Goal: Information Seeking & Learning: Learn about a topic

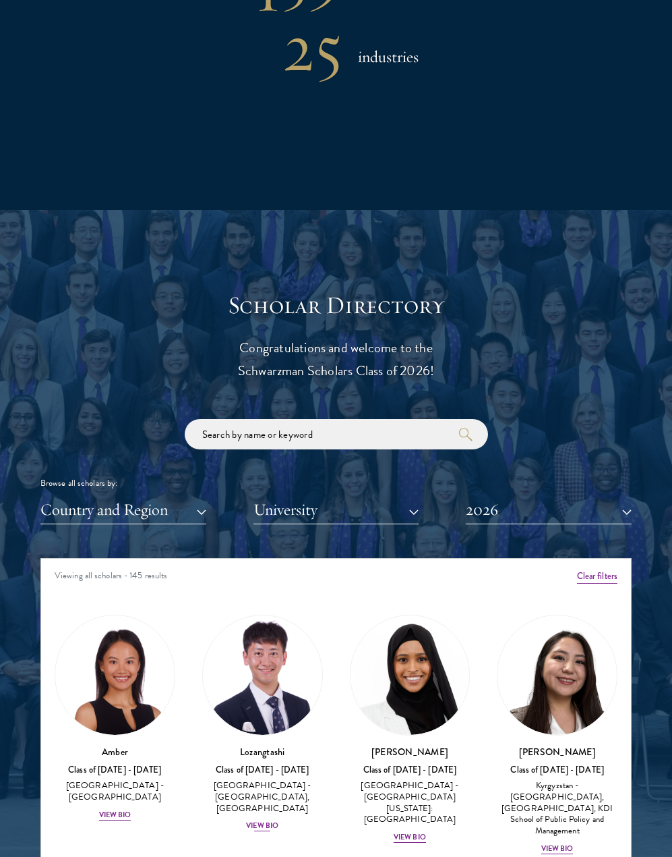
scroll to position [1484, 0]
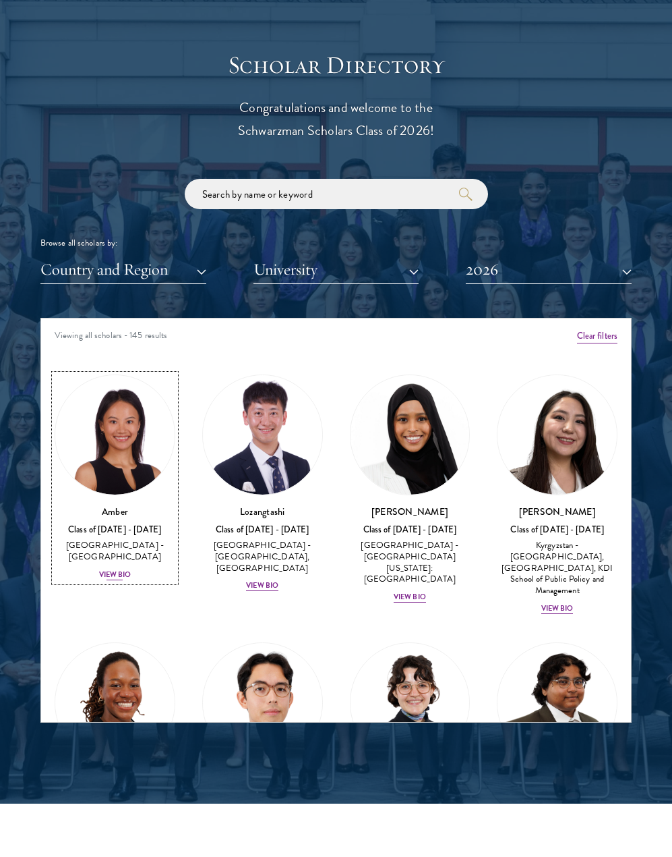
click at [117, 569] on div "View Bio" at bounding box center [115, 574] width 32 height 11
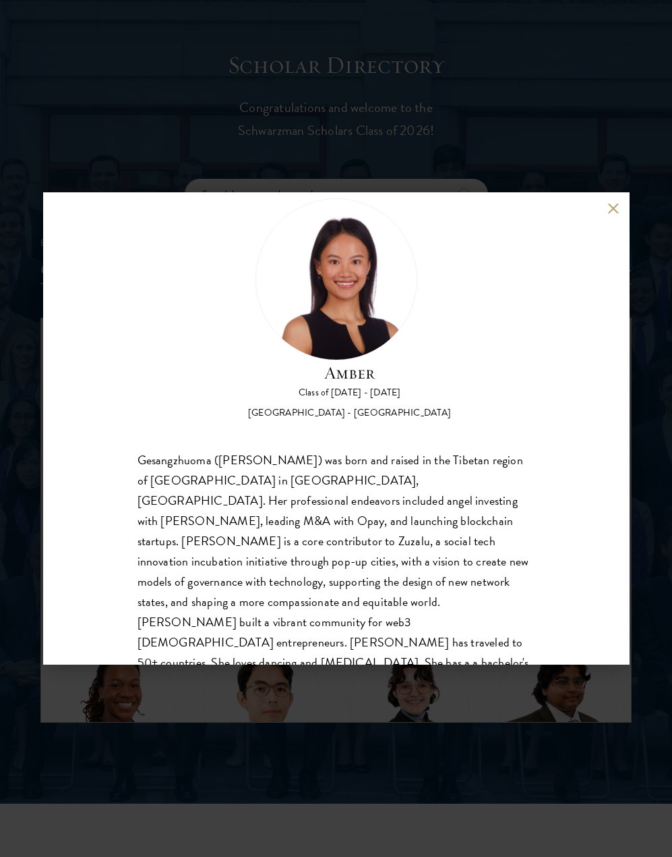
scroll to position [63, 0]
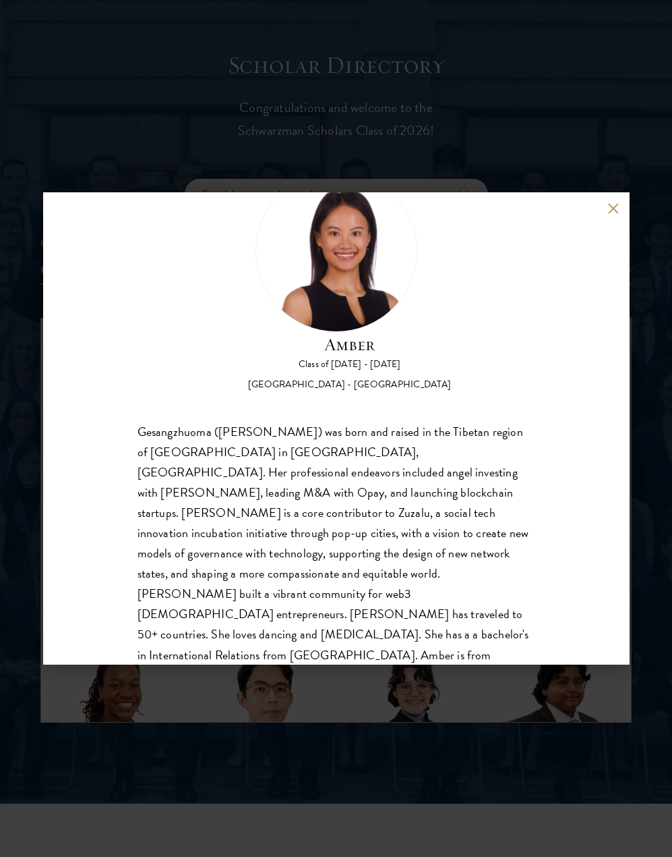
drag, startPoint x: 156, startPoint y: 173, endPoint x: 351, endPoint y: 248, distance: 209.2
click at [156, 174] on div "Amber Class of [DATE] - [DATE] [GEOGRAPHIC_DATA] - [GEOGRAPHIC_DATA] Gesangzhuo…" at bounding box center [336, 428] width 672 height 857
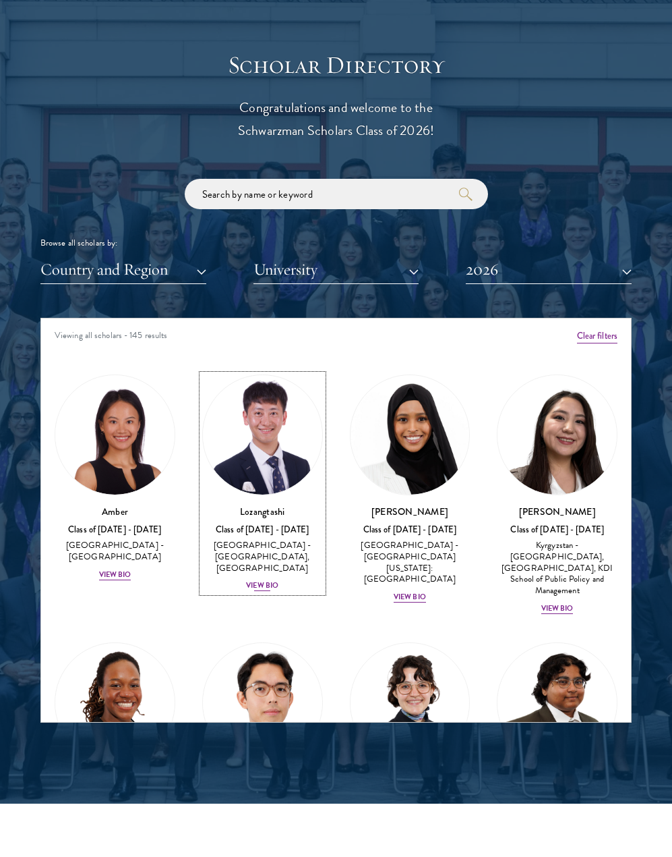
click at [260, 587] on div "View Bio" at bounding box center [262, 585] width 32 height 11
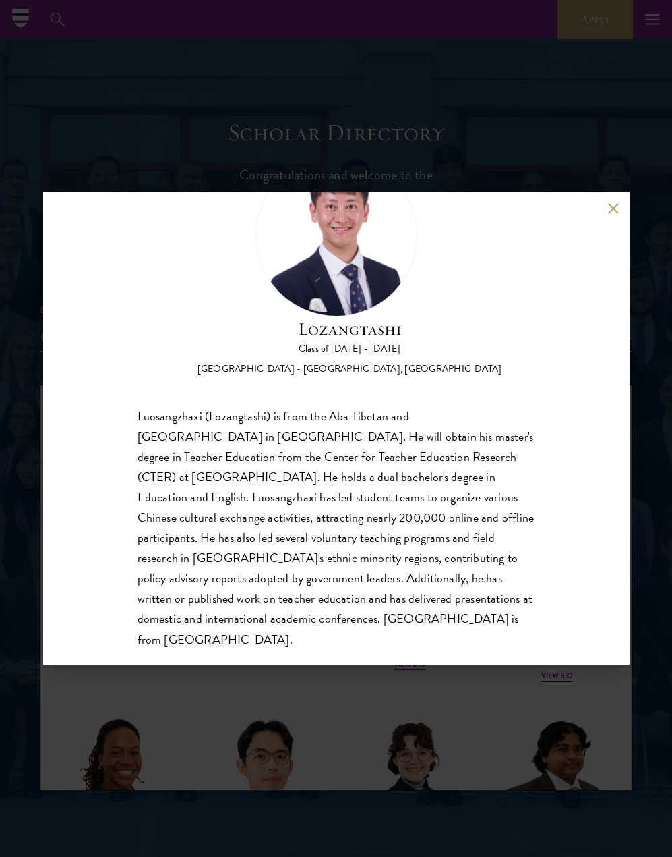
scroll to position [84, 0]
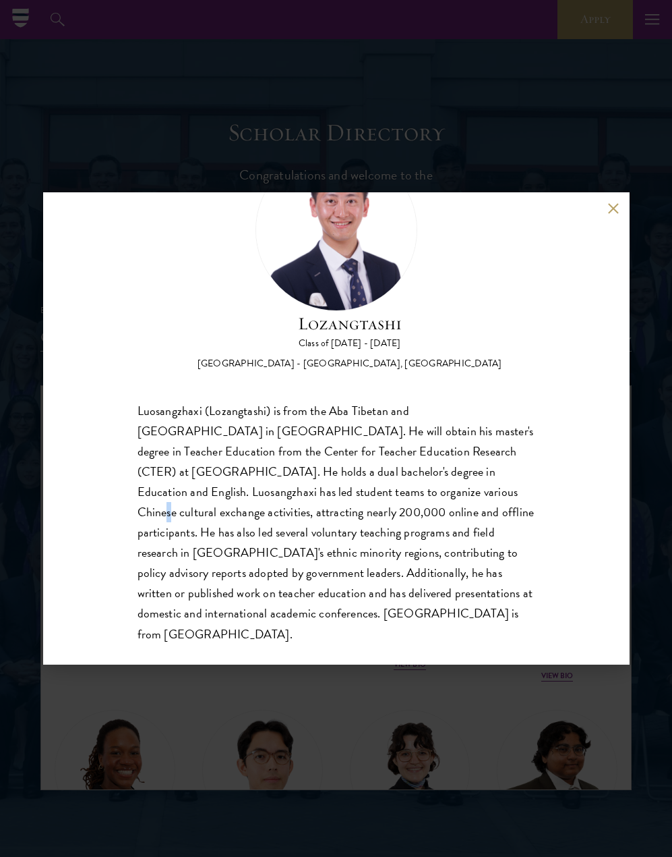
click at [393, 498] on div "Luosangzhaxi (Lozangtashi) is from the Aba Tibetan and [GEOGRAPHIC_DATA] in [GE…" at bounding box center [337, 522] width 398 height 243
click at [389, 496] on div "Luosangzhaxi (Lozangtashi) is from the Aba Tibetan and [GEOGRAPHIC_DATA] in [GE…" at bounding box center [337, 522] width 398 height 243
drag, startPoint x: 389, startPoint y: 496, endPoint x: 379, endPoint y: 490, distance: 11.5
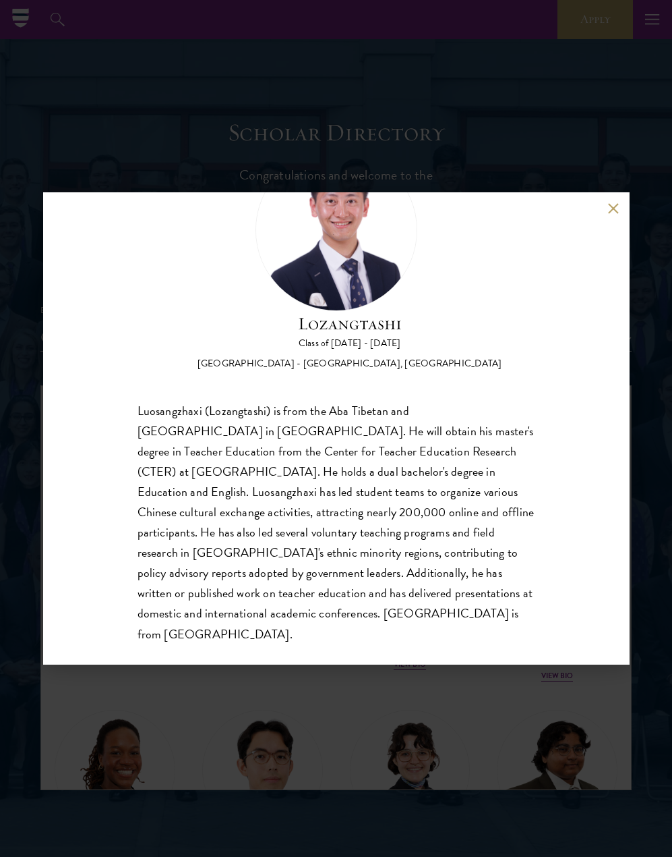
click at [389, 496] on div "Luosangzhaxi (Lozangtashi) is from the Aba Tibetan and [GEOGRAPHIC_DATA] in [GE…" at bounding box center [337, 522] width 398 height 243
click at [327, 695] on div "Lozangtashi Class of [DATE] - [DATE] [GEOGRAPHIC_DATA] - [GEOGRAPHIC_DATA], [GE…" at bounding box center [336, 428] width 672 height 857
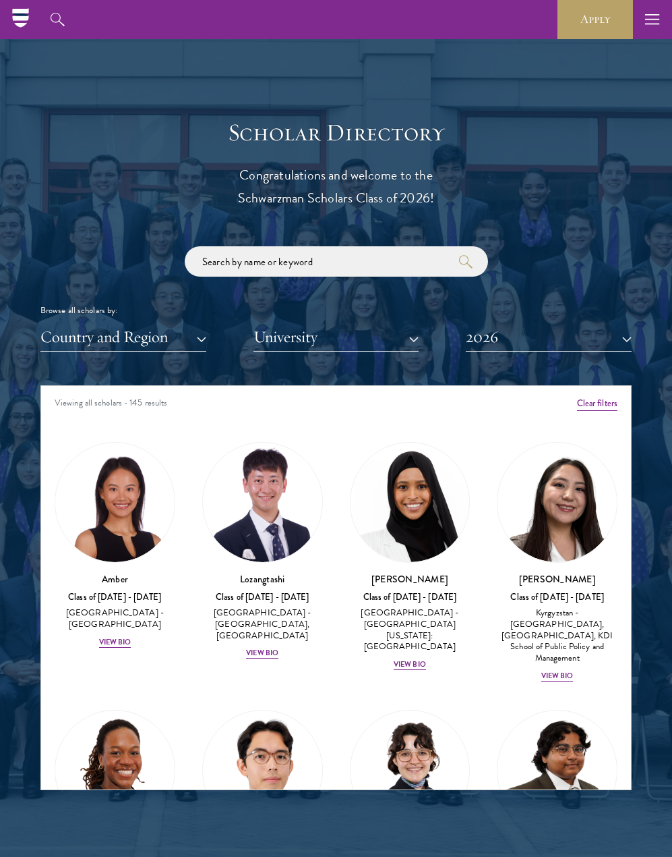
click at [398, 658] on div "[PERSON_NAME] Class of [DATE] - [DATE] [GEOGRAPHIC_DATA] - [GEOGRAPHIC_DATA][US…" at bounding box center [411, 556] width 148 height 256
click at [404, 659] on div "View Bio" at bounding box center [410, 664] width 32 height 11
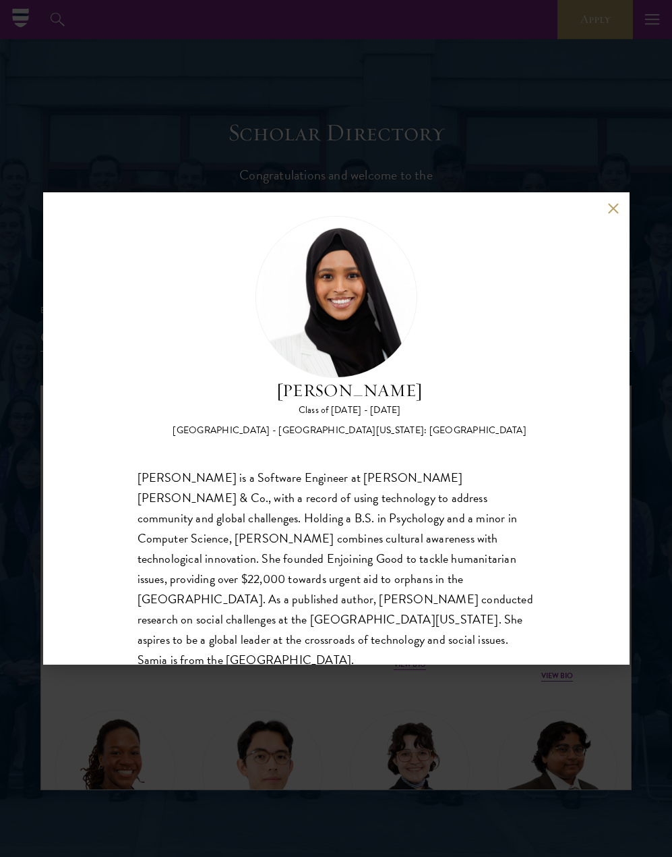
scroll to position [22, 0]
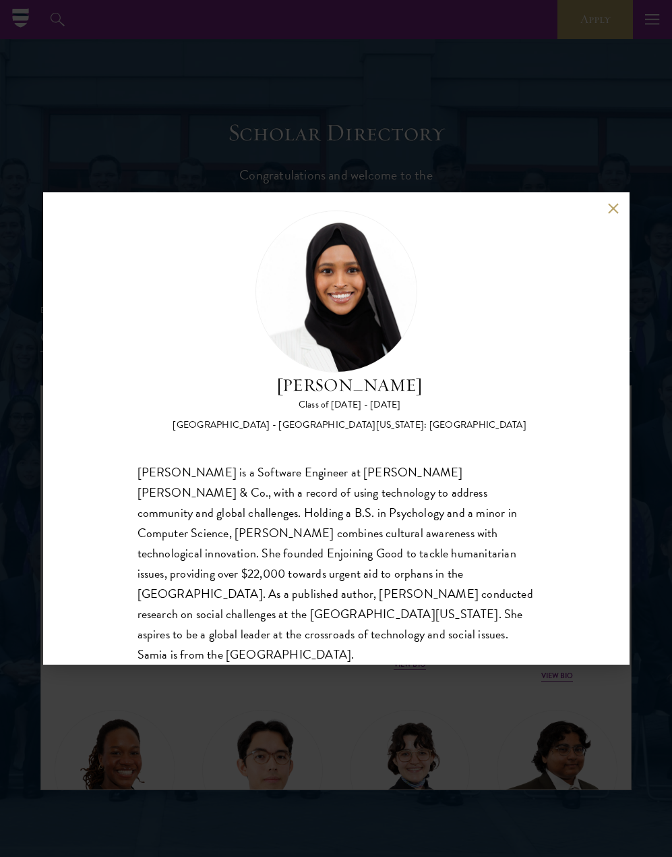
click at [447, 684] on div "[PERSON_NAME] Class of [DATE] - [DATE] [GEOGRAPHIC_DATA] - [GEOGRAPHIC_DATA][US…" at bounding box center [336, 428] width 672 height 857
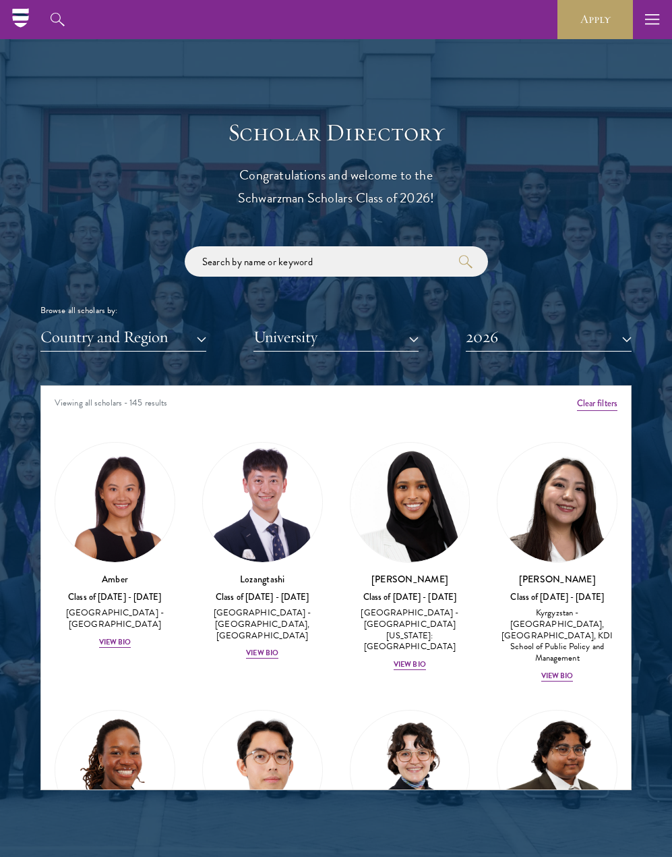
click at [176, 77] on div at bounding box center [336, 454] width 672 height 834
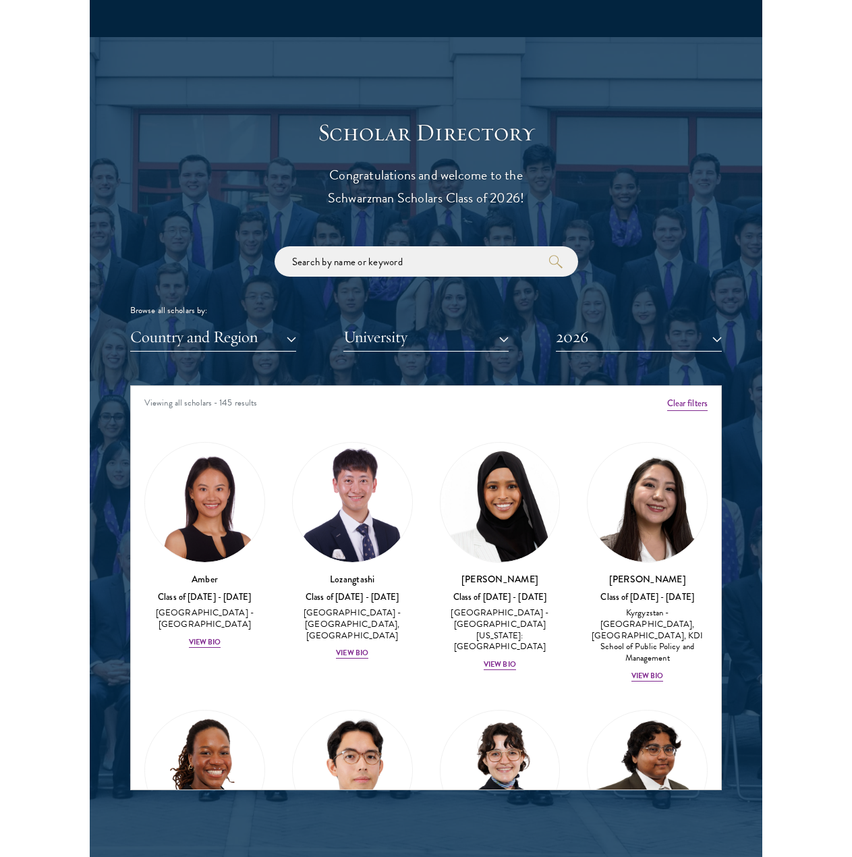
scroll to position [1491, 0]
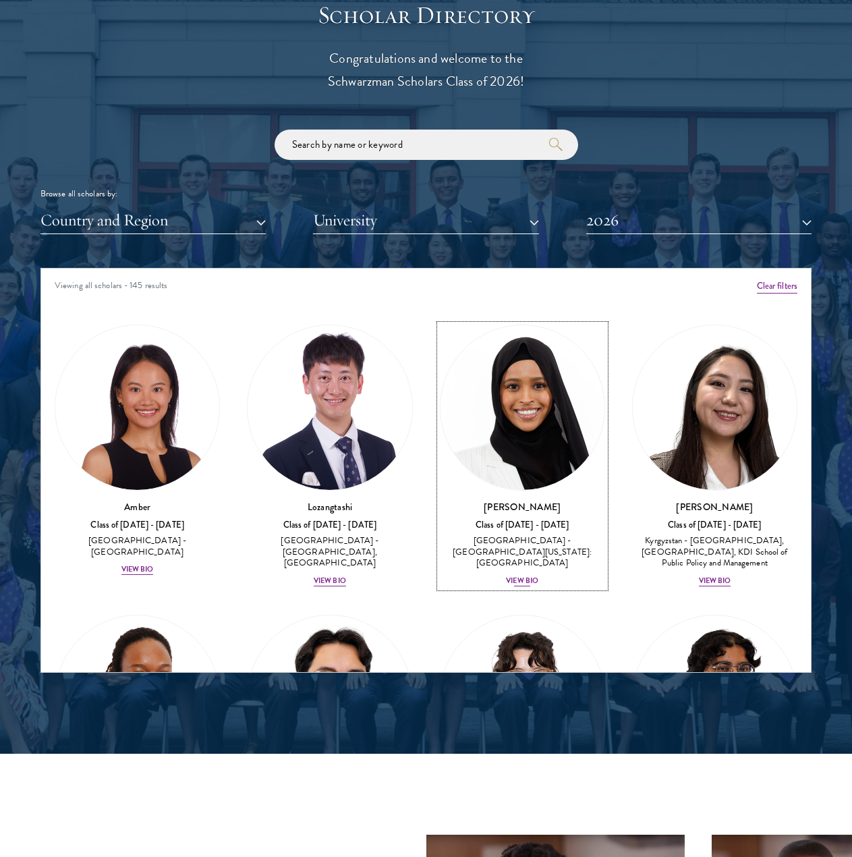
click at [524, 575] on div "View Bio" at bounding box center [522, 580] width 32 height 11
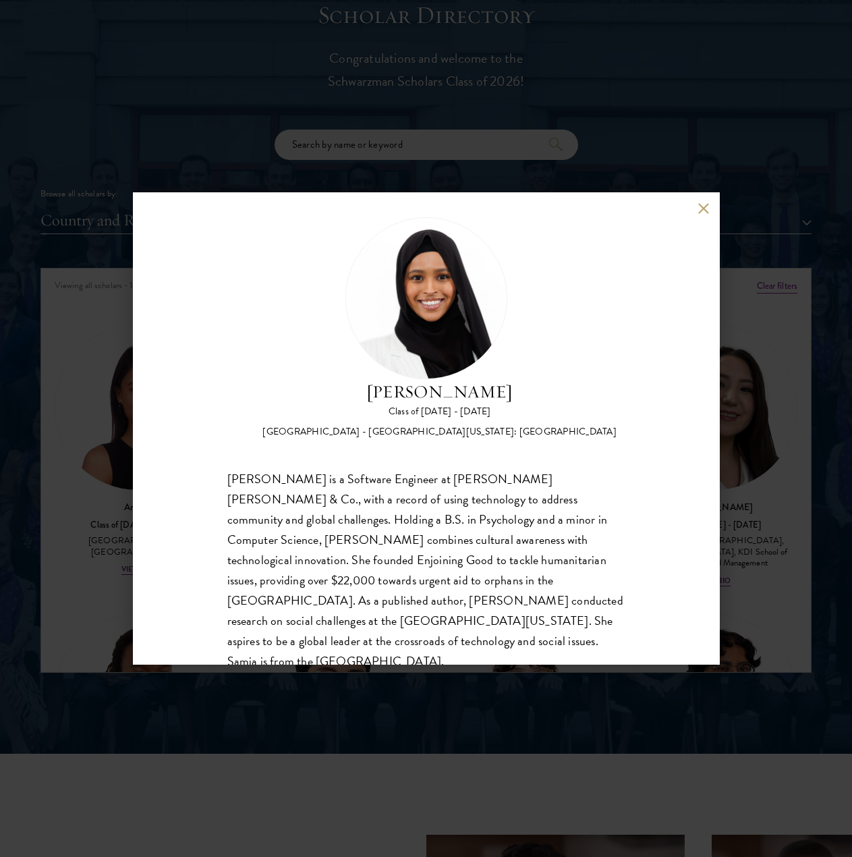
scroll to position [22, 0]
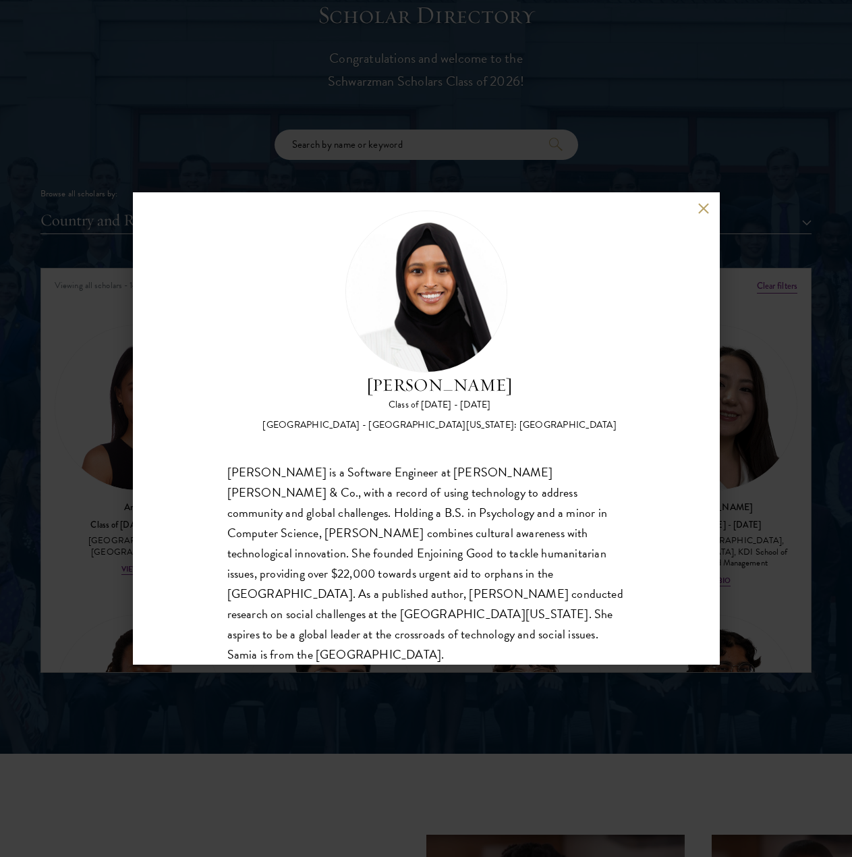
click at [488, 480] on div "[PERSON_NAME] is a Software Engineer at [PERSON_NAME] [PERSON_NAME] & Co., with…" at bounding box center [426, 563] width 398 height 202
click at [487, 479] on div "[PERSON_NAME] is a Software Engineer at [PERSON_NAME] [PERSON_NAME] & Co., with…" at bounding box center [426, 563] width 398 height 202
drag, startPoint x: 476, startPoint y: 467, endPoint x: 473, endPoint y: 459, distance: 8.8
drag, startPoint x: 473, startPoint y: 459, endPoint x: 470, endPoint y: 452, distance: 7.9
click at [470, 452] on div "[PERSON_NAME] Class of [DATE] - [DATE] [GEOGRAPHIC_DATA] - [GEOGRAPHIC_DATA][US…" at bounding box center [426, 437] width 398 height 454
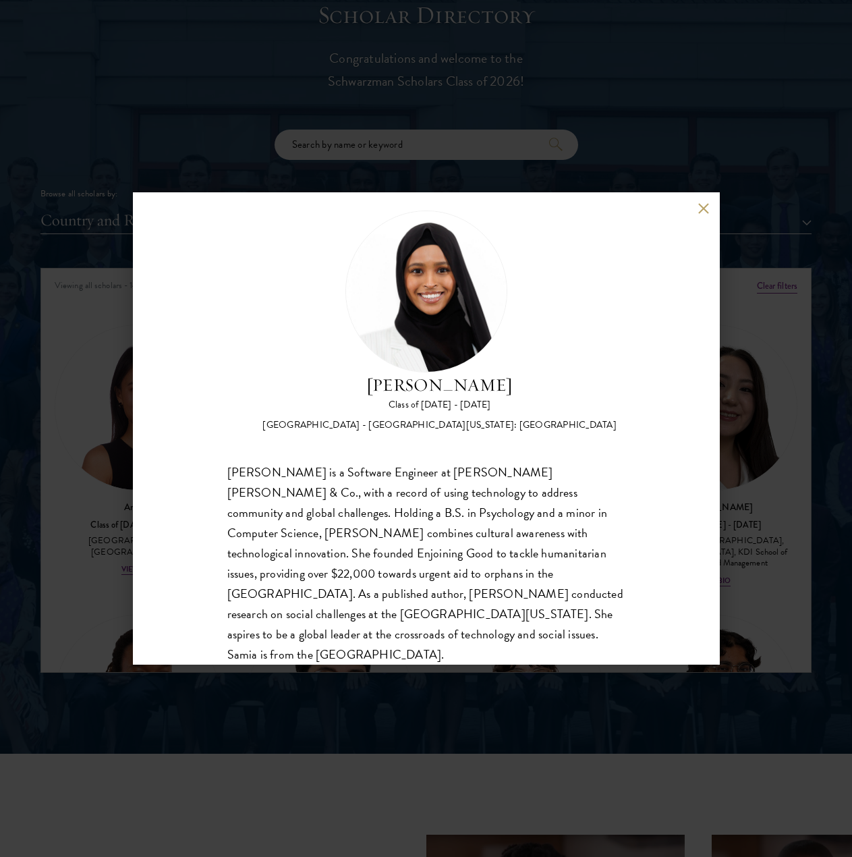
click at [470, 452] on div "[PERSON_NAME] Class of [DATE] - [DATE] [GEOGRAPHIC_DATA] - [GEOGRAPHIC_DATA][US…" at bounding box center [426, 437] width 398 height 454
click at [469, 452] on div "[PERSON_NAME] Class of [DATE] - [DATE] [GEOGRAPHIC_DATA] - [GEOGRAPHIC_DATA][US…" at bounding box center [426, 437] width 398 height 454
click at [477, 411] on div "[PERSON_NAME] Class of [DATE] - [DATE] [GEOGRAPHIC_DATA] - [GEOGRAPHIC_DATA][US…" at bounding box center [439, 401] width 354 height 59
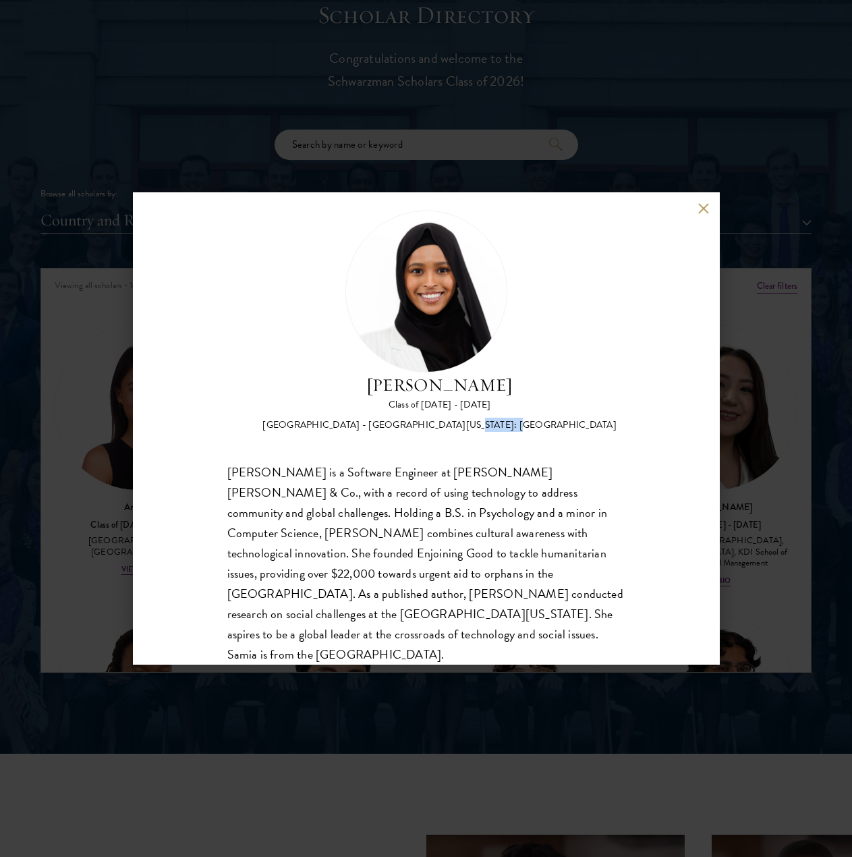
click at [477, 411] on div "[PERSON_NAME] Class of [DATE] - [DATE] [GEOGRAPHIC_DATA] - [GEOGRAPHIC_DATA][US…" at bounding box center [439, 401] width 354 height 59
click at [605, 318] on div "[PERSON_NAME] Class of [DATE] - [DATE] [GEOGRAPHIC_DATA] - [GEOGRAPHIC_DATA][US…" at bounding box center [426, 320] width 398 height 221
click at [672, 208] on div "[PERSON_NAME] Class of [DATE] - [DATE] [GEOGRAPHIC_DATA] - [GEOGRAPHIC_DATA][US…" at bounding box center [426, 428] width 587 height 472
click at [672, 208] on button at bounding box center [703, 207] width 11 height 11
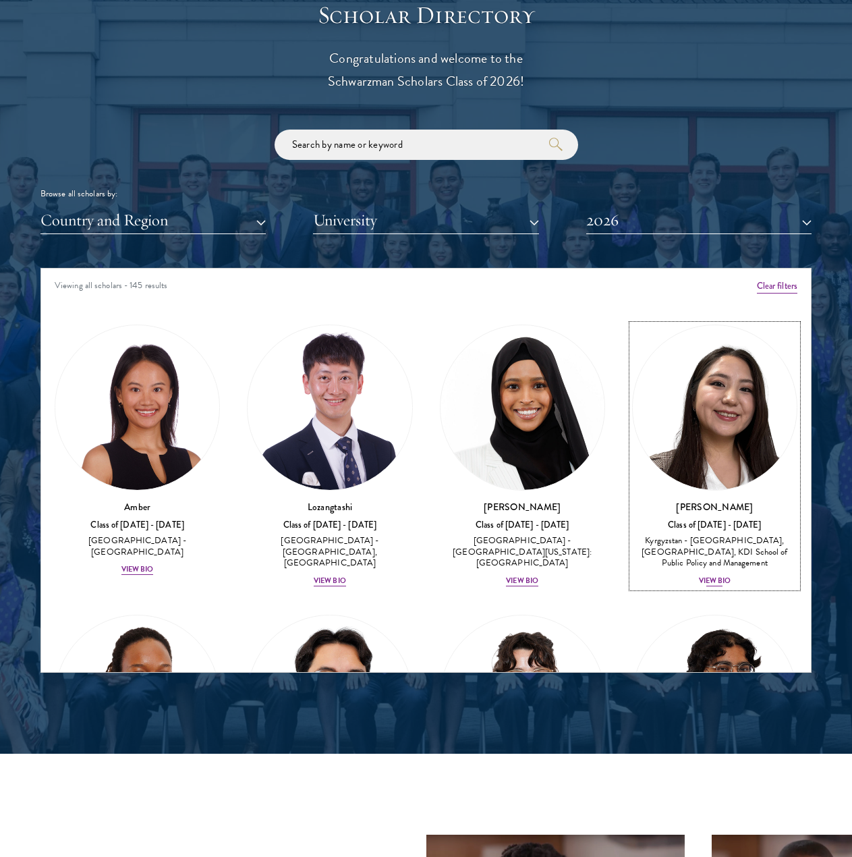
click at [672, 575] on div "View Bio" at bounding box center [715, 580] width 32 height 11
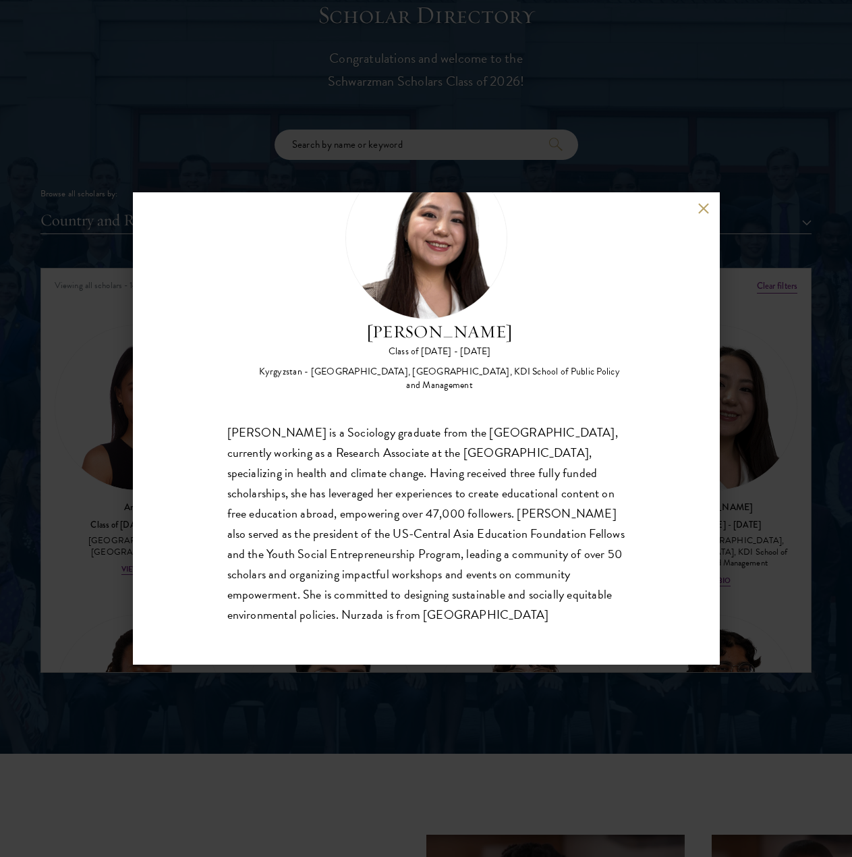
scroll to position [76, 0]
click at [608, 307] on div "Nurzada Abdivalieva Class of [DATE] - [DATE] [GEOGRAPHIC_DATA] - [GEOGRAPHIC_DA…" at bounding box center [426, 273] width 398 height 235
drag, startPoint x: 608, startPoint y: 307, endPoint x: 618, endPoint y: 273, distance: 35.4
click at [606, 298] on div "Nurzada Abdivalieva Class of [DATE] - [DATE] [GEOGRAPHIC_DATA] - [GEOGRAPHIC_DA…" at bounding box center [426, 273] width 398 height 235
click at [672, 206] on button at bounding box center [703, 207] width 11 height 11
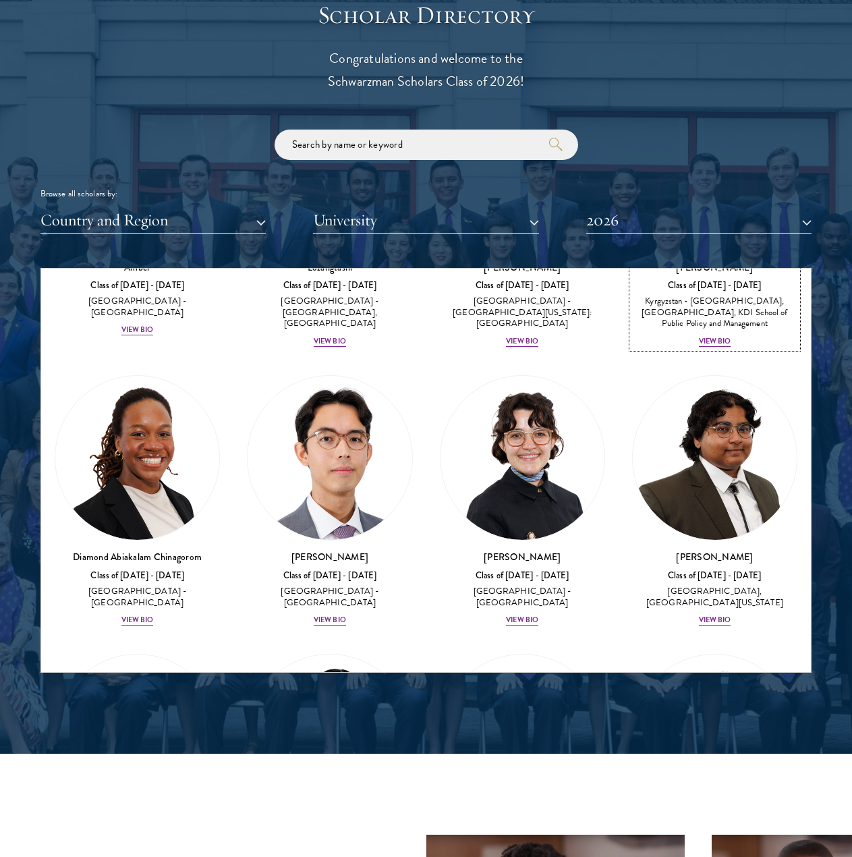
scroll to position [337, 0]
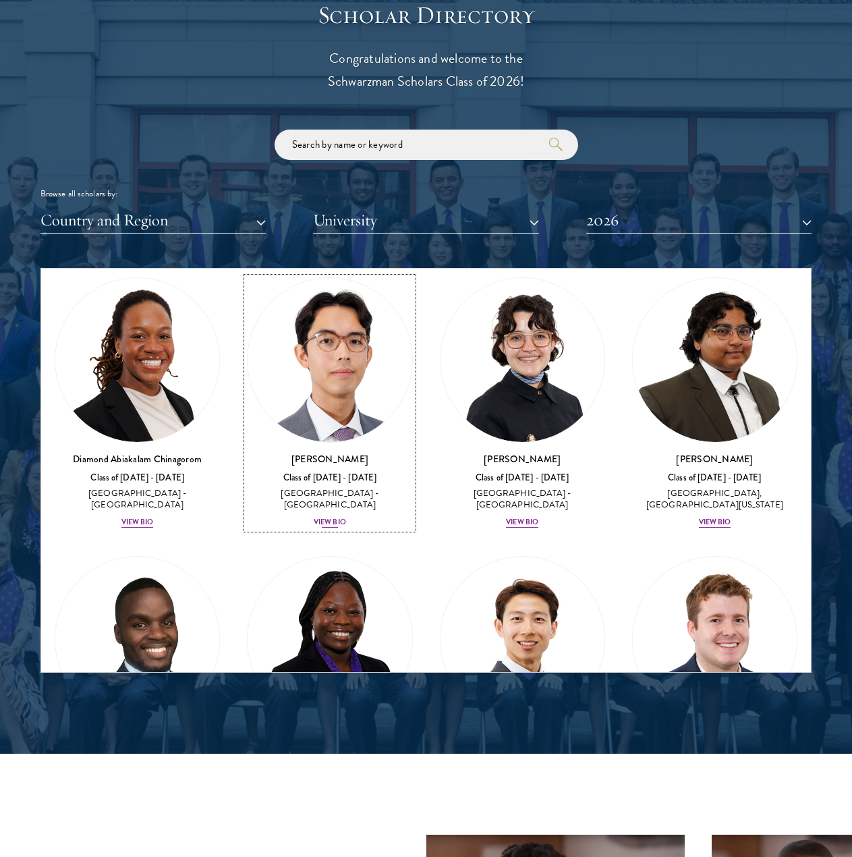
click at [337, 517] on div "View Bio" at bounding box center [330, 522] width 32 height 11
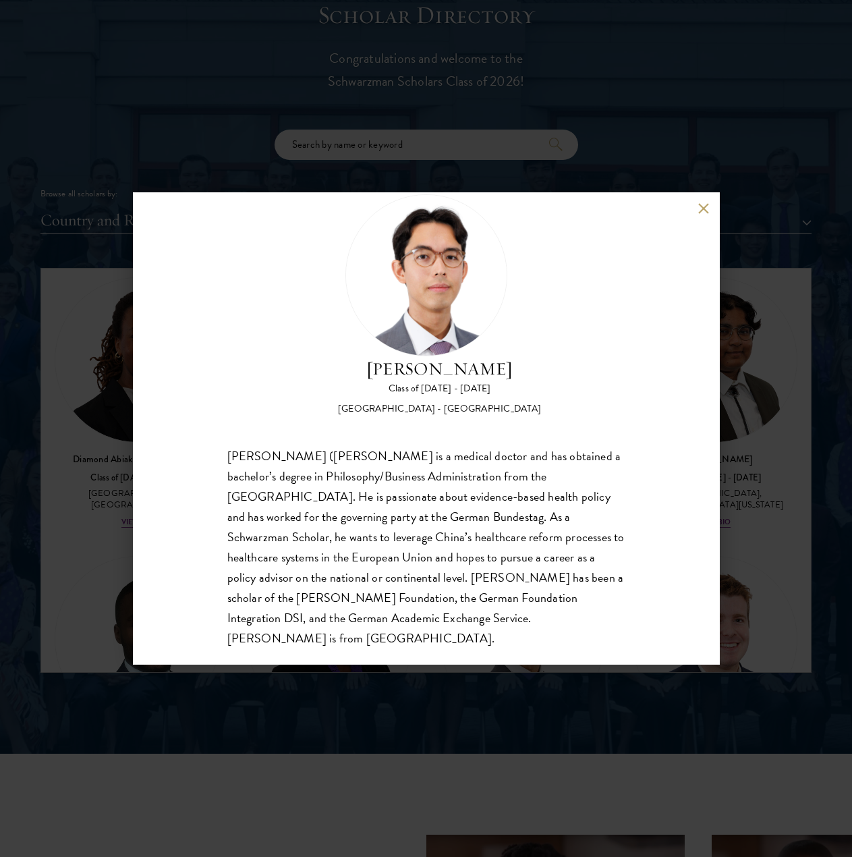
scroll to position [42, 0]
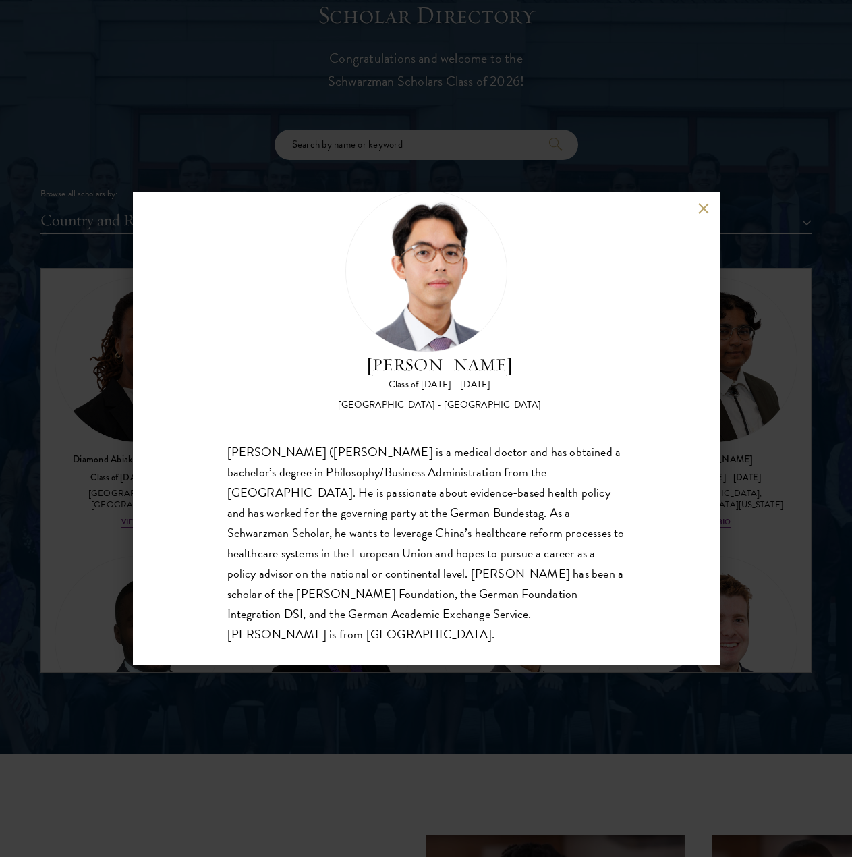
click at [552, 381] on div "[PERSON_NAME] Class of [DATE] - [DATE] [GEOGRAPHIC_DATA] - [GEOGRAPHIC_DATA]" at bounding box center [426, 300] width 398 height 221
click at [552, 380] on div "[PERSON_NAME] Class of [DATE] - [DATE] [GEOGRAPHIC_DATA] - [GEOGRAPHIC_DATA]" at bounding box center [426, 300] width 398 height 221
click at [672, 213] on button at bounding box center [703, 207] width 11 height 11
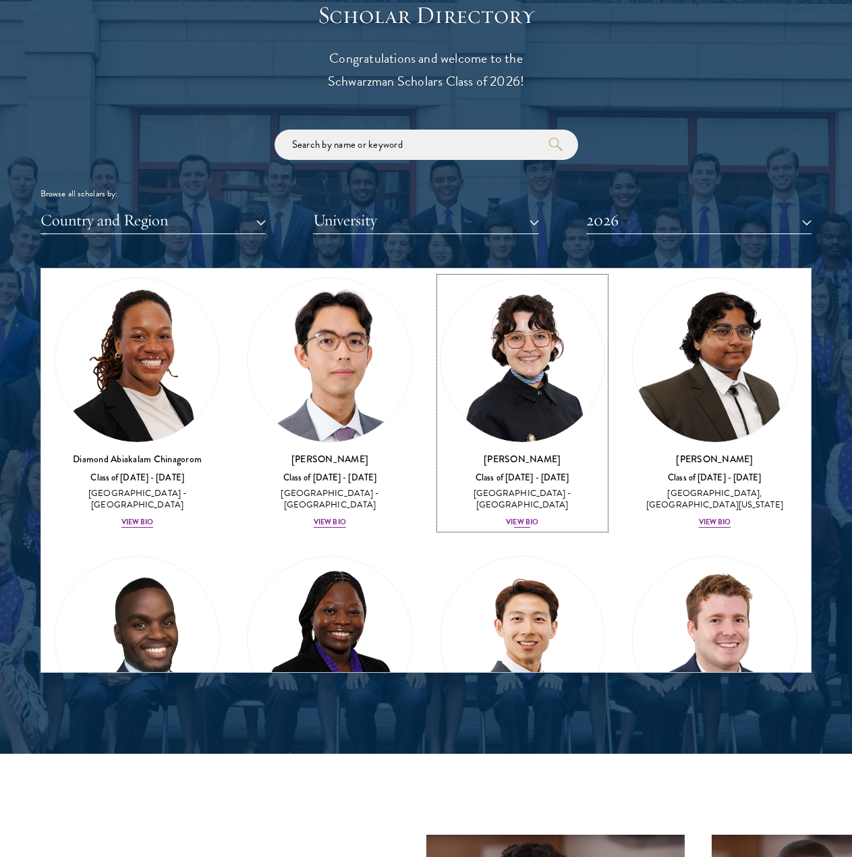
click at [527, 517] on div "View Bio" at bounding box center [522, 522] width 32 height 11
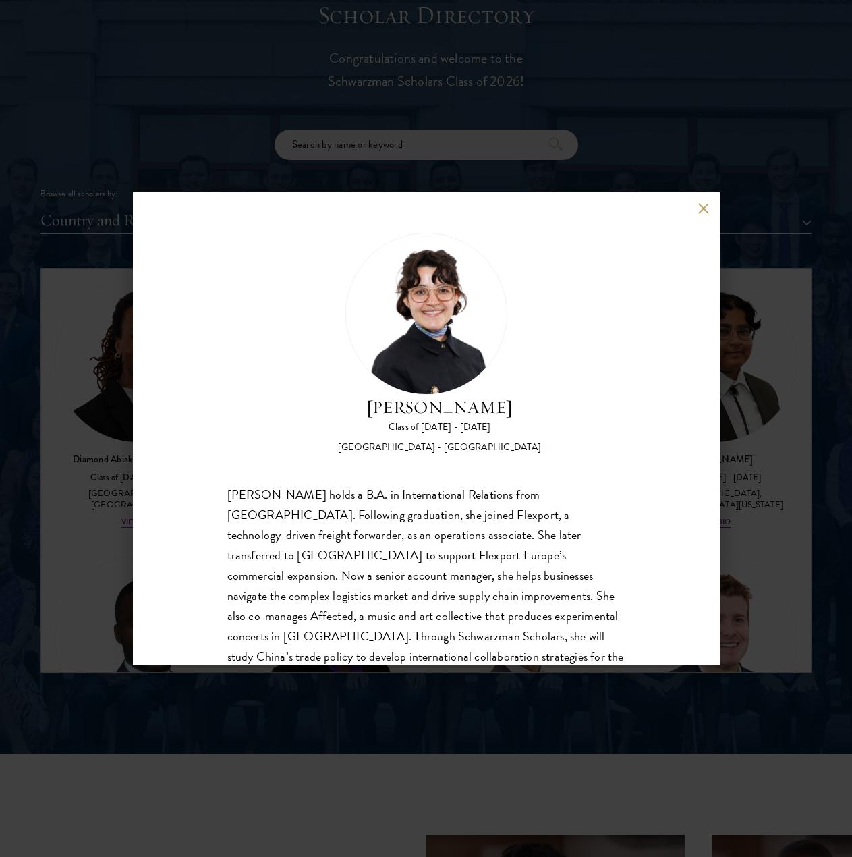
click at [538, 462] on div "[PERSON_NAME] Class of [DATE] - [DATE] [GEOGRAPHIC_DATA] - [GEOGRAPHIC_DATA] [P…" at bounding box center [426, 470] width 398 height 475
drag, startPoint x: 538, startPoint y: 462, endPoint x: 556, endPoint y: 420, distance: 45.6
click at [540, 461] on div "[PERSON_NAME] Class of [DATE] - [DATE] [GEOGRAPHIC_DATA] - [GEOGRAPHIC_DATA] [P…" at bounding box center [426, 470] width 398 height 475
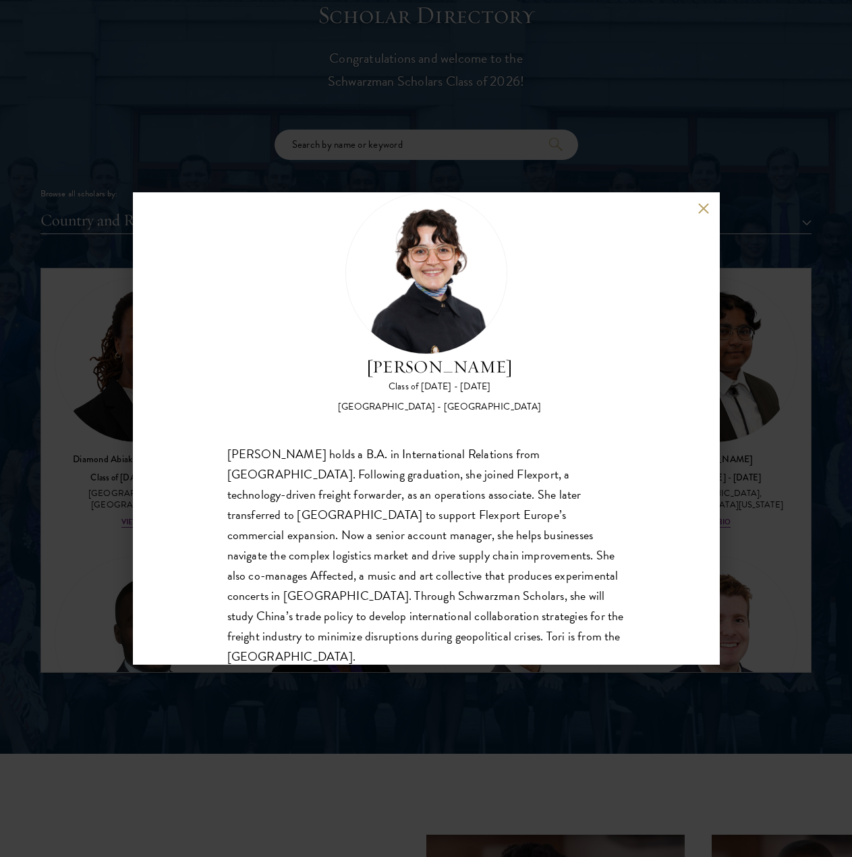
scroll to position [63, 0]
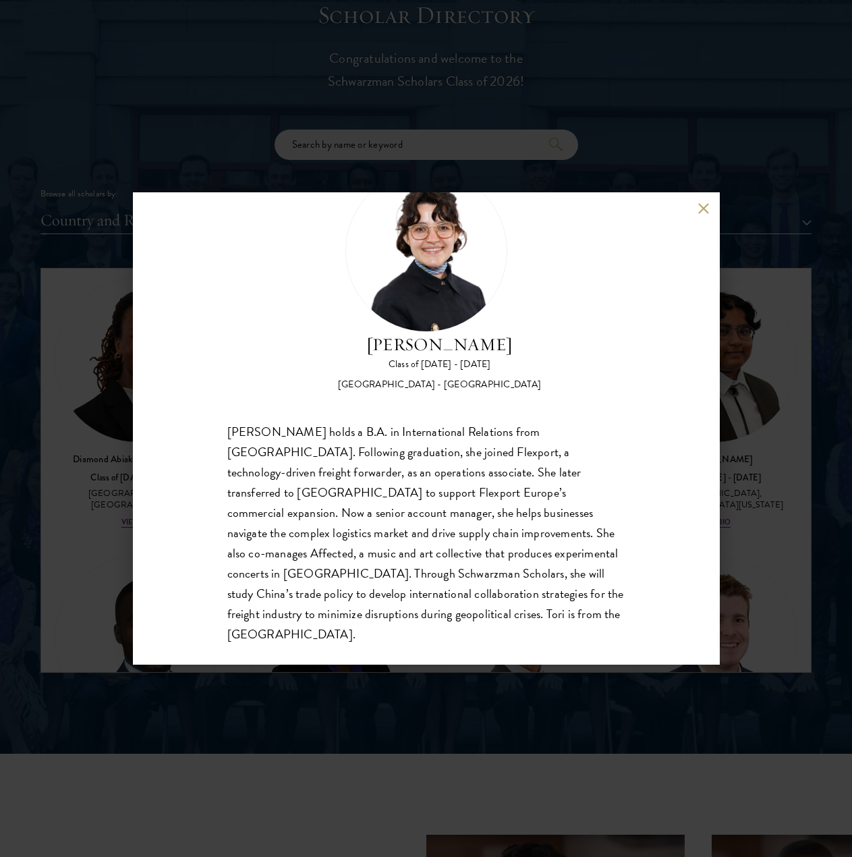
click at [577, 388] on div "[PERSON_NAME] Class of [DATE] - [DATE] [GEOGRAPHIC_DATA] - [GEOGRAPHIC_DATA]" at bounding box center [426, 280] width 398 height 221
click at [578, 388] on div "[PERSON_NAME] Class of [DATE] - [DATE] [GEOGRAPHIC_DATA] - [GEOGRAPHIC_DATA]" at bounding box center [426, 280] width 398 height 221
click at [672, 212] on button at bounding box center [703, 207] width 11 height 11
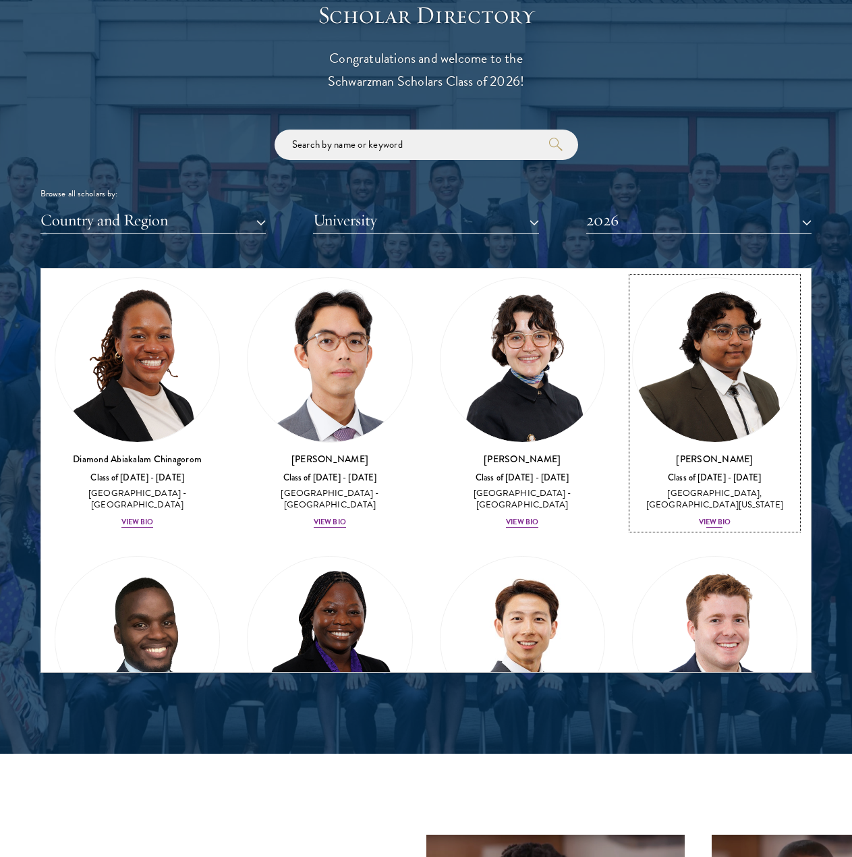
click at [672, 519] on div "View Bio" at bounding box center [715, 522] width 32 height 11
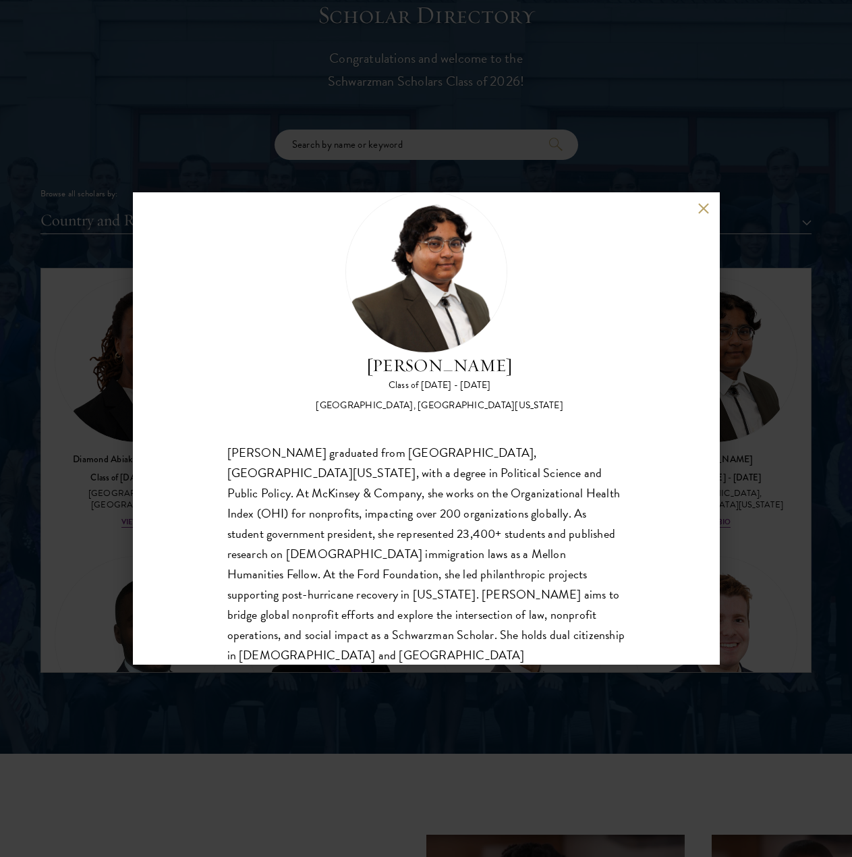
scroll to position [63, 0]
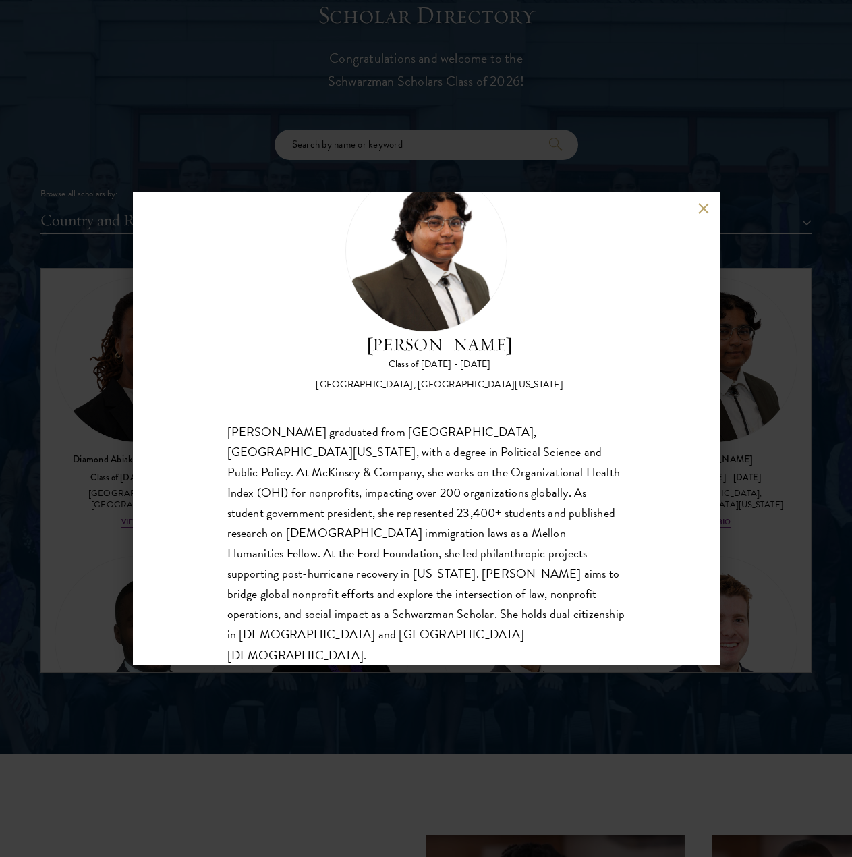
click at [672, 208] on button at bounding box center [703, 207] width 11 height 11
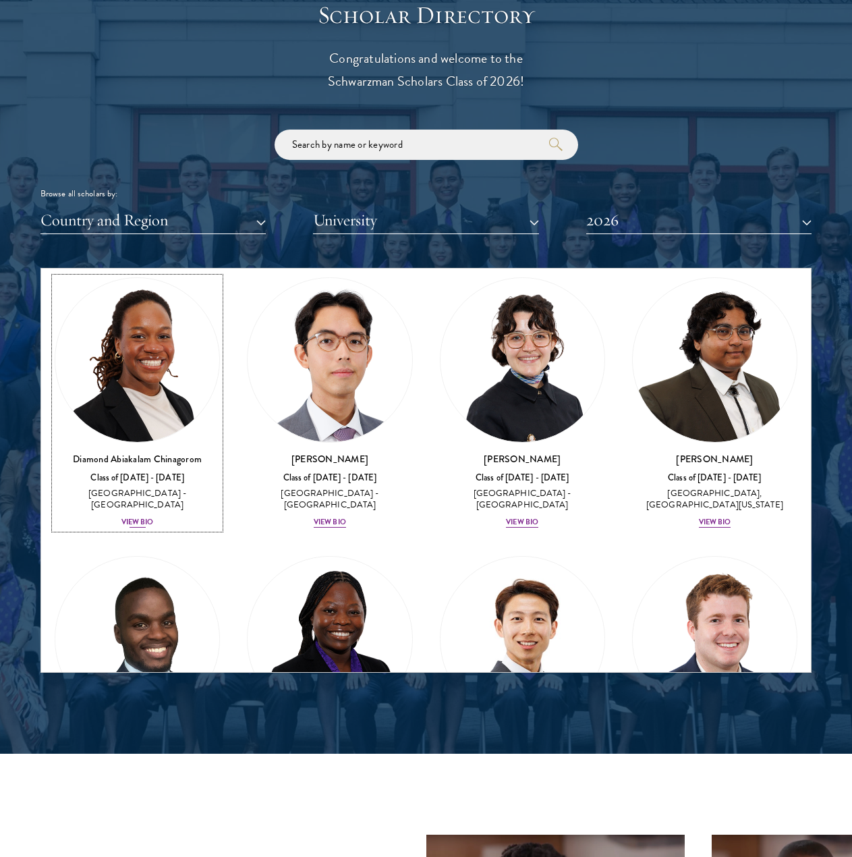
click at [116, 501] on div "Diamond Abiakalam [GEOGRAPHIC_DATA] Class of [DATE] - [DATE] [GEOGRAPHIC_DATA] …" at bounding box center [137, 490] width 165 height 77
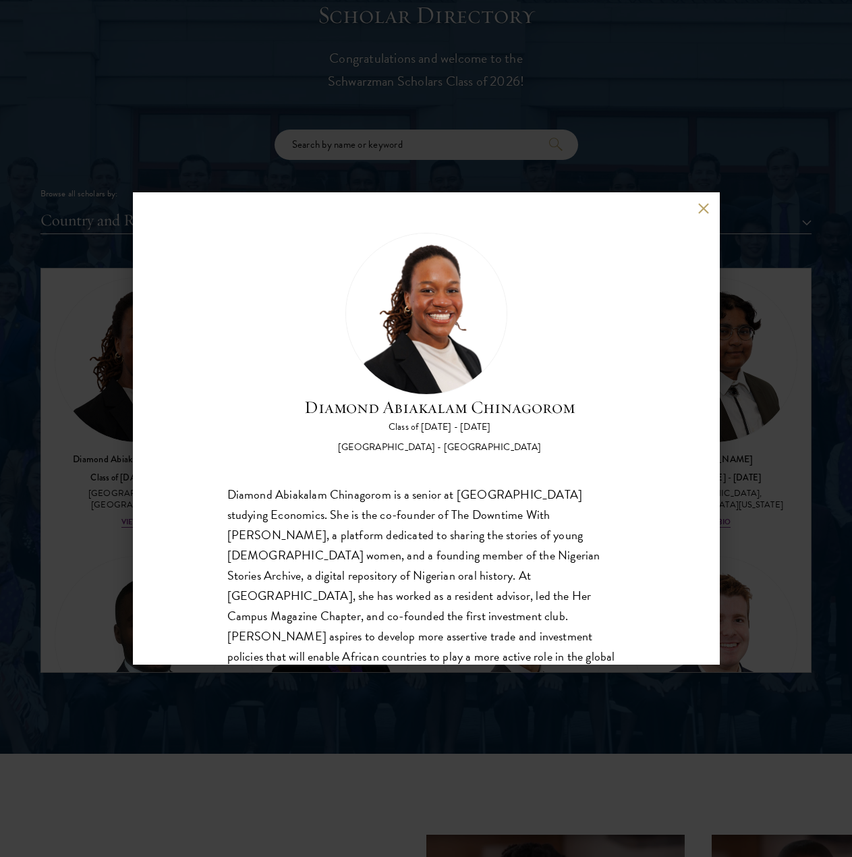
scroll to position [42, 0]
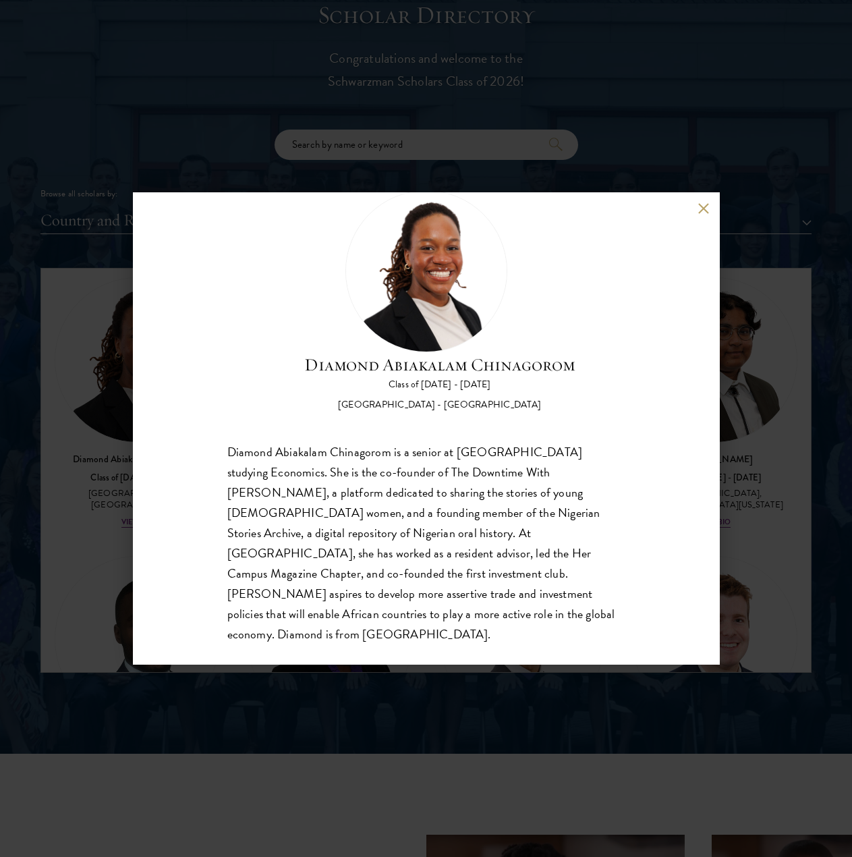
click at [672, 210] on button at bounding box center [703, 207] width 11 height 11
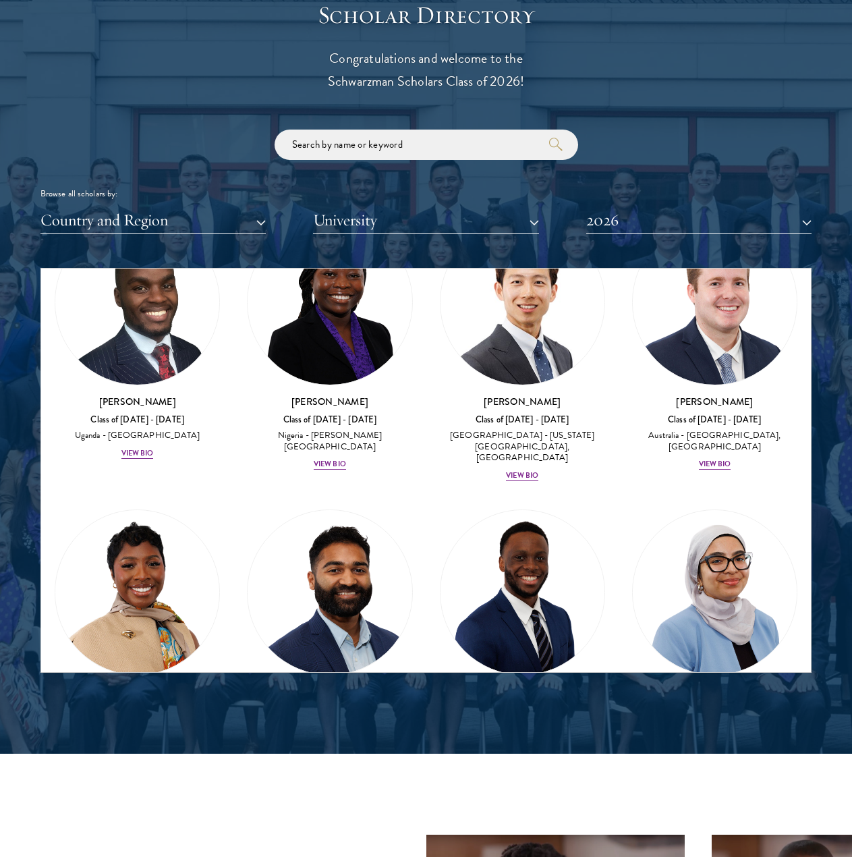
scroll to position [674, 0]
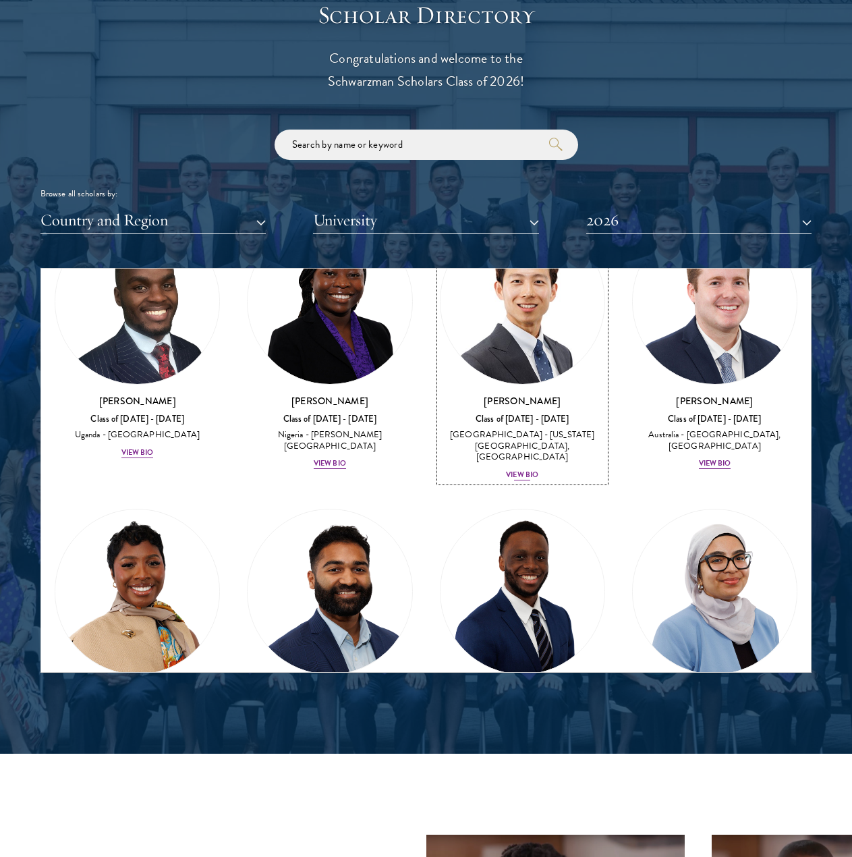
click at [525, 469] on div "View Bio" at bounding box center [522, 474] width 32 height 11
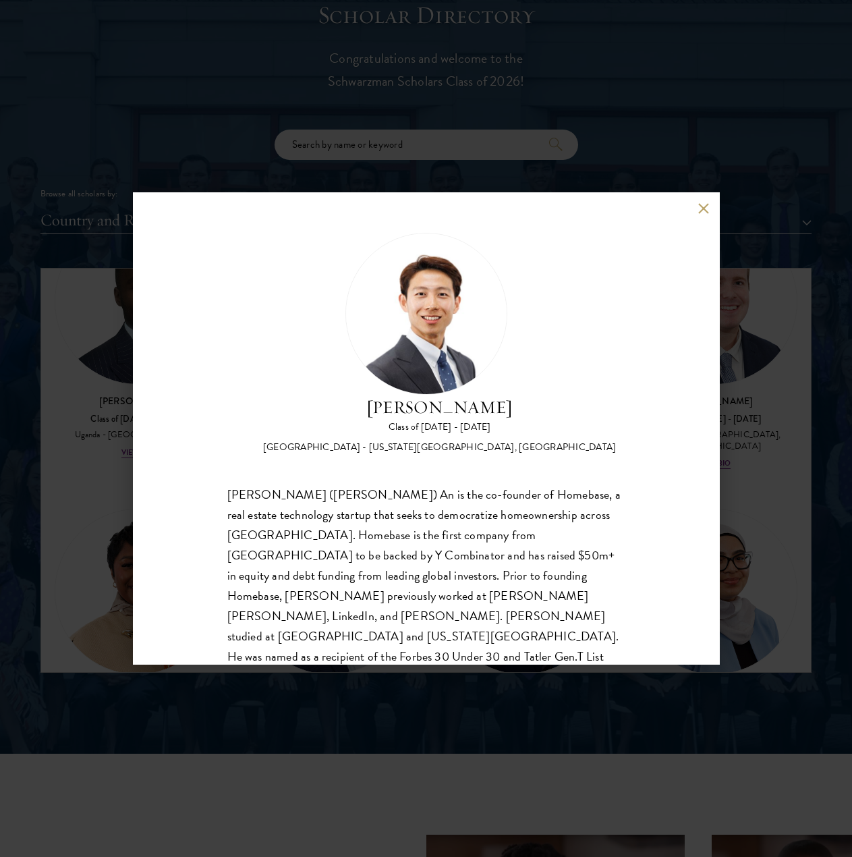
click at [567, 413] on h2 "[PERSON_NAME]" at bounding box center [439, 408] width 353 height 26
click at [568, 413] on h2 "[PERSON_NAME]" at bounding box center [439, 408] width 353 height 26
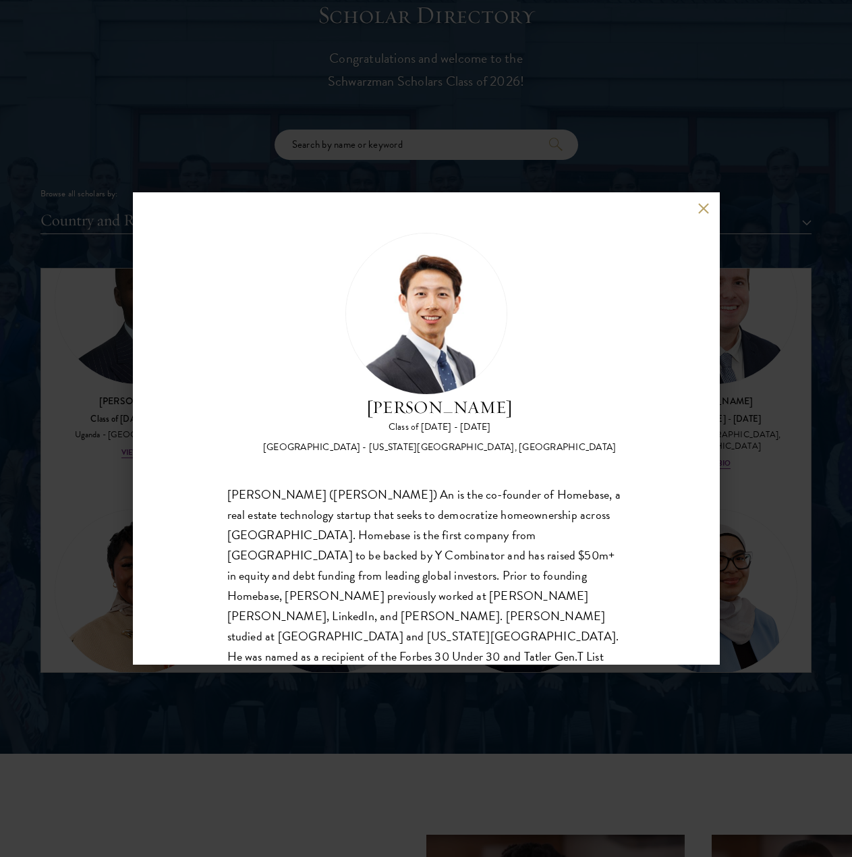
click at [672, 212] on div "[PERSON_NAME] Class of [DATE] - [DATE] [GEOGRAPHIC_DATA] - [US_STATE][GEOGRAPHI…" at bounding box center [426, 428] width 587 height 472
click at [672, 207] on button at bounding box center [703, 207] width 11 height 11
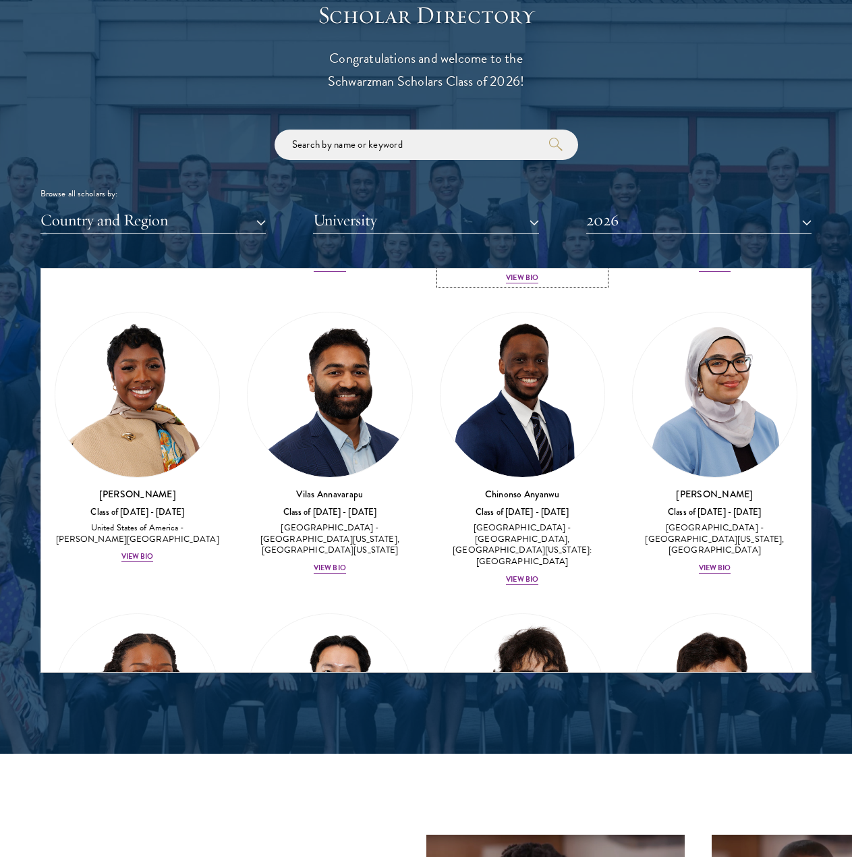
scroll to position [957, 0]
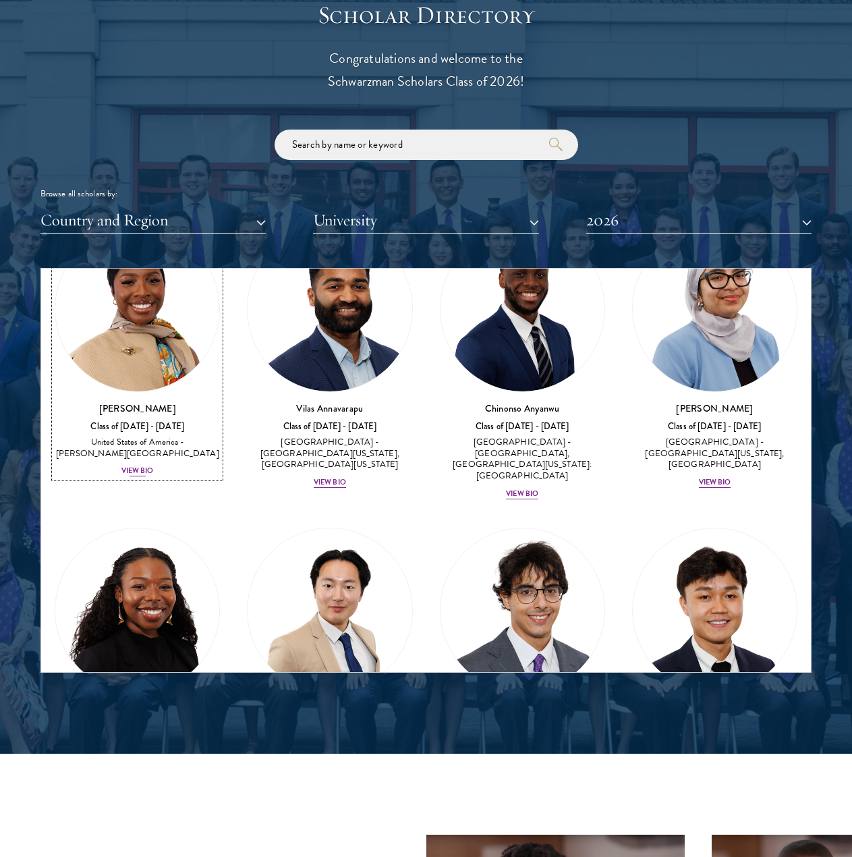
click at [132, 444] on div "[PERSON_NAME] Class of [DATE] - [DATE] [GEOGRAPHIC_DATA] - [PERSON_NAME][GEOGRA…" at bounding box center [137, 439] width 165 height 77
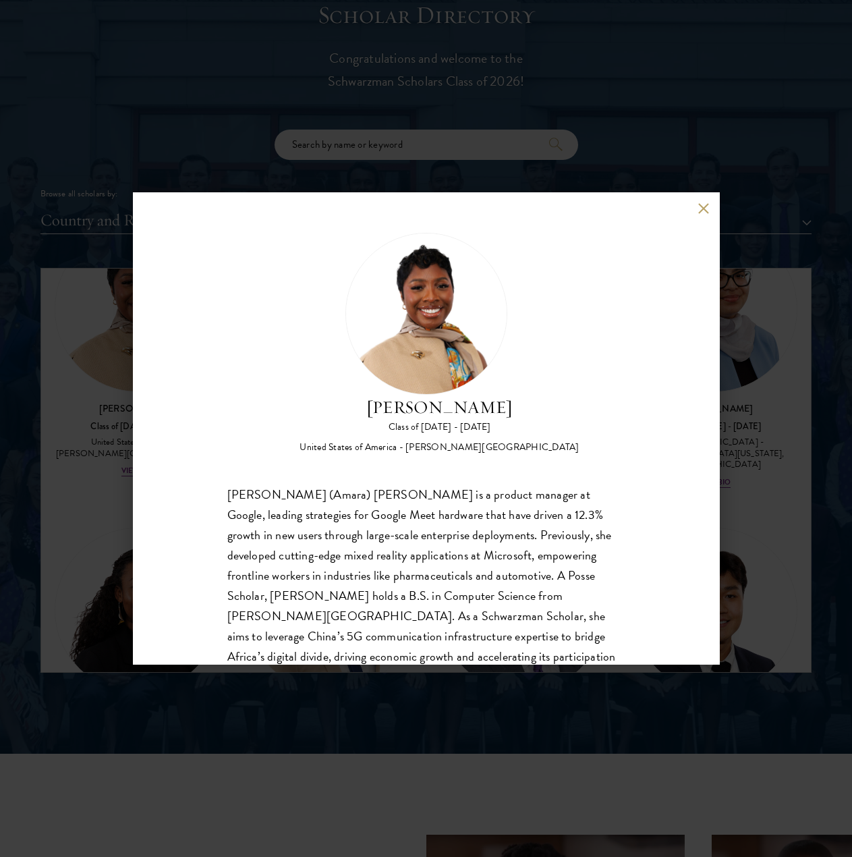
click at [642, 272] on div "[PERSON_NAME] Class of [DATE] - [DATE] [GEOGRAPHIC_DATA] - [PERSON_NAME][GEOGRA…" at bounding box center [426, 428] width 587 height 472
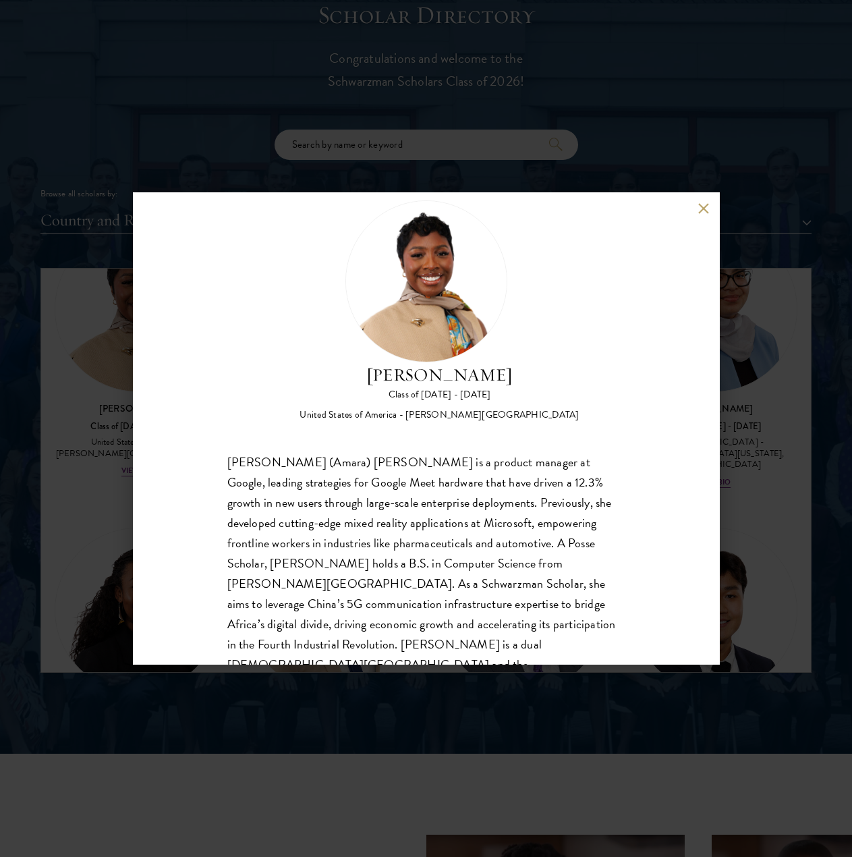
scroll to position [63, 0]
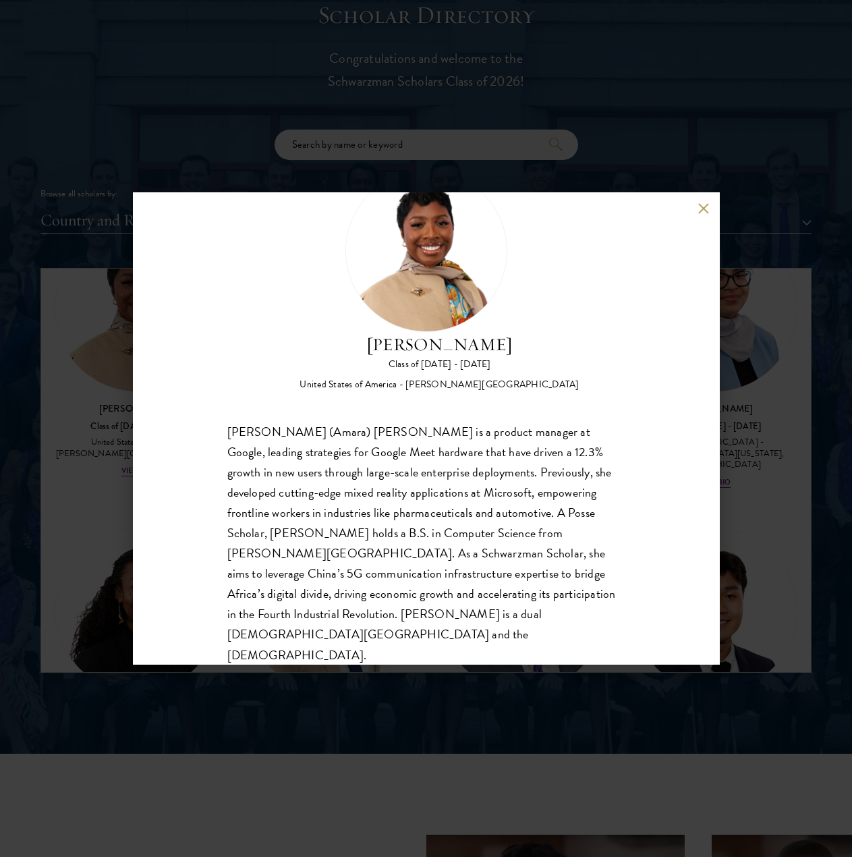
click at [609, 320] on div "[PERSON_NAME] Class of [DATE] - [DATE] [GEOGRAPHIC_DATA] - [PERSON_NAME][GEOGRA…" at bounding box center [426, 280] width 398 height 221
click at [672, 209] on button at bounding box center [703, 207] width 11 height 11
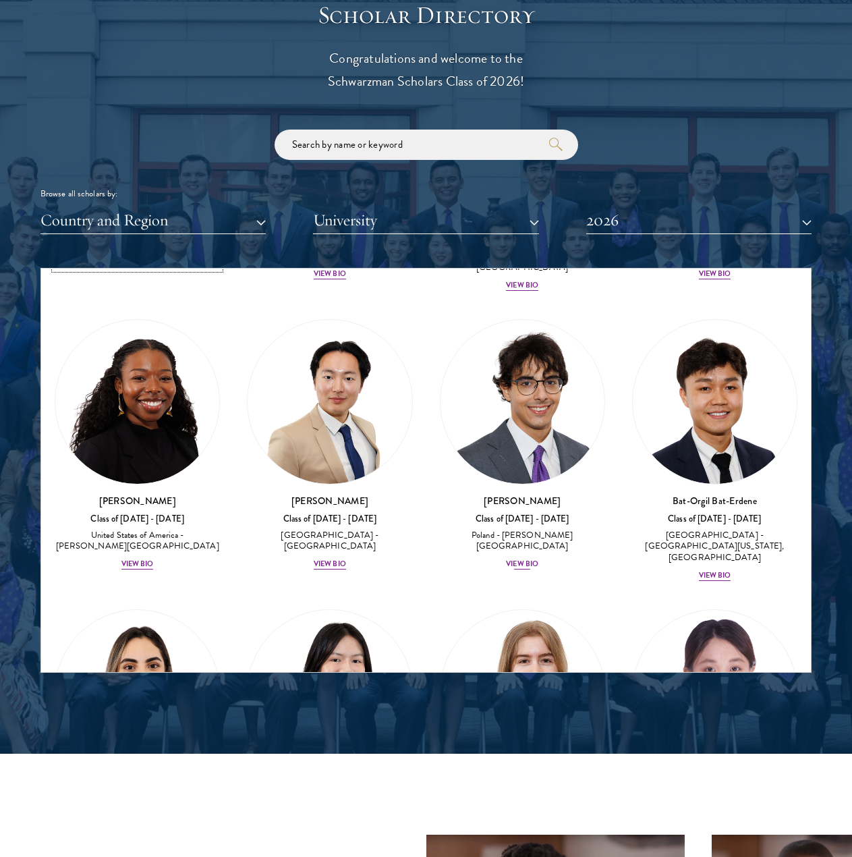
scroll to position [1166, 0]
click at [347, 519] on div "[PERSON_NAME] Class of [DATE] - [DATE] [GEOGRAPHIC_DATA] - [GEOGRAPHIC_DATA] Vi…" at bounding box center [329, 531] width 165 height 77
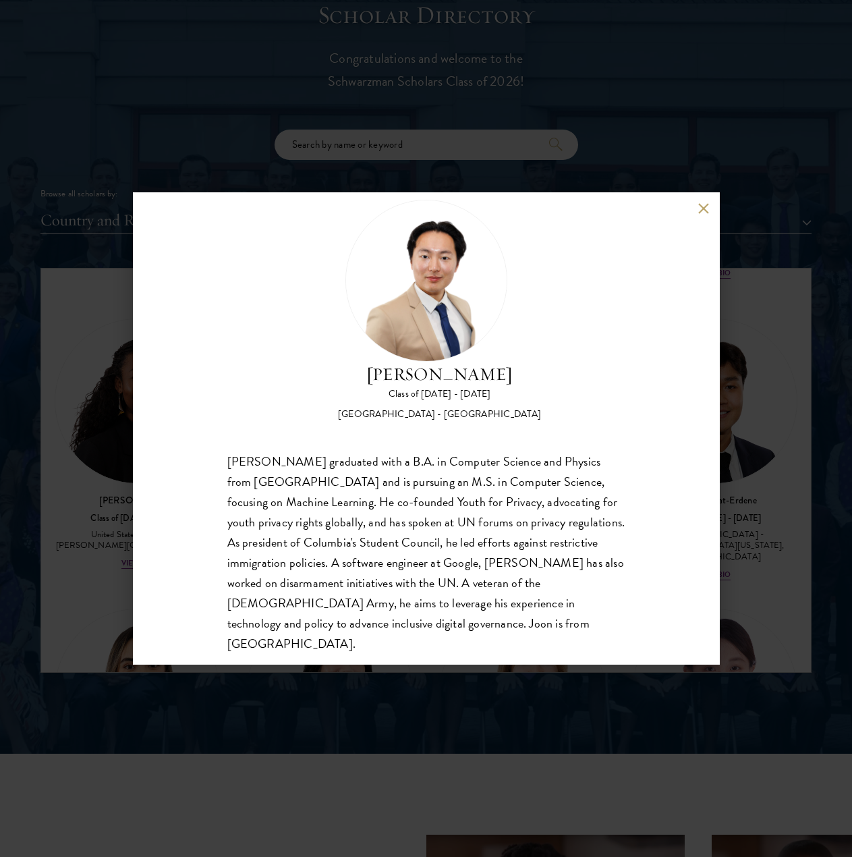
scroll to position [42, 0]
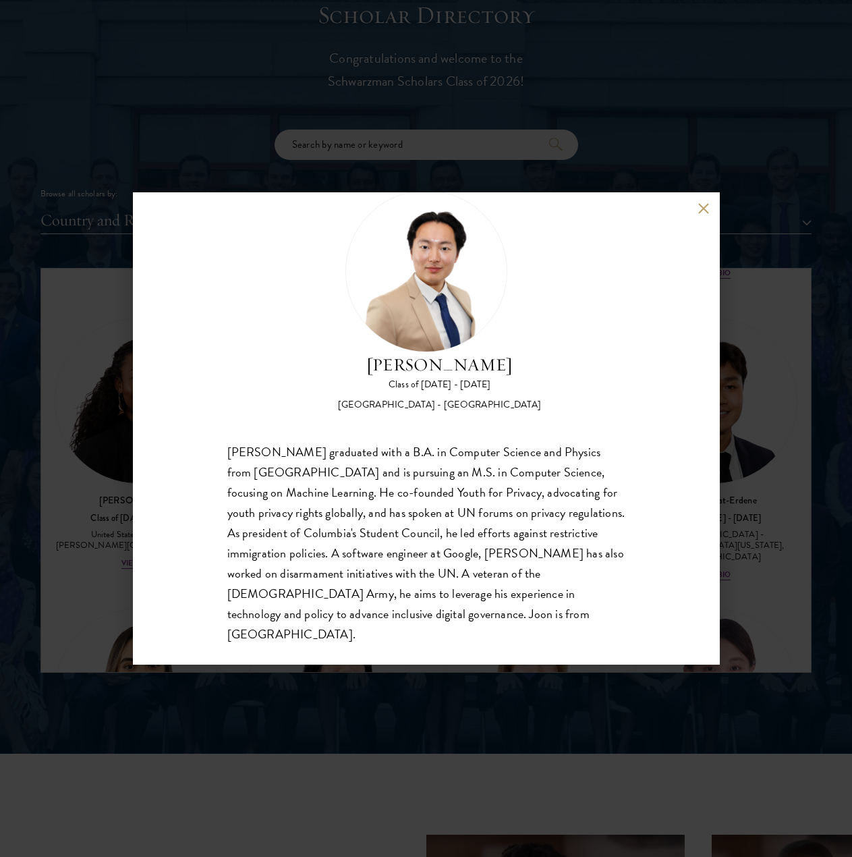
click at [371, 504] on div "[PERSON_NAME] graduated with a B.A. in Computer Science and Physics from [GEOGR…" at bounding box center [426, 543] width 398 height 202
click at [388, 467] on div "[PERSON_NAME] graduated with a B.A. in Computer Science and Physics from [GEOGR…" at bounding box center [426, 543] width 398 height 202
drag, startPoint x: 388, startPoint y: 467, endPoint x: 428, endPoint y: 440, distance: 48.5
click at [389, 467] on div "[PERSON_NAME] graduated with a B.A. in Computer Science and Physics from [GEOGR…" at bounding box center [426, 543] width 398 height 202
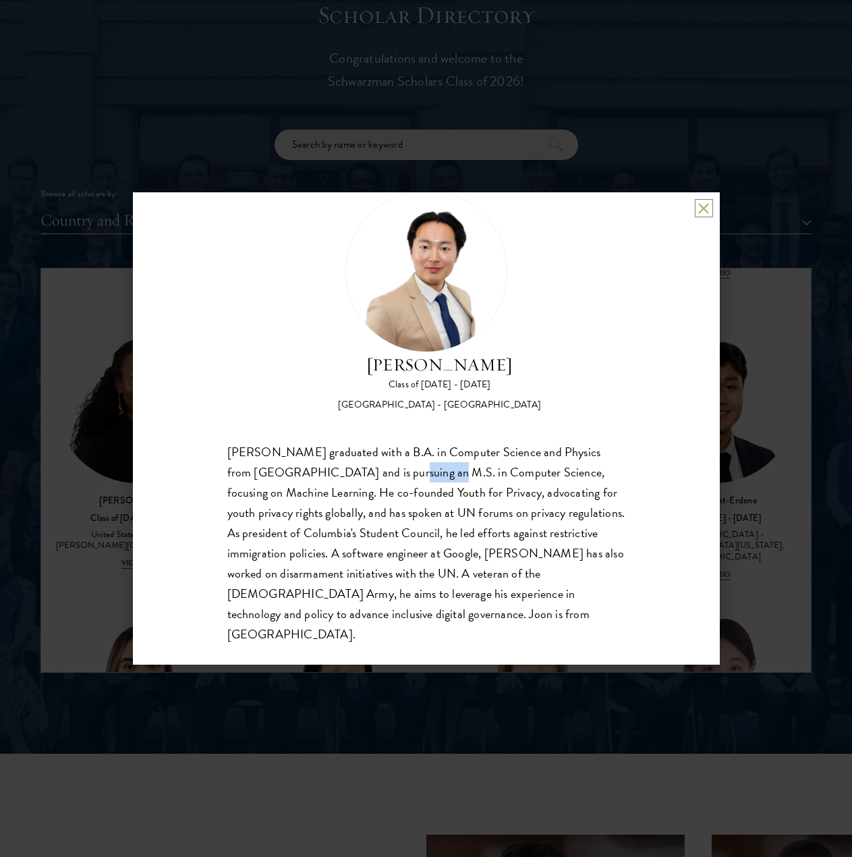
click at [672, 209] on button at bounding box center [703, 207] width 11 height 11
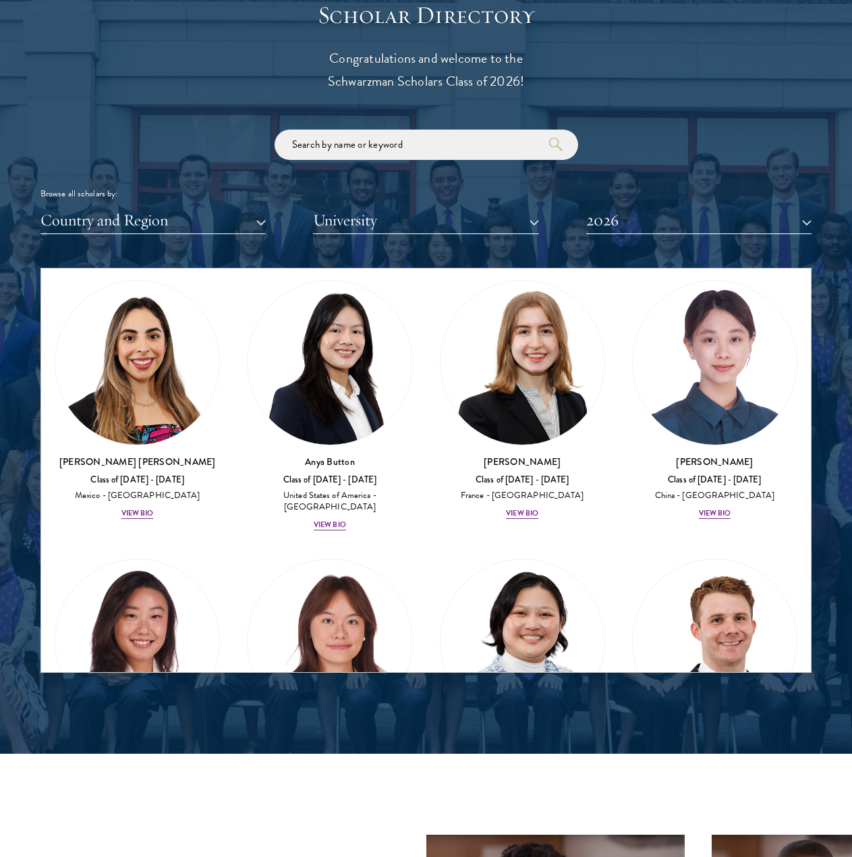
scroll to position [1503, 0]
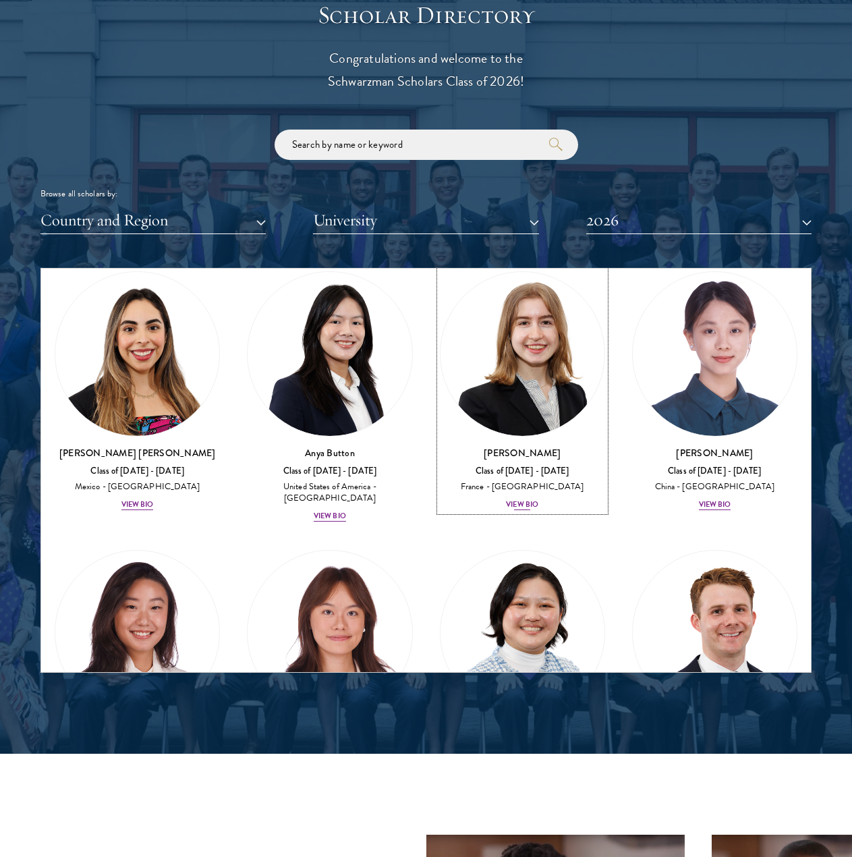
click at [509, 499] on div "View Bio" at bounding box center [522, 504] width 32 height 11
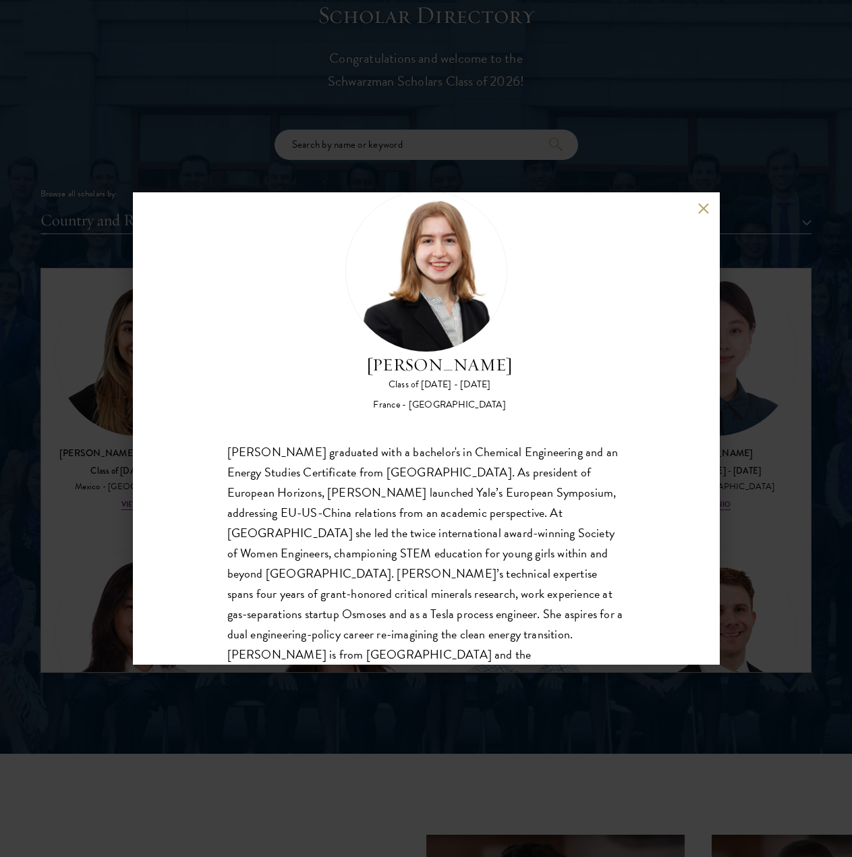
scroll to position [63, 0]
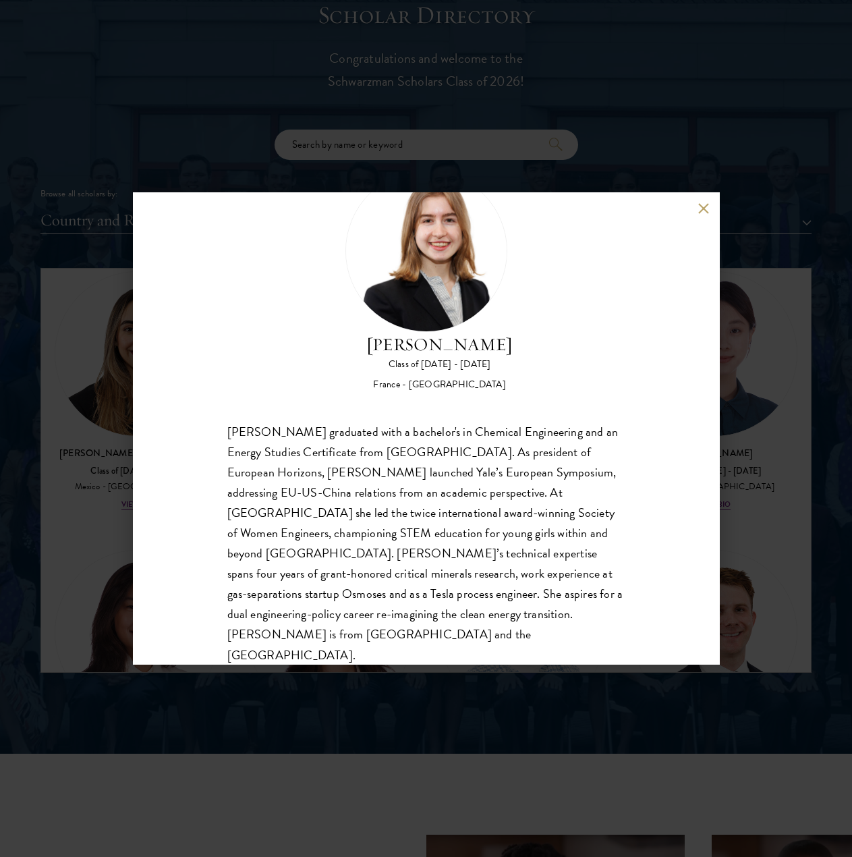
click at [517, 436] on div "[PERSON_NAME] graduated with a bachelor's in Chemical Engineering and an Energy…" at bounding box center [426, 543] width 398 height 243
drag, startPoint x: 517, startPoint y: 436, endPoint x: 701, endPoint y: 210, distance: 292.0
click at [672, 210] on button at bounding box center [703, 207] width 11 height 11
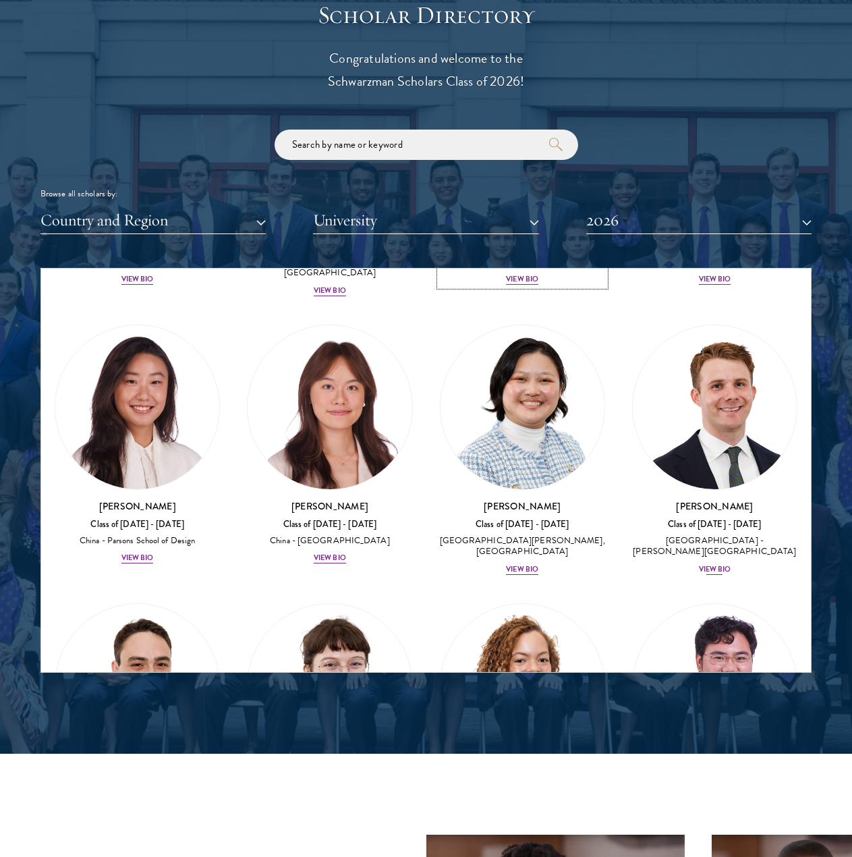
scroll to position [1729, 0]
click at [335, 552] on div "View Bio" at bounding box center [330, 557] width 32 height 11
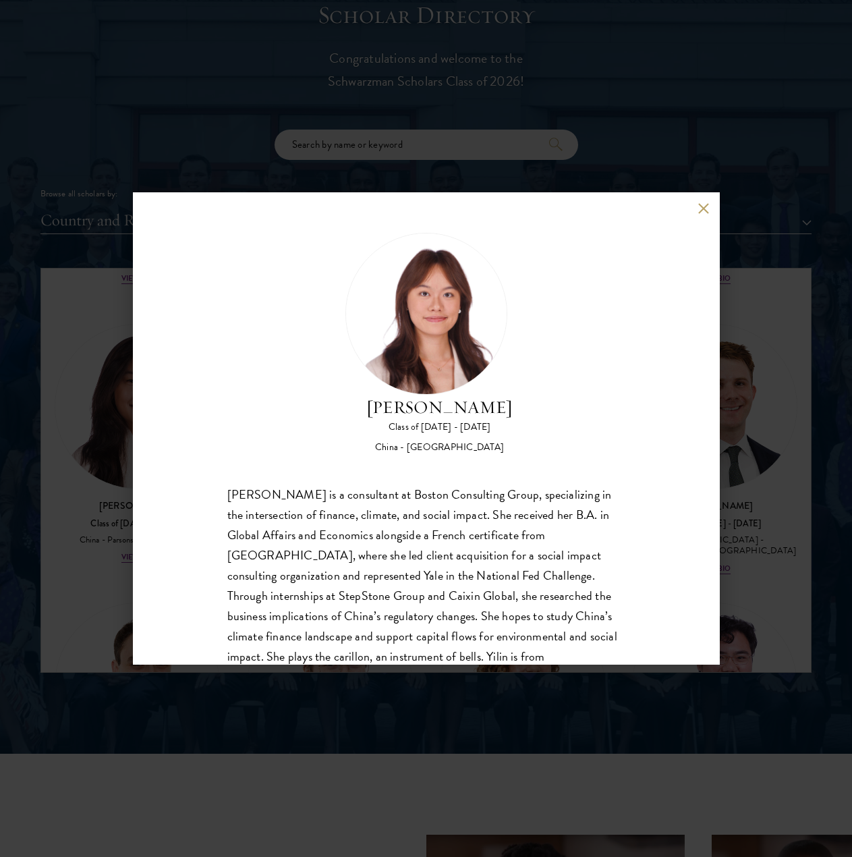
scroll to position [42, 0]
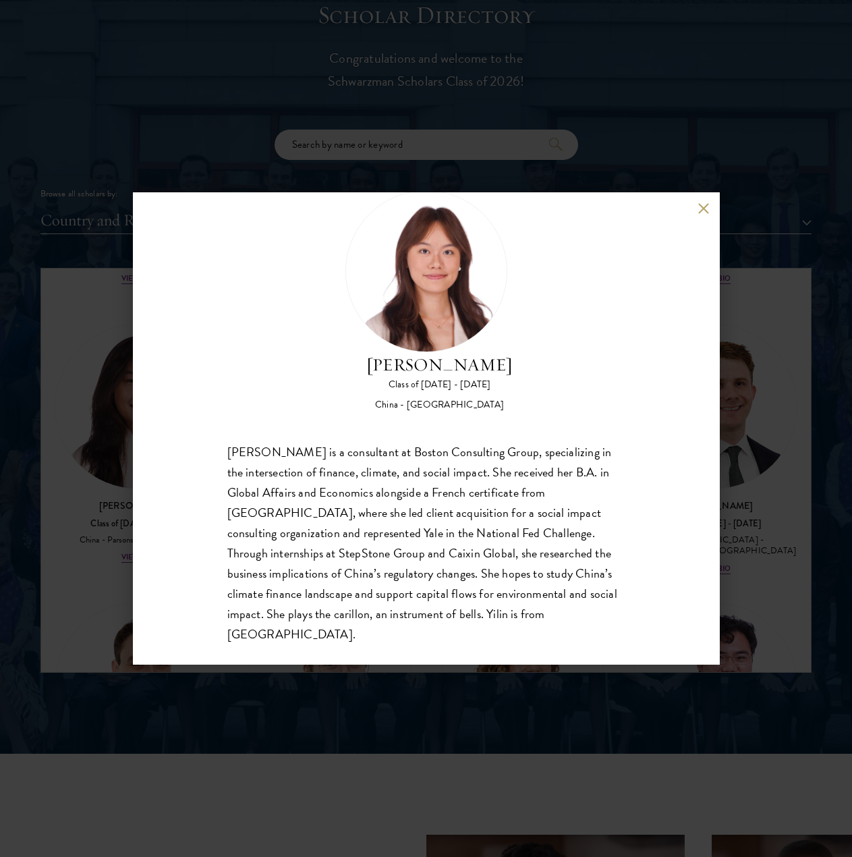
click at [672, 210] on button at bounding box center [703, 207] width 11 height 11
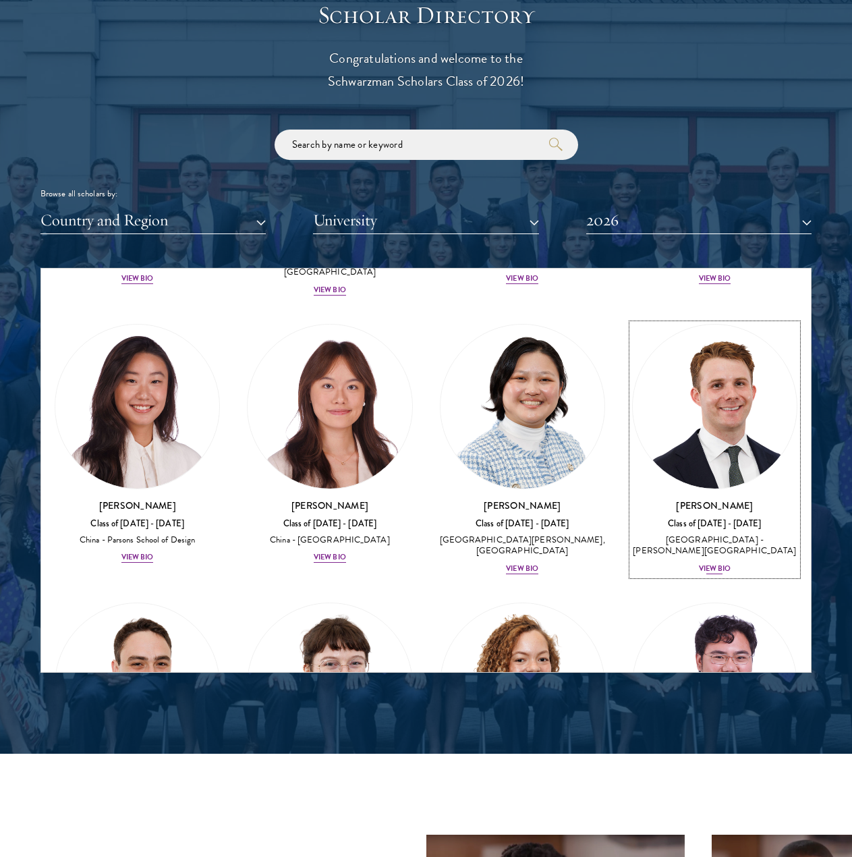
click at [672, 563] on div "View Bio" at bounding box center [715, 568] width 32 height 11
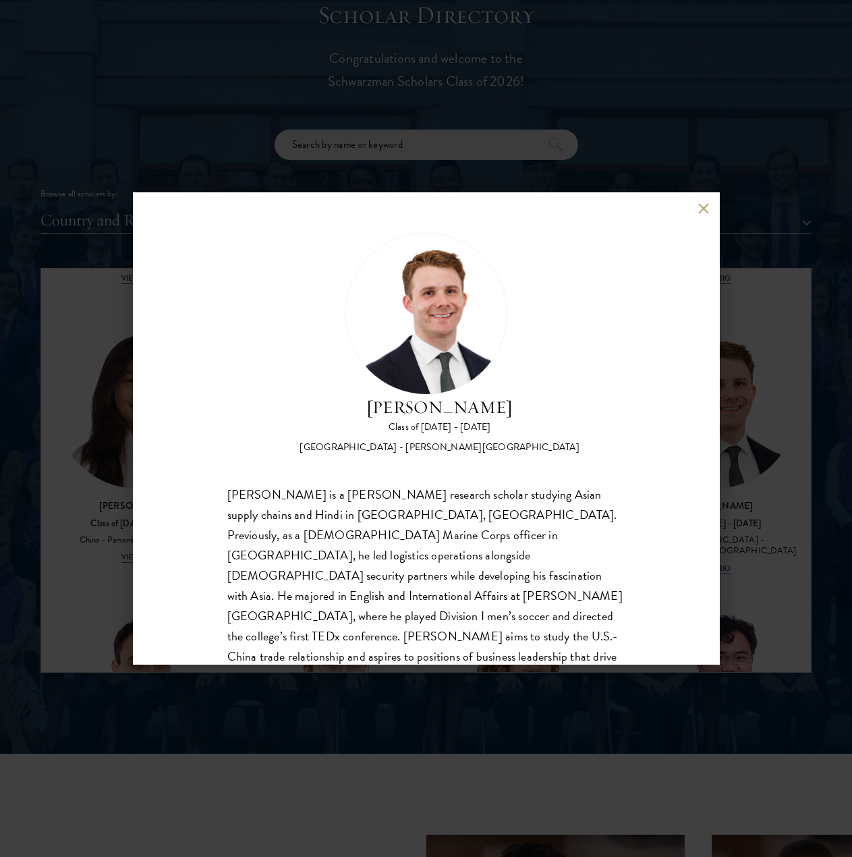
click at [574, 435] on div "[PERSON_NAME] Class of [DATE] - [DATE] [GEOGRAPHIC_DATA] - [PERSON_NAME][GEOGRA…" at bounding box center [426, 343] width 398 height 221
click at [573, 433] on div "[PERSON_NAME] Class of [DATE] - [DATE] [GEOGRAPHIC_DATA] - [PERSON_NAME][GEOGRA…" at bounding box center [426, 343] width 398 height 221
click at [672, 215] on div "[PERSON_NAME] Class of [DATE] - [DATE] [GEOGRAPHIC_DATA] - [PERSON_NAME][GEOGRA…" at bounding box center [426, 428] width 587 height 472
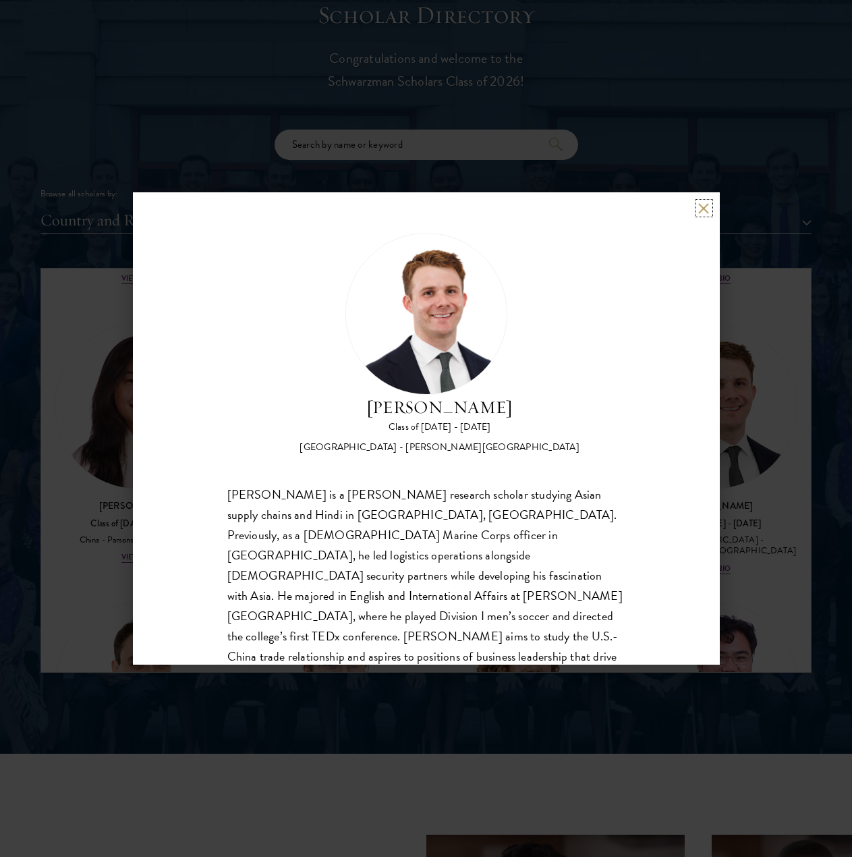
click at [672, 212] on button at bounding box center [703, 207] width 11 height 11
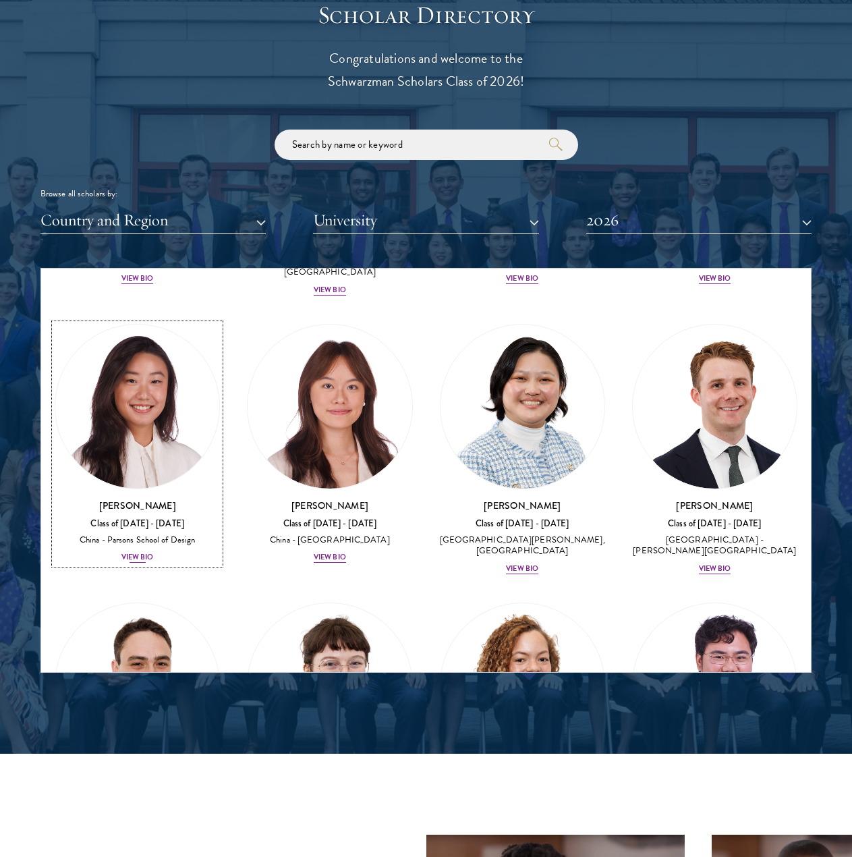
click at [133, 498] on div "[PERSON_NAME] Class of [DATE] - [DATE] [GEOGRAPHIC_DATA] - [PERSON_NAME][GEOGRA…" at bounding box center [137, 530] width 165 height 65
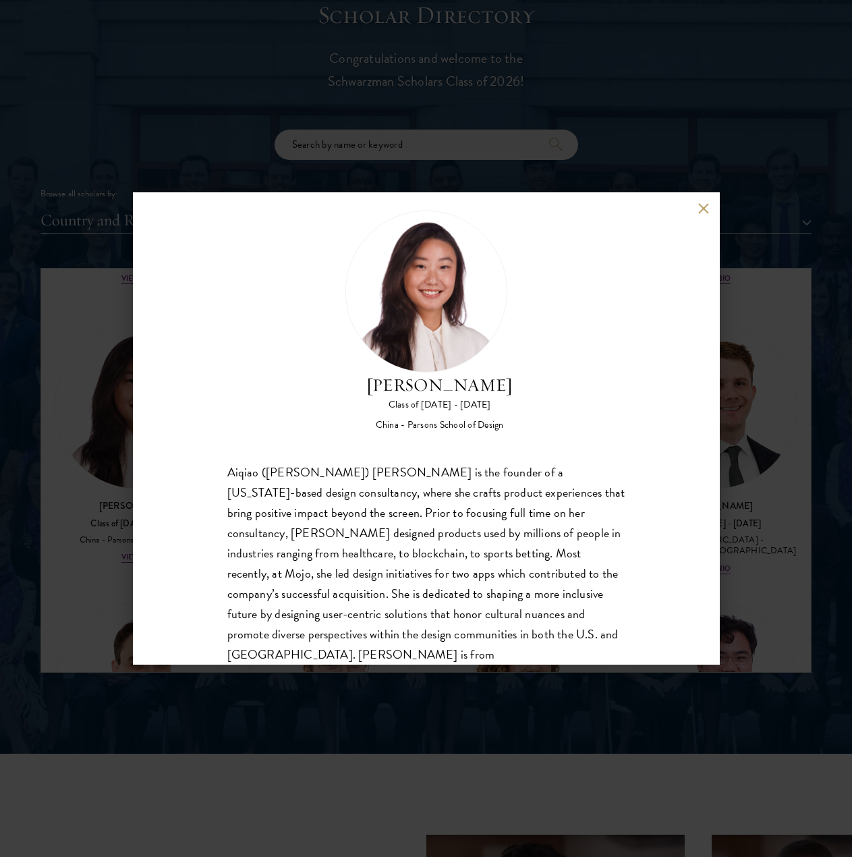
scroll to position [42, 0]
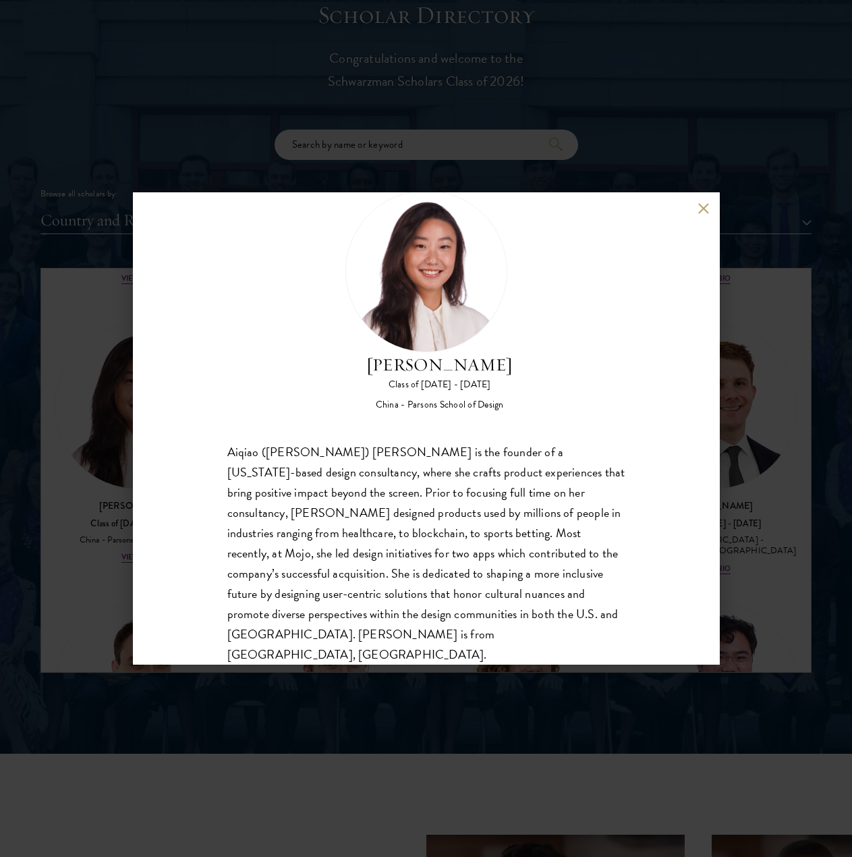
click at [672, 211] on button at bounding box center [703, 207] width 11 height 11
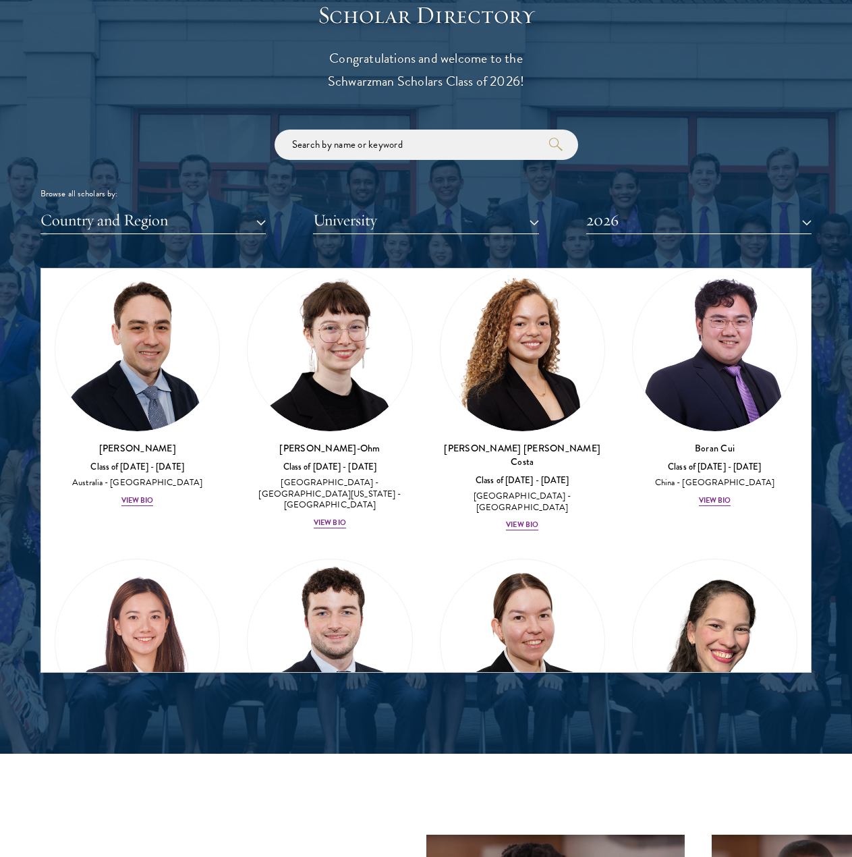
scroll to position [2066, 0]
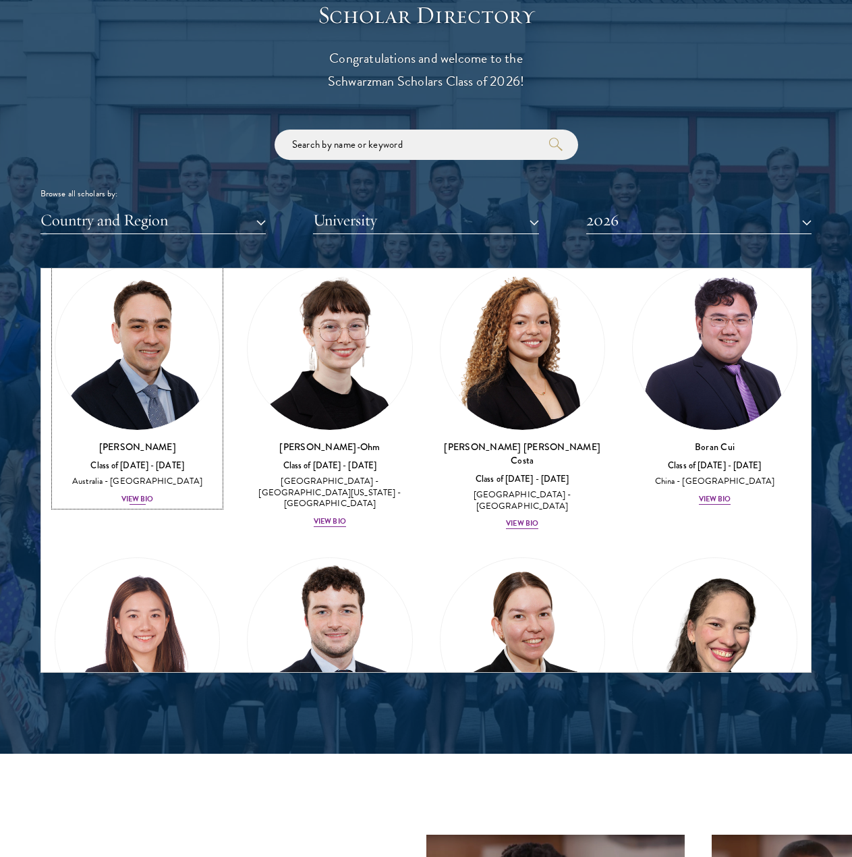
click at [145, 494] on div "View Bio" at bounding box center [137, 499] width 32 height 11
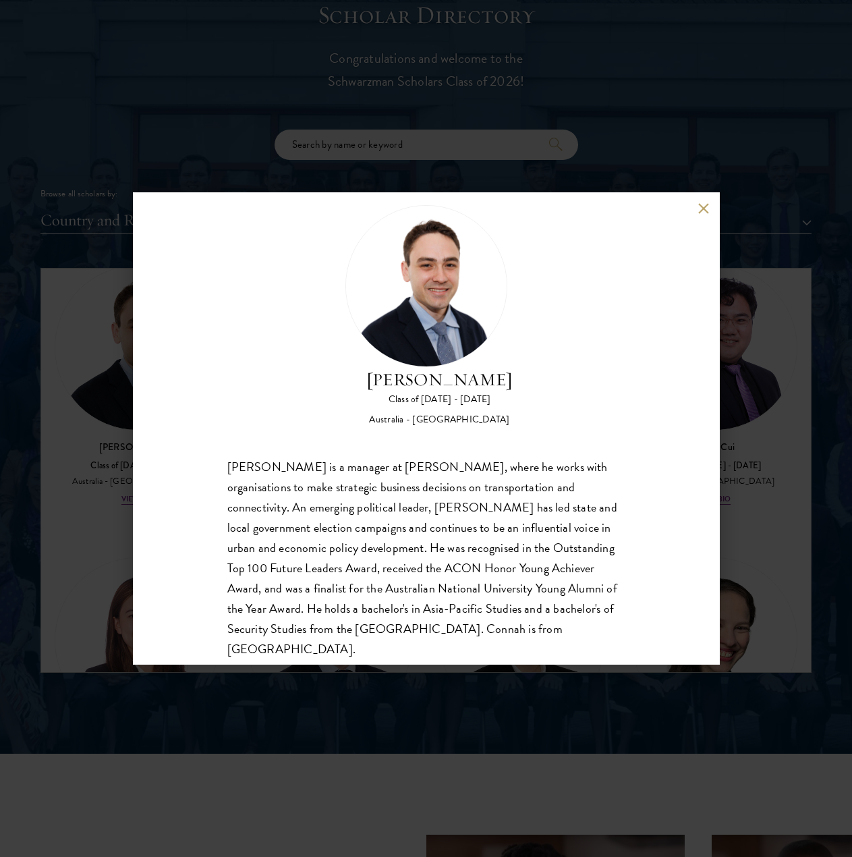
scroll to position [42, 0]
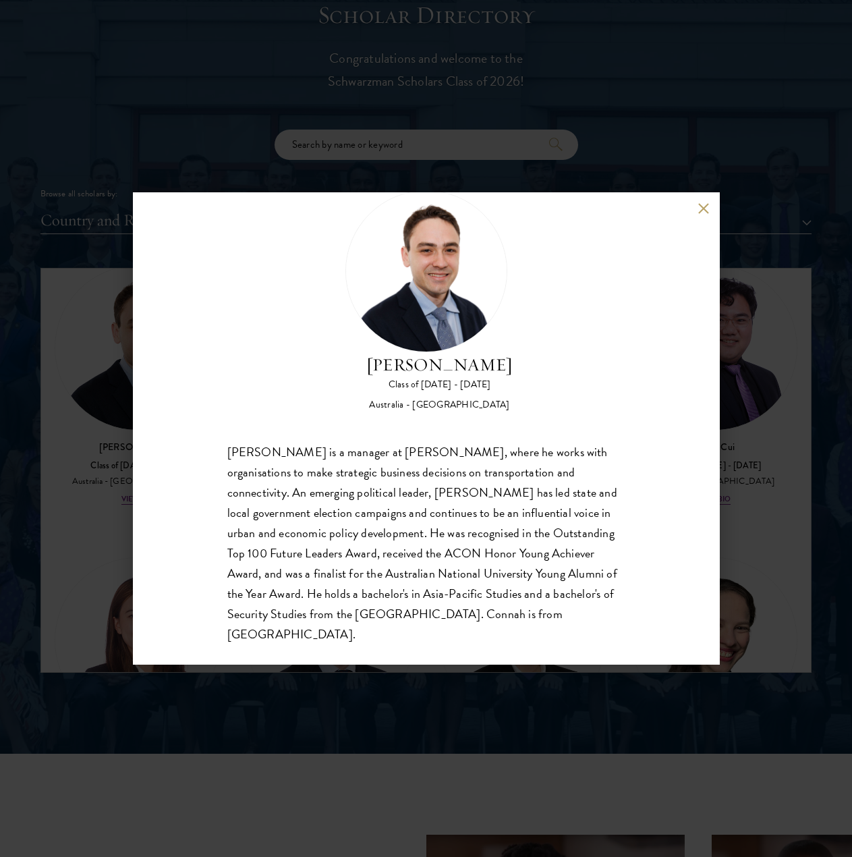
click at [575, 511] on div "[PERSON_NAME] is a manager at [PERSON_NAME], where he works with organisations …" at bounding box center [426, 543] width 398 height 202
click at [574, 511] on div "[PERSON_NAME] is a manager at [PERSON_NAME], where he works with organisations …" at bounding box center [426, 543] width 398 height 202
click at [617, 393] on div "[PERSON_NAME] Class of [DATE] - [DATE] [GEOGRAPHIC_DATA] - [GEOGRAPHIC_DATA] [P…" at bounding box center [426, 428] width 587 height 472
drag, startPoint x: 617, startPoint y: 393, endPoint x: 704, endPoint y: 212, distance: 201.2
click at [672, 212] on button at bounding box center [703, 207] width 11 height 11
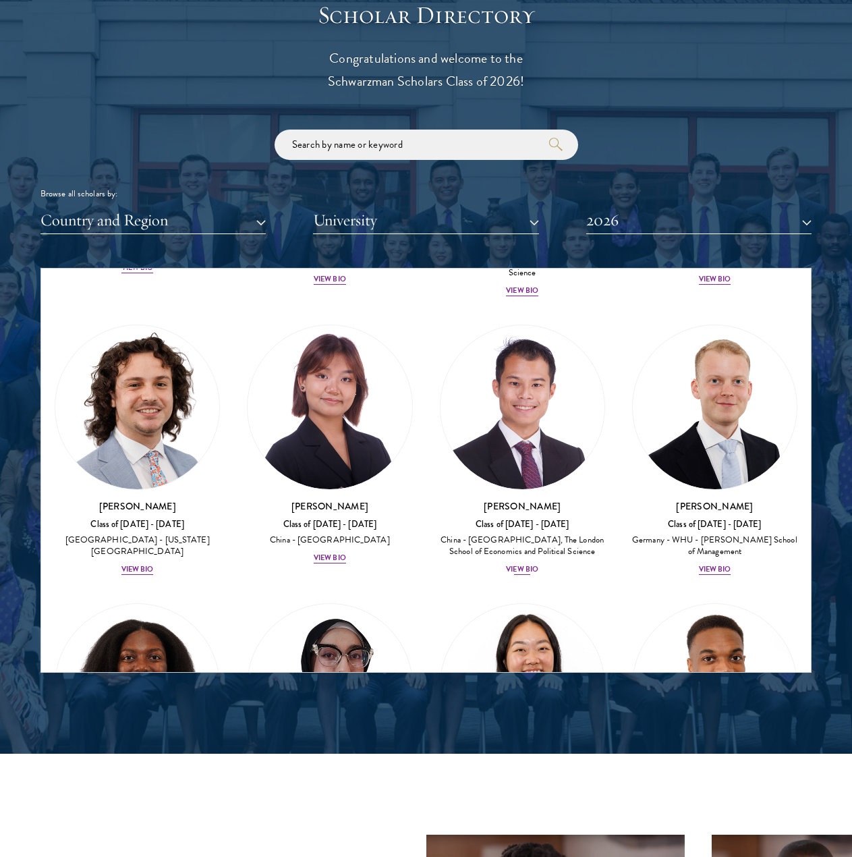
scroll to position [3496, 0]
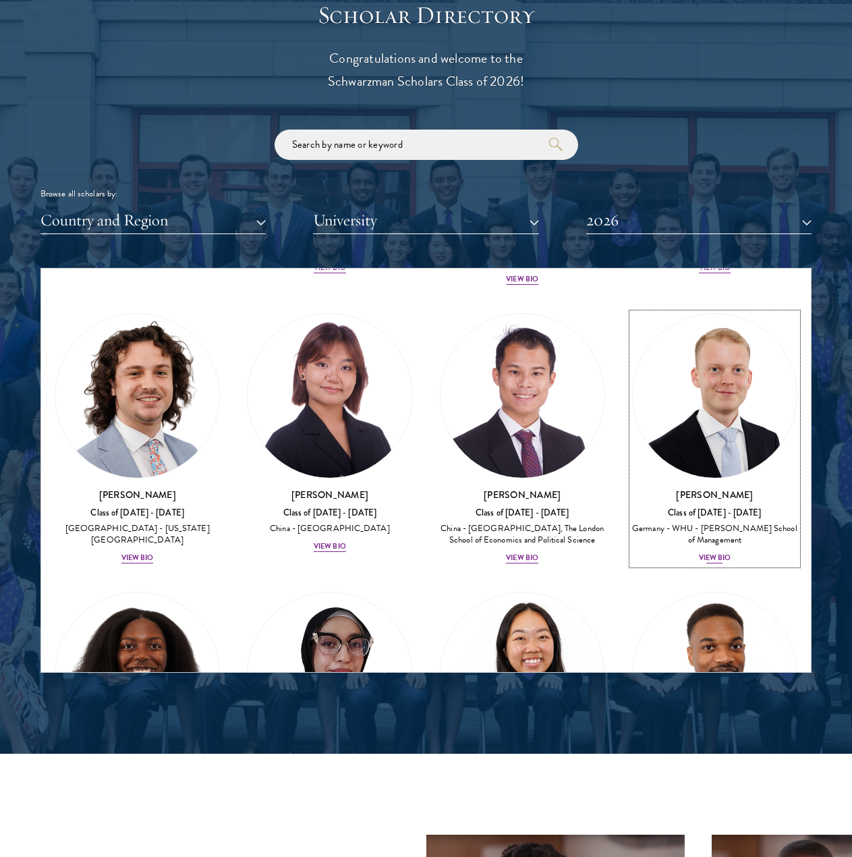
click at [672, 552] on div "View Bio" at bounding box center [715, 557] width 32 height 11
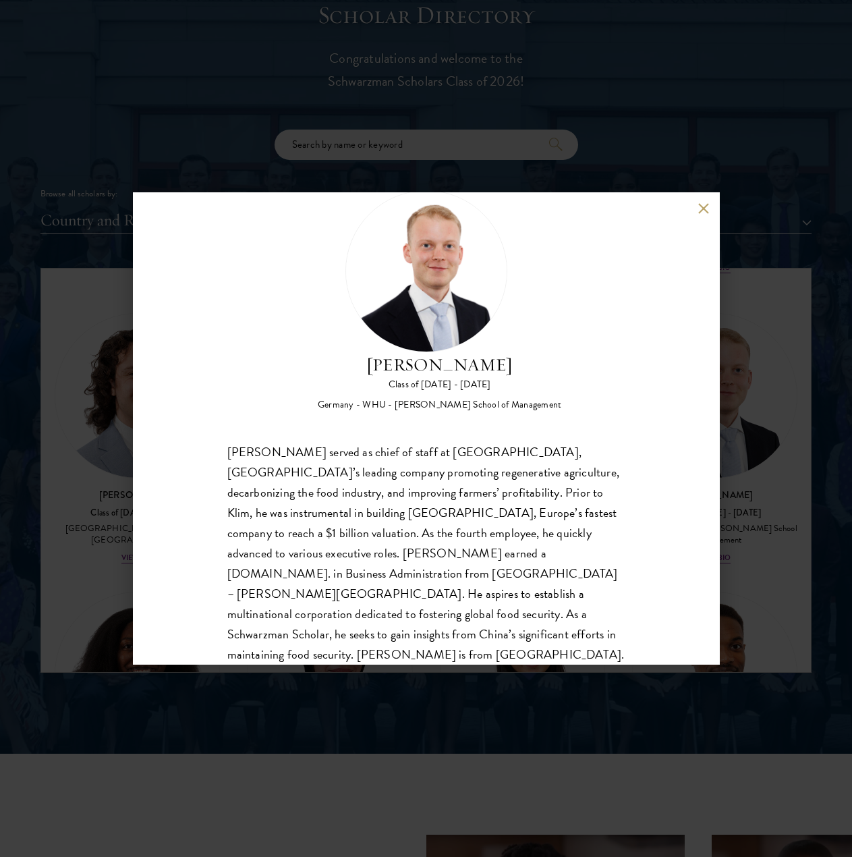
scroll to position [63, 0]
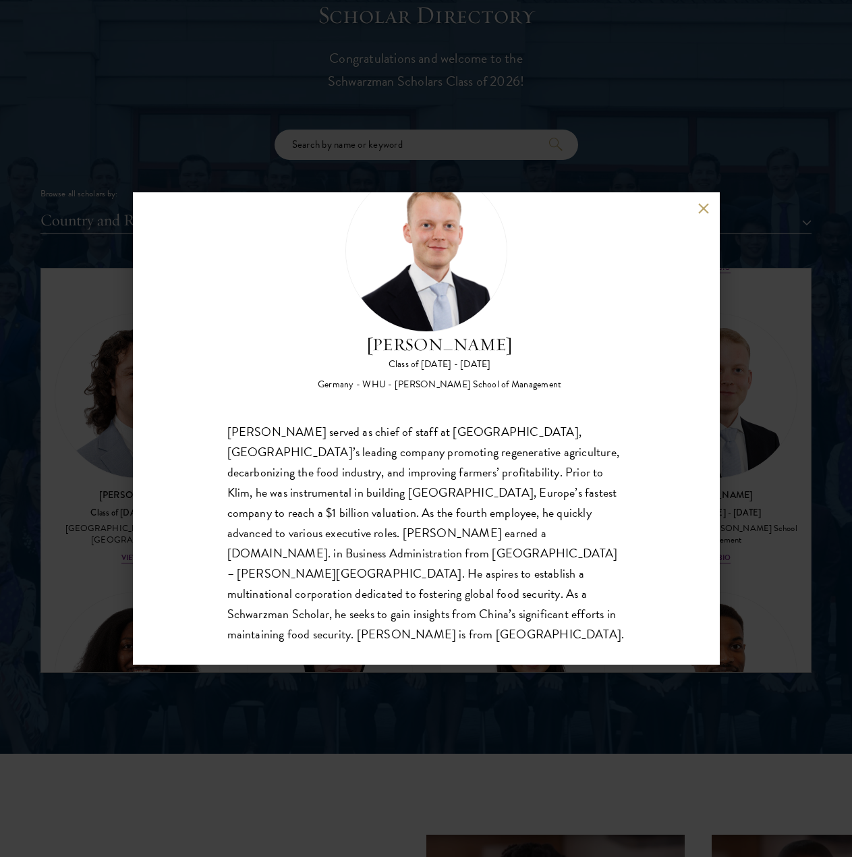
click at [641, 277] on div "[PERSON_NAME] Class of [DATE] - [DATE] [GEOGRAPHIC_DATA] - [GEOGRAPHIC_DATA] - …" at bounding box center [426, 428] width 587 height 472
click at [672, 205] on button at bounding box center [703, 207] width 11 height 11
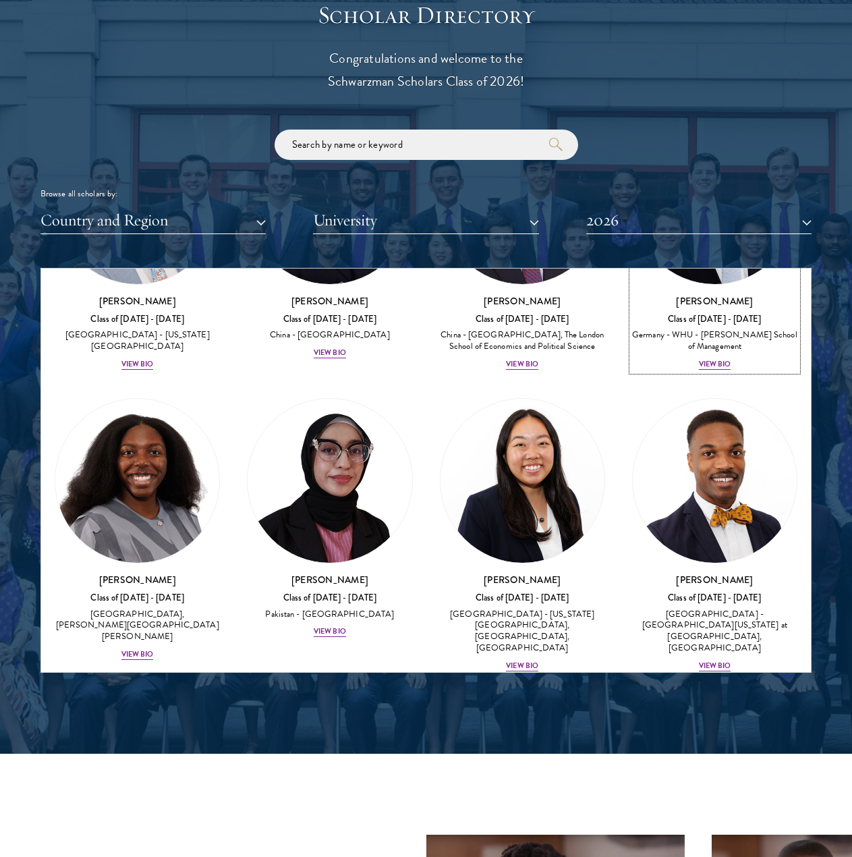
scroll to position [3887, 0]
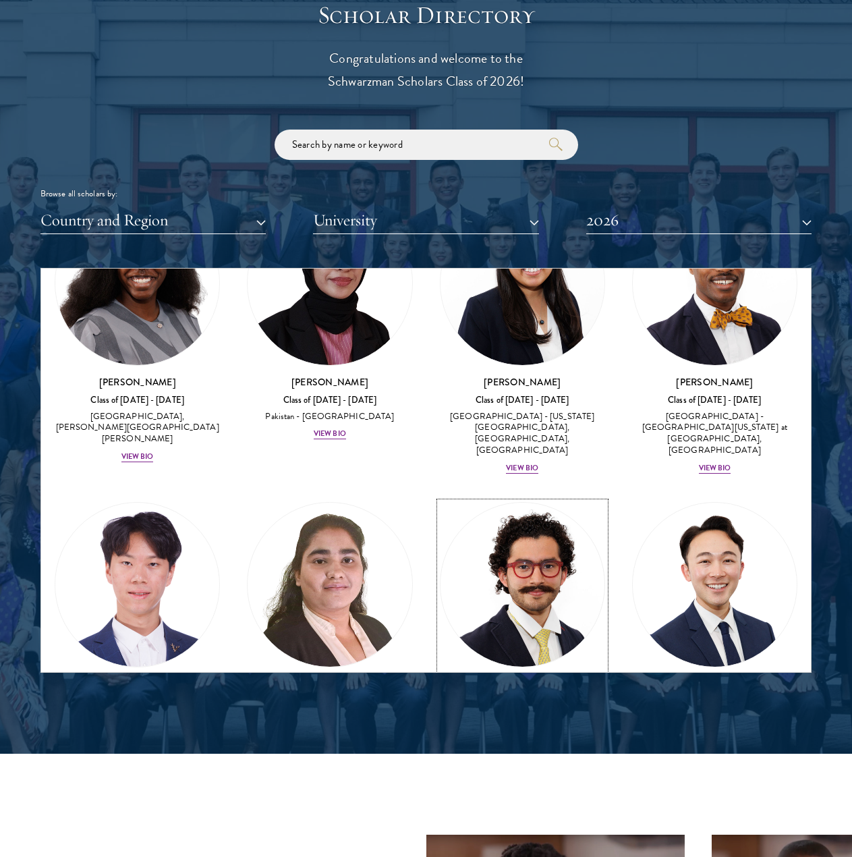
click at [506, 730] on div "View Bio" at bounding box center [522, 735] width 32 height 11
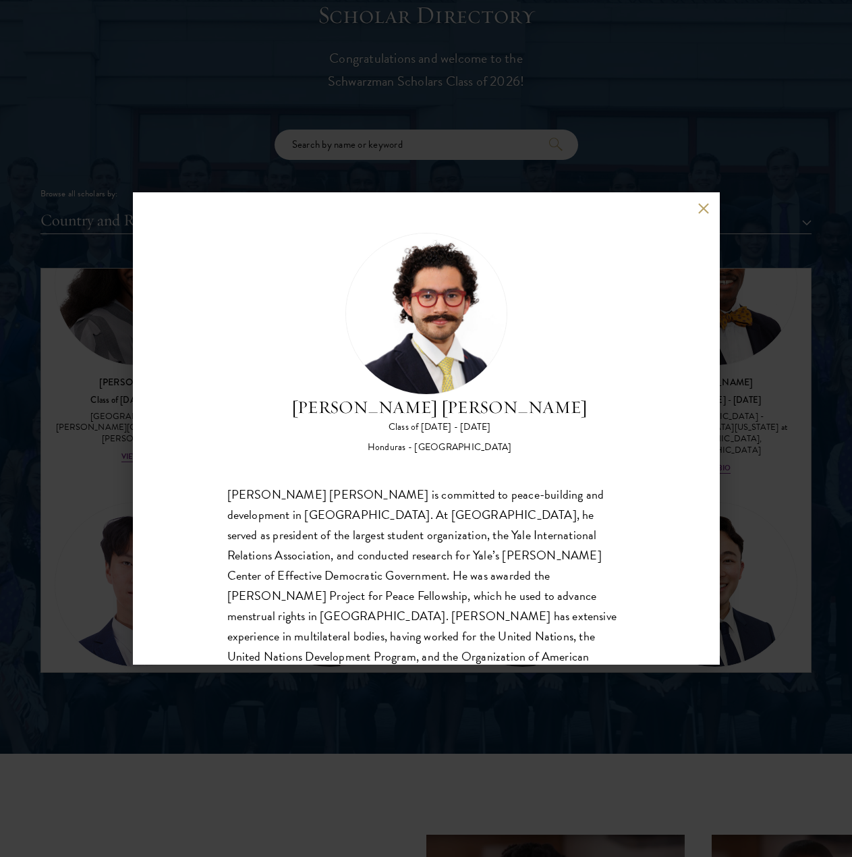
scroll to position [63, 0]
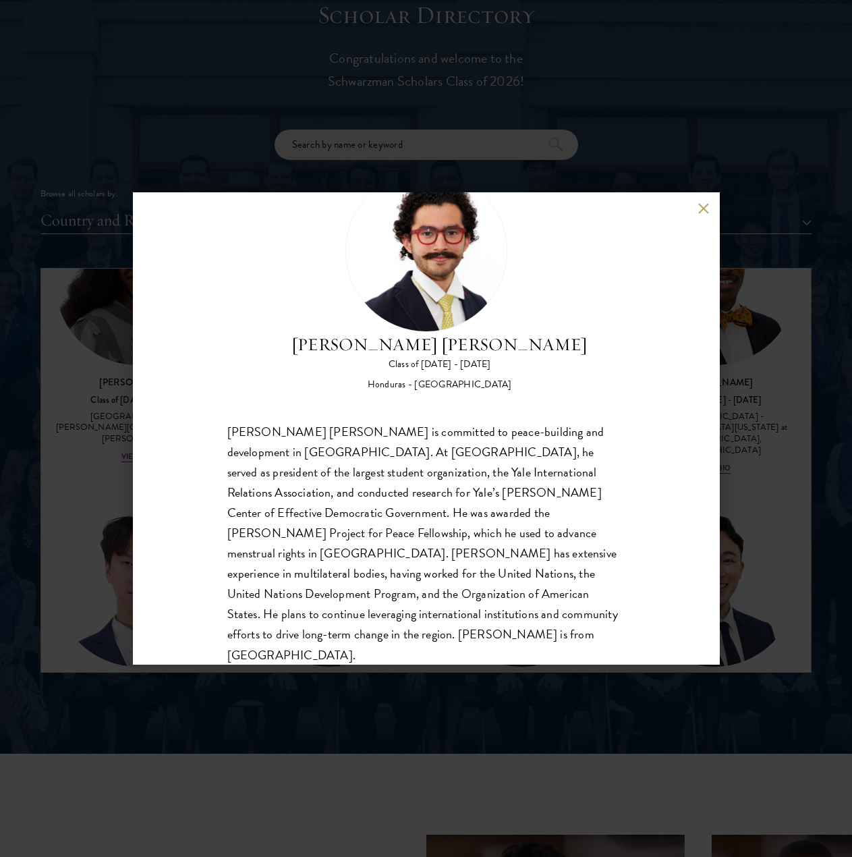
click at [601, 332] on div "[PERSON_NAME] [PERSON_NAME] Class of [DATE] - [DATE] [GEOGRAPHIC_DATA] - [GEOGR…" at bounding box center [426, 280] width 398 height 221
click at [672, 210] on button at bounding box center [703, 207] width 11 height 11
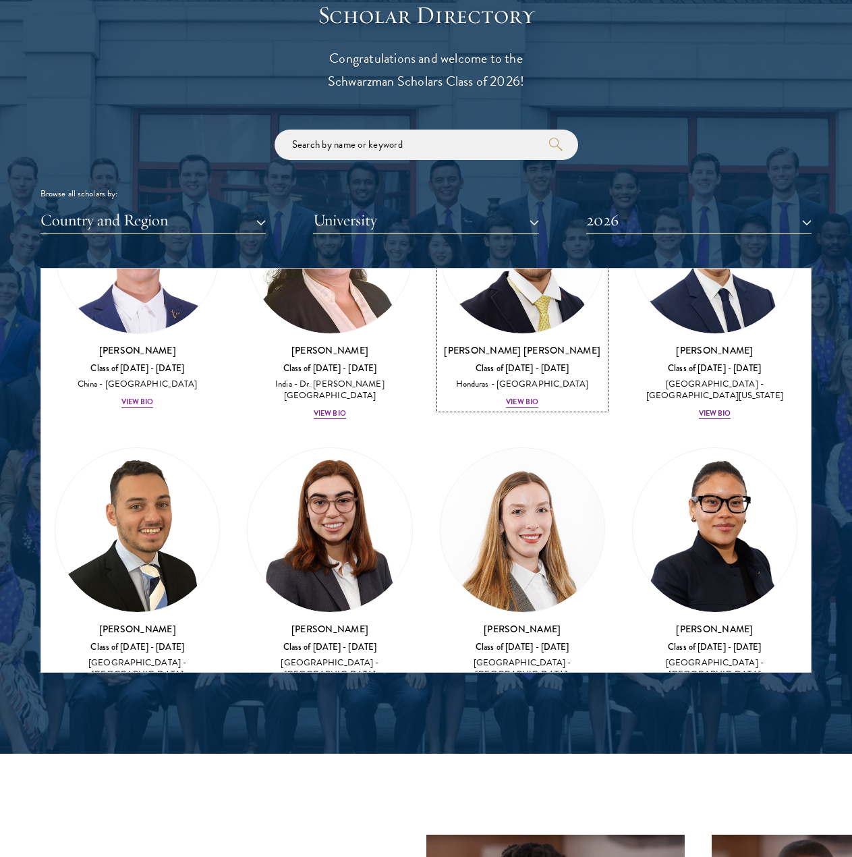
scroll to position [4224, 0]
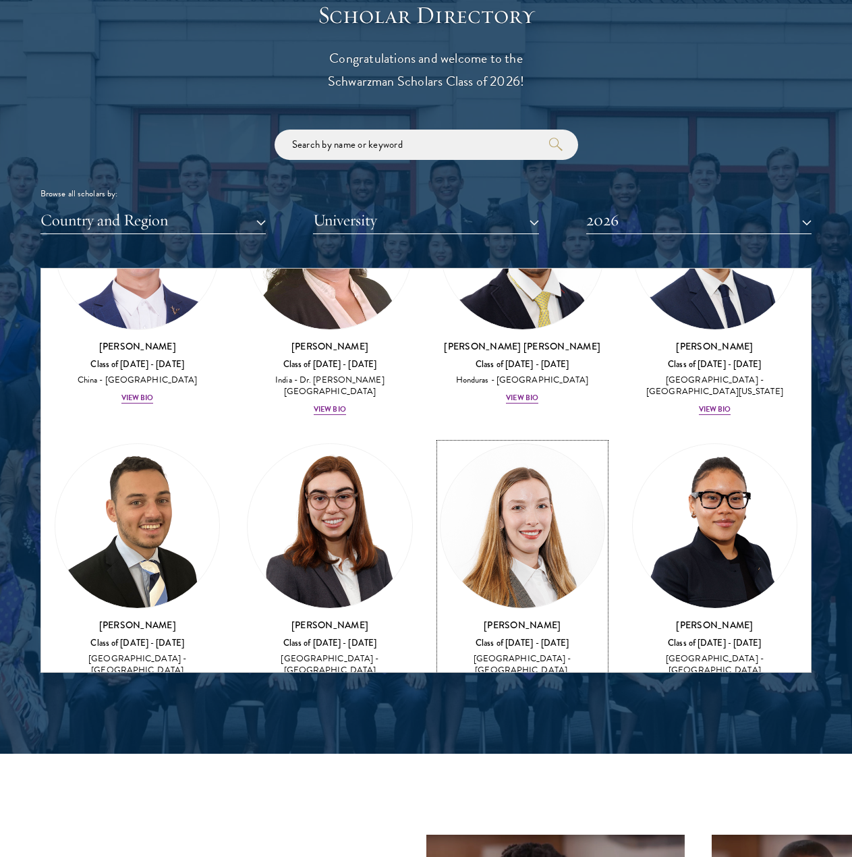
click at [523, 694] on div "View Bio" at bounding box center [522, 699] width 32 height 11
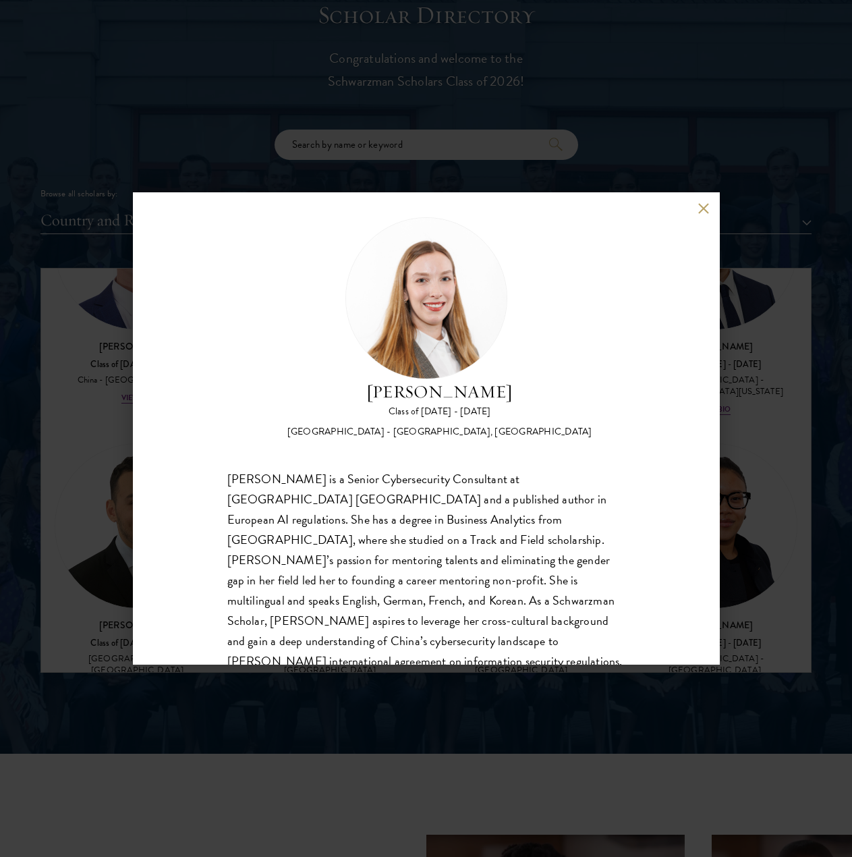
scroll to position [42, 0]
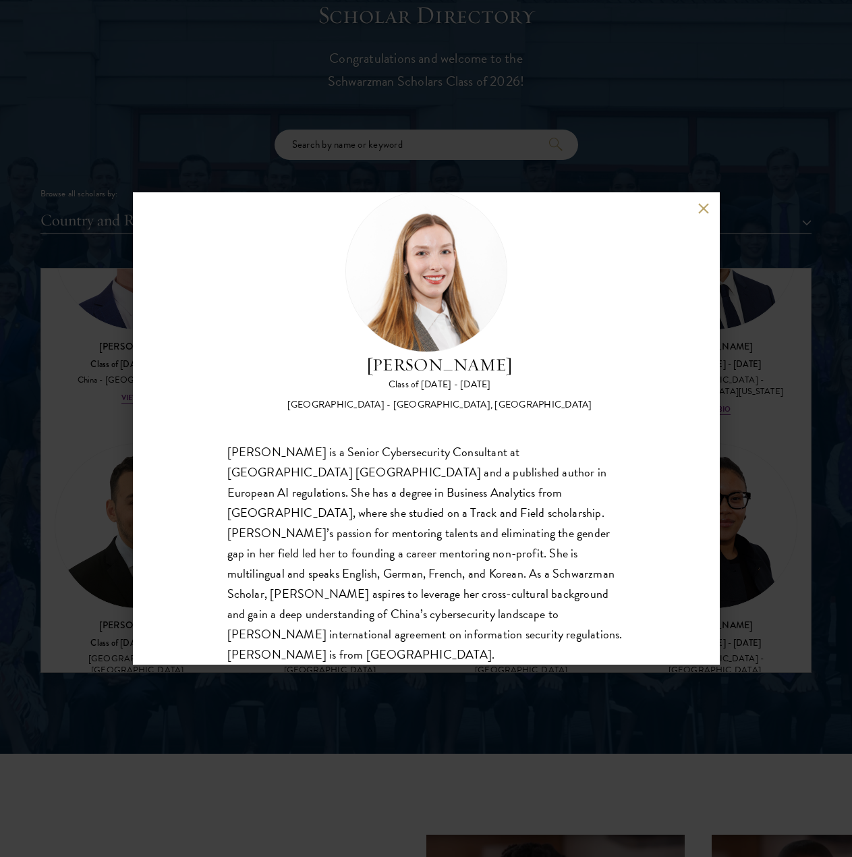
drag, startPoint x: 477, startPoint y: 359, endPoint x: 512, endPoint y: 315, distance: 55.7
click at [480, 353] on h2 "[PERSON_NAME]" at bounding box center [439, 365] width 305 height 26
click at [588, 279] on div "[PERSON_NAME] Class of [DATE] - [DATE] [GEOGRAPHIC_DATA] - [GEOGRAPHIC_DATA], […" at bounding box center [426, 300] width 398 height 221
click at [587, 278] on div "[PERSON_NAME] Class of [DATE] - [DATE] [GEOGRAPHIC_DATA] - [GEOGRAPHIC_DATA], […" at bounding box center [426, 300] width 398 height 221
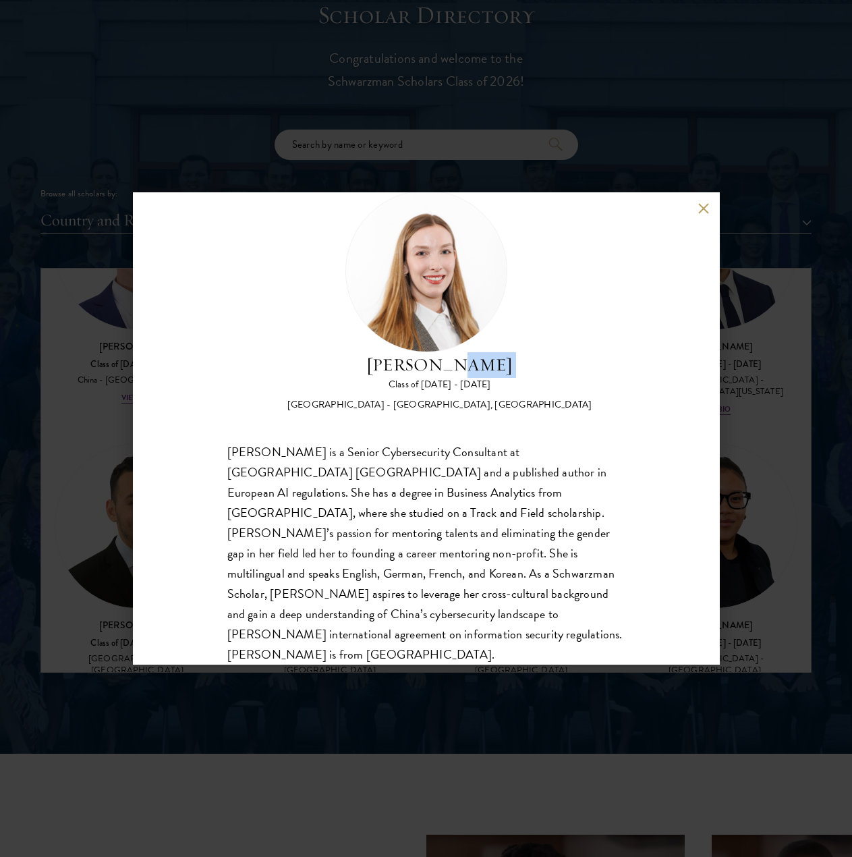
click at [587, 277] on div "[PERSON_NAME] Class of [DATE] - [DATE] [GEOGRAPHIC_DATA] - [GEOGRAPHIC_DATA], […" at bounding box center [426, 300] width 398 height 221
click at [672, 212] on div "[PERSON_NAME] Class of [DATE] - [DATE] [GEOGRAPHIC_DATA] - [GEOGRAPHIC_DATA], […" at bounding box center [426, 428] width 587 height 472
click at [672, 210] on button at bounding box center [703, 207] width 11 height 11
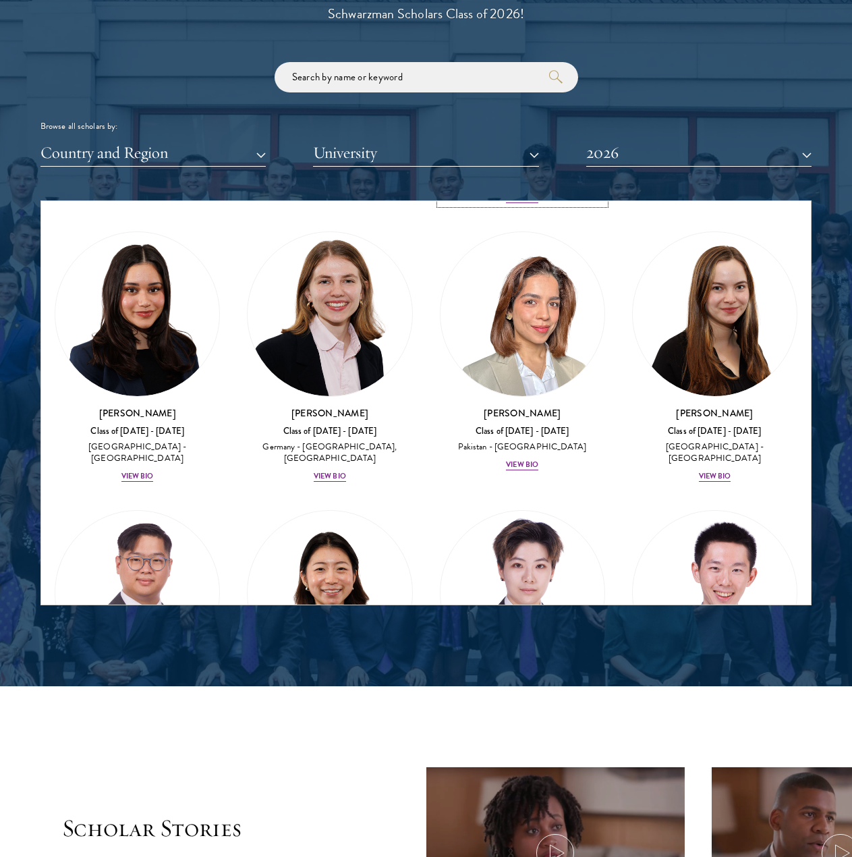
scroll to position [4696, 0]
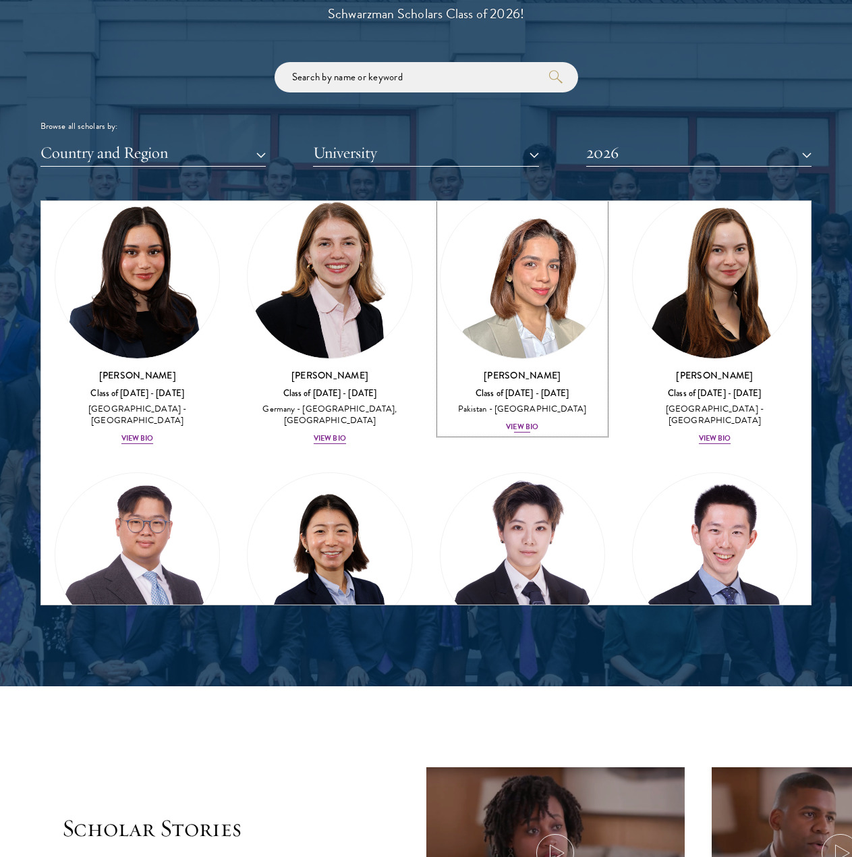
click at [523, 422] on div "View Bio" at bounding box center [522, 427] width 32 height 11
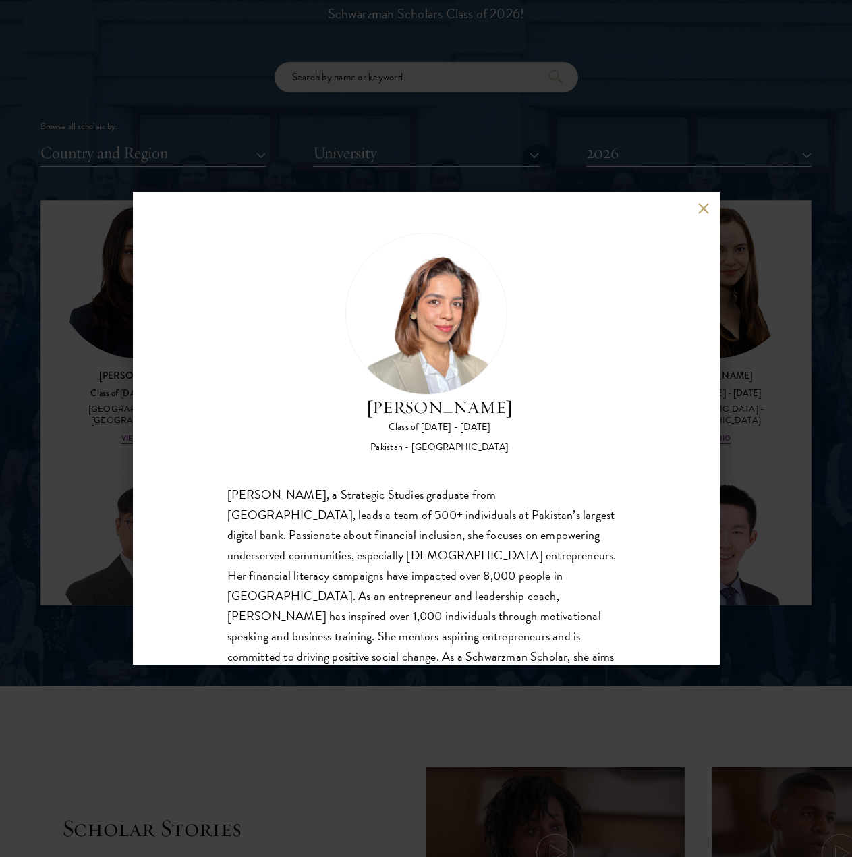
click at [672, 208] on button at bounding box center [703, 207] width 11 height 11
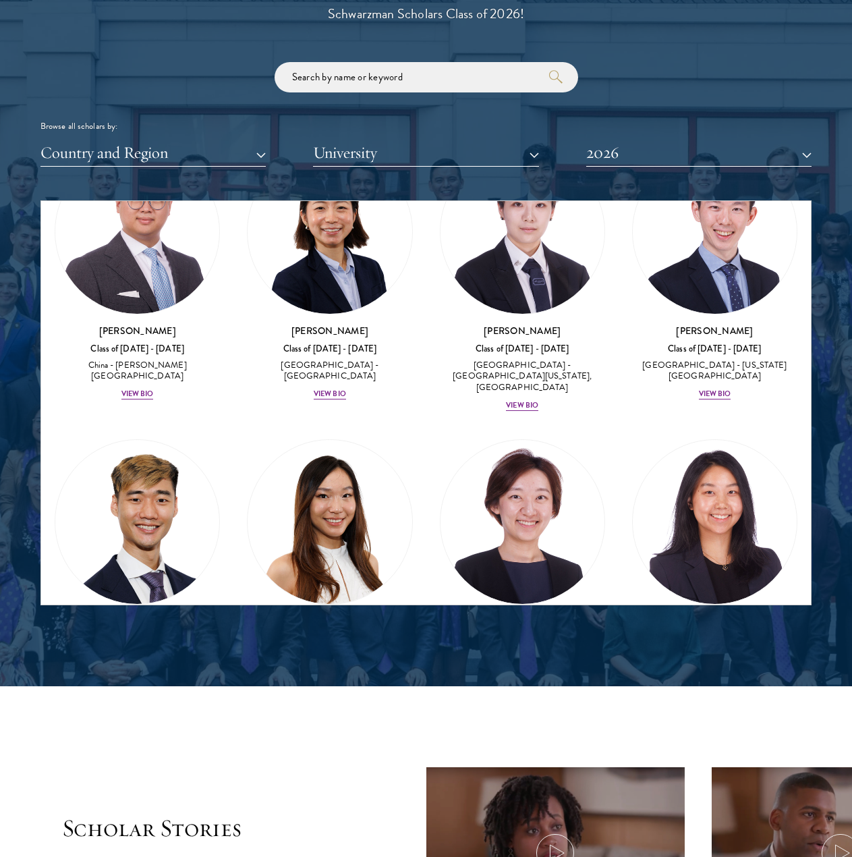
scroll to position [5003, 0]
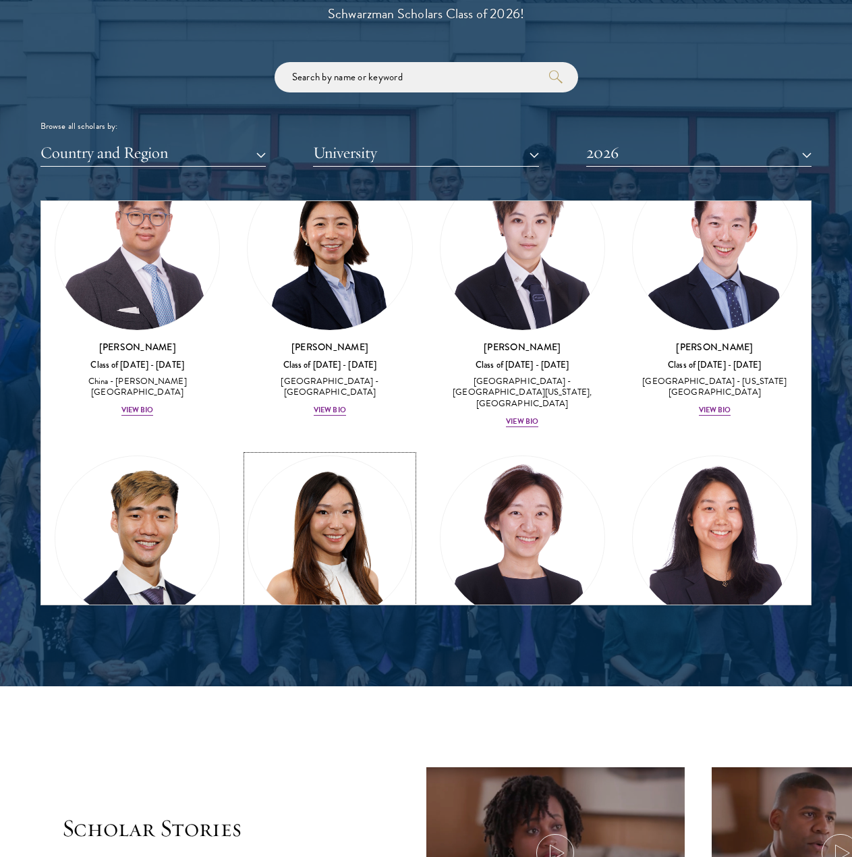
click at [335, 695] on div "View Bio" at bounding box center [330, 700] width 32 height 11
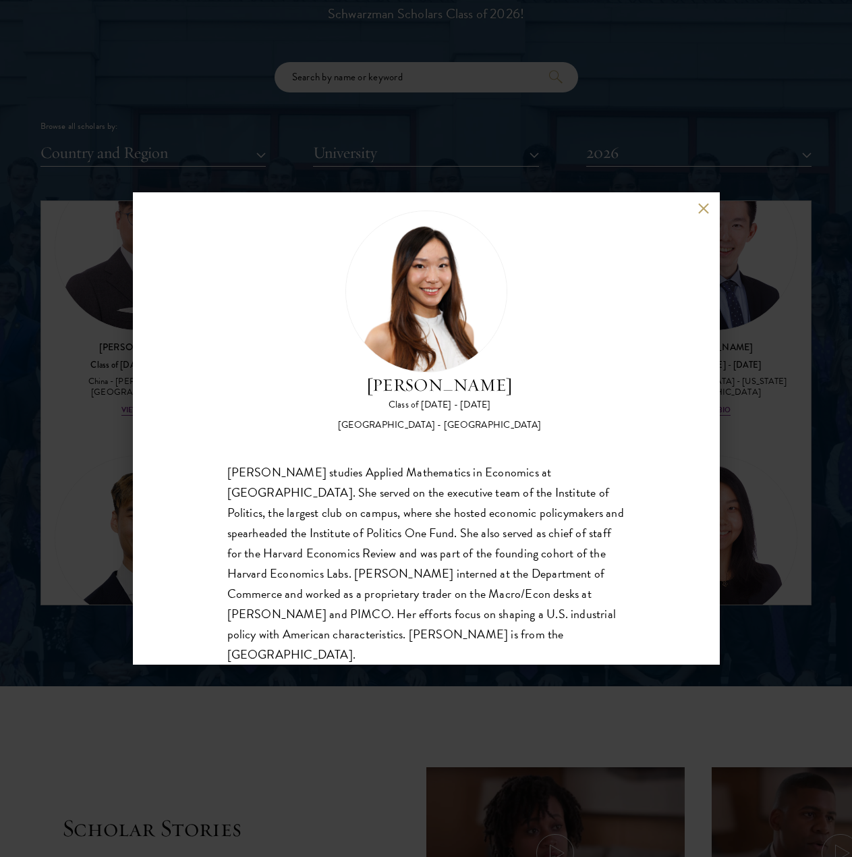
scroll to position [42, 0]
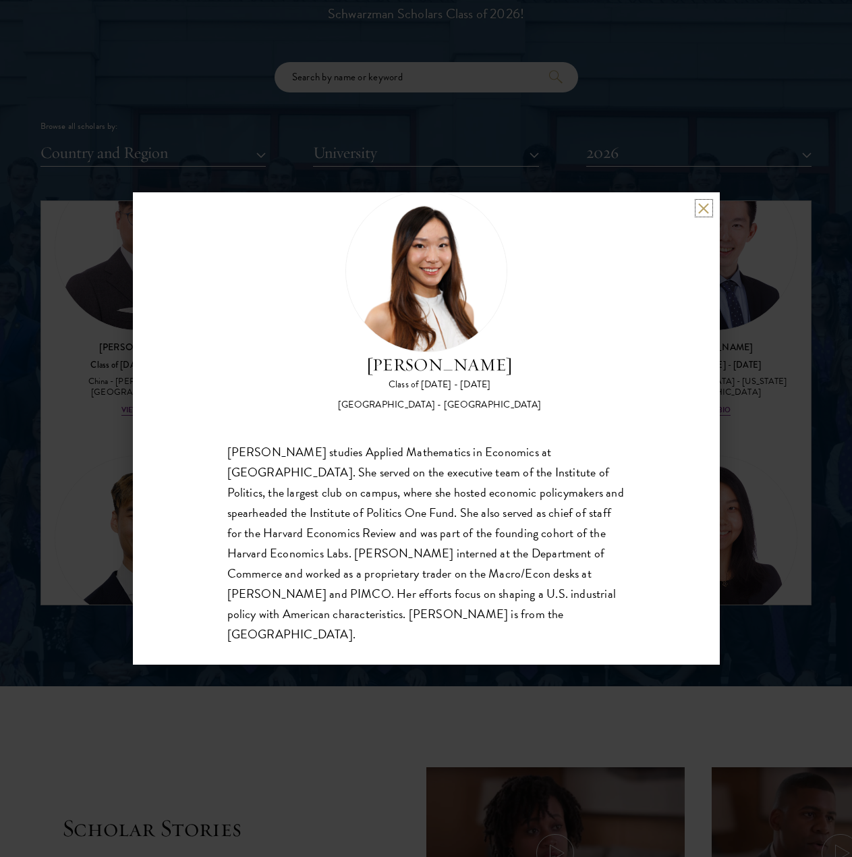
click at [672, 209] on button at bounding box center [703, 207] width 11 height 11
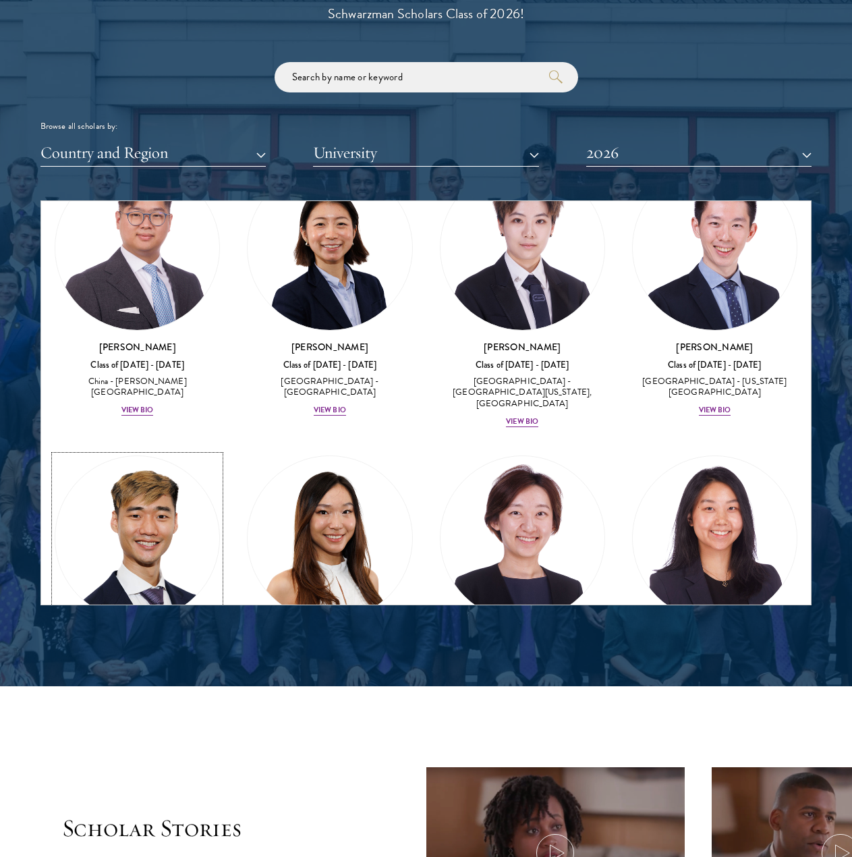
click at [141, 683] on div "View Bio" at bounding box center [137, 688] width 32 height 11
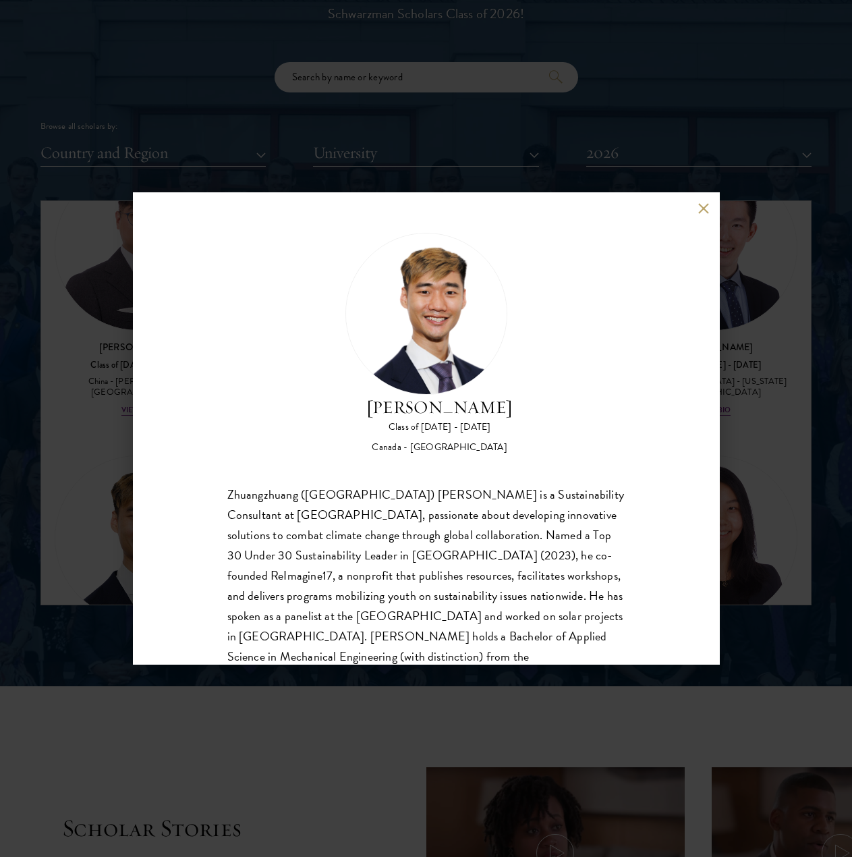
click at [672, 209] on button at bounding box center [703, 207] width 11 height 11
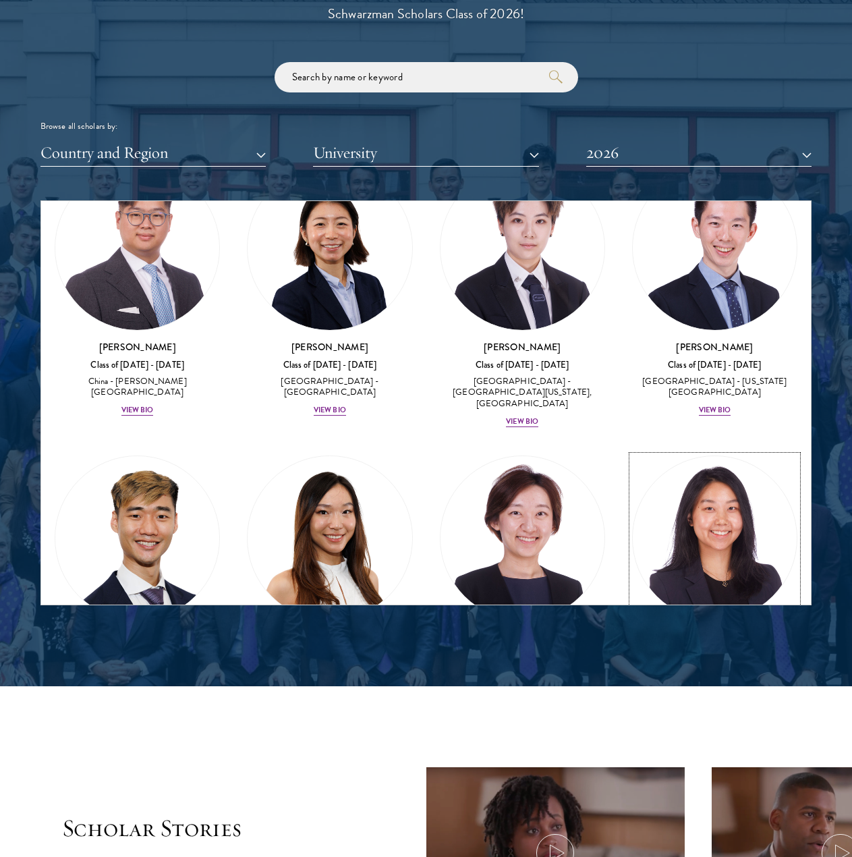
click at [672, 683] on div "View Bio" at bounding box center [715, 688] width 32 height 11
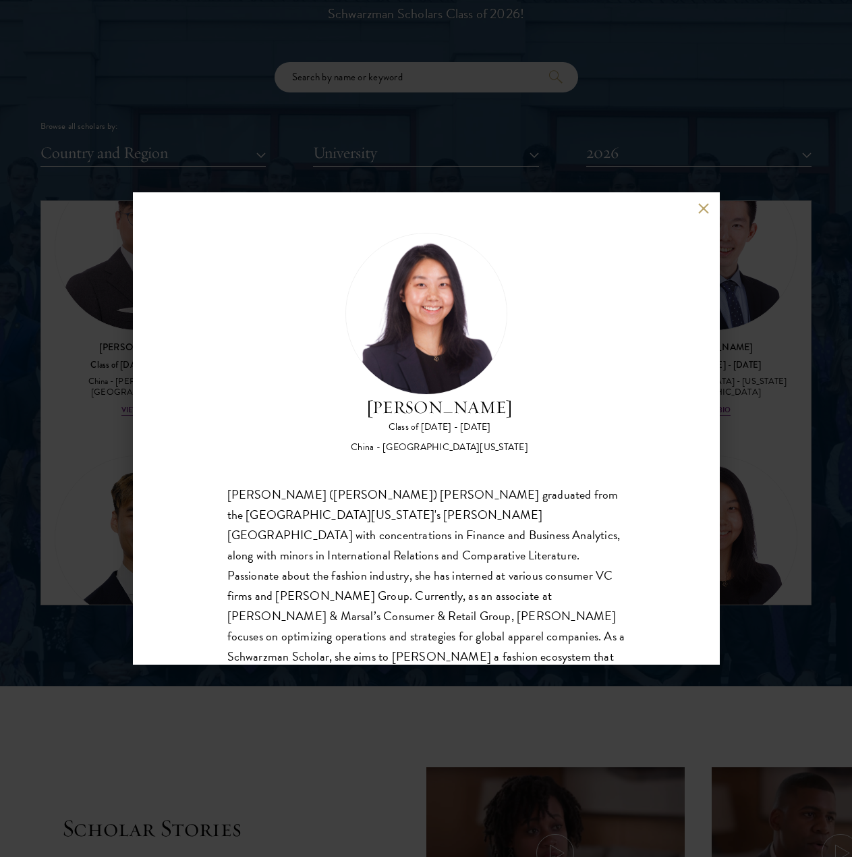
click at [672, 206] on button at bounding box center [703, 207] width 11 height 11
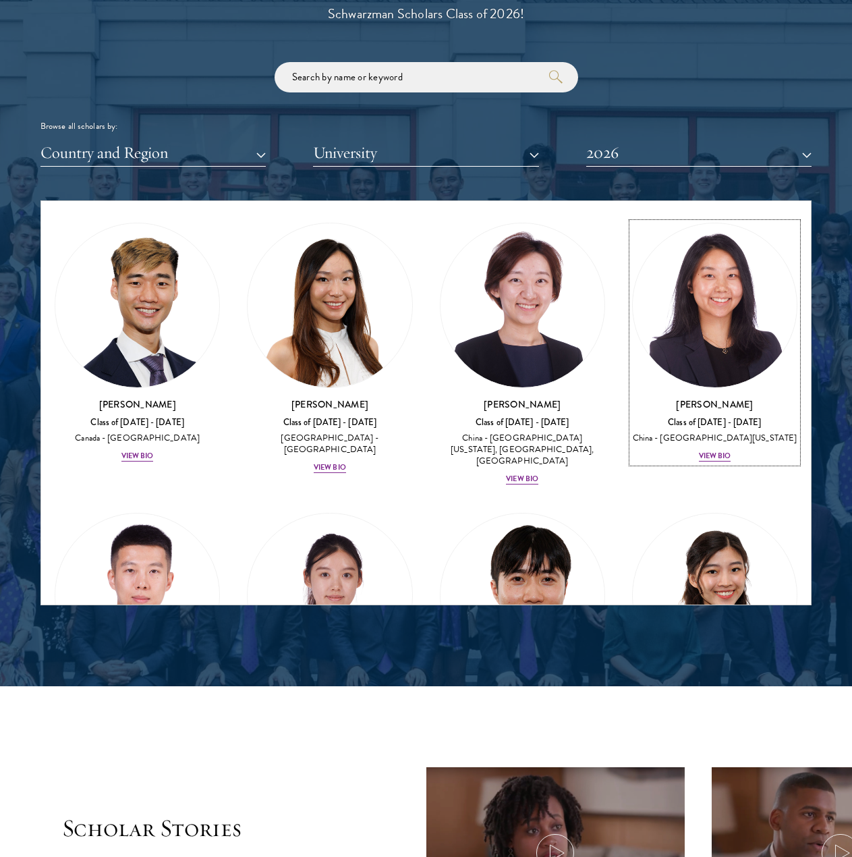
scroll to position [5408, 0]
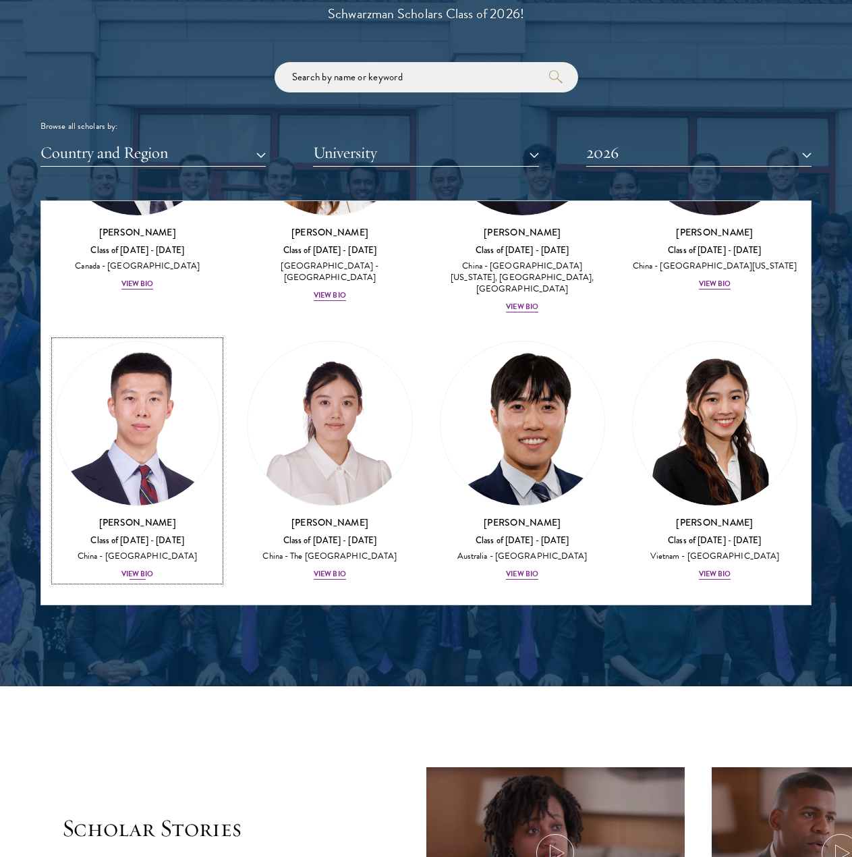
click at [137, 569] on div "View Bio" at bounding box center [137, 574] width 32 height 11
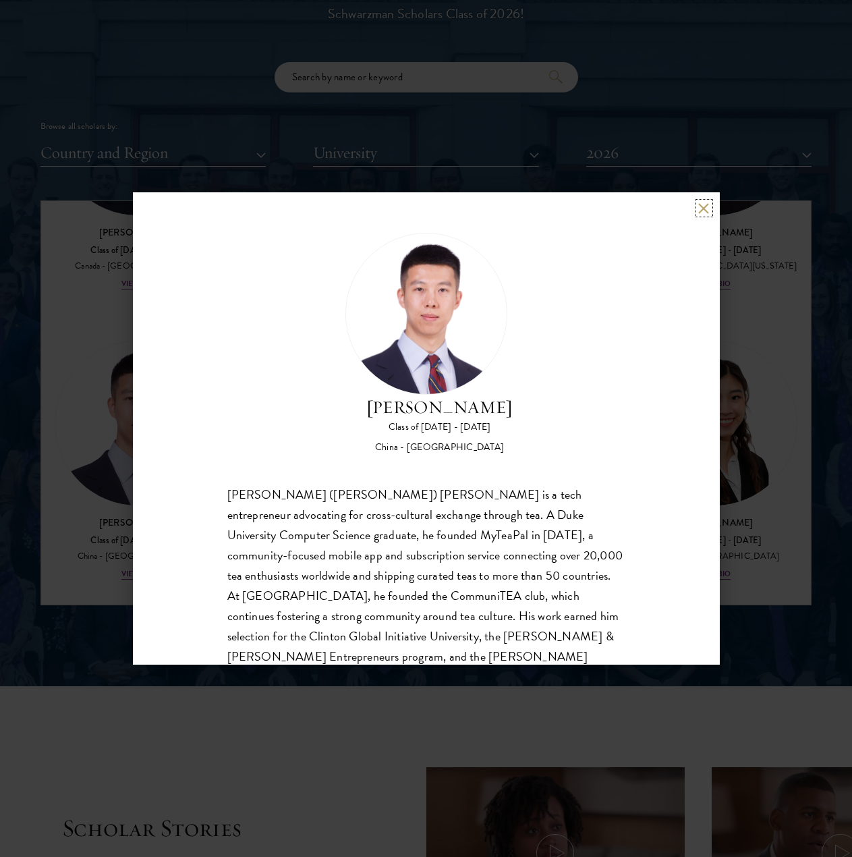
drag, startPoint x: 545, startPoint y: 329, endPoint x: 702, endPoint y: 206, distance: 199.4
click at [672, 206] on button at bounding box center [703, 207] width 11 height 11
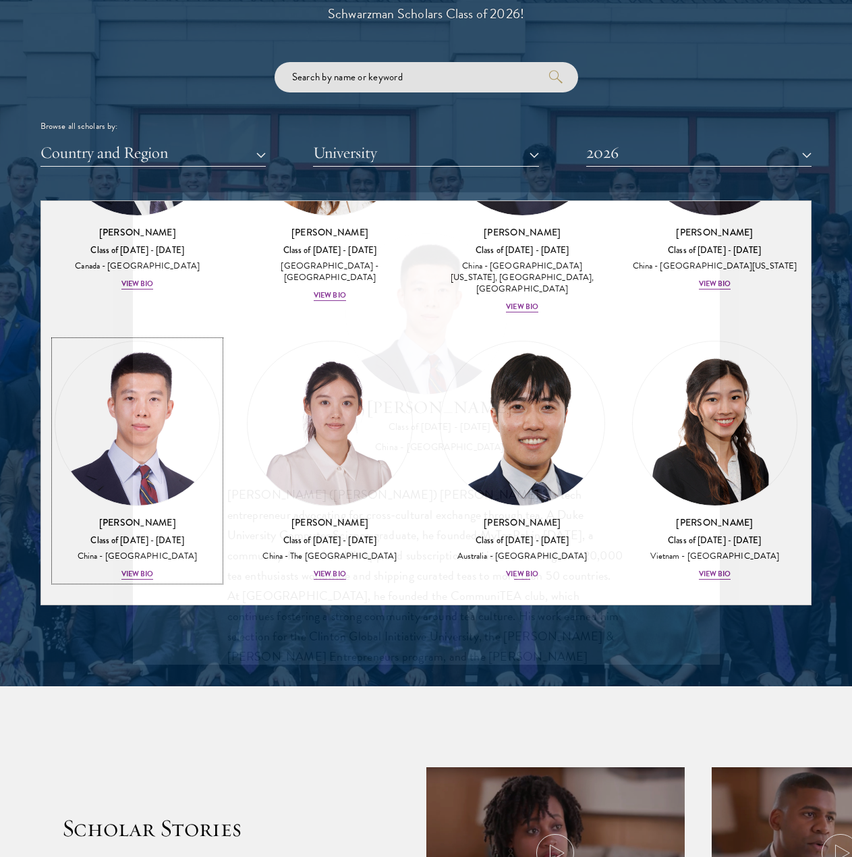
scroll to position [5359, 0]
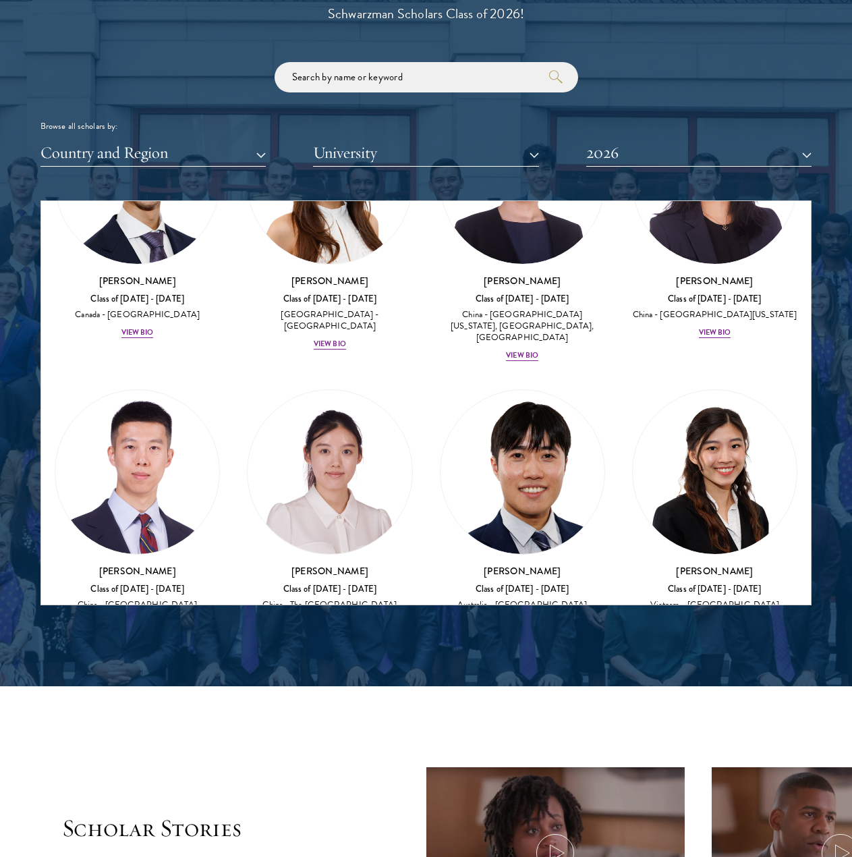
click at [328, 439] on div "[PERSON_NAME] Class of [DATE] - [DATE] [GEOGRAPHIC_DATA] - The [GEOGRAPHIC_DATA…" at bounding box center [329, 509] width 192 height 267
click at [332, 617] on div "View Bio" at bounding box center [330, 622] width 32 height 11
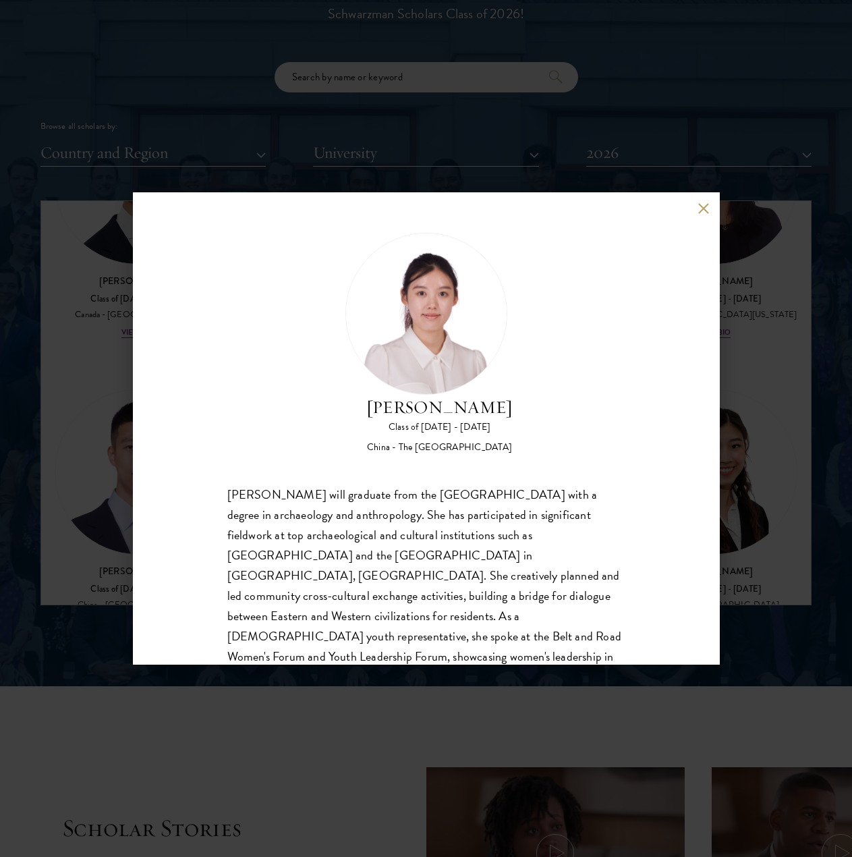
click at [672, 209] on button at bounding box center [703, 207] width 11 height 11
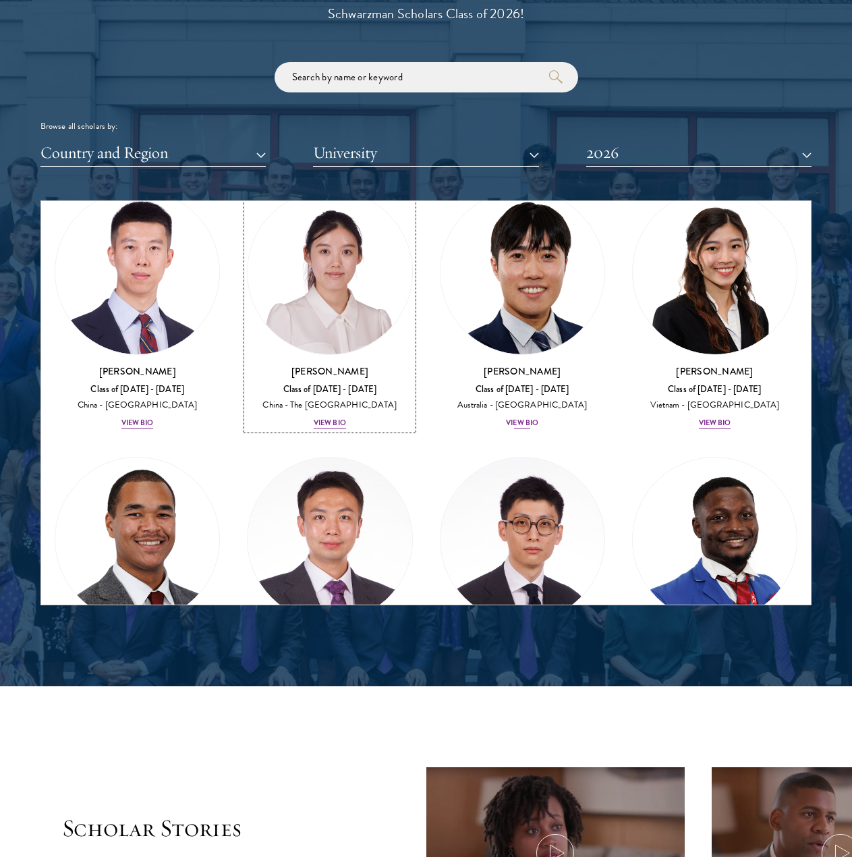
scroll to position [5561, 0]
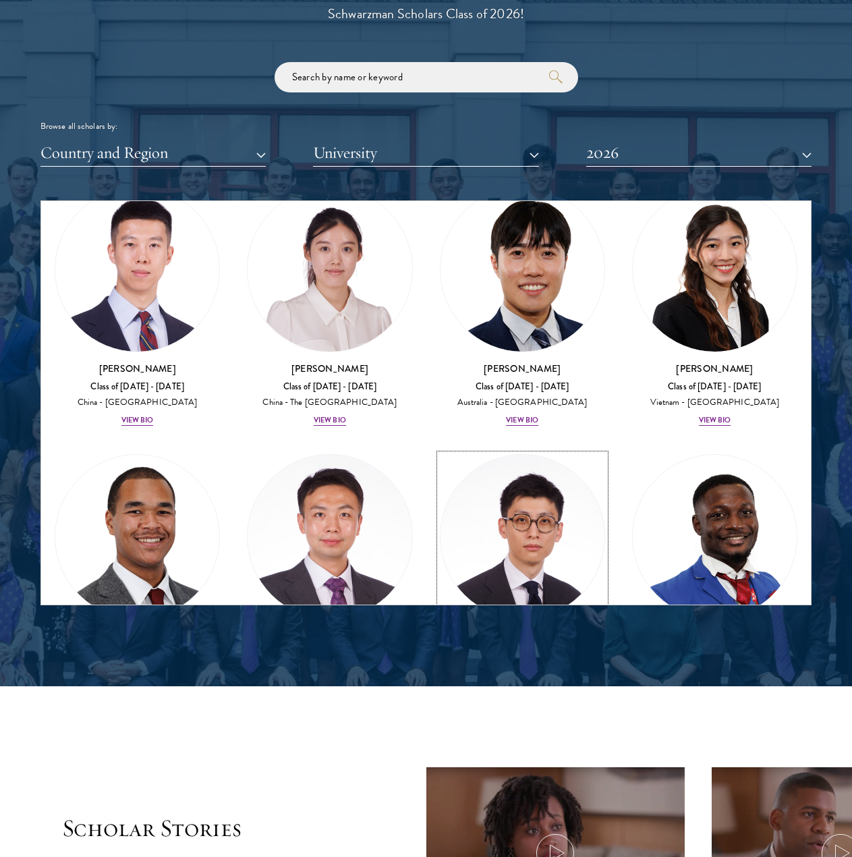
click at [518, 693] on div "View Bio" at bounding box center [522, 698] width 32 height 11
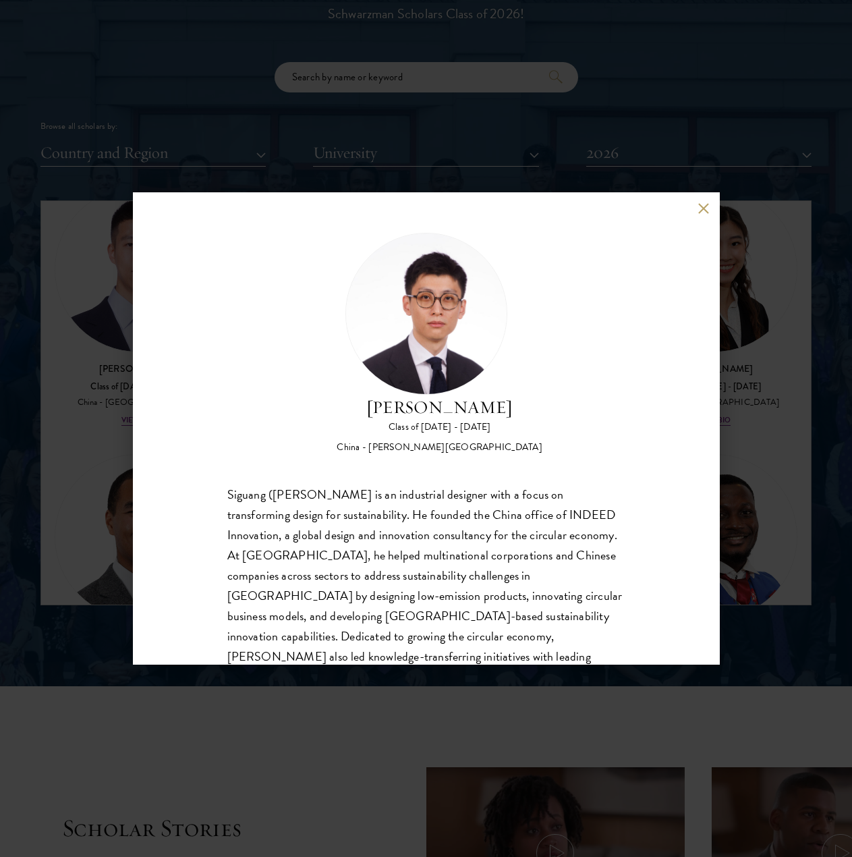
scroll to position [63, 0]
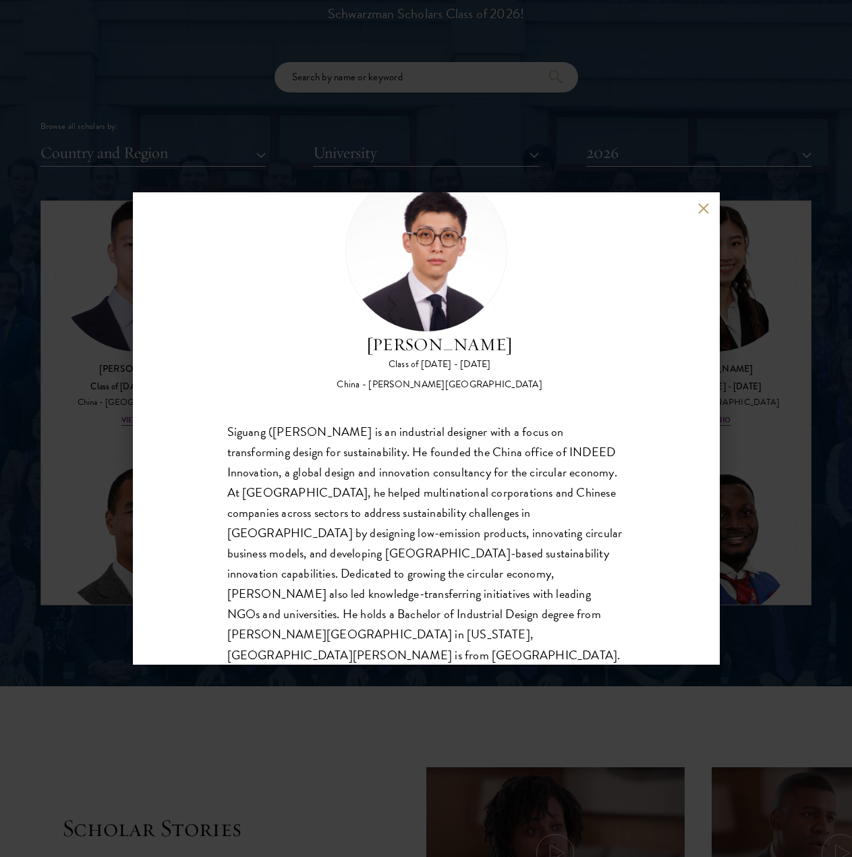
click at [672, 205] on button at bounding box center [703, 207] width 11 height 11
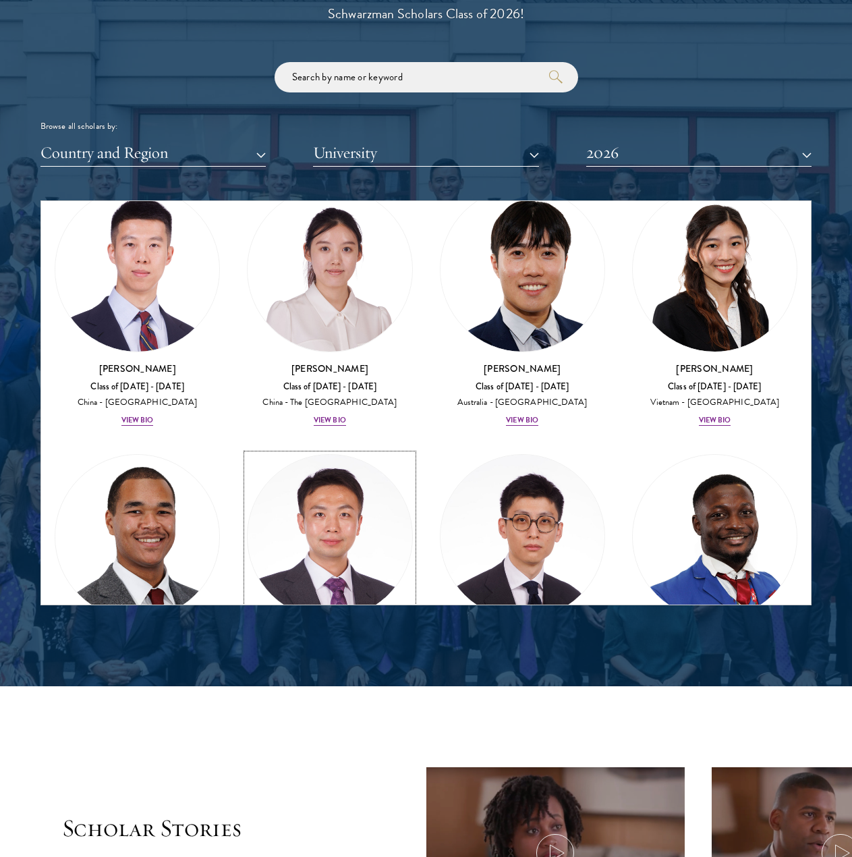
click at [326, 629] on div "[PERSON_NAME] Class of [DATE] - [DATE] [GEOGRAPHIC_DATA] - [GEOGRAPHIC_DATA], […" at bounding box center [329, 678] width 165 height 99
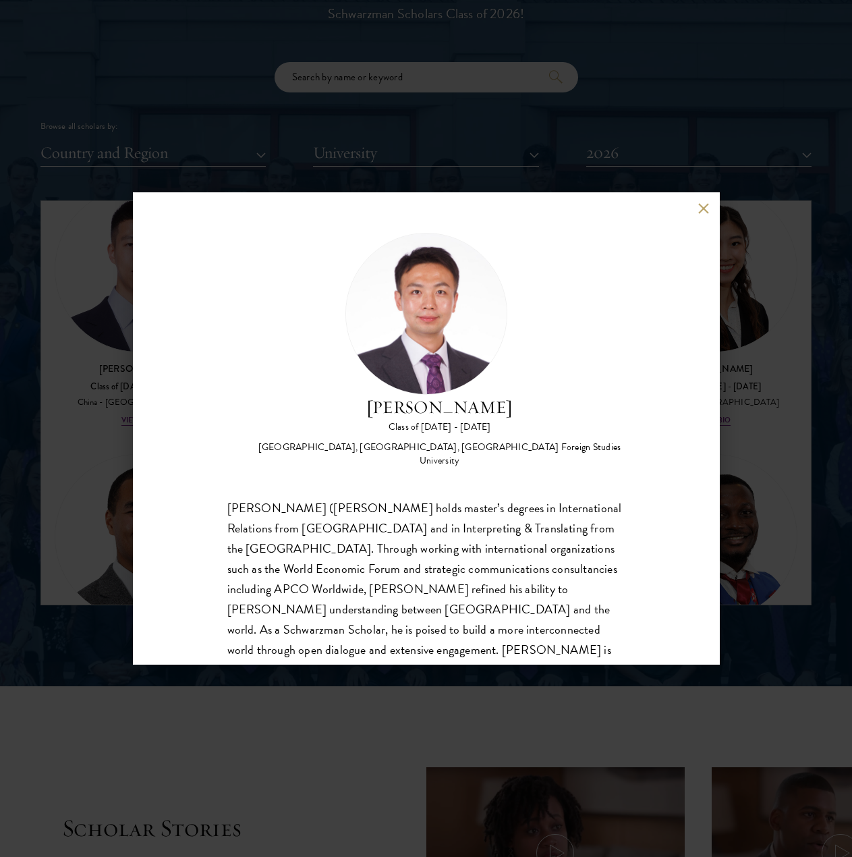
click at [672, 212] on button at bounding box center [703, 207] width 11 height 11
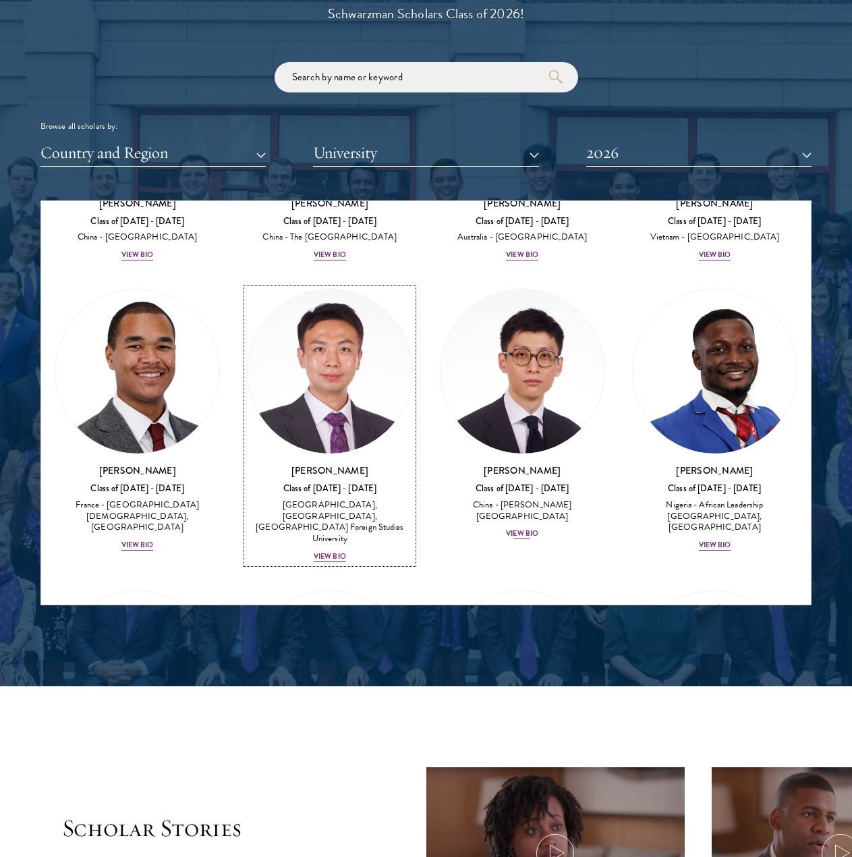
scroll to position [5764, 0]
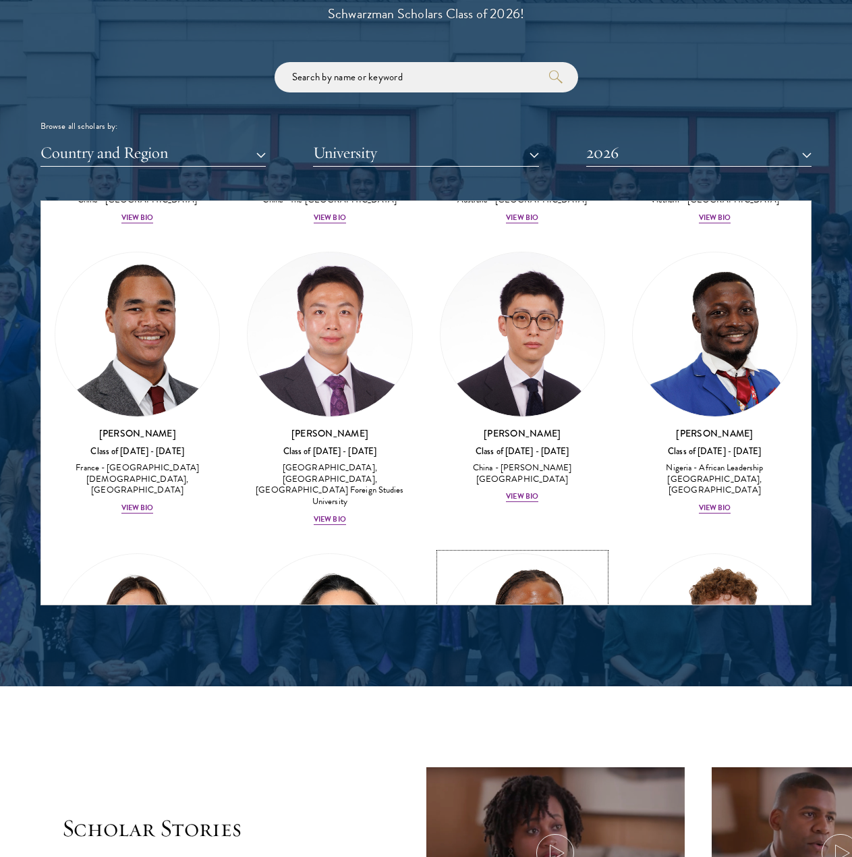
click at [533, 728] on div "[PERSON_NAME] Class of [DATE] - [DATE] [GEOGRAPHIC_DATA] - [GEOGRAPHIC_DATA][US…" at bounding box center [522, 772] width 165 height 88
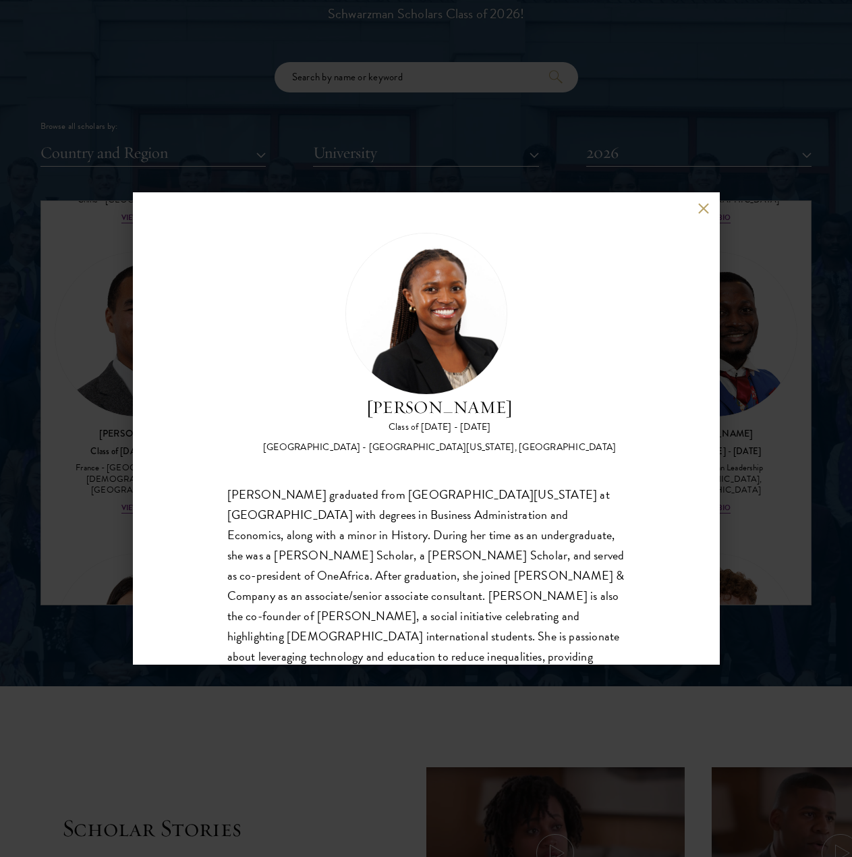
scroll to position [63, 0]
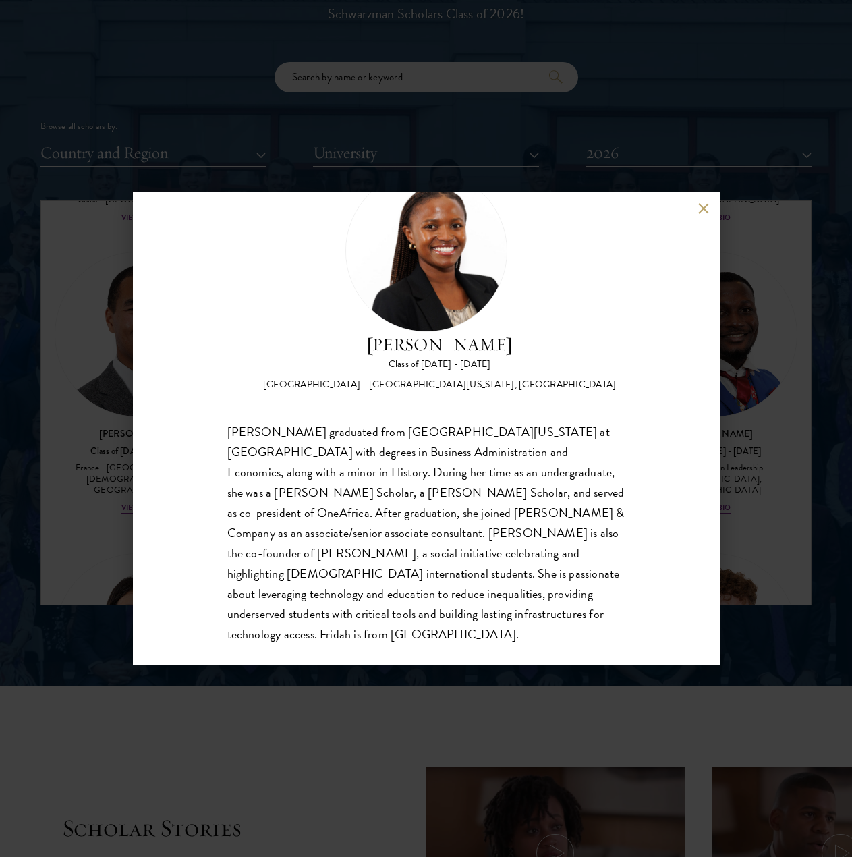
click at [672, 453] on div "[PERSON_NAME] Class of [DATE] - [DATE] [GEOGRAPHIC_DATA] - [GEOGRAPHIC_DATA][US…" at bounding box center [426, 428] width 852 height 857
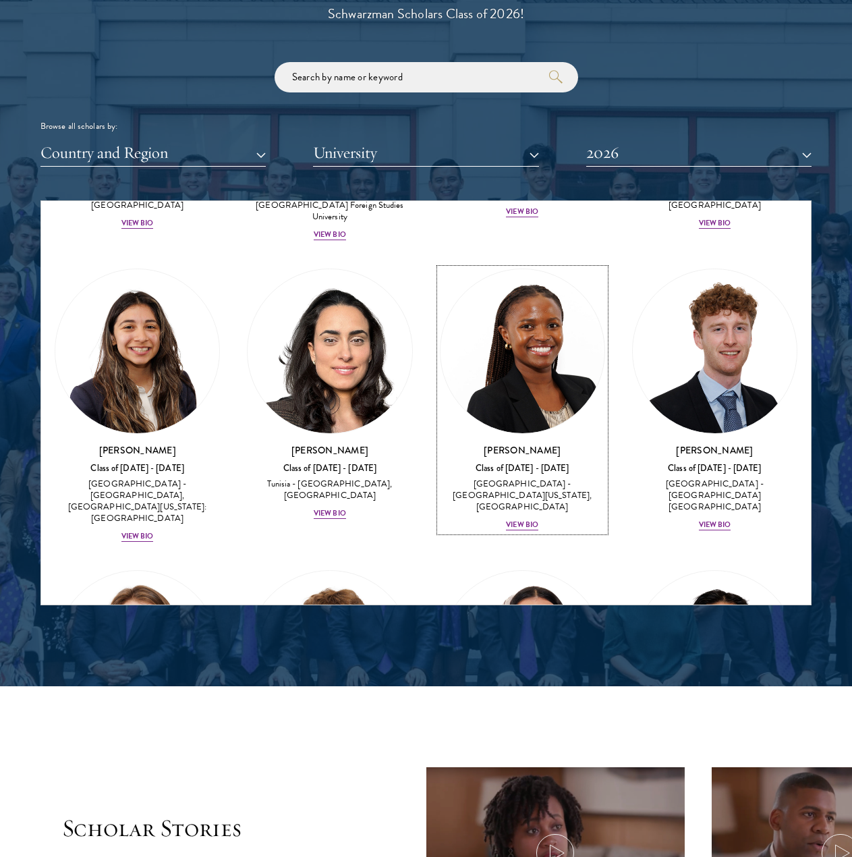
scroll to position [6083, 0]
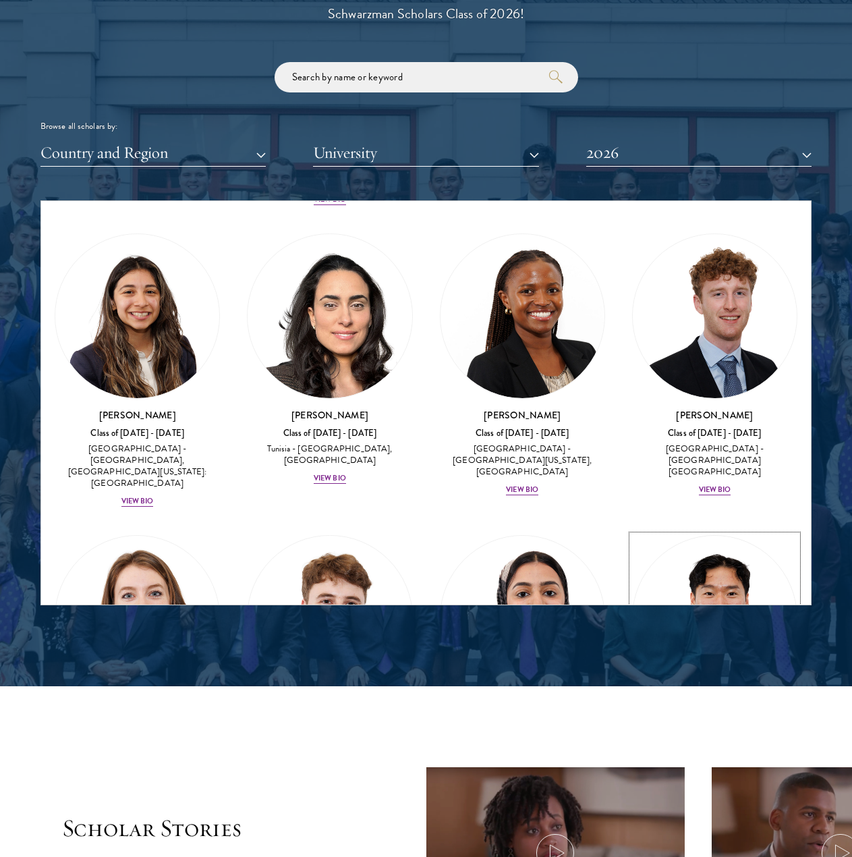
click at [672, 774] on div "View Bio" at bounding box center [715, 779] width 32 height 11
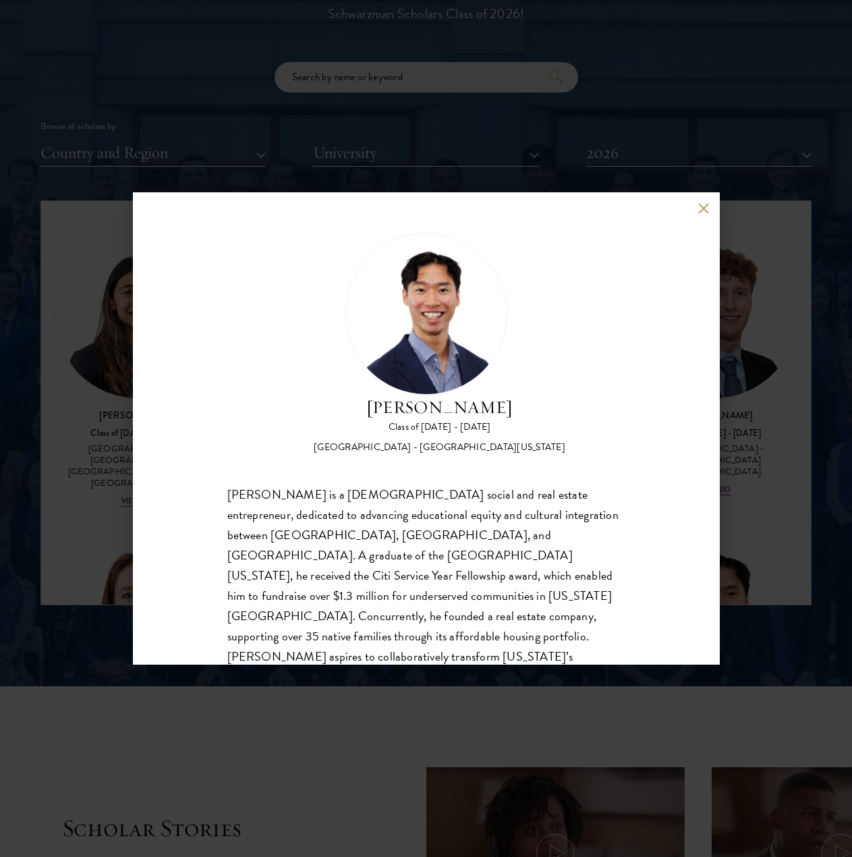
click at [574, 379] on div "[PERSON_NAME] Class of [DATE] - [DATE] [GEOGRAPHIC_DATA] - [GEOGRAPHIC_DATA][US…" at bounding box center [426, 343] width 398 height 221
click at [672, 212] on button at bounding box center [703, 207] width 11 height 11
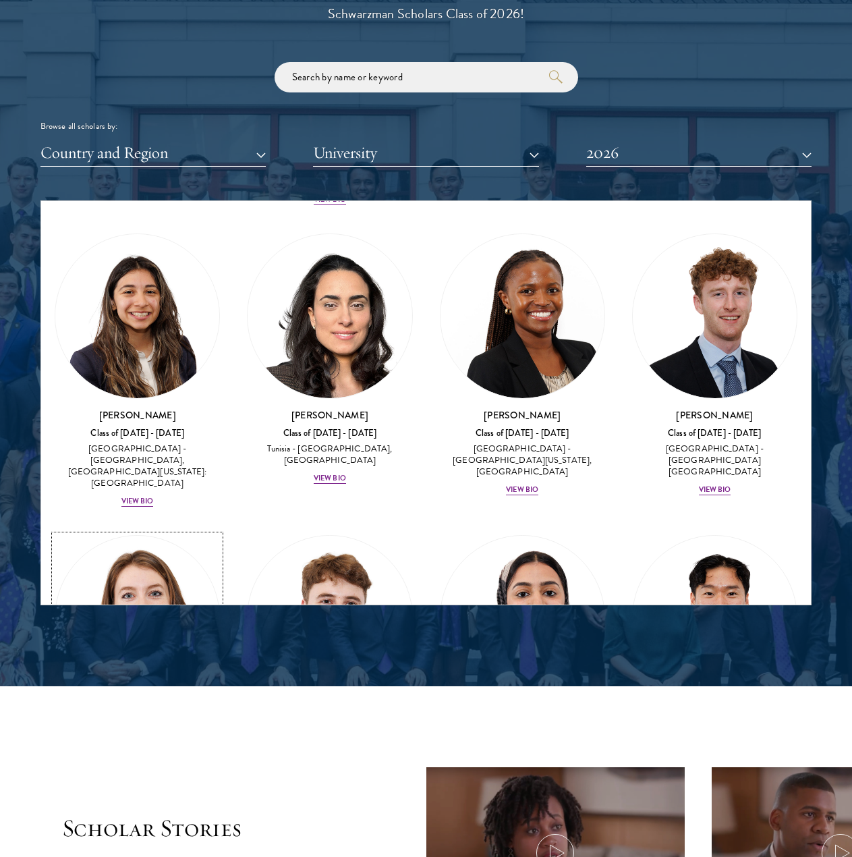
click at [147, 774] on div "View Bio" at bounding box center [137, 779] width 32 height 11
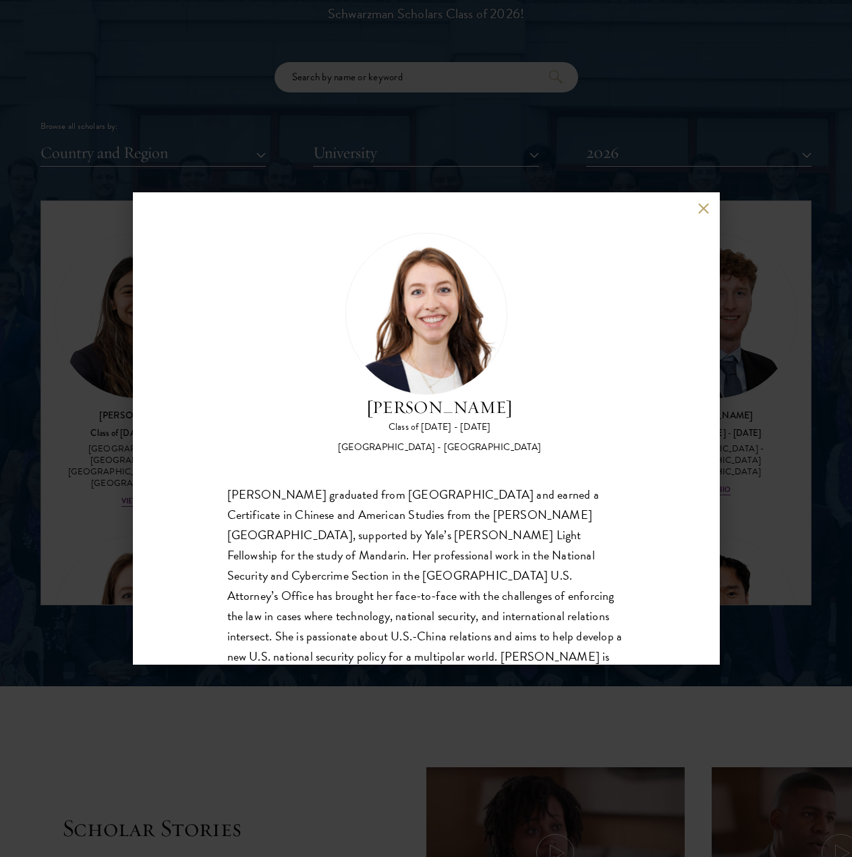
click at [672, 212] on button at bounding box center [703, 207] width 11 height 11
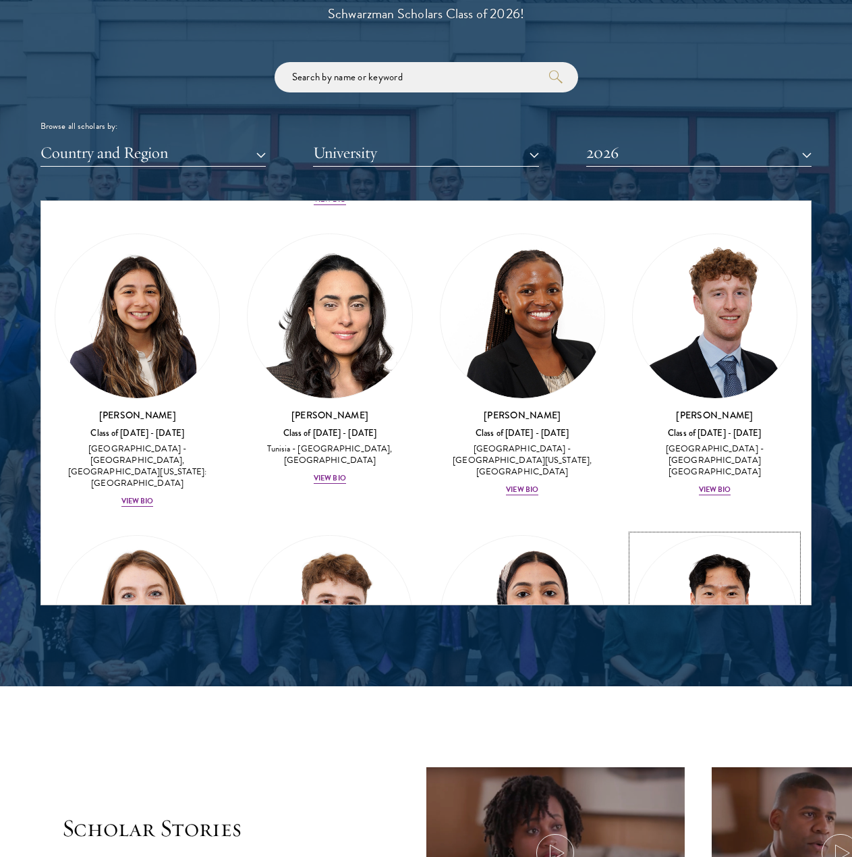
click at [672, 774] on div "View Bio" at bounding box center [715, 779] width 32 height 11
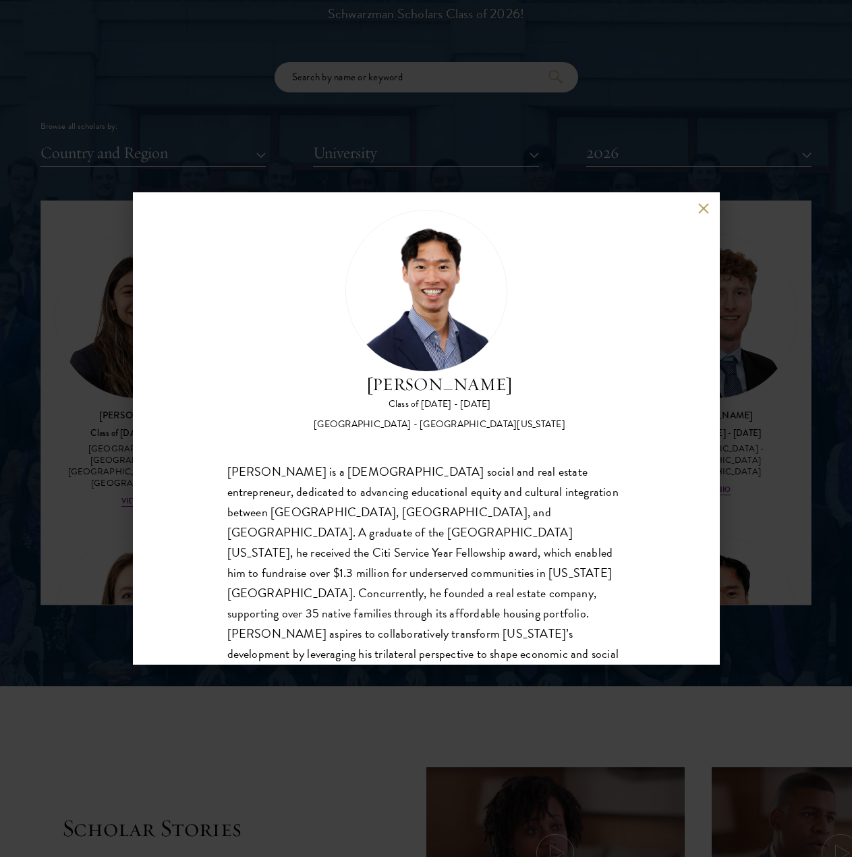
scroll to position [42, 0]
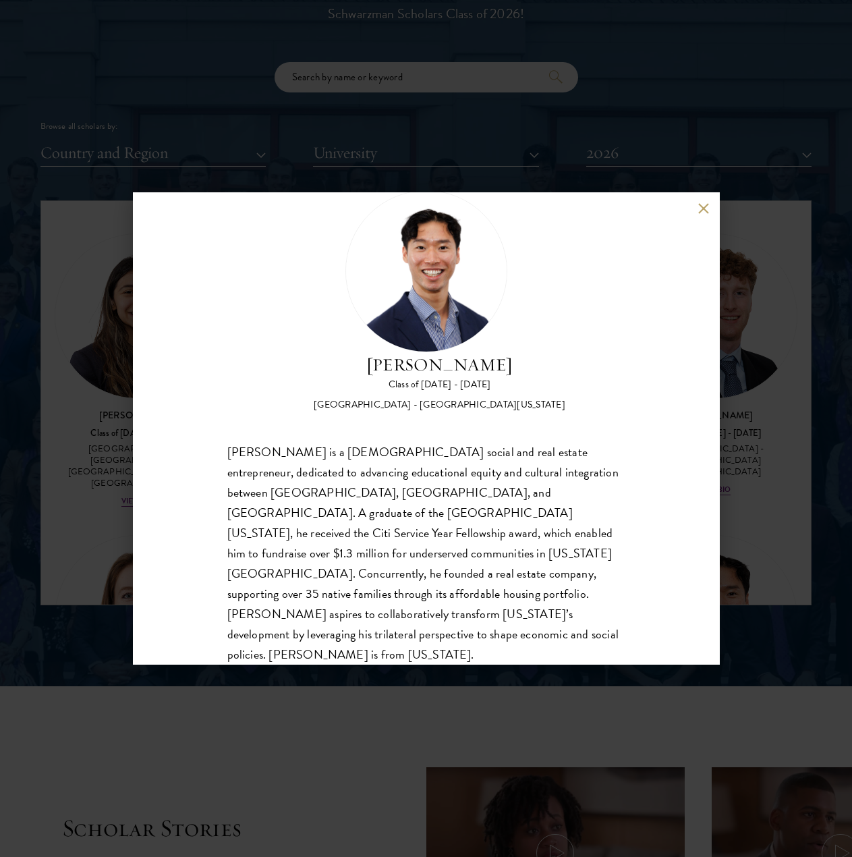
click at [90, 411] on div "[PERSON_NAME] Class of [DATE] - [DATE] [GEOGRAPHIC_DATA] - [GEOGRAPHIC_DATA][US…" at bounding box center [426, 428] width 852 height 857
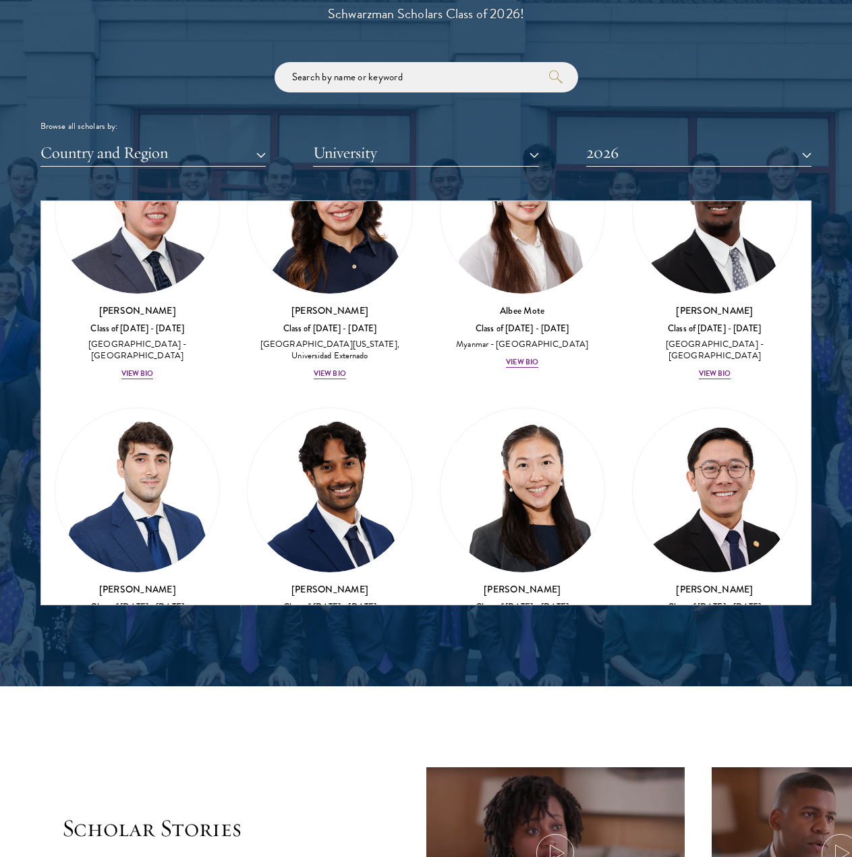
scroll to position [6768, 0]
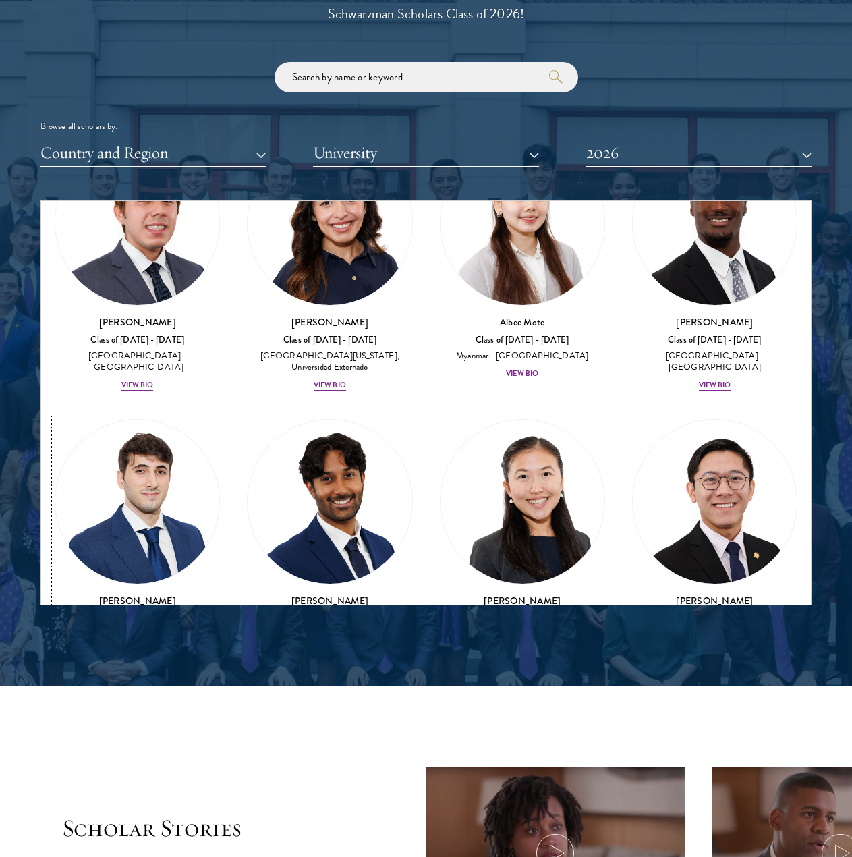
click at [138, 647] on div "View Bio" at bounding box center [137, 652] width 32 height 11
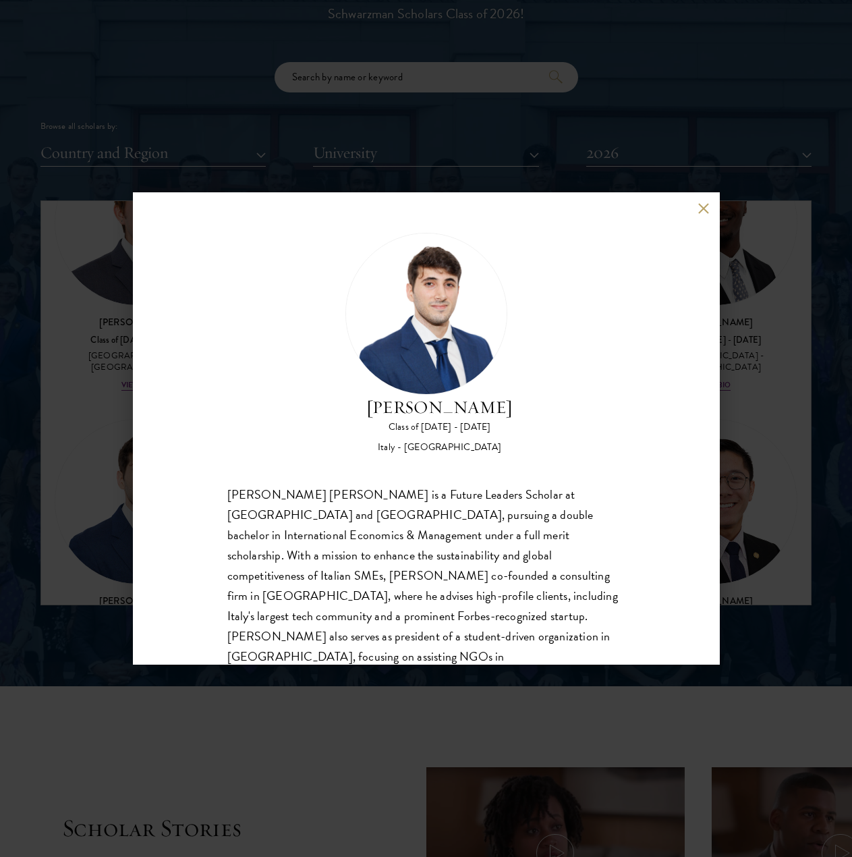
click at [672, 208] on button at bounding box center [703, 207] width 11 height 11
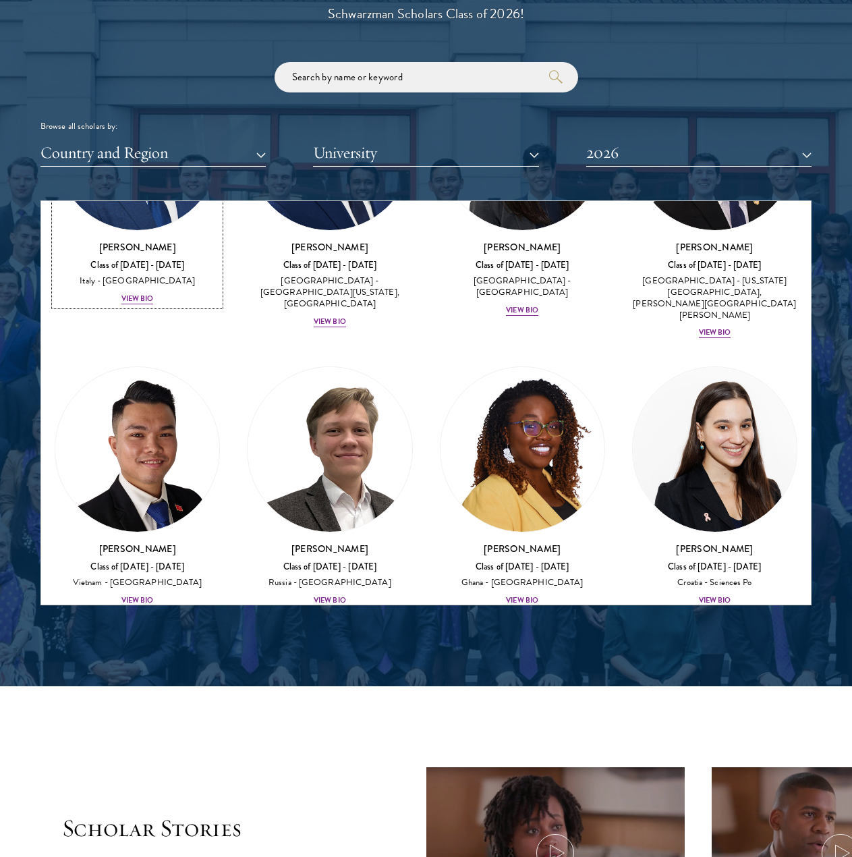
scroll to position [7133, 0]
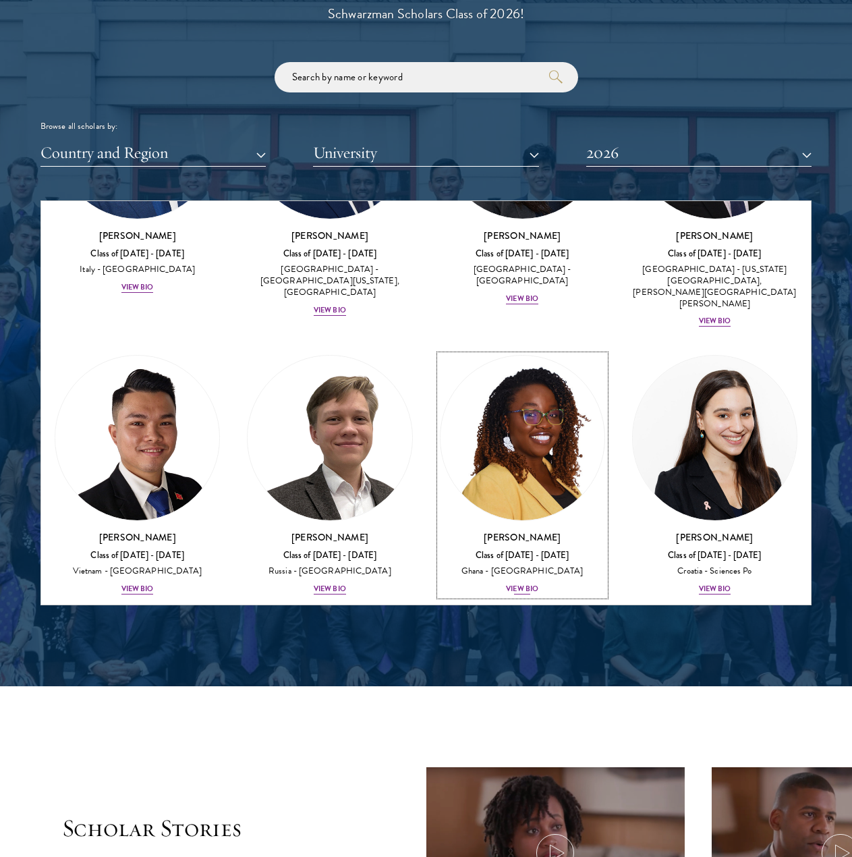
click at [506, 583] on div "View Bio" at bounding box center [522, 588] width 32 height 11
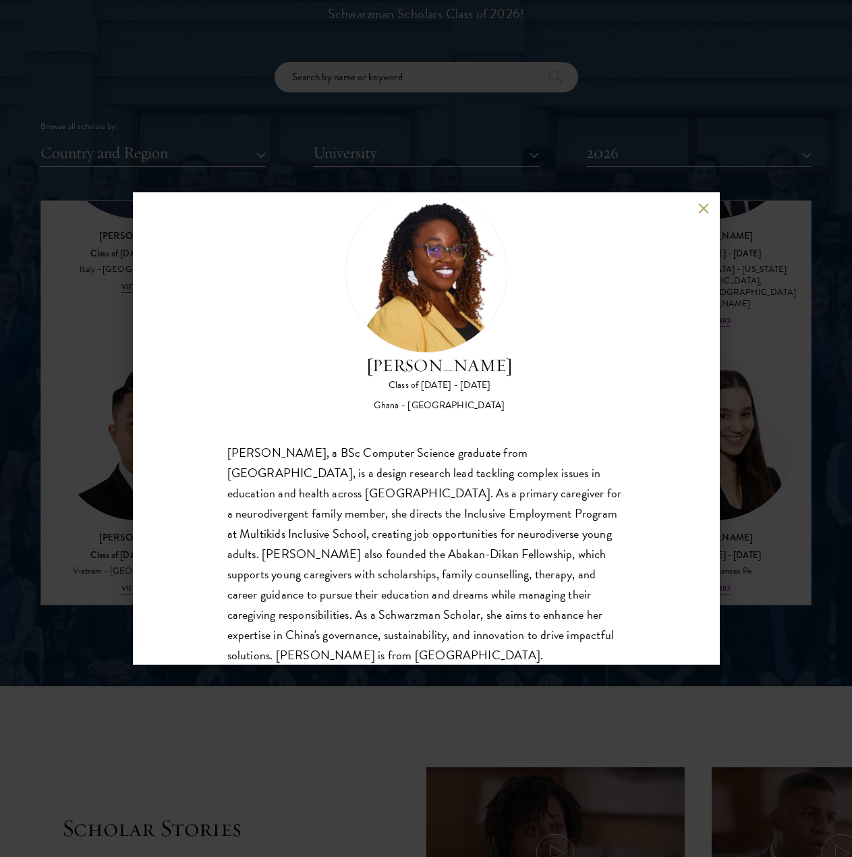
scroll to position [63, 0]
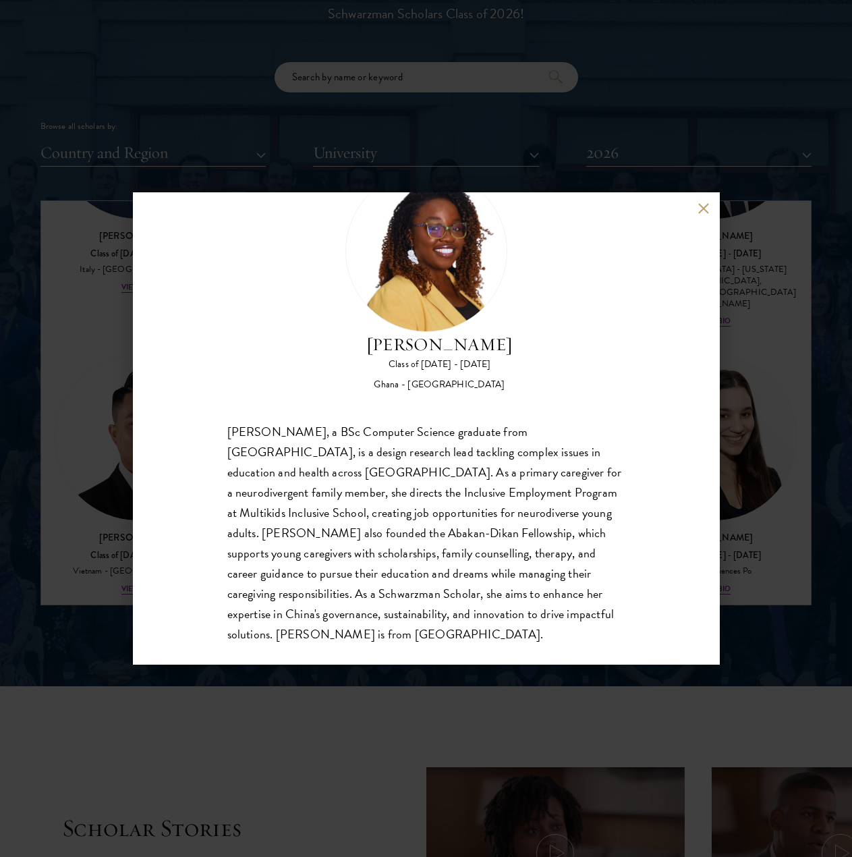
click at [672, 212] on button at bounding box center [703, 207] width 11 height 11
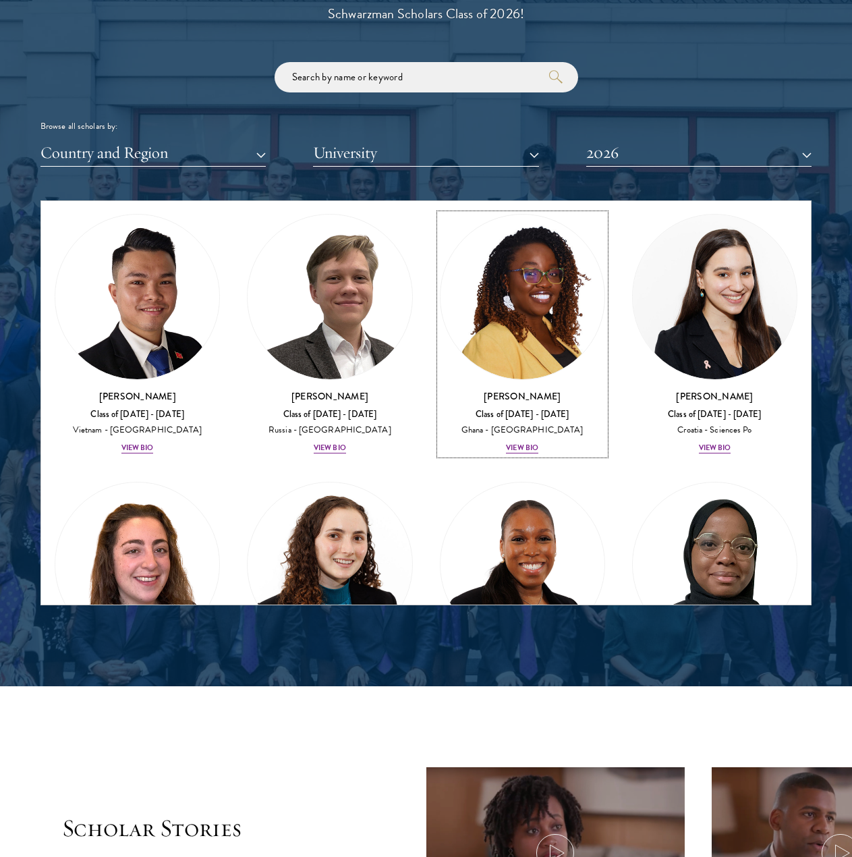
scroll to position [7274, 0]
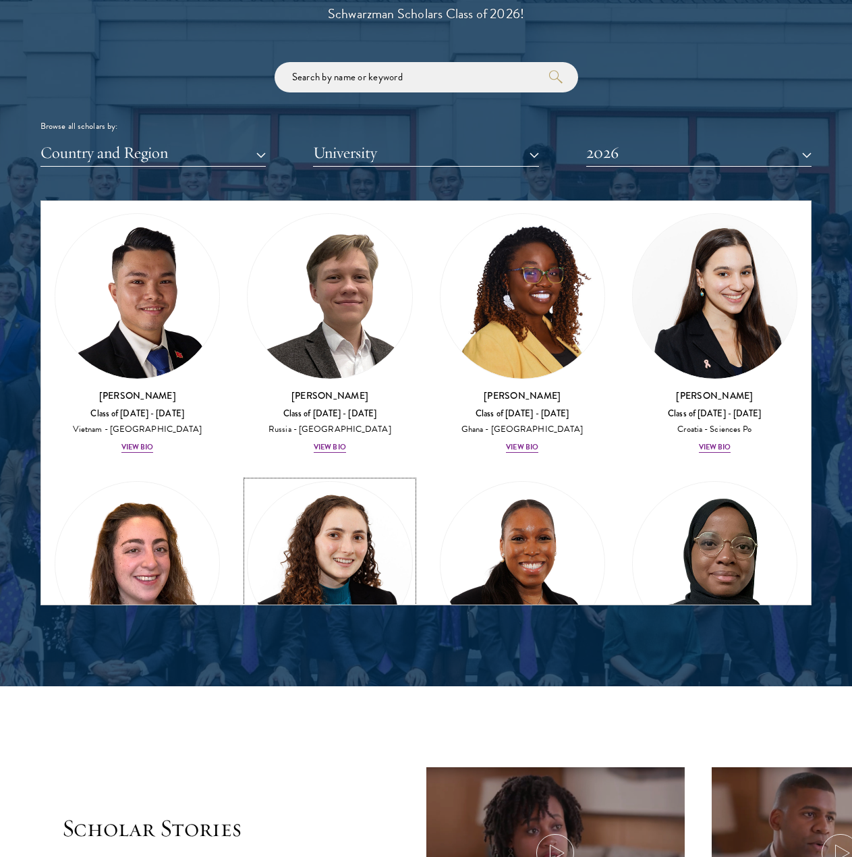
click at [324, 720] on div "View Bio" at bounding box center [330, 725] width 32 height 11
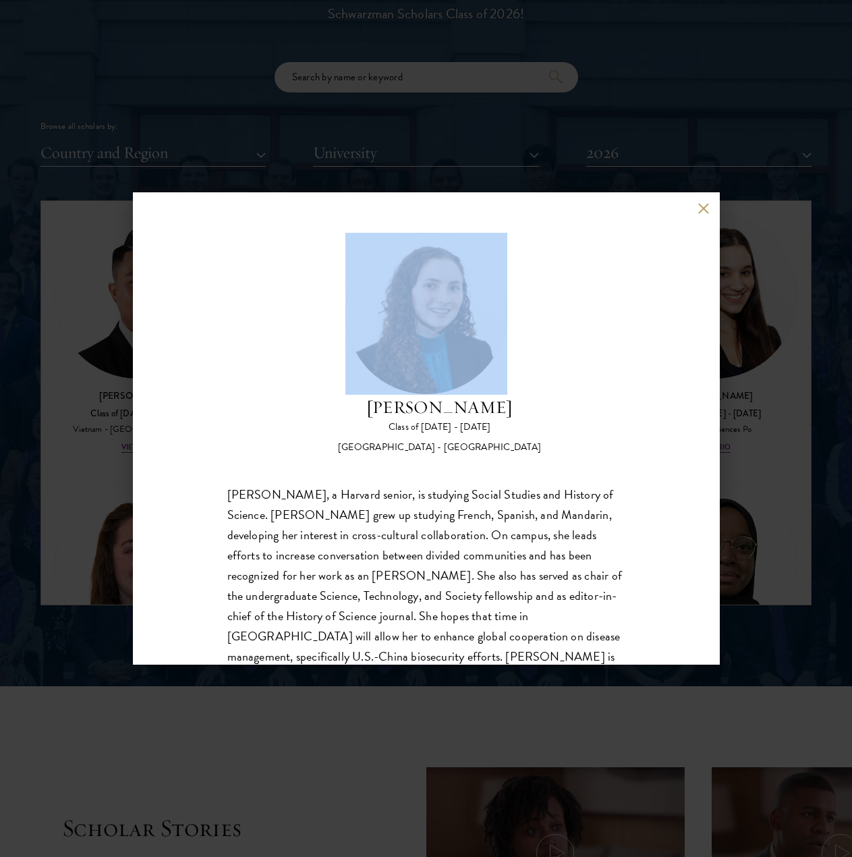
click at [611, 320] on div "[PERSON_NAME] Class of [DATE] - [DATE] [GEOGRAPHIC_DATA] - [GEOGRAPHIC_DATA]" at bounding box center [426, 343] width 398 height 221
click at [658, 270] on div "[PERSON_NAME] Class of [DATE] - [DATE] [GEOGRAPHIC_DATA] - [GEOGRAPHIC_DATA] [P…" at bounding box center [426, 428] width 587 height 472
click at [606, 327] on div "[PERSON_NAME] Class of [DATE] - [DATE] [GEOGRAPHIC_DATA] - [GEOGRAPHIC_DATA]" at bounding box center [426, 343] width 398 height 221
click at [606, 326] on div "[PERSON_NAME] Class of [DATE] - [DATE] [GEOGRAPHIC_DATA] - [GEOGRAPHIC_DATA]" at bounding box center [426, 343] width 398 height 221
click at [672, 214] on div "[PERSON_NAME] Class of [DATE] - [DATE] [GEOGRAPHIC_DATA] - [GEOGRAPHIC_DATA] [P…" at bounding box center [426, 428] width 587 height 472
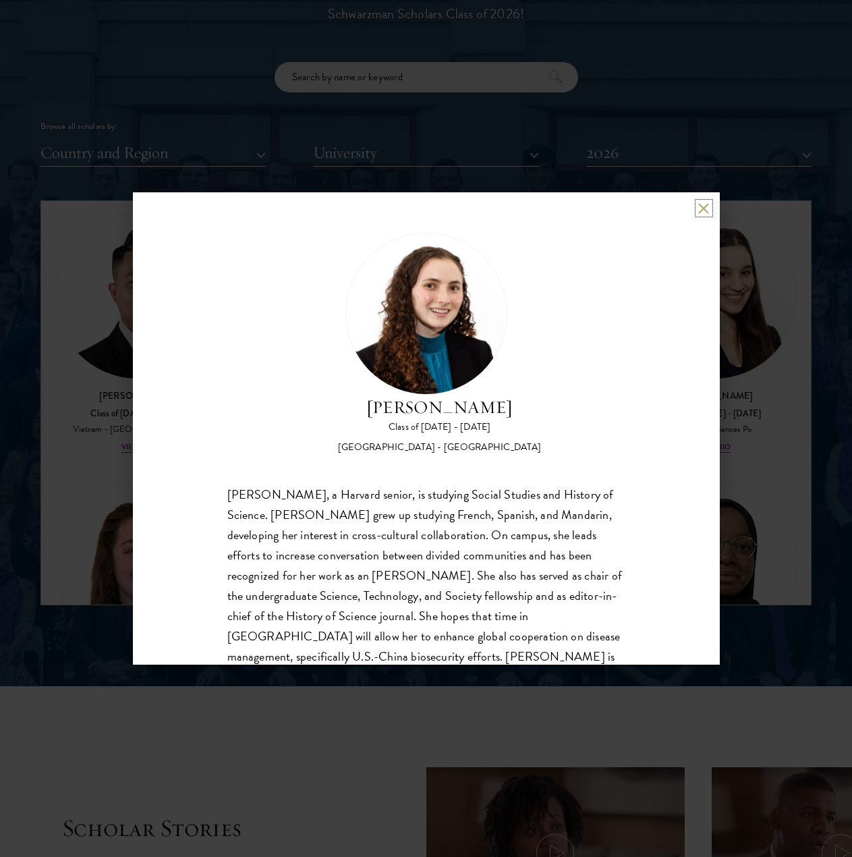
click at [672, 211] on button at bounding box center [703, 207] width 11 height 11
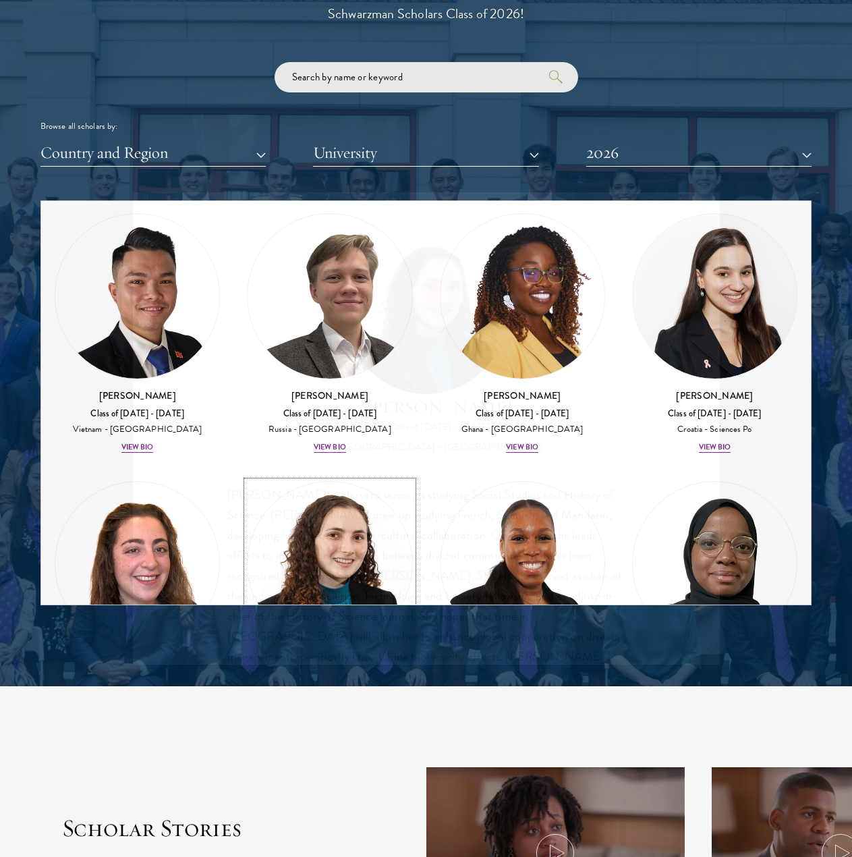
scroll to position [7269, 0]
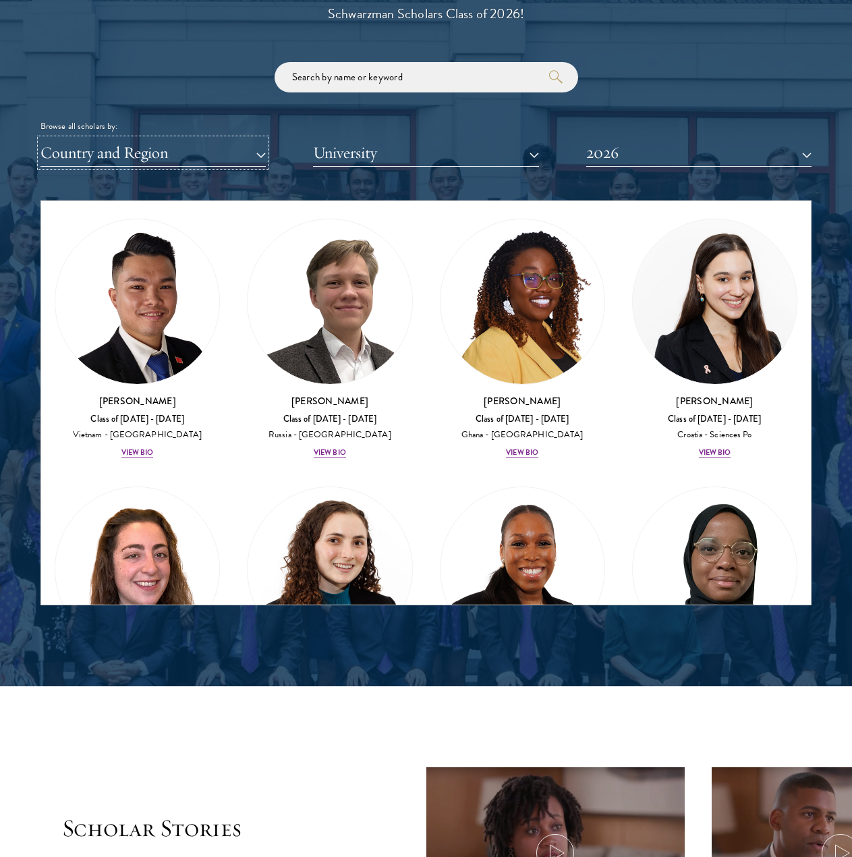
click at [250, 152] on button "Country and Region" at bounding box center [152, 153] width 225 height 28
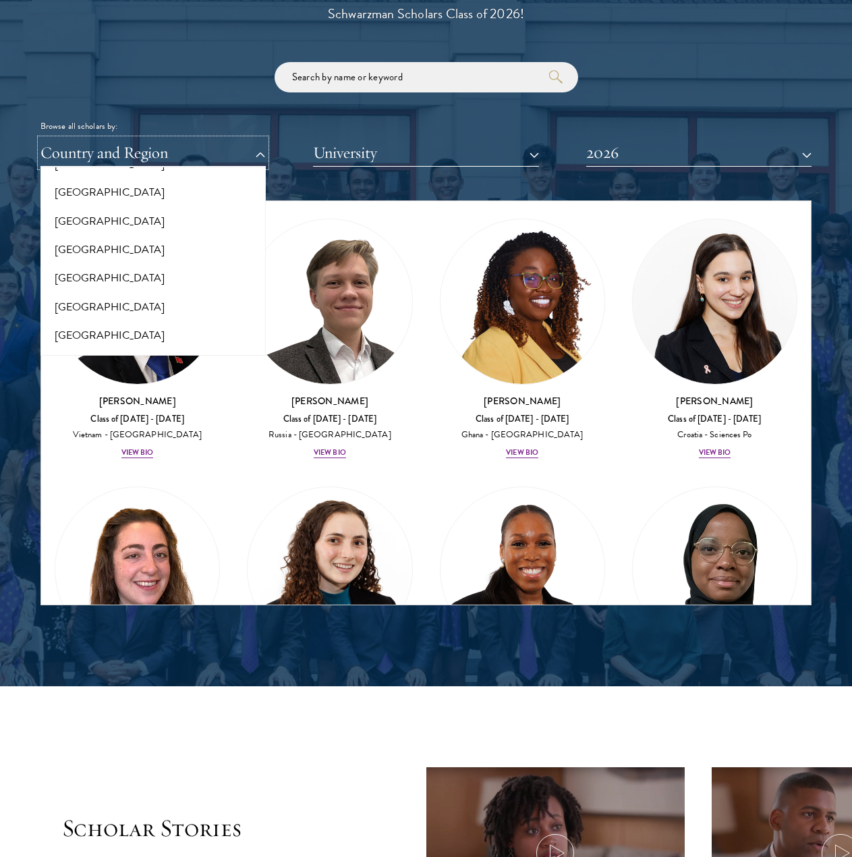
scroll to position [2221, 0]
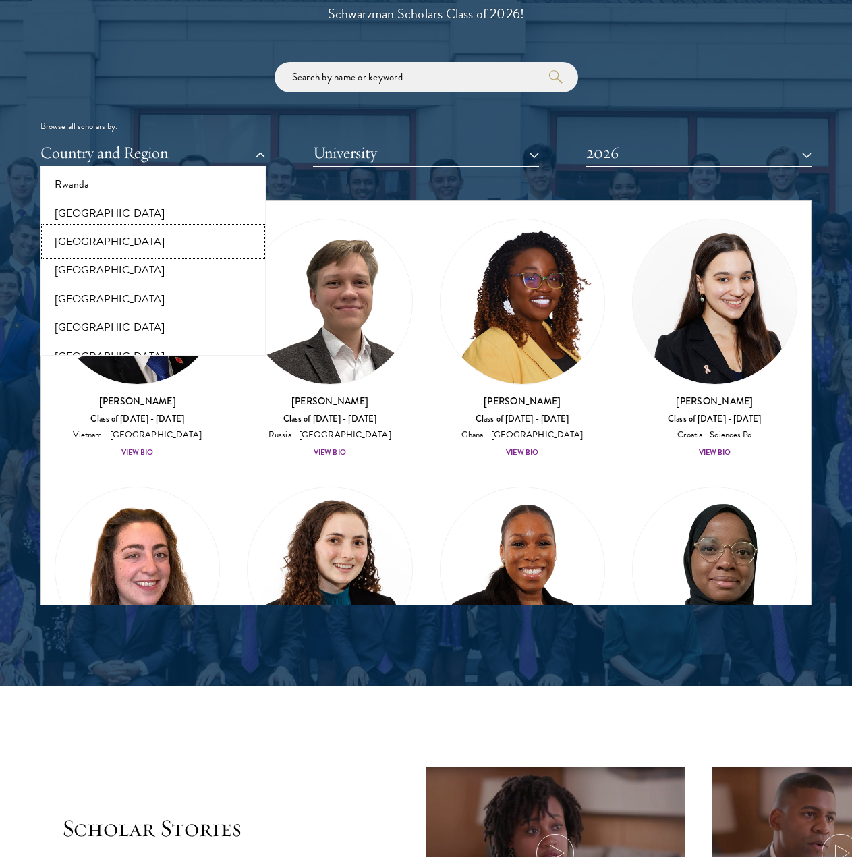
click at [80, 229] on button "[GEOGRAPHIC_DATA]" at bounding box center [153, 241] width 217 height 28
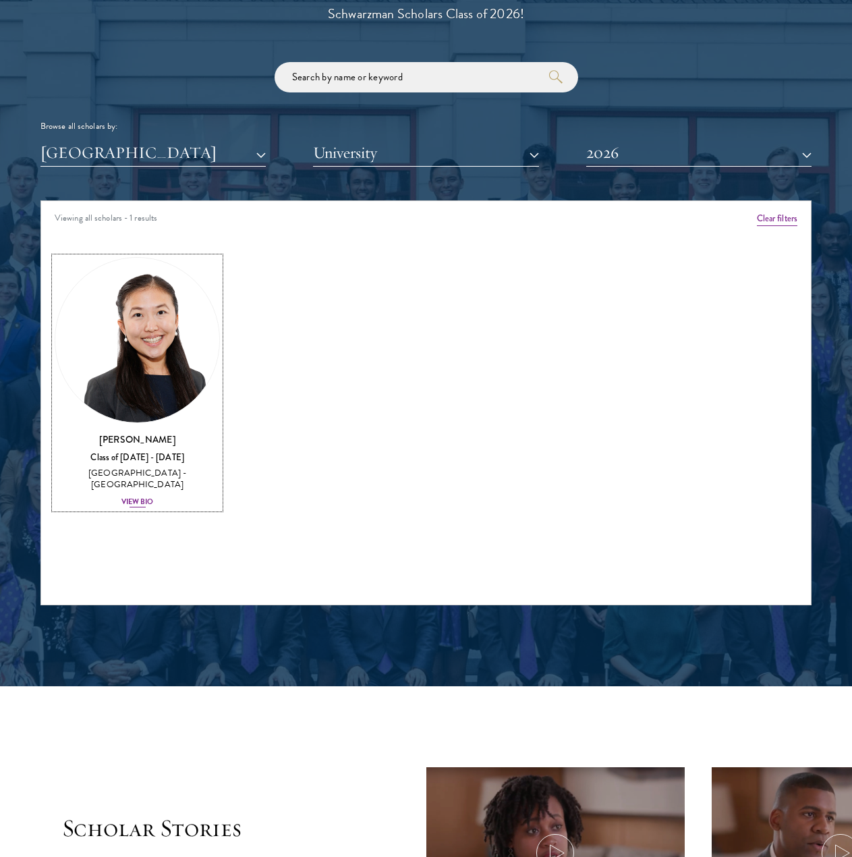
click at [147, 332] on img at bounding box center [137, 340] width 164 height 164
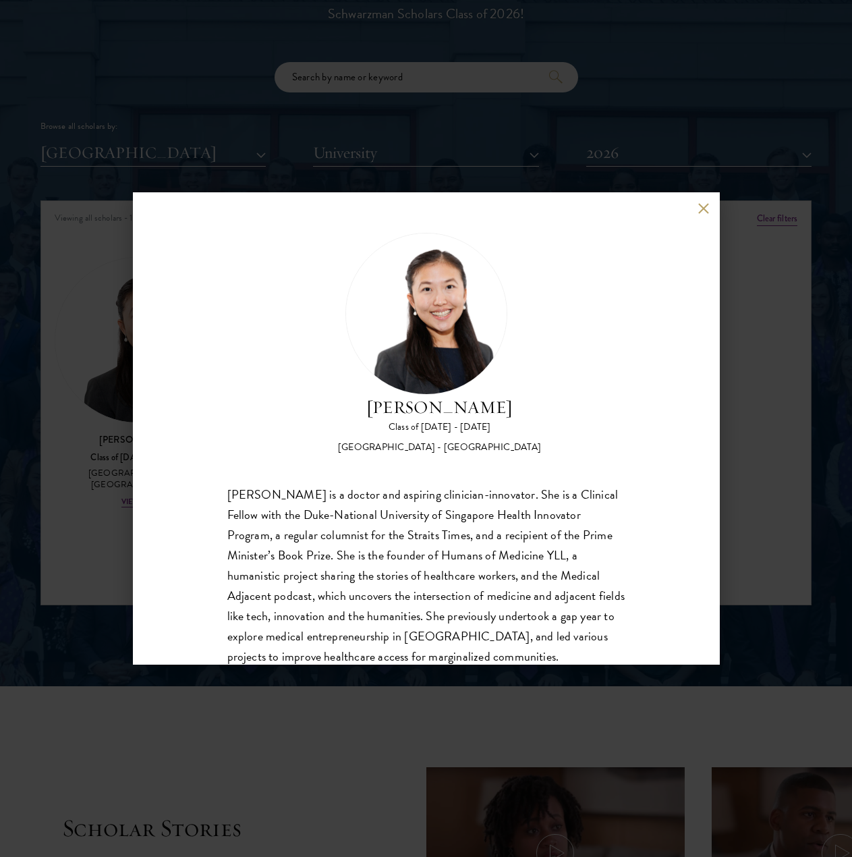
click at [672, 210] on button at bounding box center [703, 207] width 11 height 11
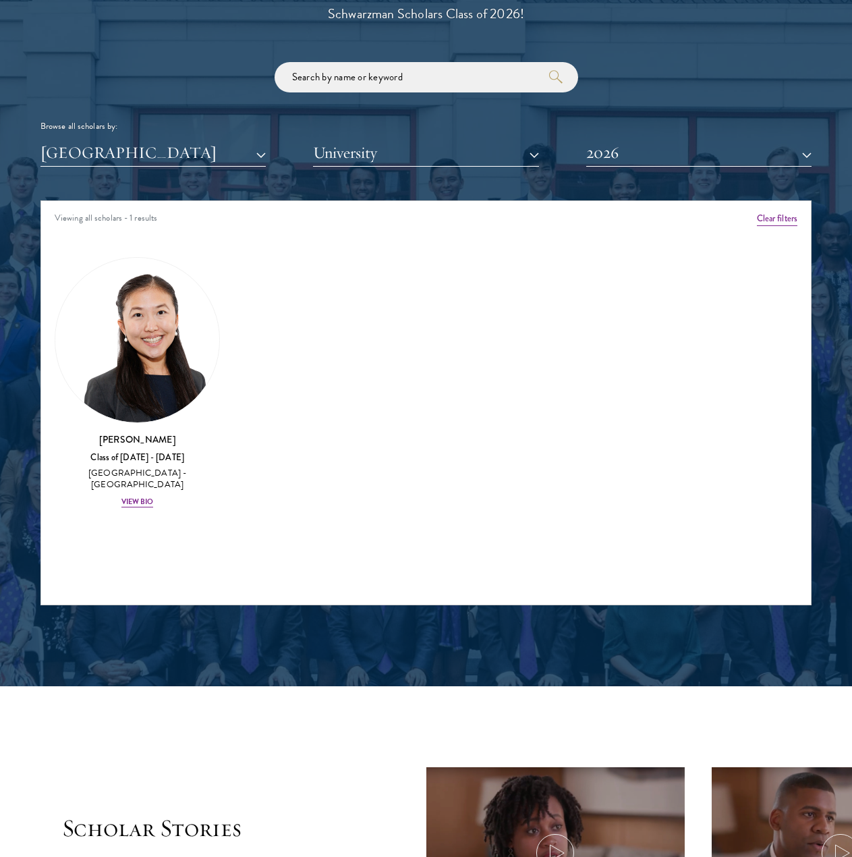
click at [672, 169] on div "Scholar Directory Congratulations and welcome to the Schwarzman Scholars Class …" at bounding box center [425, 269] width 771 height 672
click at [672, 156] on button "2026" at bounding box center [698, 153] width 225 height 28
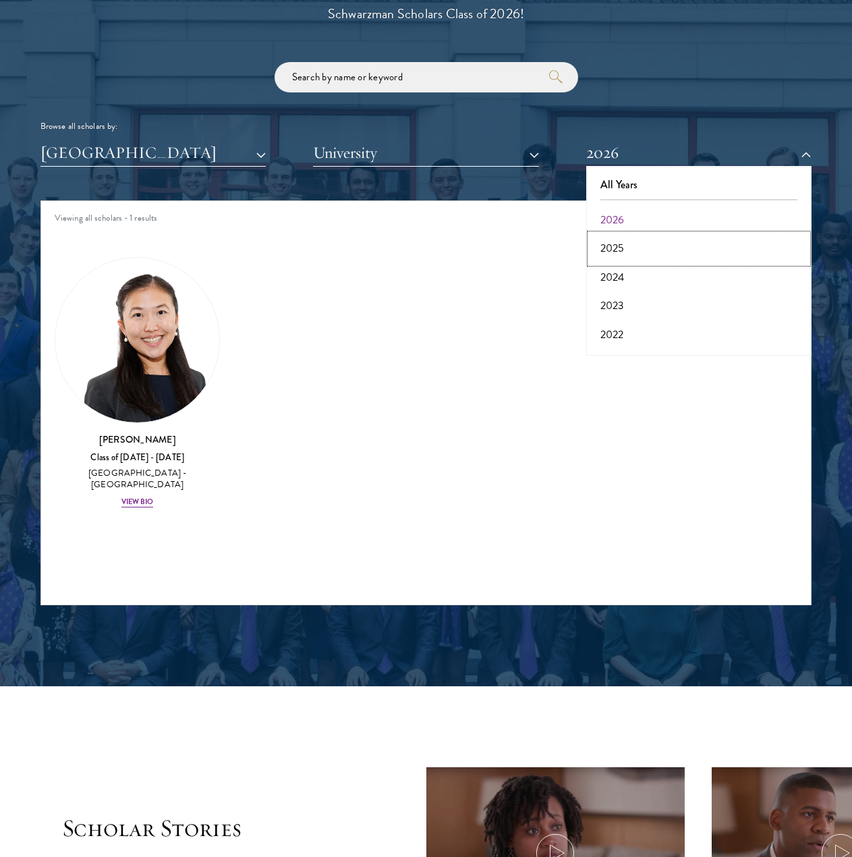
click at [667, 249] on button "2025" at bounding box center [698, 248] width 217 height 28
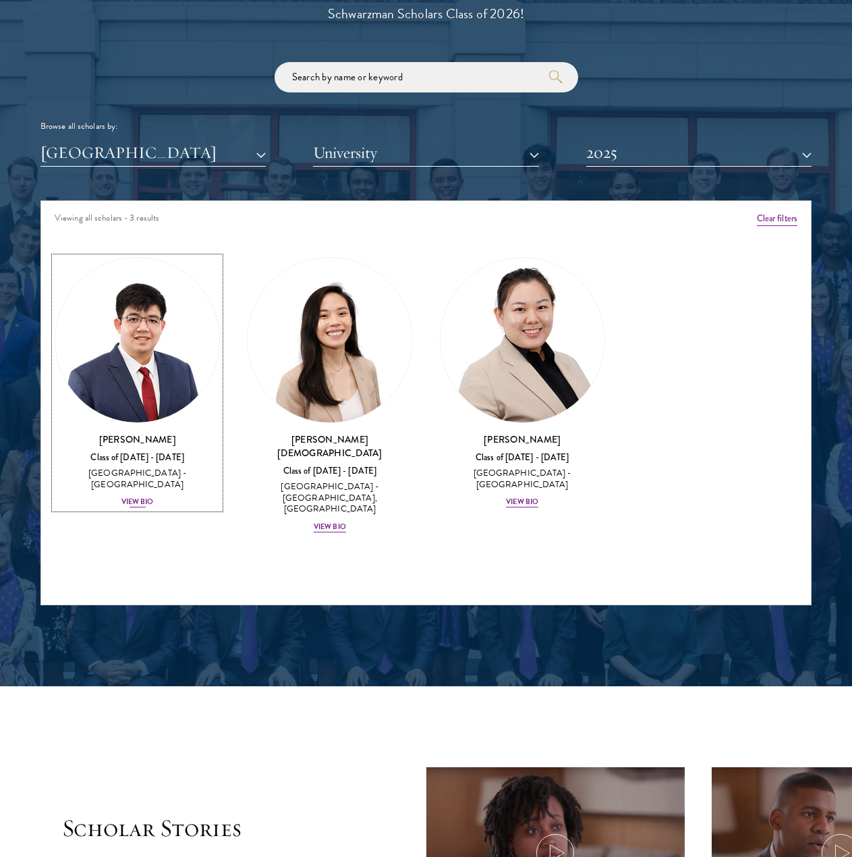
click at [137, 376] on img at bounding box center [137, 340] width 164 height 164
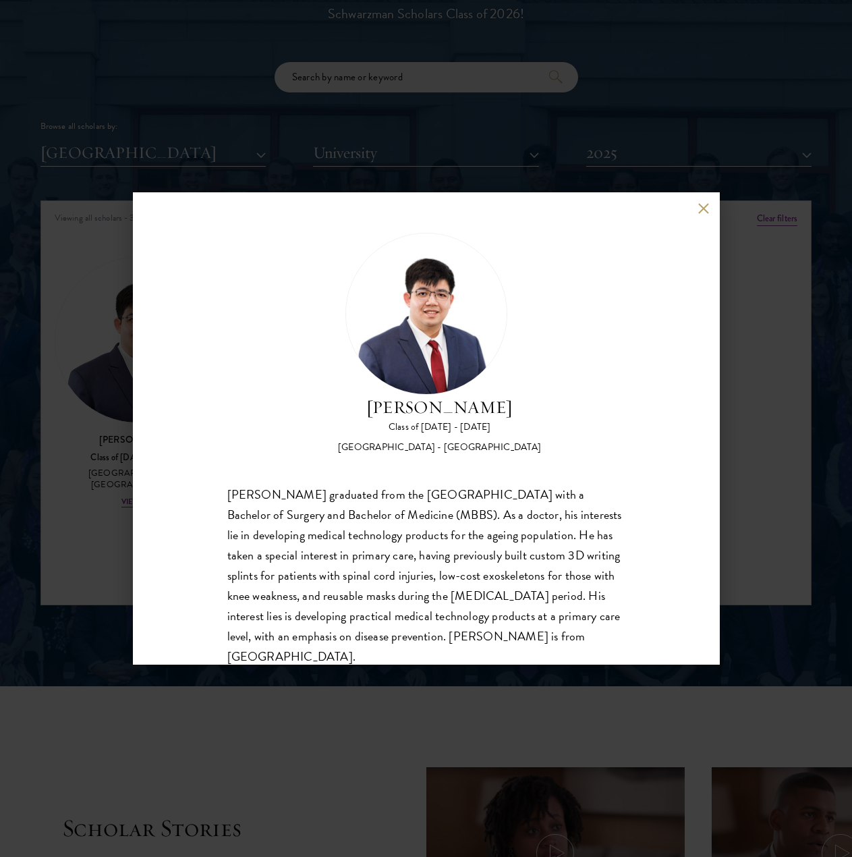
scroll to position [42, 0]
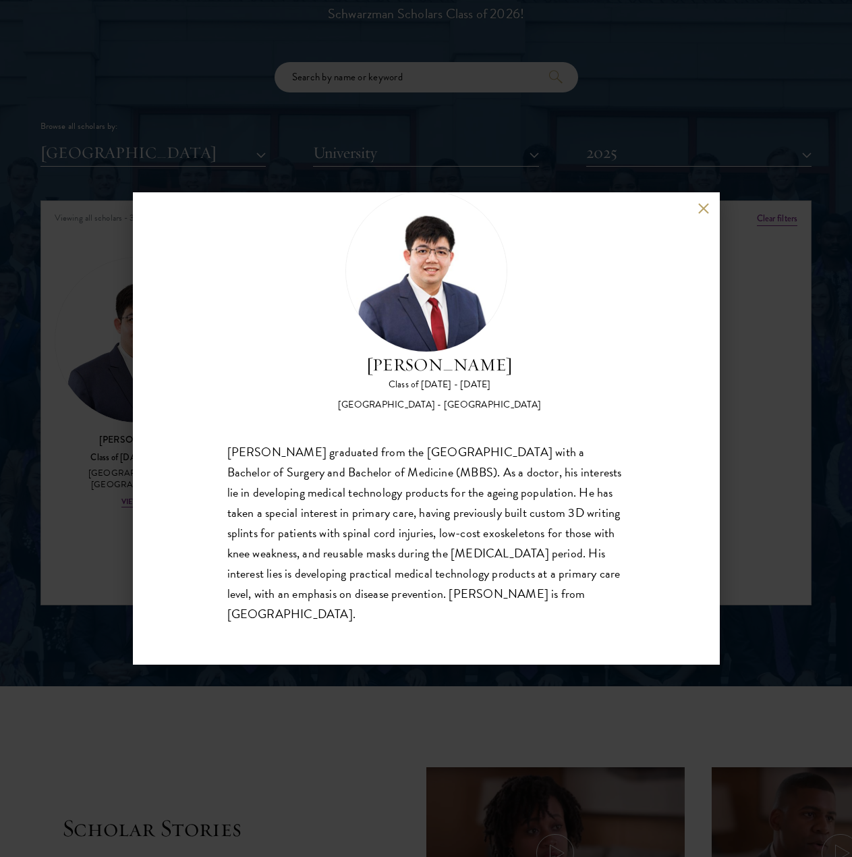
click at [672, 366] on div "[PERSON_NAME] Class of [DATE] - [DATE] [GEOGRAPHIC_DATA] - [GEOGRAPHIC_DATA] [P…" at bounding box center [426, 428] width 852 height 857
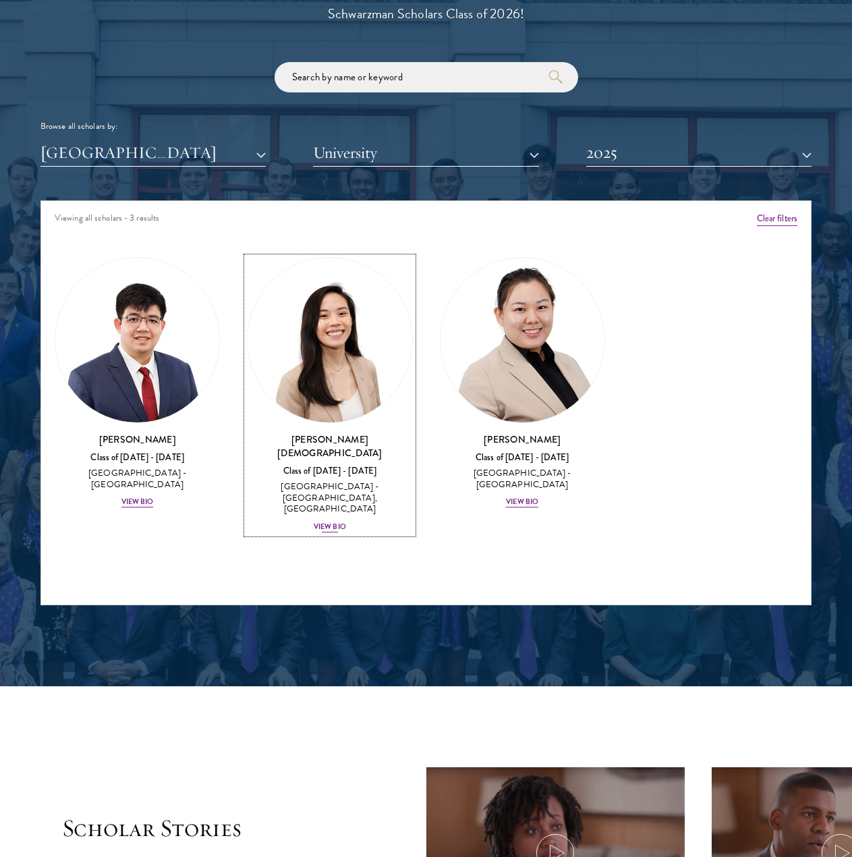
click at [344, 395] on img at bounding box center [330, 340] width 164 height 164
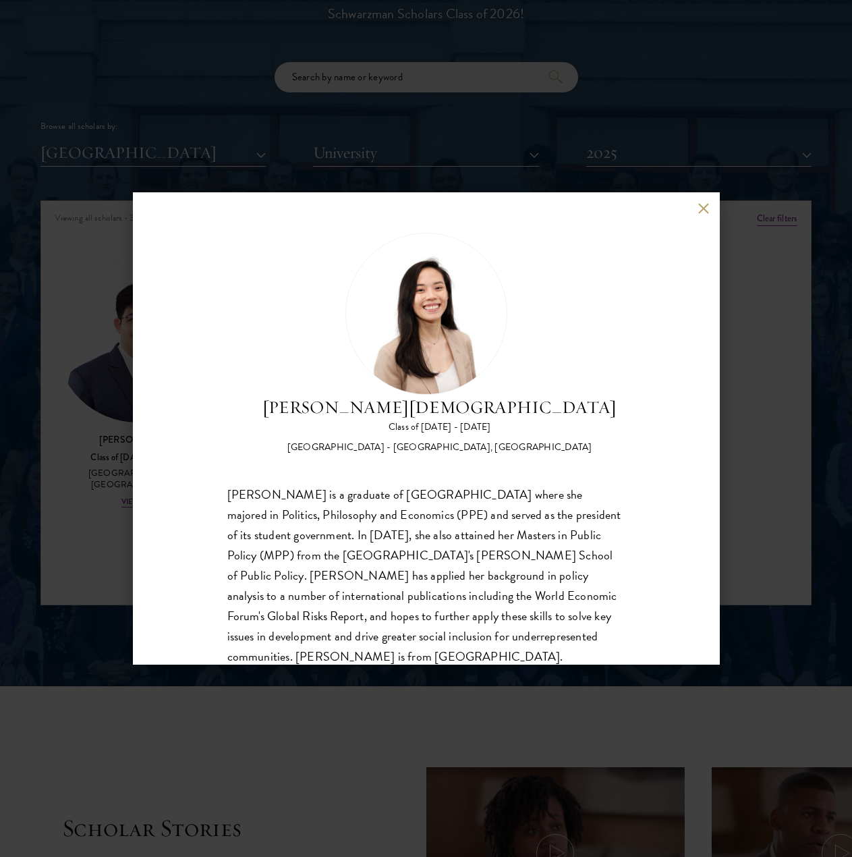
click at [672, 320] on div "[PERSON_NAME] Class of [DATE] - [DATE] [GEOGRAPHIC_DATA] - [GEOGRAPHIC_DATA], […" at bounding box center [426, 428] width 852 height 857
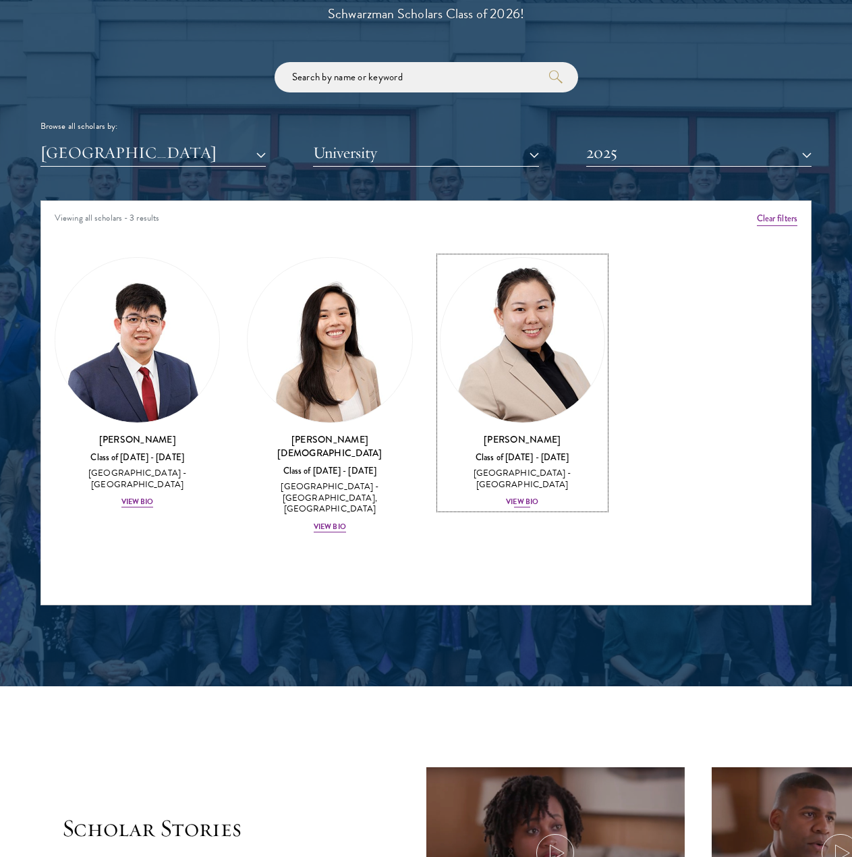
click at [544, 345] on img at bounding box center [522, 340] width 164 height 164
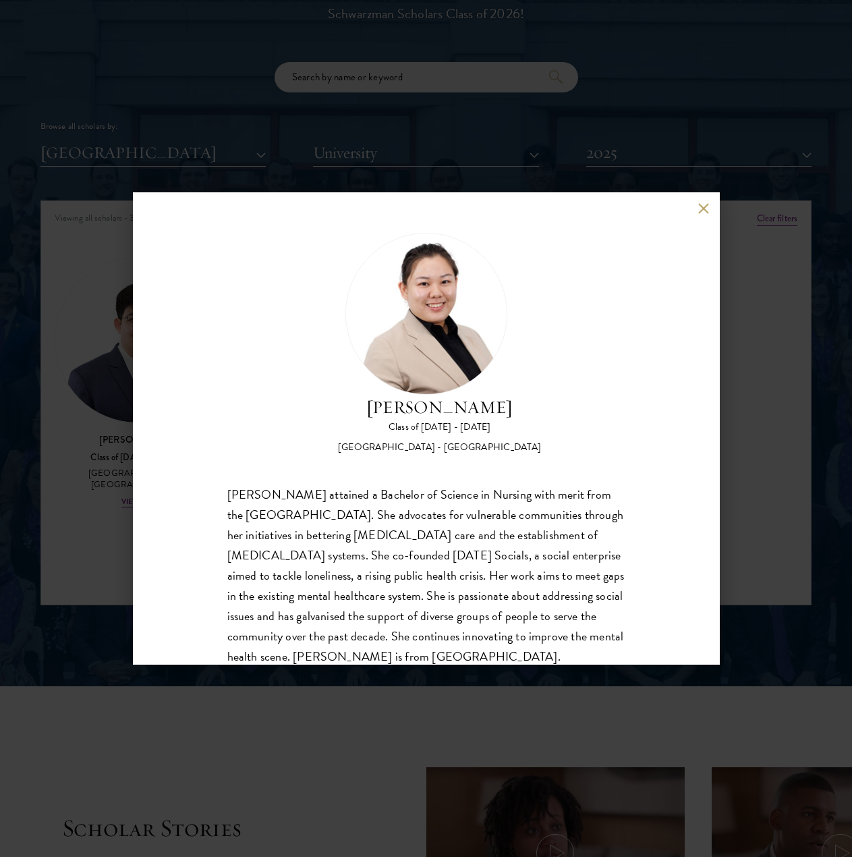
click at [672, 352] on div "[PERSON_NAME] Class of [DATE] - [DATE] [GEOGRAPHIC_DATA] - [GEOGRAPHIC_DATA] [P…" at bounding box center [426, 428] width 587 height 472
click at [672, 303] on div "[PERSON_NAME] Class of [DATE] - [DATE] [GEOGRAPHIC_DATA] - [GEOGRAPHIC_DATA] [P…" at bounding box center [426, 428] width 852 height 857
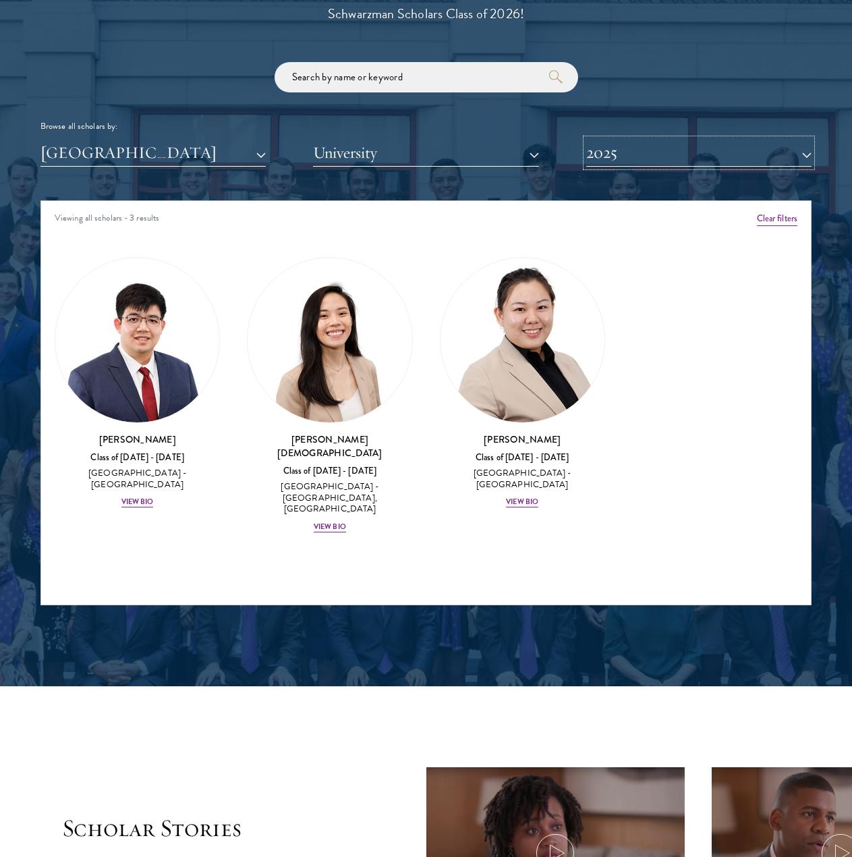
click at [672, 149] on button "2025" at bounding box center [698, 153] width 225 height 28
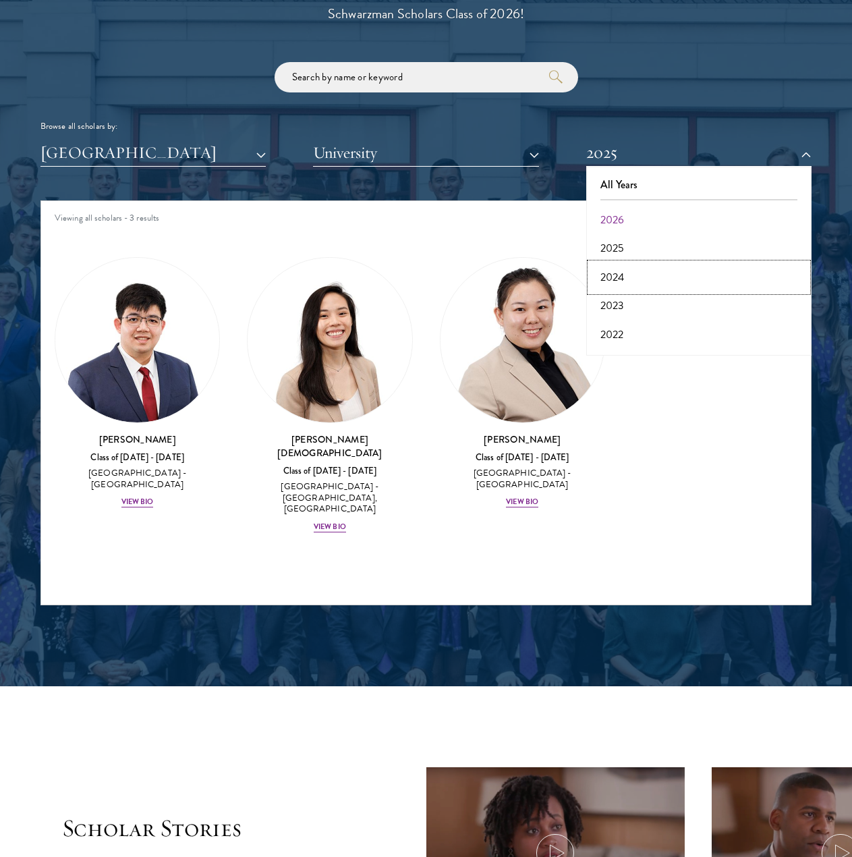
click at [672, 286] on button "2024" at bounding box center [698, 277] width 217 height 28
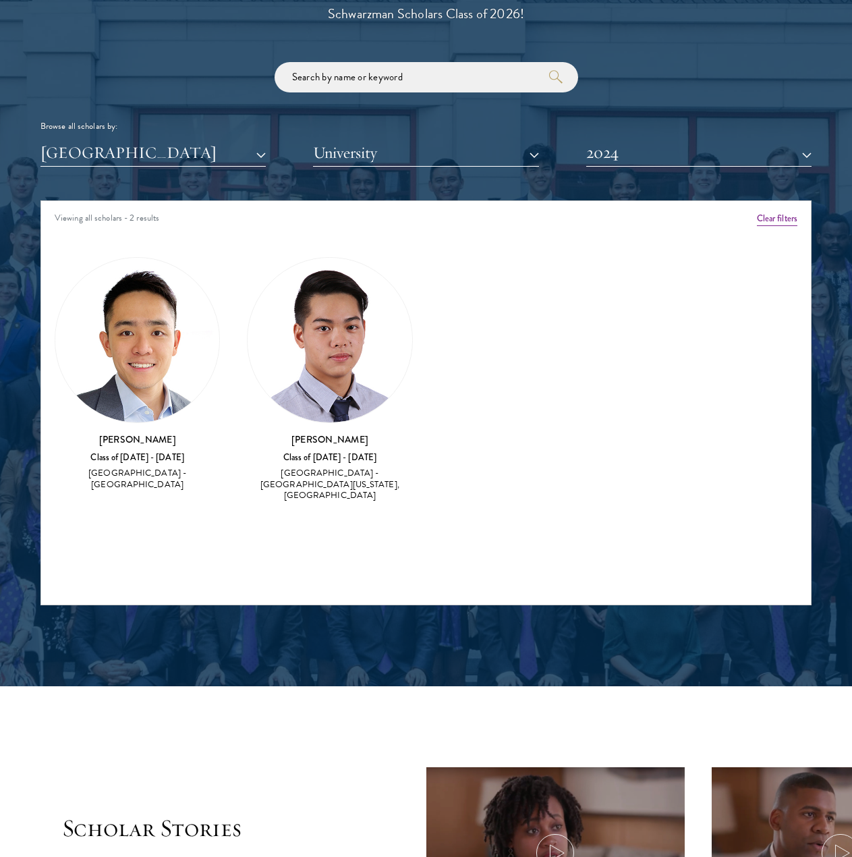
click at [113, 332] on img at bounding box center [137, 340] width 164 height 164
click at [148, 353] on img at bounding box center [137, 340] width 164 height 164
click at [138, 455] on div "Class of [DATE] - [DATE]" at bounding box center [137, 457] width 165 height 11
click at [171, 364] on img at bounding box center [137, 340] width 164 height 164
click at [662, 139] on button "2024" at bounding box center [698, 153] width 225 height 28
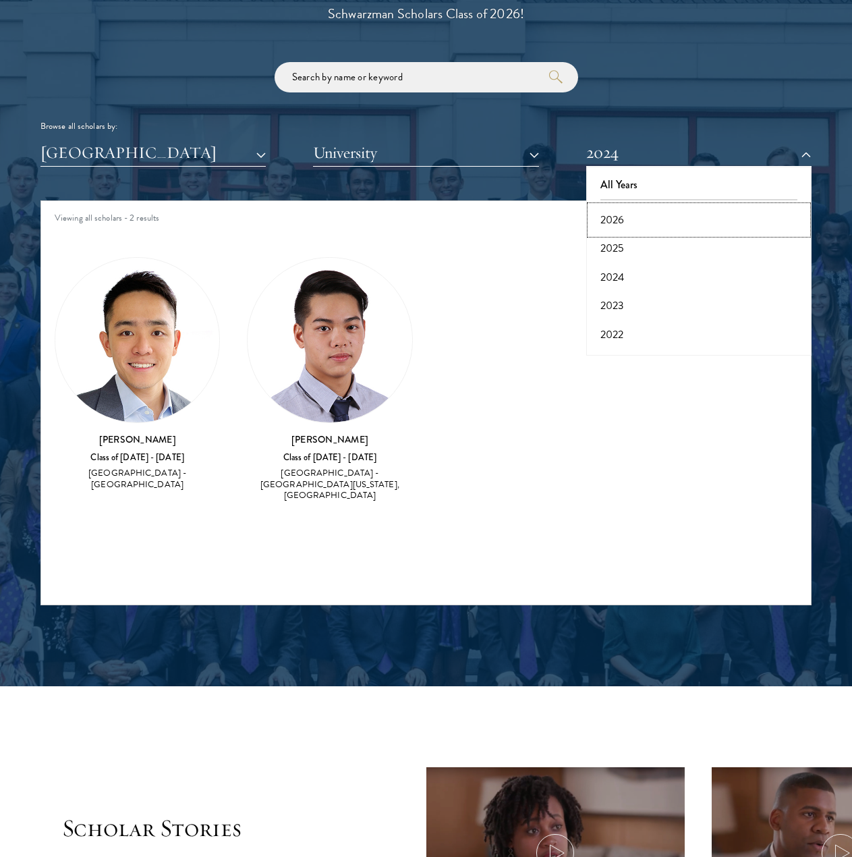
drag, startPoint x: 637, startPoint y: 224, endPoint x: 634, endPoint y: 231, distance: 7.3
click at [636, 224] on button "2026" at bounding box center [698, 220] width 217 height 28
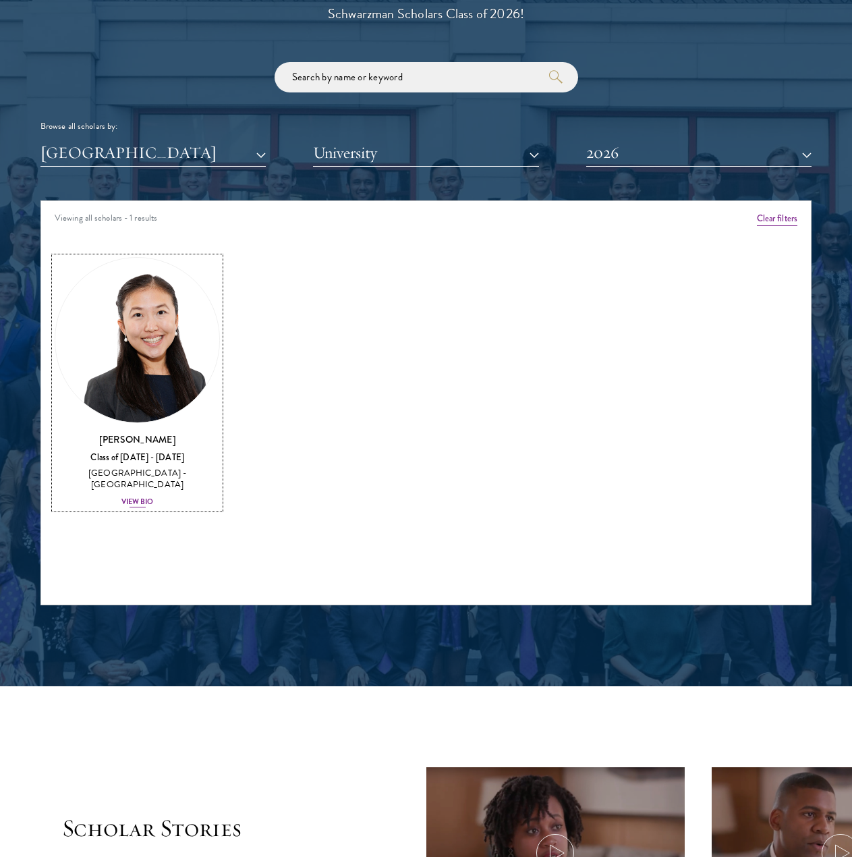
click at [166, 351] on img at bounding box center [137, 340] width 164 height 164
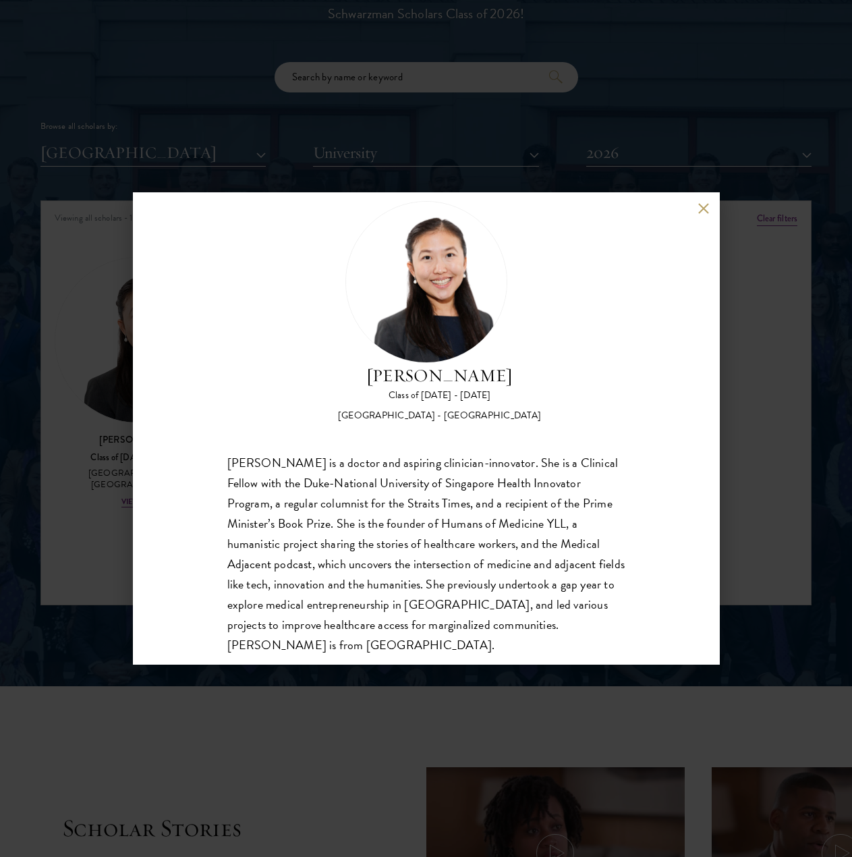
scroll to position [63, 0]
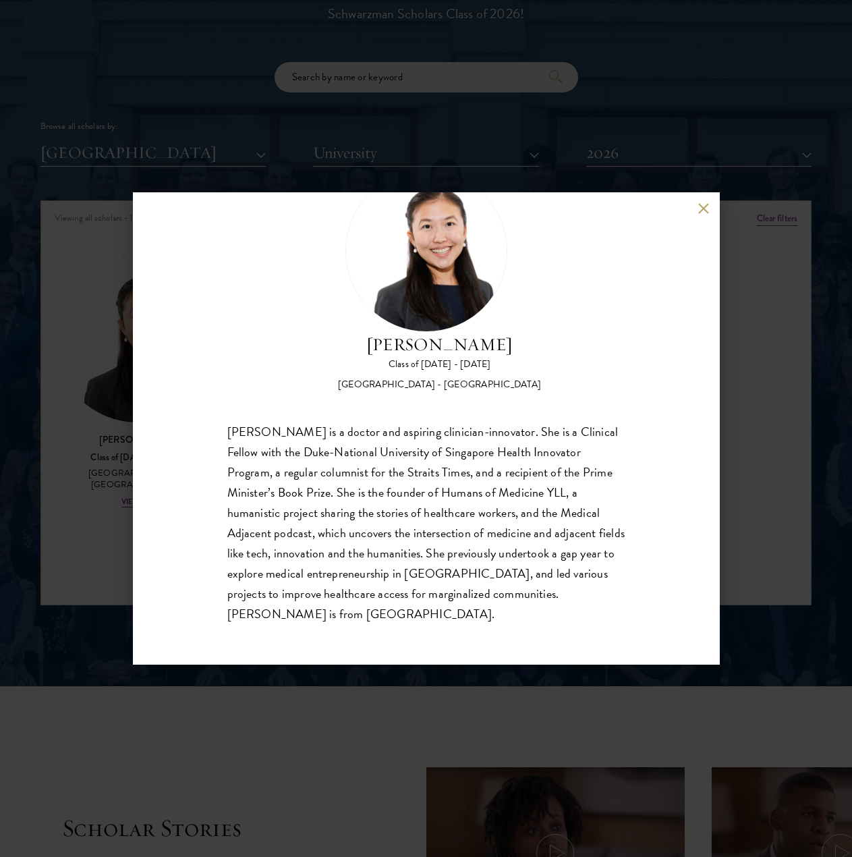
click at [74, 397] on div "[PERSON_NAME] Class of [DATE] - [DATE] [GEOGRAPHIC_DATA] - [GEOGRAPHIC_DATA] [P…" at bounding box center [426, 428] width 852 height 857
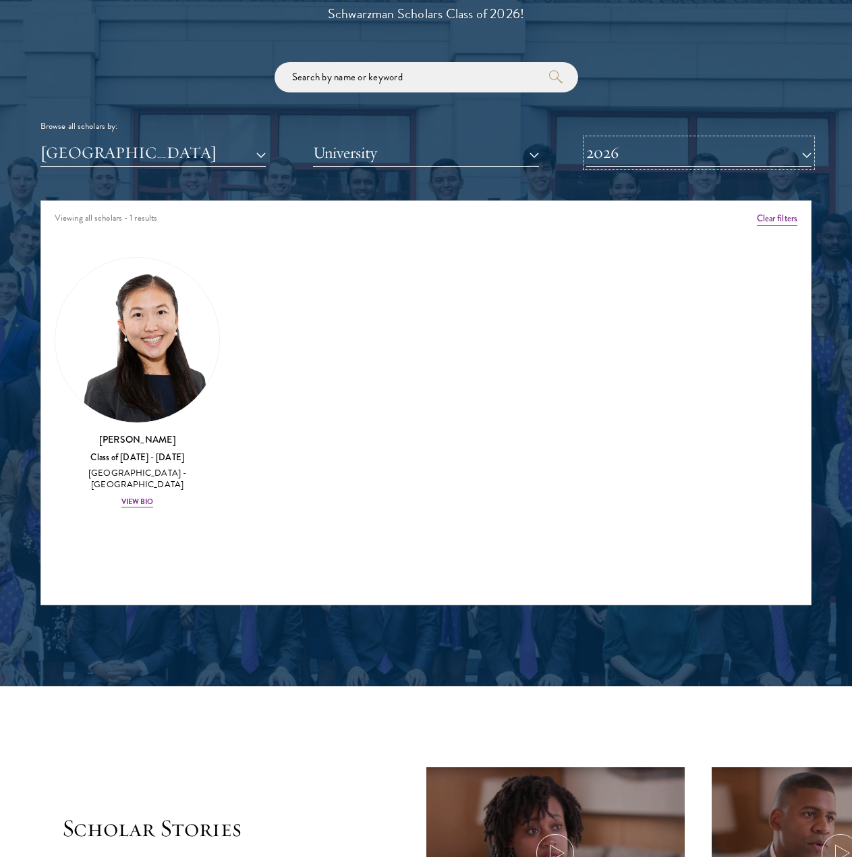
click at [672, 162] on button "2026" at bounding box center [698, 153] width 225 height 28
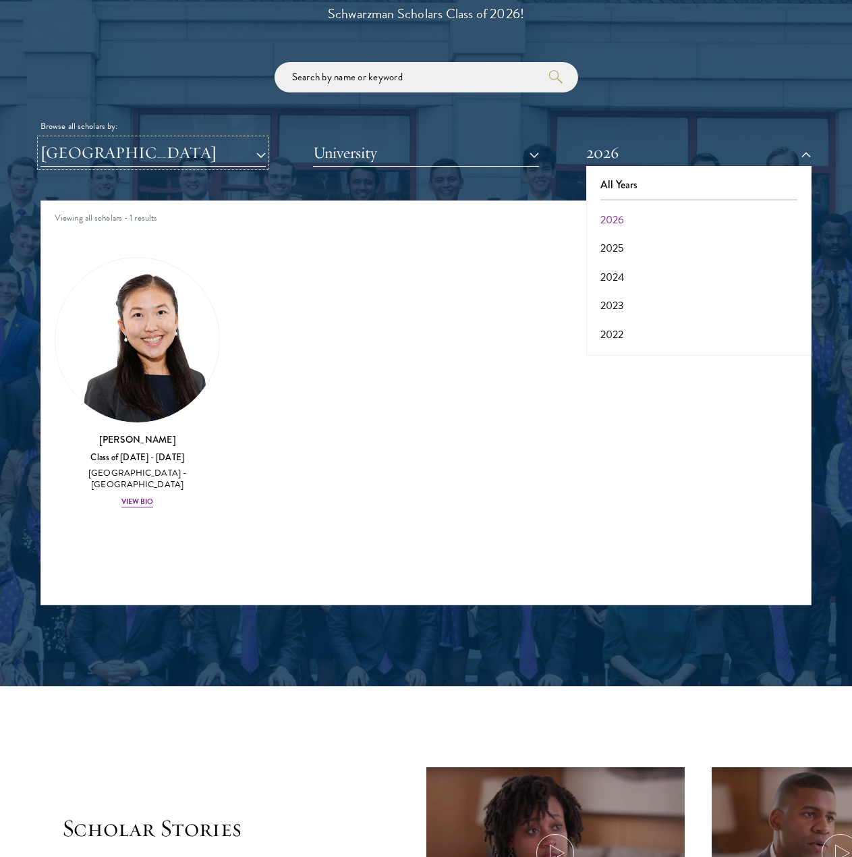
click at [257, 163] on button "[GEOGRAPHIC_DATA]" at bounding box center [152, 153] width 225 height 28
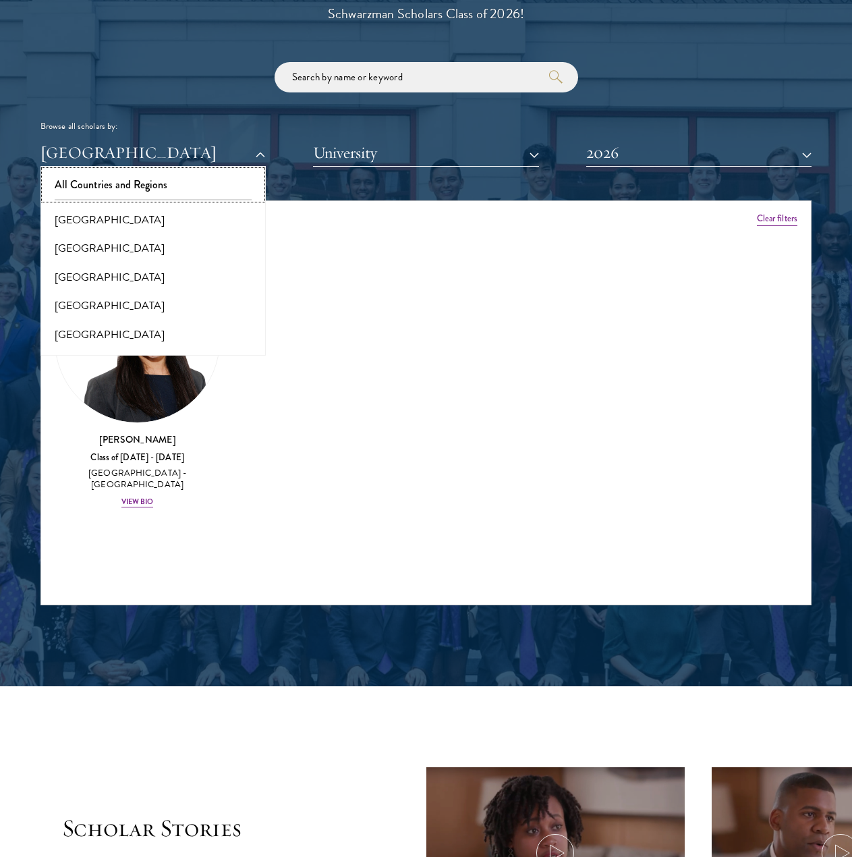
click at [169, 181] on button "All Countries and Regions" at bounding box center [153, 185] width 217 height 28
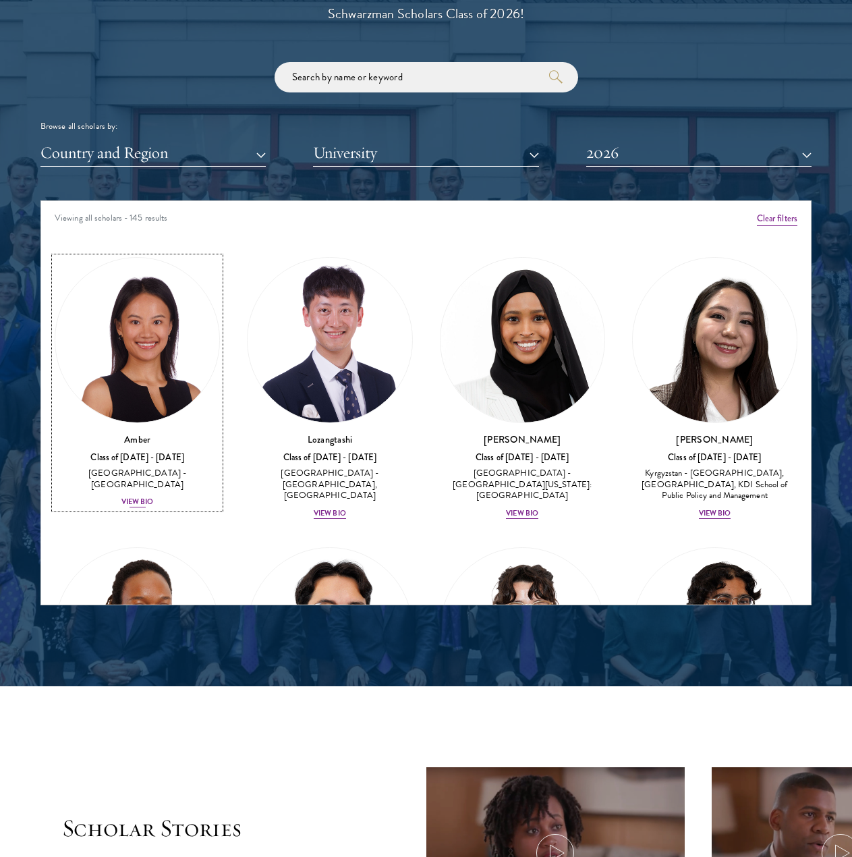
click at [171, 383] on img at bounding box center [137, 340] width 164 height 164
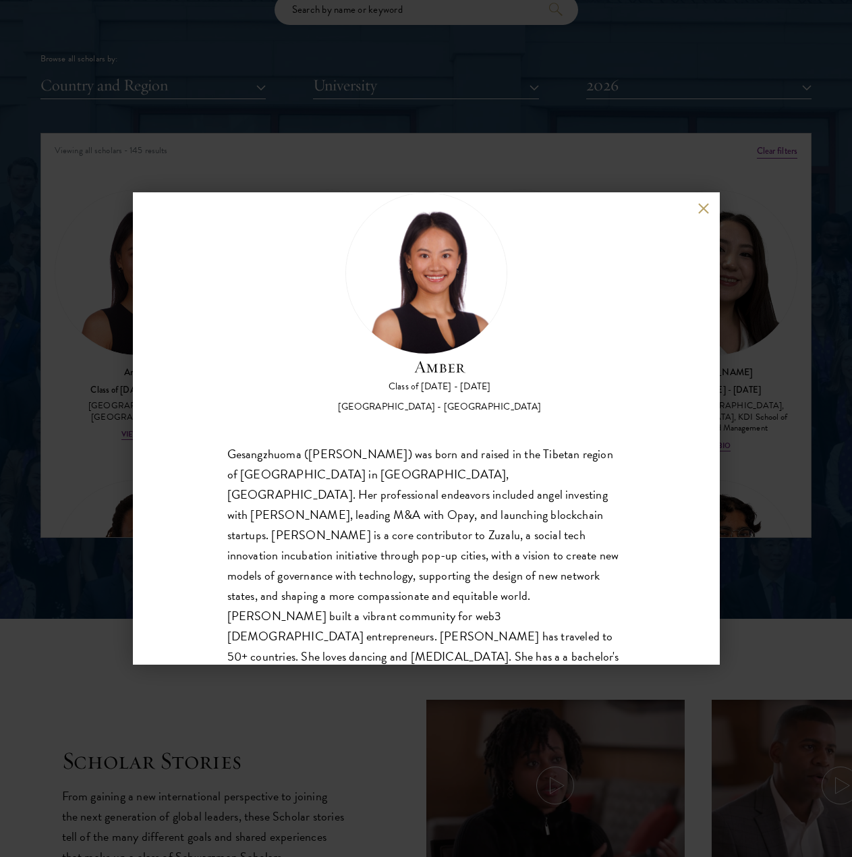
scroll to position [63, 0]
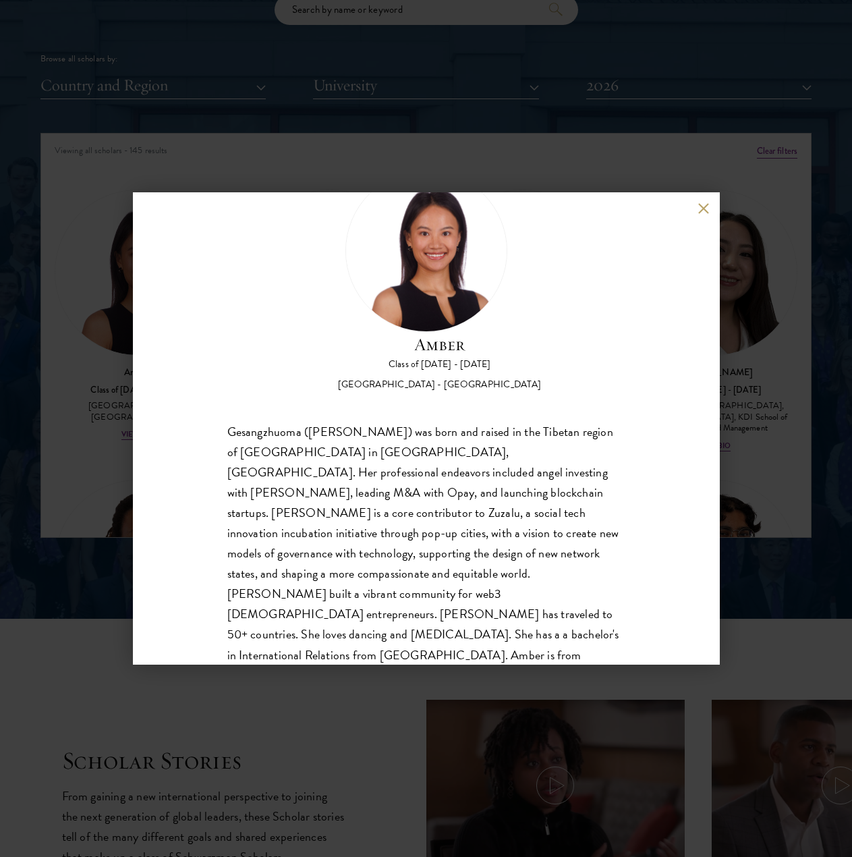
click at [111, 533] on div "Amber Class of [DATE] - [DATE] [GEOGRAPHIC_DATA] - [GEOGRAPHIC_DATA] Gesangzhuo…" at bounding box center [426, 428] width 852 height 857
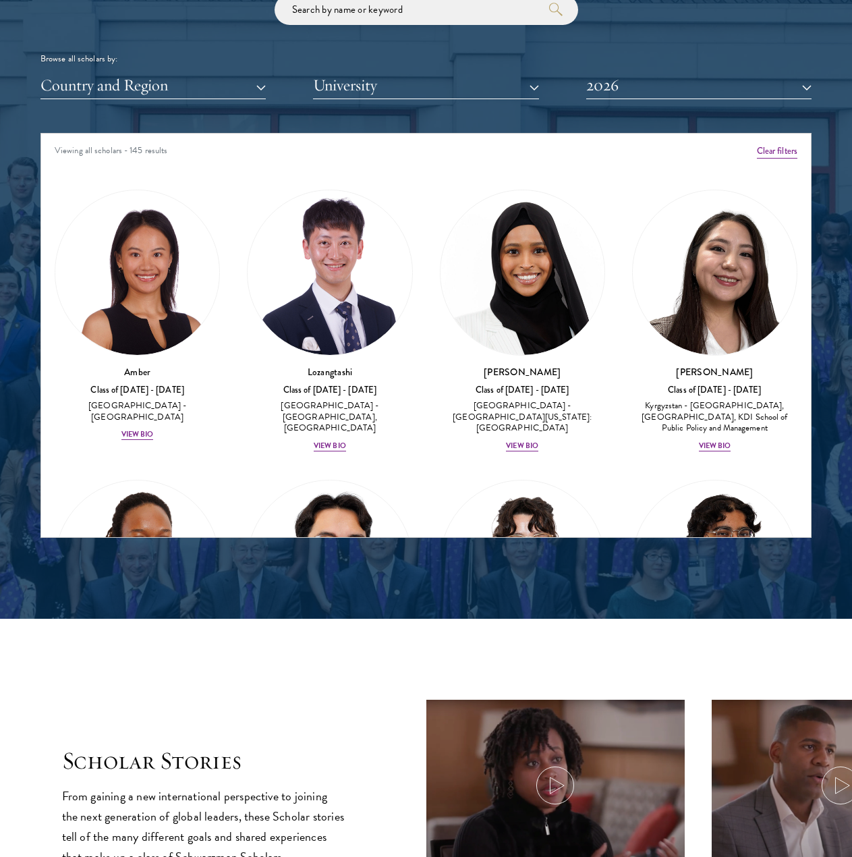
scroll to position [7187, 0]
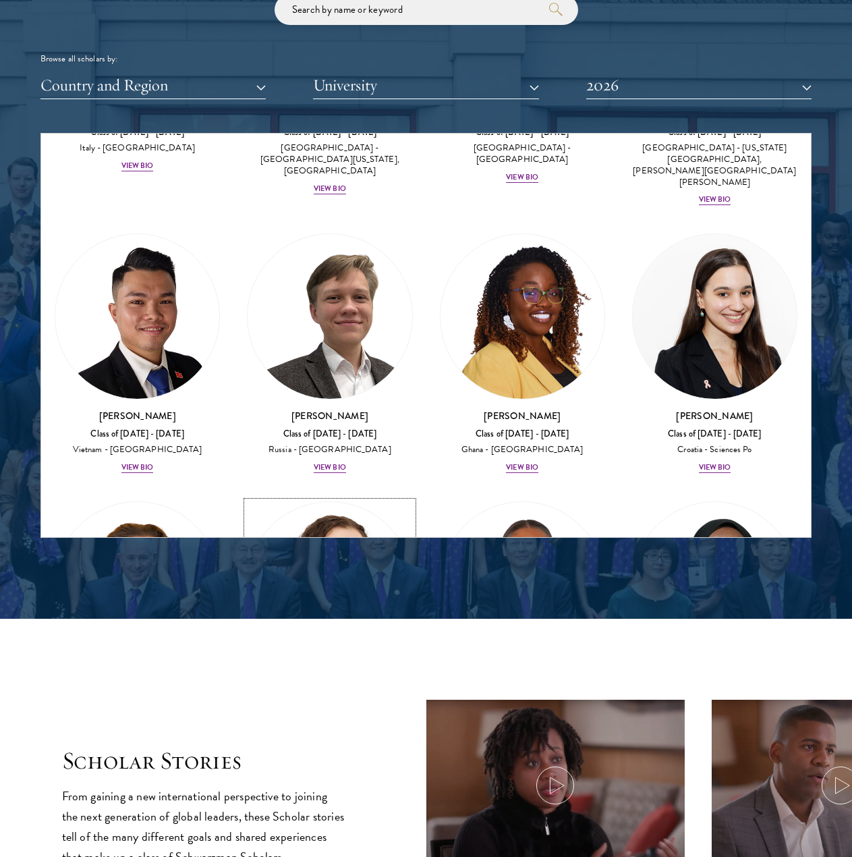
click at [321, 741] on div "View Bio" at bounding box center [330, 746] width 32 height 11
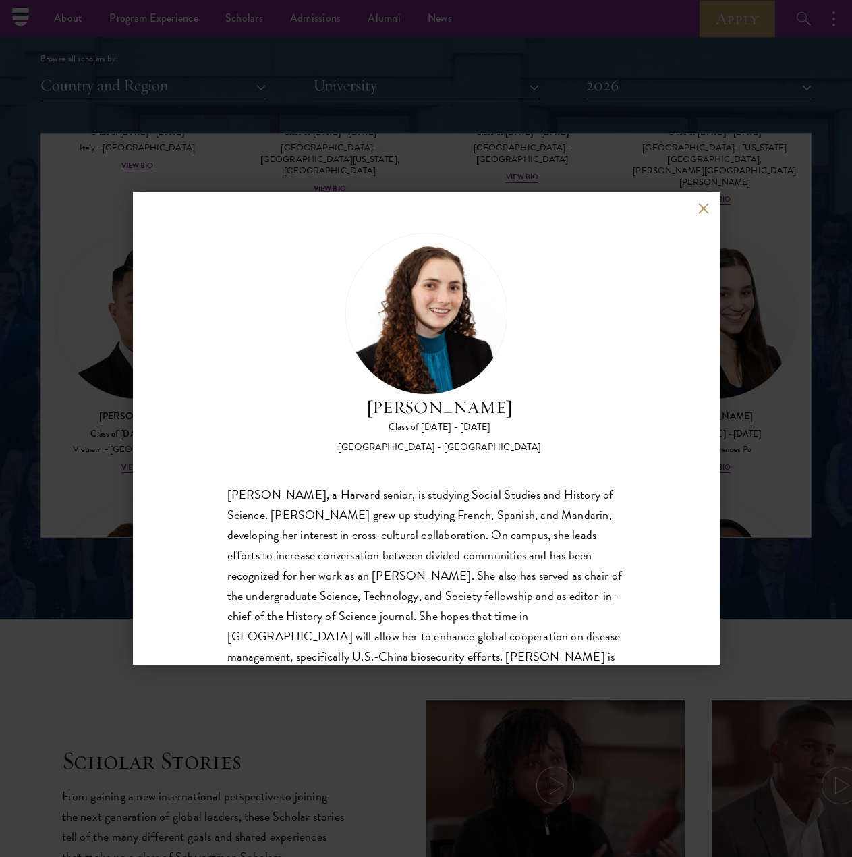
scroll to position [1491, 0]
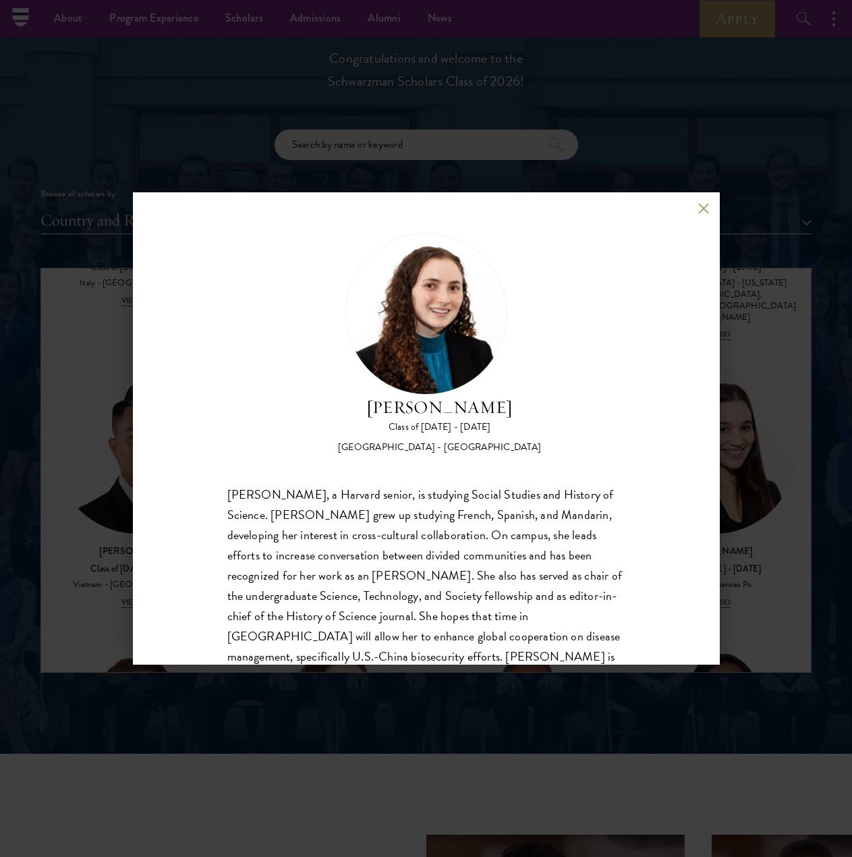
click at [81, 649] on div "[PERSON_NAME] Class of [DATE] - [DATE] [GEOGRAPHIC_DATA] - [GEOGRAPHIC_DATA] [P…" at bounding box center [426, 428] width 852 height 857
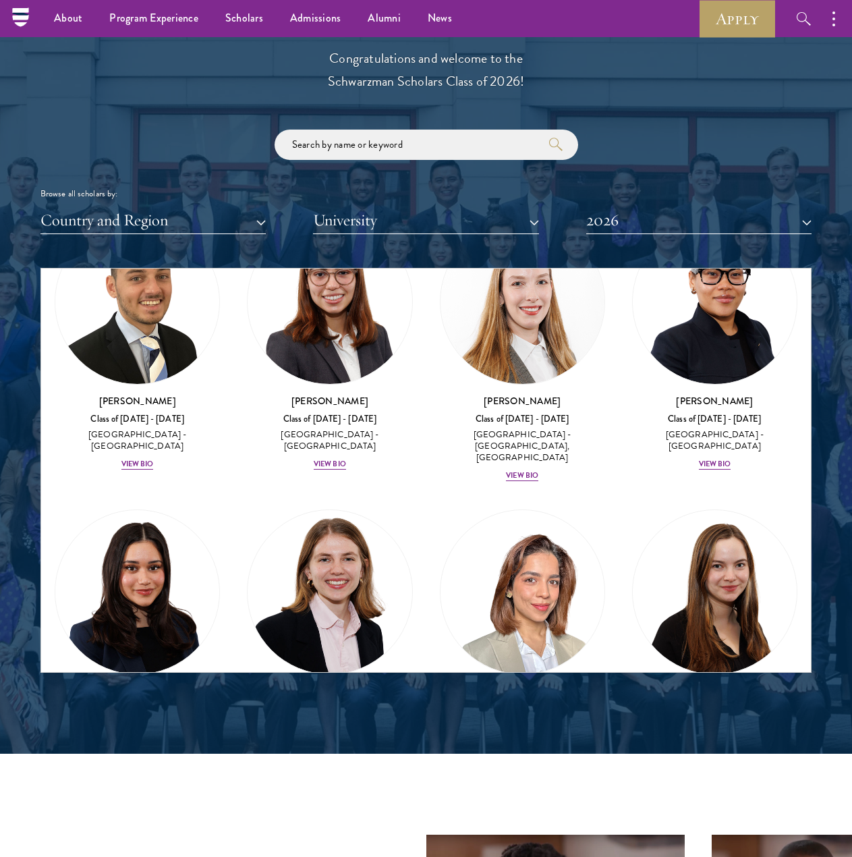
scroll to position [7187, 0]
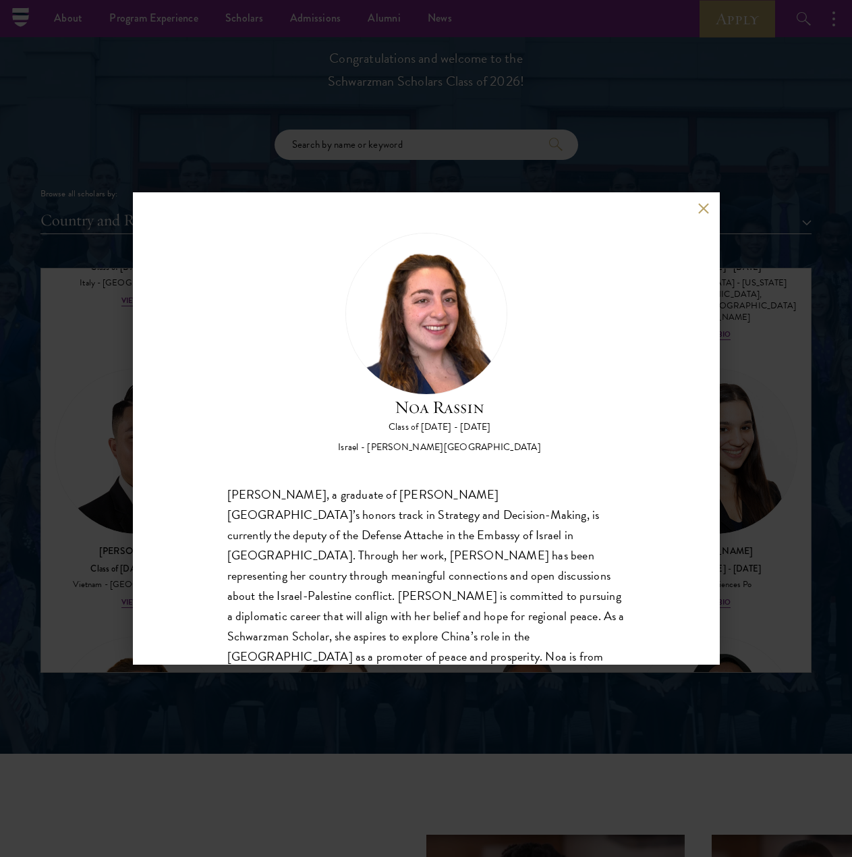
click at [92, 384] on div "[PERSON_NAME] Class of [DATE] - [DATE] Israel - [PERSON_NAME][GEOGRAPHIC_DATA] …" at bounding box center [426, 428] width 852 height 857
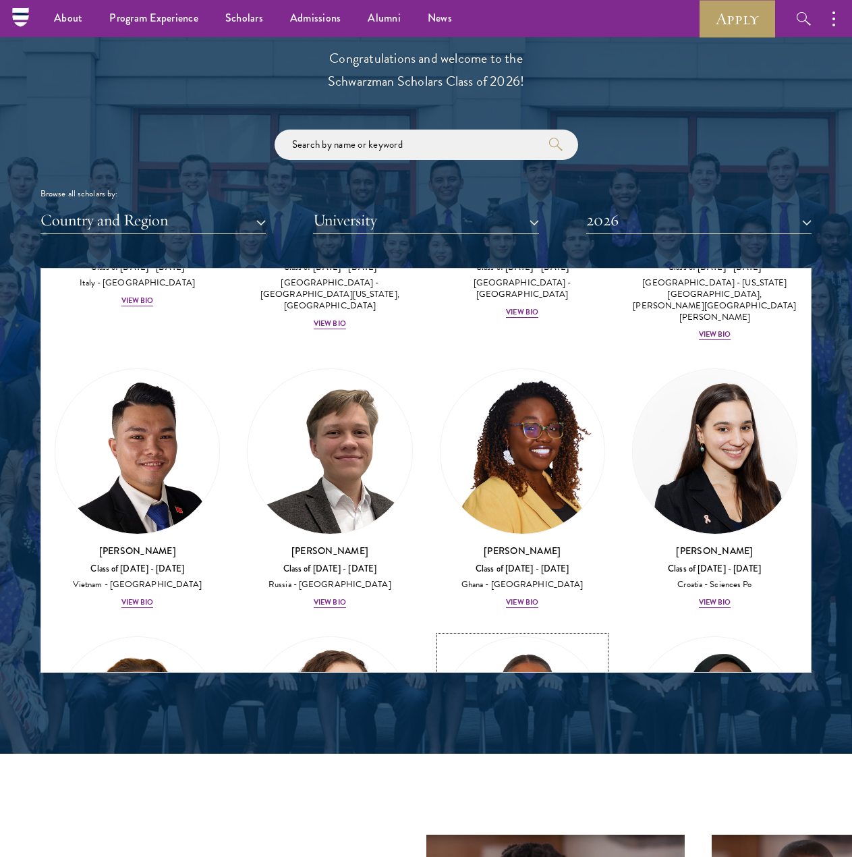
click at [538, 637] on img at bounding box center [522, 719] width 164 height 164
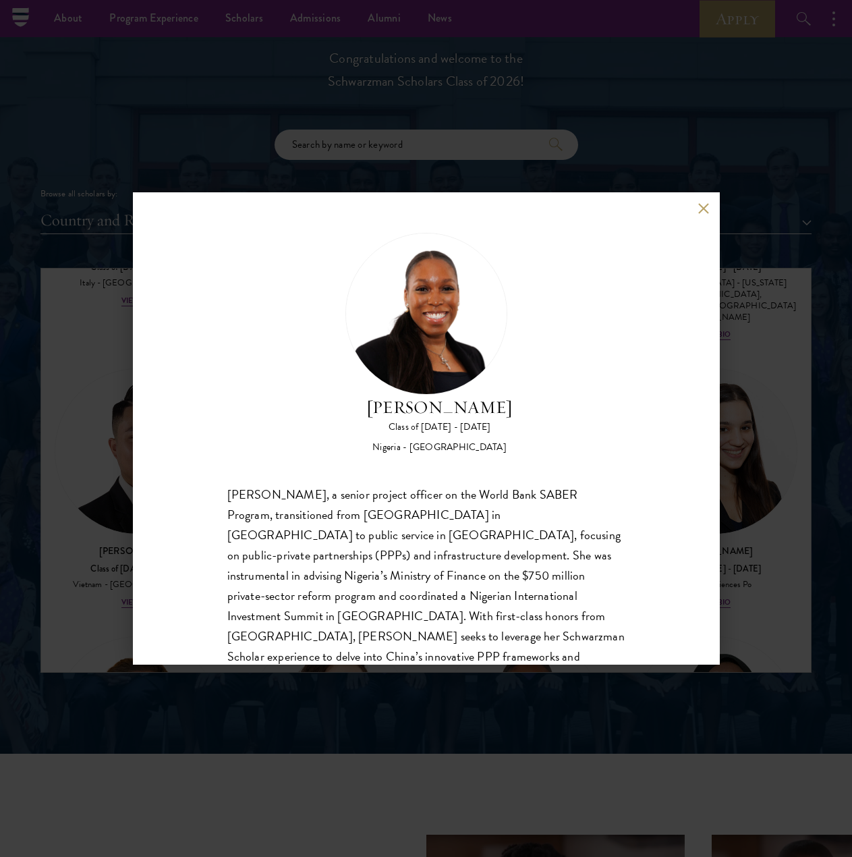
click at [672, 472] on div "[PERSON_NAME] Class of [DATE] - [DATE] [GEOGRAPHIC_DATA] - [GEOGRAPHIC_DATA][PE…" at bounding box center [426, 428] width 852 height 857
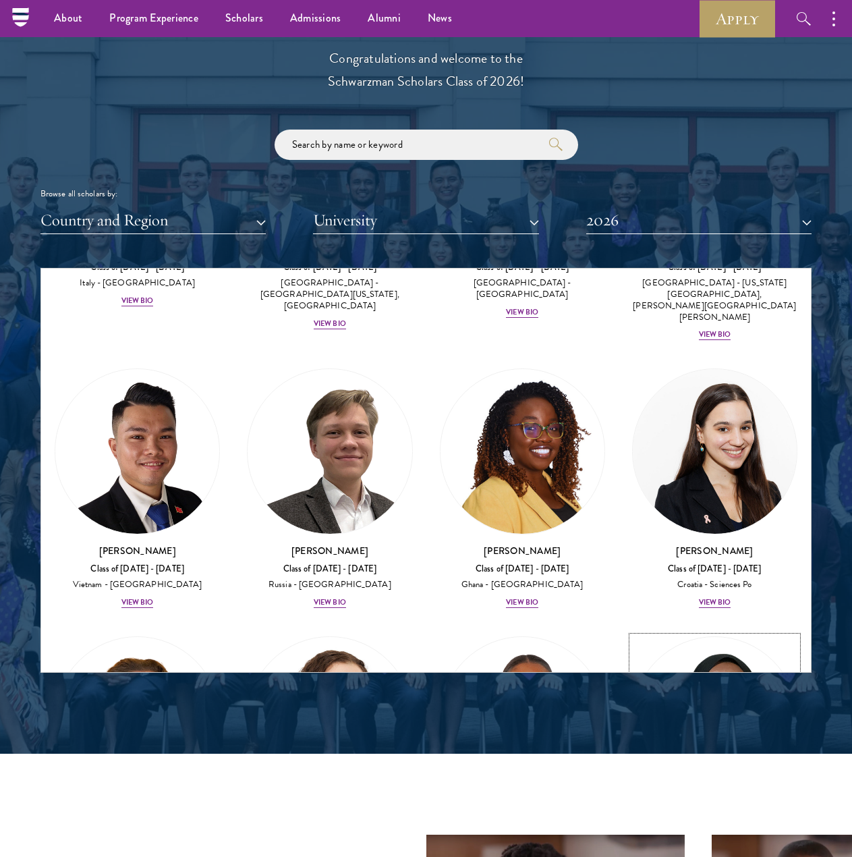
click at [672, 637] on img at bounding box center [715, 719] width 164 height 164
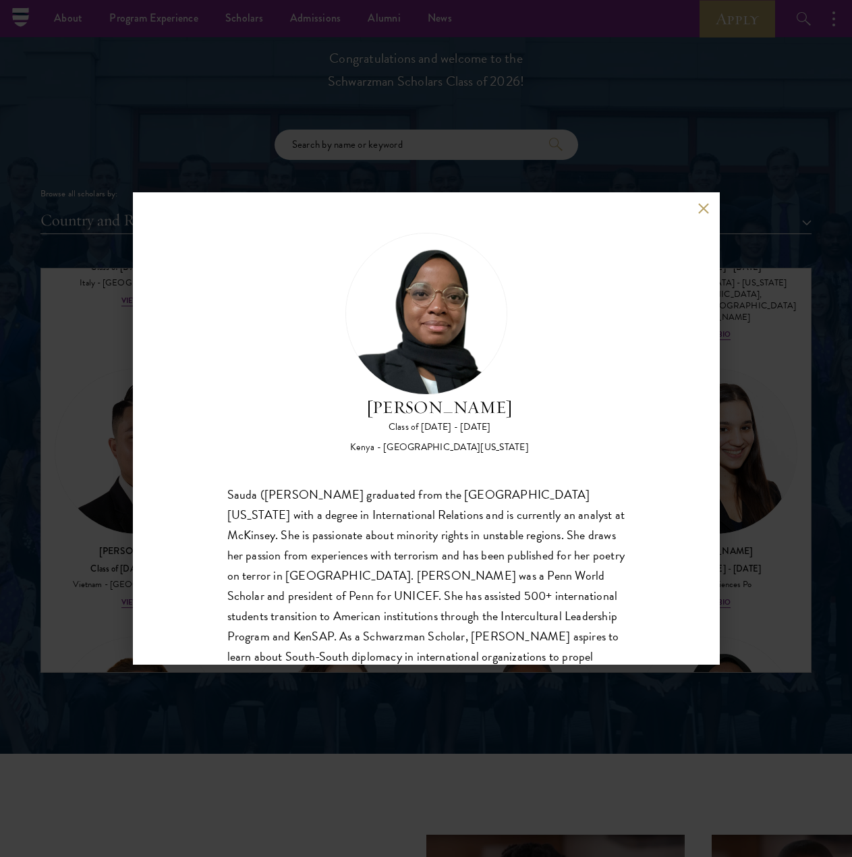
click at [672, 457] on div "[PERSON_NAME] Class of [DATE] - [DATE] [GEOGRAPHIC_DATA] - [GEOGRAPHIC_DATA][US…" at bounding box center [426, 428] width 852 height 857
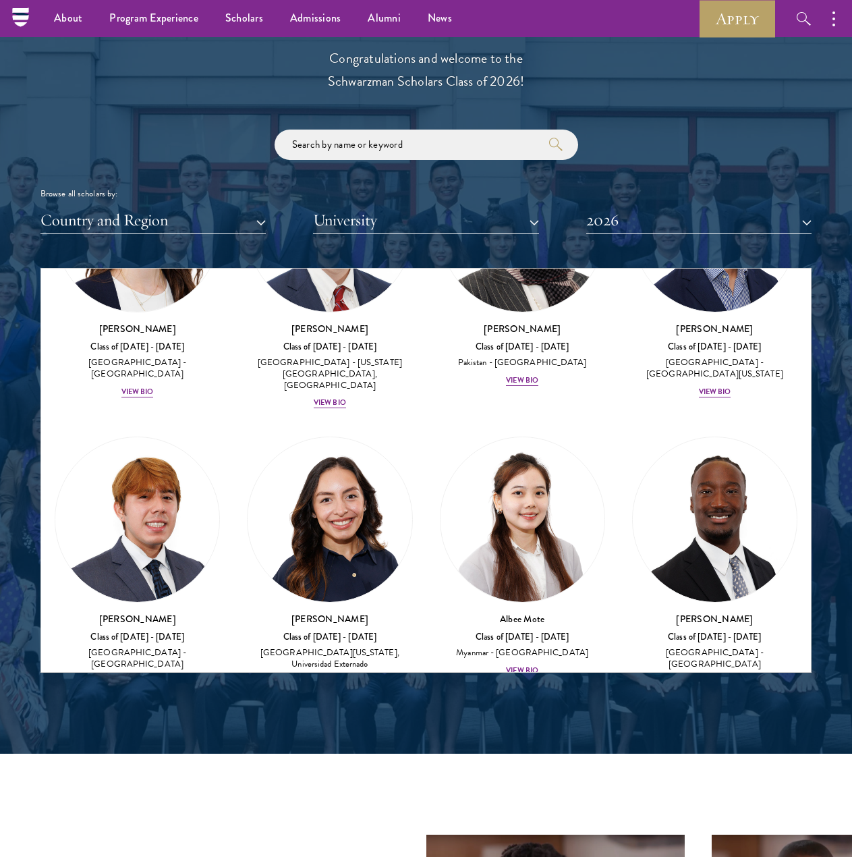
scroll to position [6557, 0]
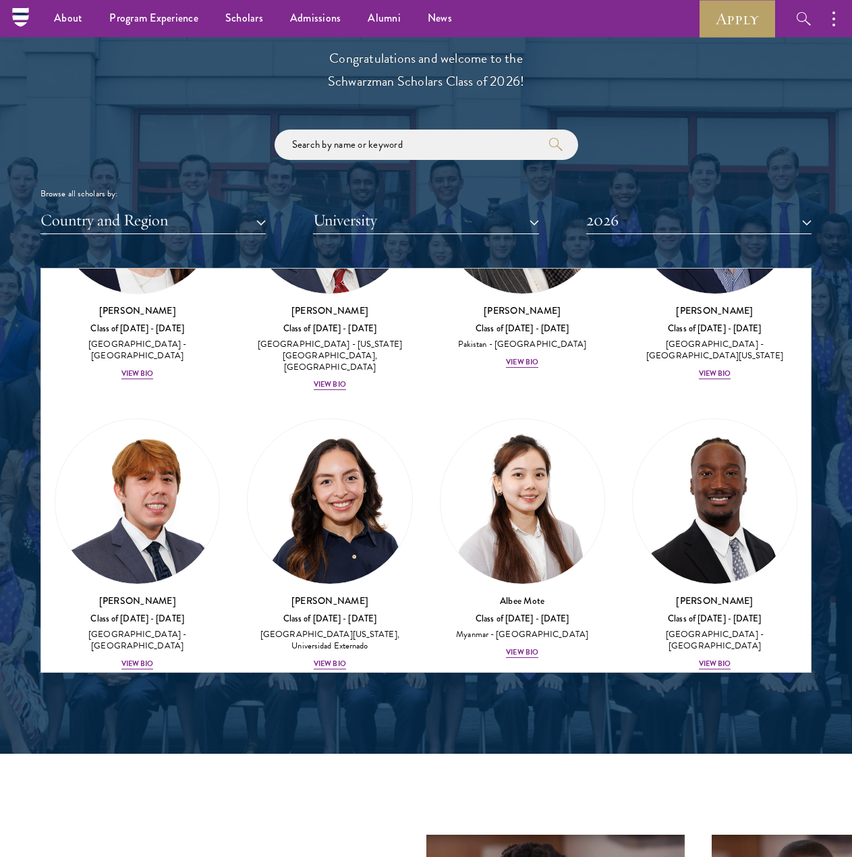
click at [672, 698] on img at bounding box center [715, 780] width 164 height 164
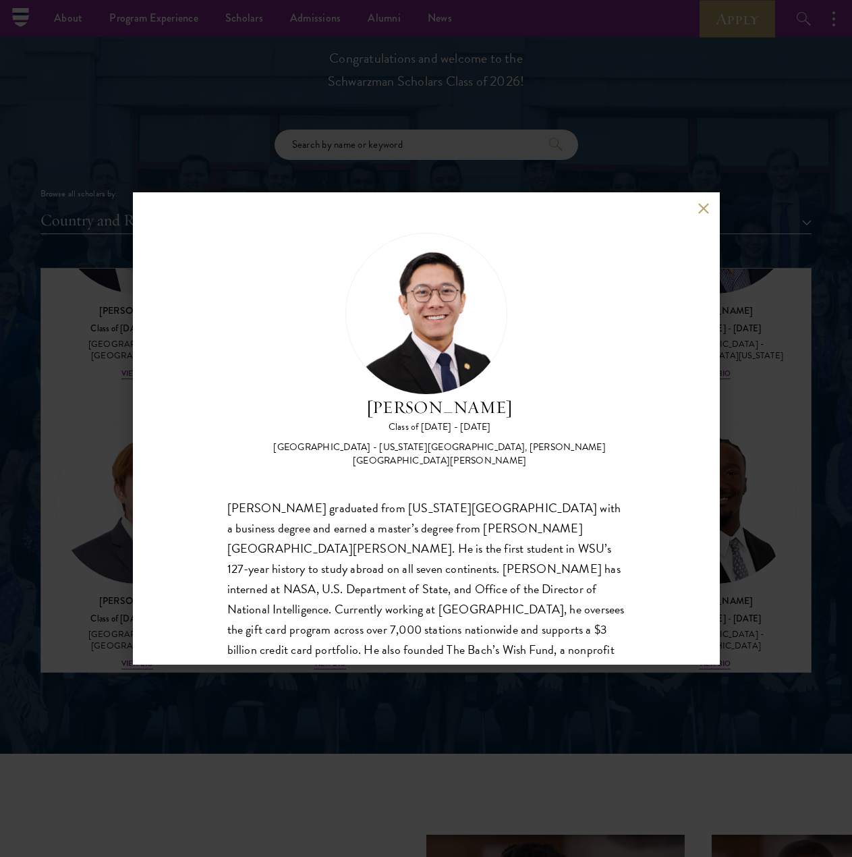
click at [672, 472] on div "[PERSON_NAME] Class of [DATE] - [DATE] [GEOGRAPHIC_DATA] - [US_STATE][GEOGRAPHI…" at bounding box center [426, 428] width 852 height 857
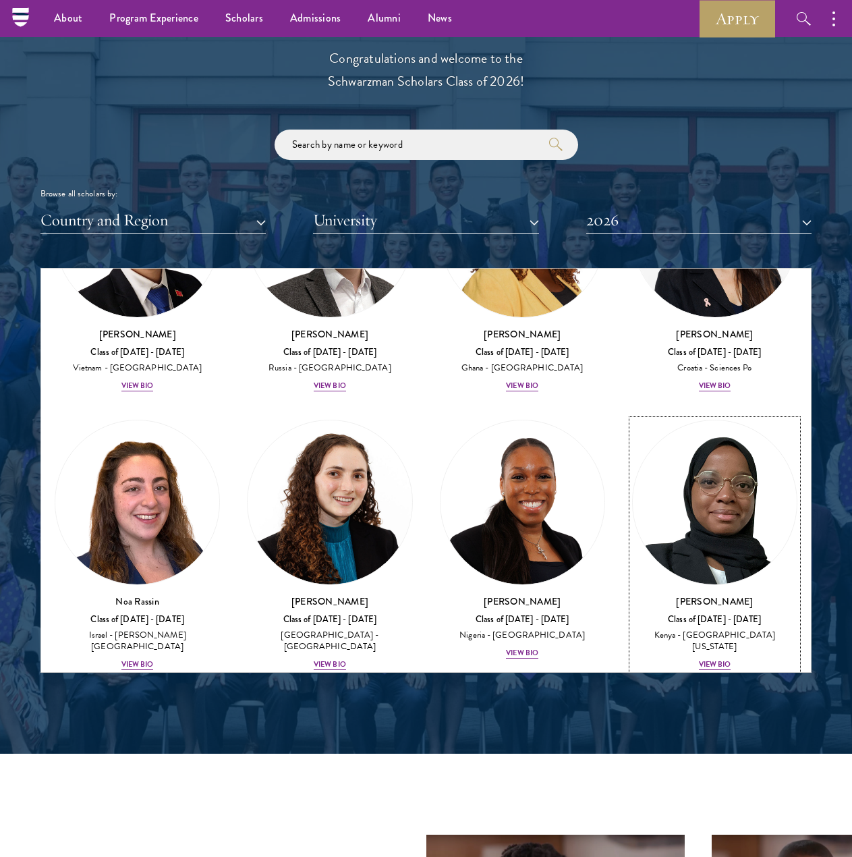
scroll to position [7524, 0]
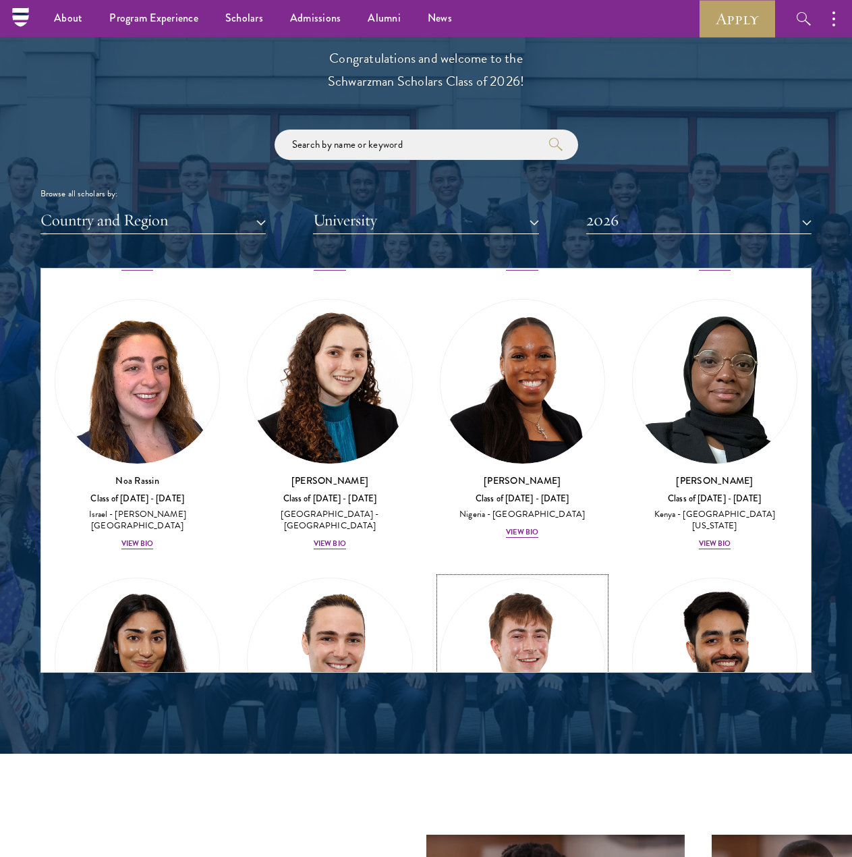
click at [498, 578] on img at bounding box center [522, 660] width 164 height 164
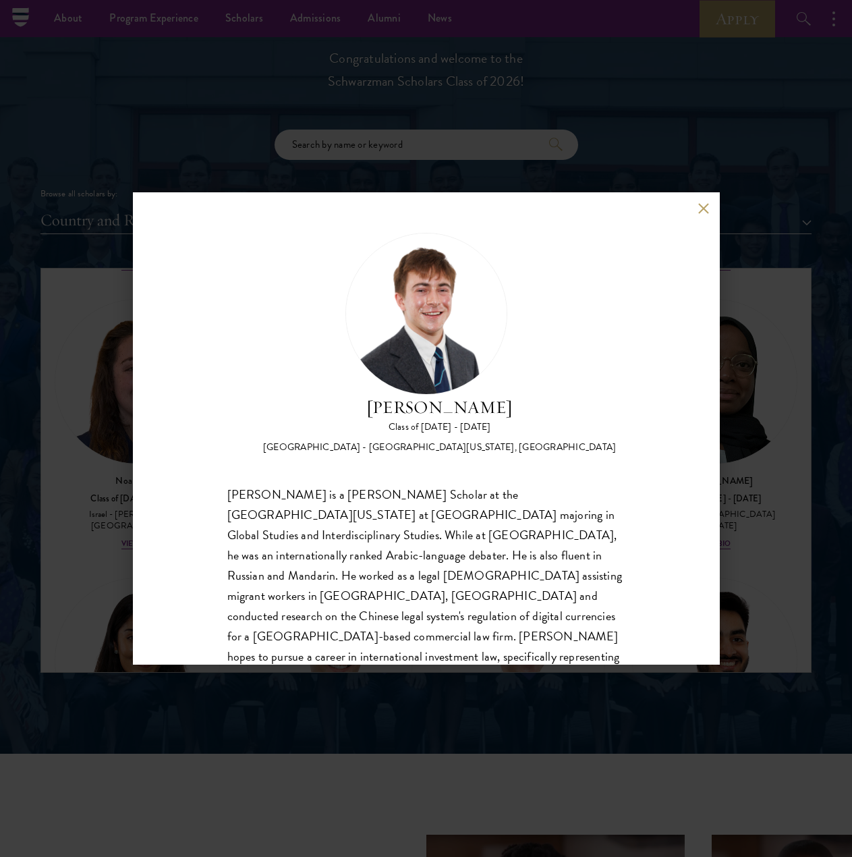
click at [672, 658] on div "[PERSON_NAME] Class of [DATE] - [DATE] [GEOGRAPHIC_DATA] - [GEOGRAPHIC_DATA][US…" at bounding box center [426, 428] width 587 height 472
click at [672, 351] on div "[PERSON_NAME] Class of [DATE] - [DATE] [GEOGRAPHIC_DATA] - [GEOGRAPHIC_DATA][US…" at bounding box center [426, 428] width 852 height 857
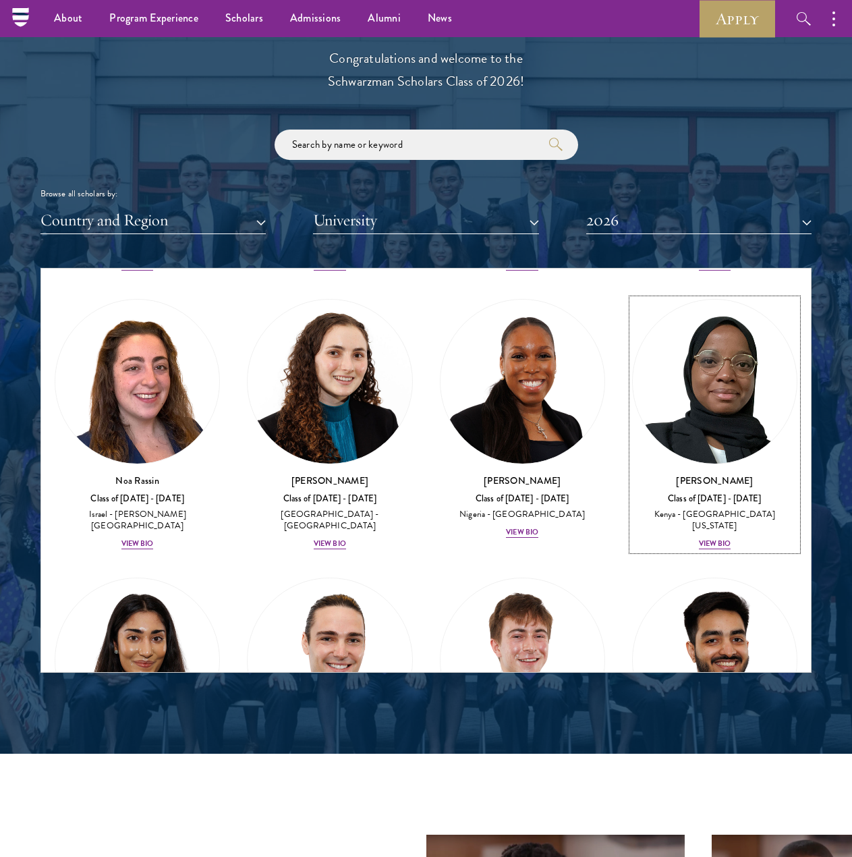
scroll to position [7380, 0]
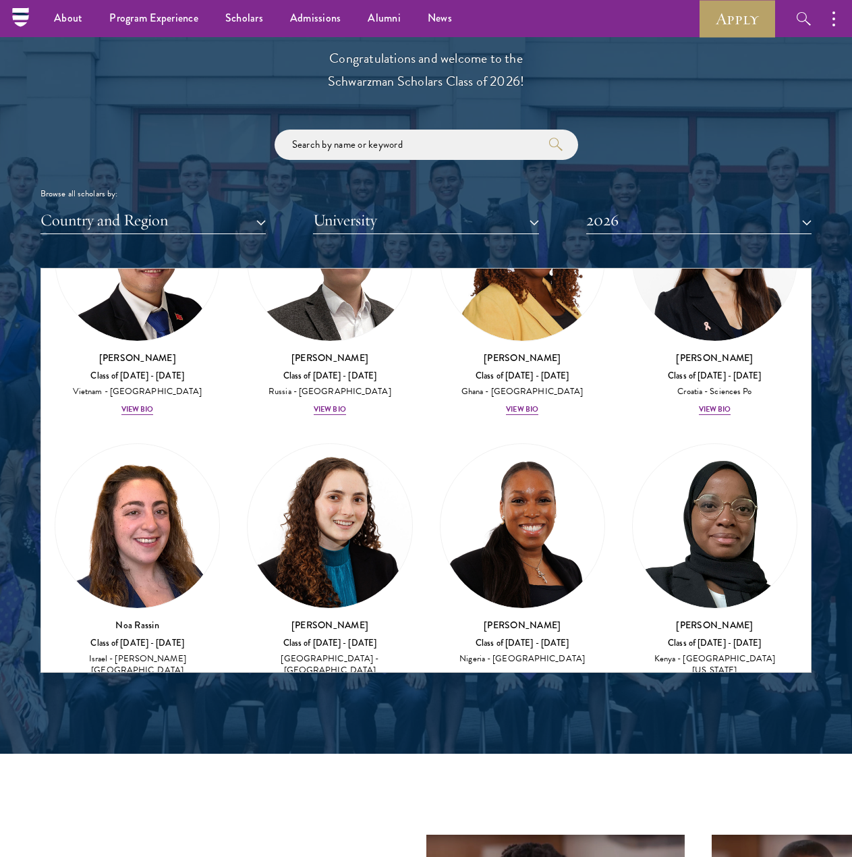
click at [672, 722] on img at bounding box center [715, 804] width 164 height 164
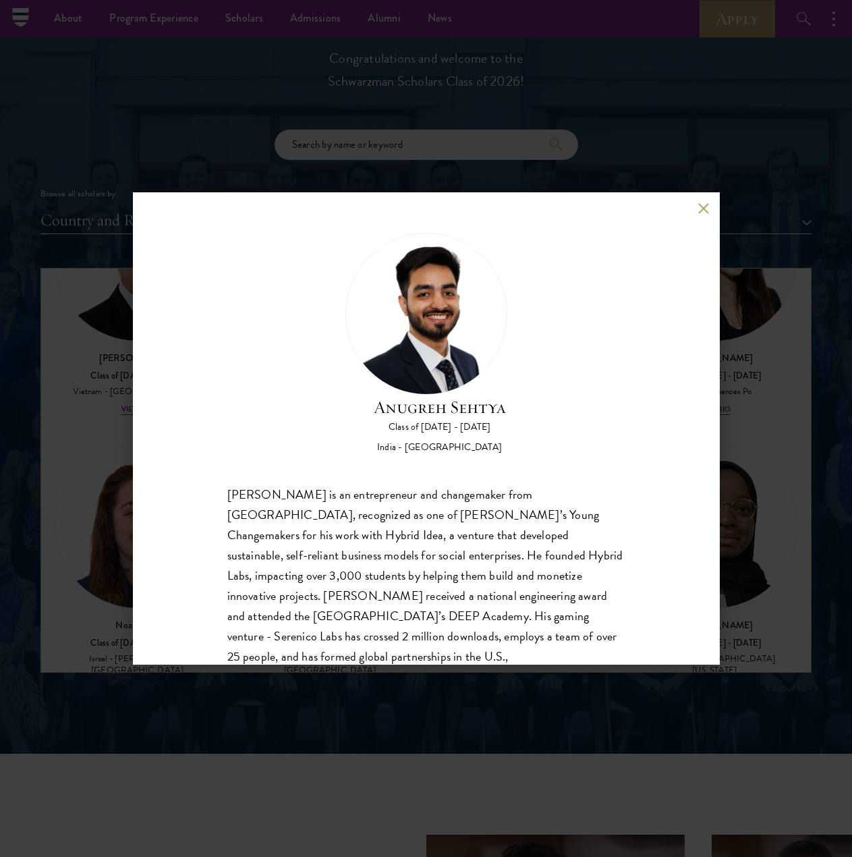
click at [558, 467] on div "[PERSON_NAME] Class of [DATE] - [DATE] [GEOGRAPHIC_DATA] - [GEOGRAPHIC_DATA] [P…" at bounding box center [426, 470] width 398 height 475
click at [7, 475] on div "[PERSON_NAME] Class of [DATE] - [DATE] [GEOGRAPHIC_DATA] - [GEOGRAPHIC_DATA] [P…" at bounding box center [426, 428] width 852 height 857
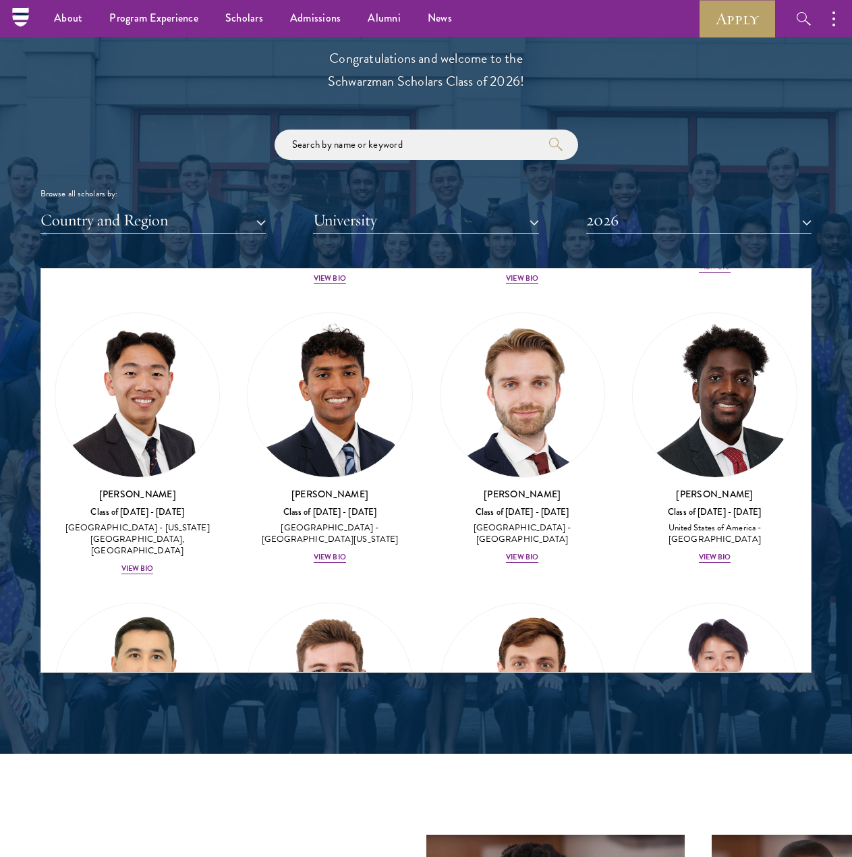
scroll to position [8661, 0]
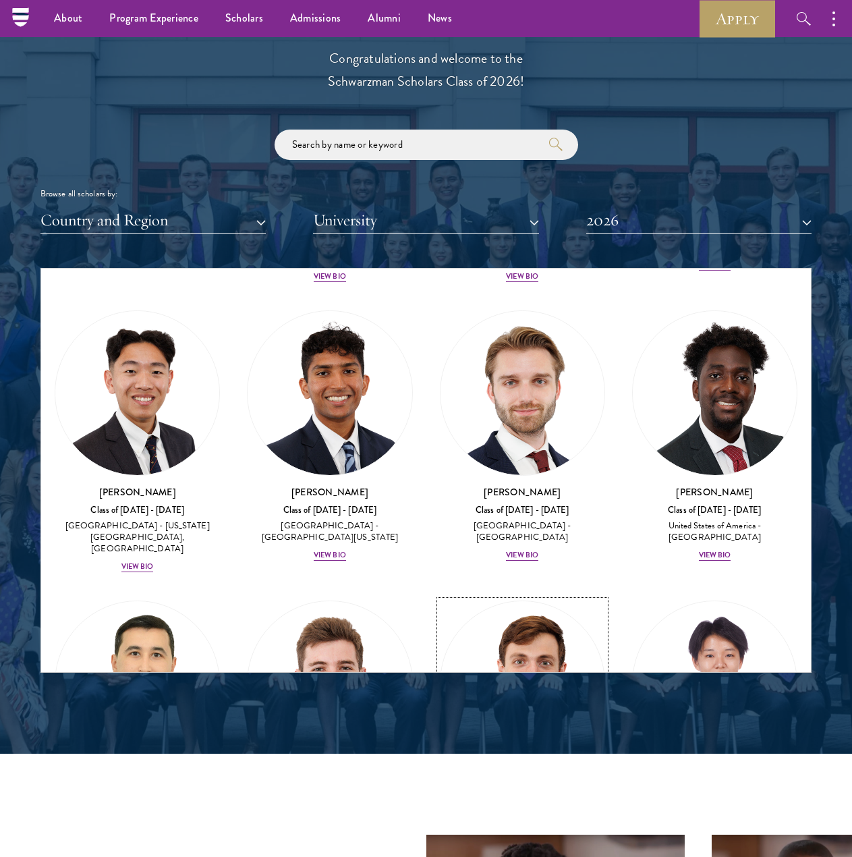
click at [496, 600] on link "[PERSON_NAME] Class of [DATE] - [DATE] [GEOGRAPHIC_DATA] - [GEOGRAPHIC_DATA] Vi…" at bounding box center [522, 726] width 165 height 252
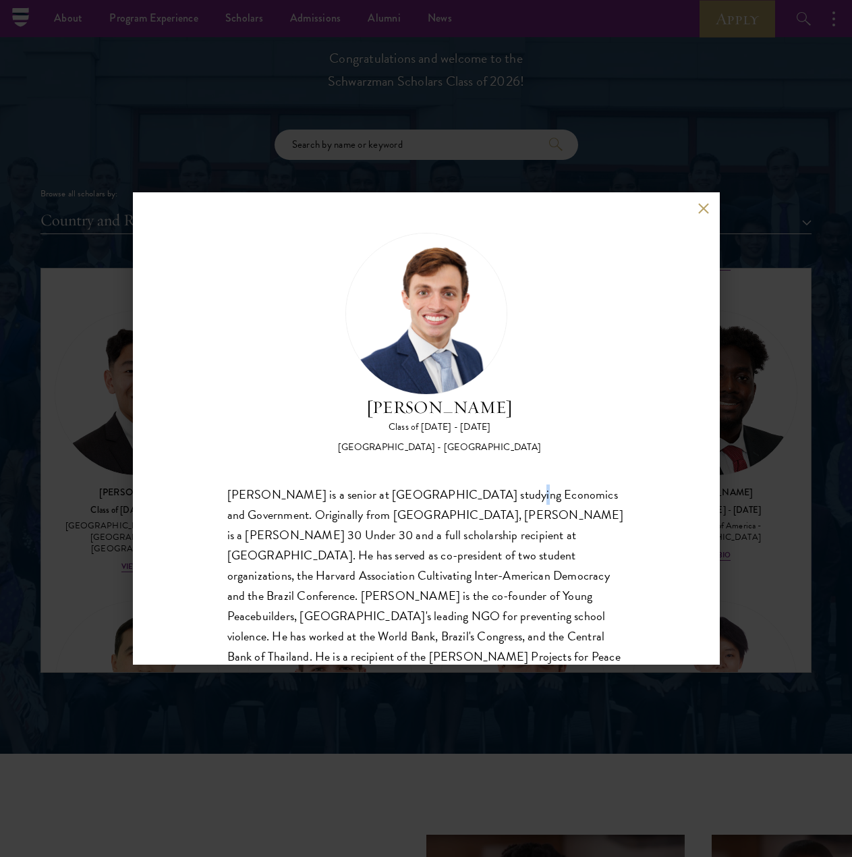
click at [482, 500] on div "[PERSON_NAME] is a senior at [GEOGRAPHIC_DATA] studying Economics and Governmen…" at bounding box center [426, 595] width 398 height 223
click at [486, 498] on div "[PERSON_NAME] is a senior at [GEOGRAPHIC_DATA] studying Economics and Governmen…" at bounding box center [426, 595] width 398 height 223
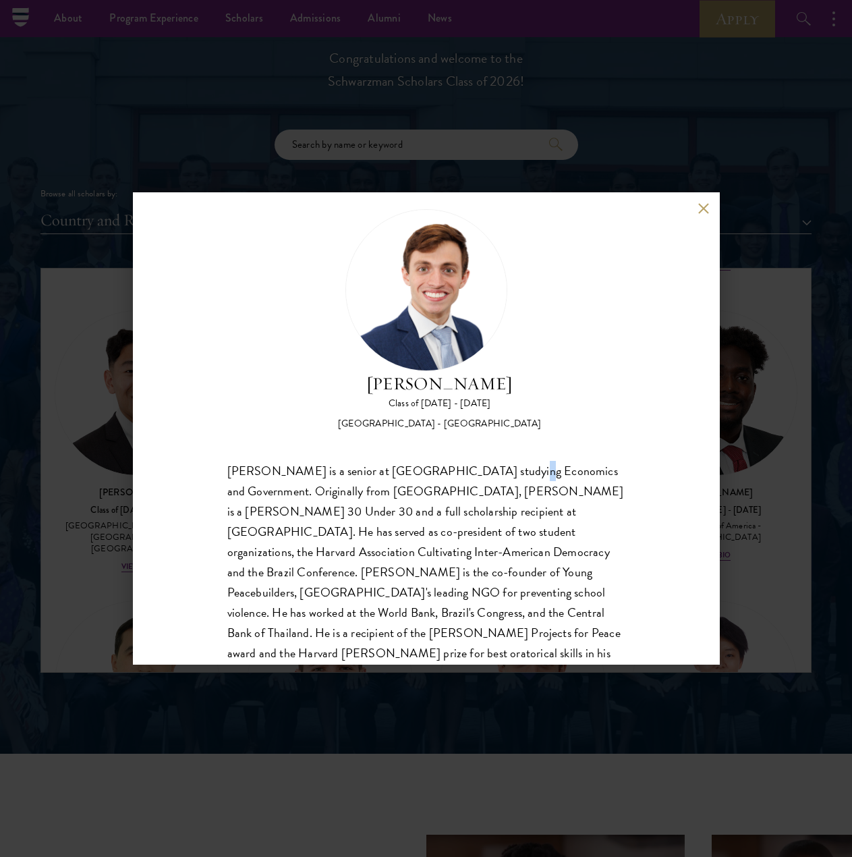
scroll to position [42, 0]
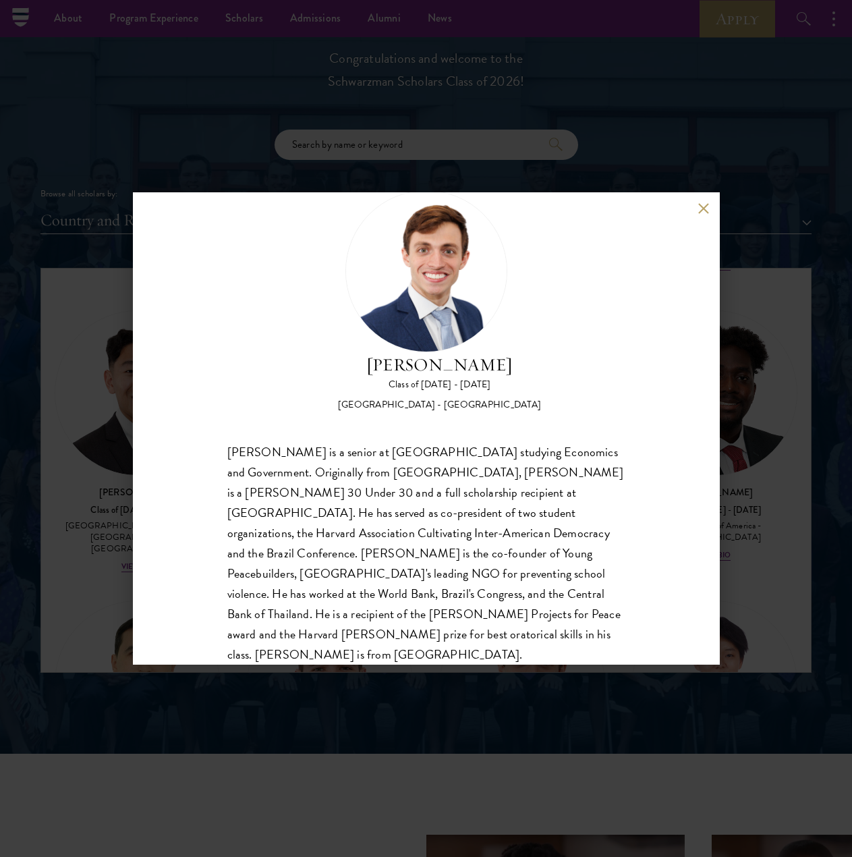
click at [672, 211] on div "[PERSON_NAME] Class of [DATE] - [DATE] [GEOGRAPHIC_DATA] - [GEOGRAPHIC_DATA] [P…" at bounding box center [426, 428] width 587 height 472
click at [672, 210] on button at bounding box center [703, 207] width 11 height 11
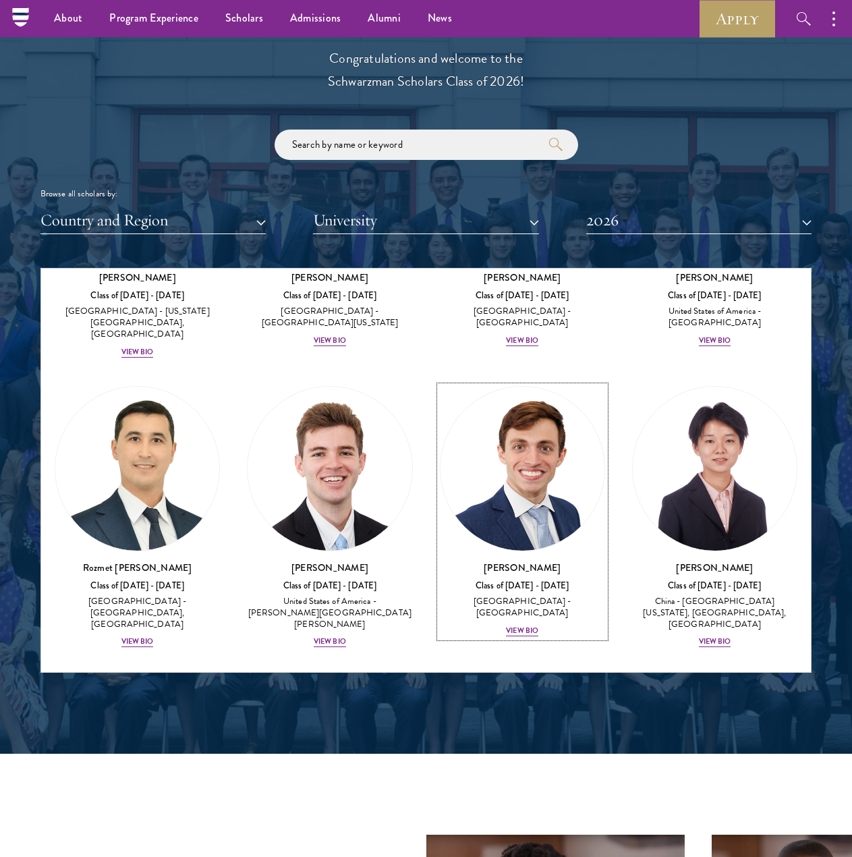
scroll to position [8976, 0]
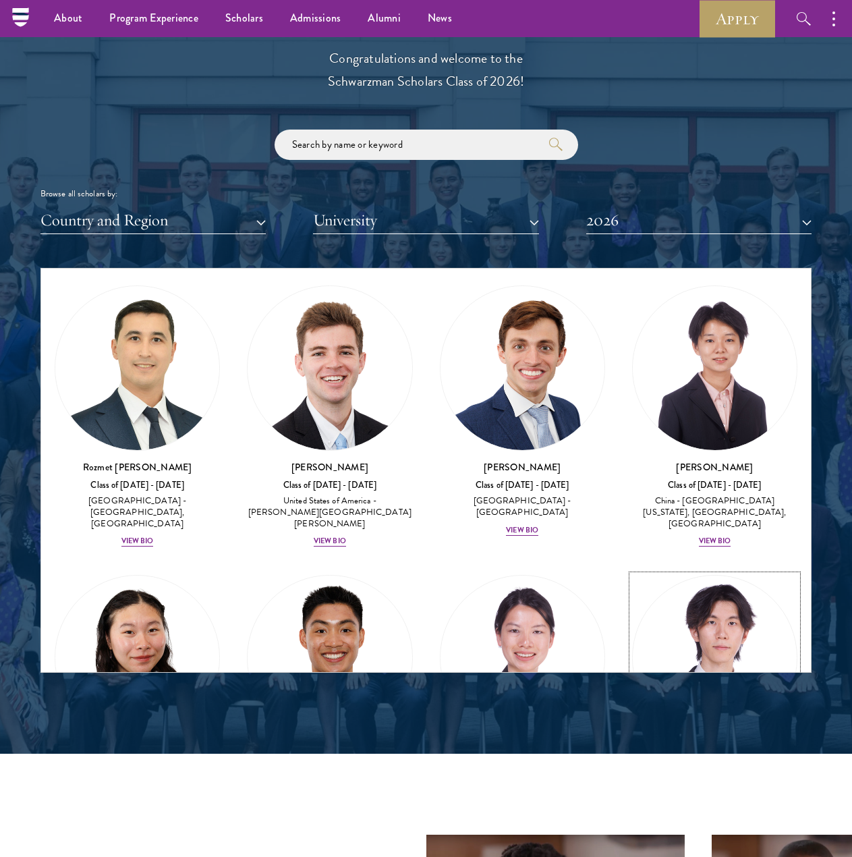
click at [672, 575] on img at bounding box center [715, 657] width 164 height 164
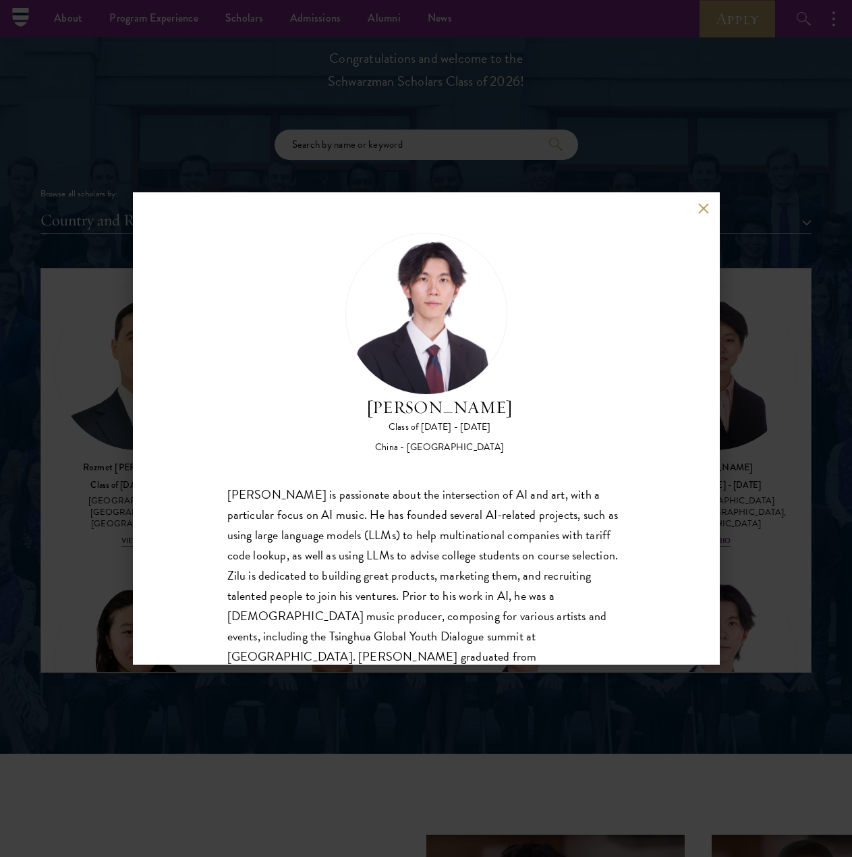
click at [609, 533] on div "[PERSON_NAME] is passionate about the intersection of AI and art, with a partic…" at bounding box center [426, 585] width 398 height 202
click at [612, 509] on div "[PERSON_NAME] is passionate about the intersection of AI and art, with a partic…" at bounding box center [426, 585] width 398 height 202
click at [602, 500] on div "[PERSON_NAME] is passionate about the intersection of AI and art, with a partic…" at bounding box center [426, 585] width 398 height 202
click at [601, 500] on div "[PERSON_NAME] is passionate about the intersection of AI and art, with a partic…" at bounding box center [426, 585] width 398 height 202
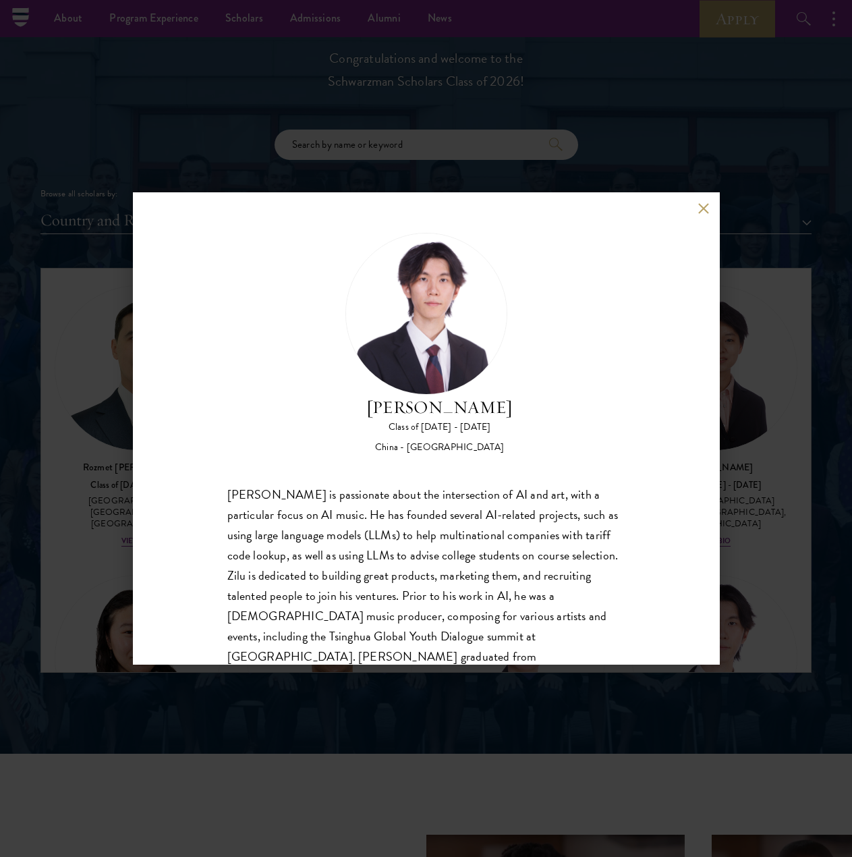
click at [601, 500] on div "[PERSON_NAME] is passionate about the intersection of AI and art, with a partic…" at bounding box center [426, 585] width 398 height 202
click at [580, 525] on div "[PERSON_NAME] is passionate about the intersection of AI and art, with a partic…" at bounding box center [426, 585] width 398 height 202
click at [79, 460] on div "[PERSON_NAME] Class of [DATE] - [DATE] [GEOGRAPHIC_DATA] - [GEOGRAPHIC_DATA] [P…" at bounding box center [426, 428] width 852 height 857
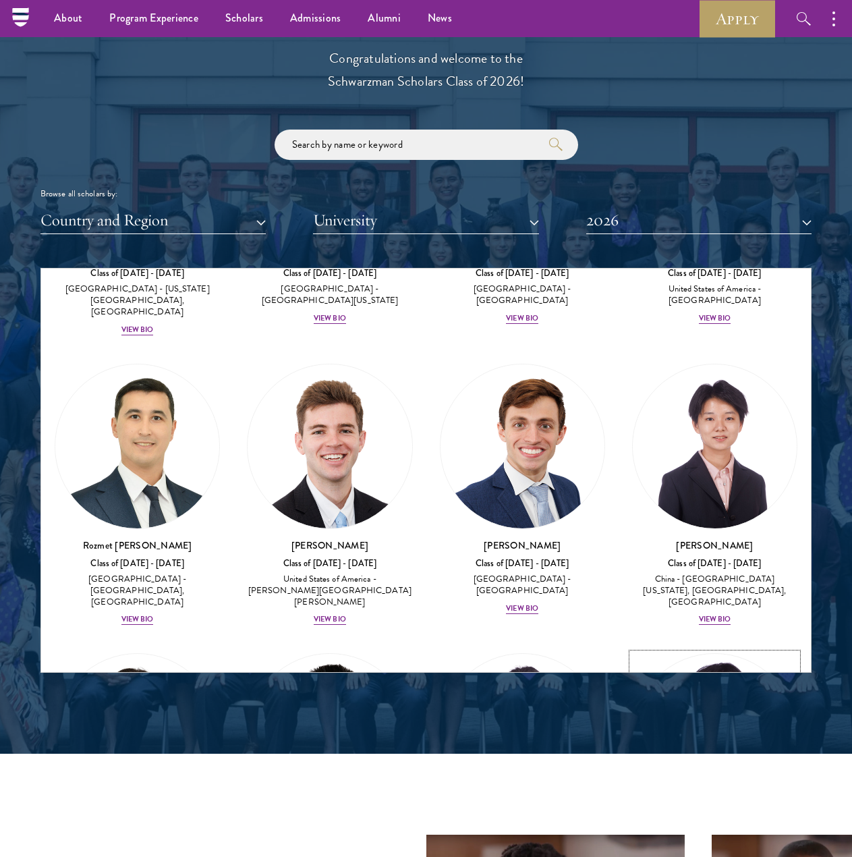
scroll to position [8962, 0]
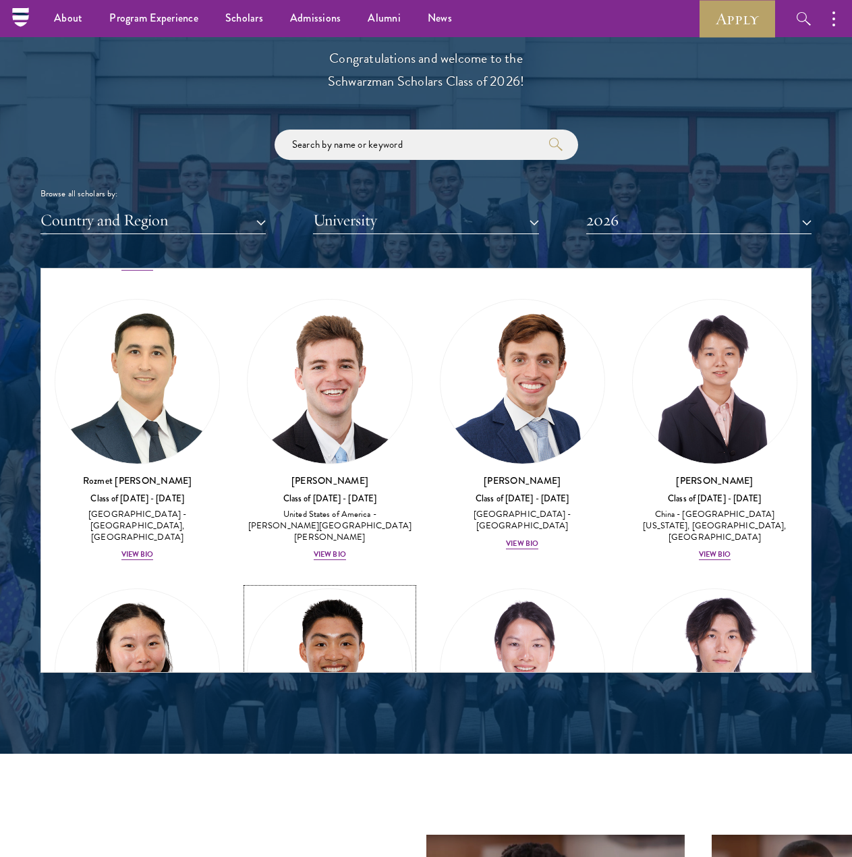
click at [332, 828] on div "View Bio" at bounding box center [330, 833] width 32 height 11
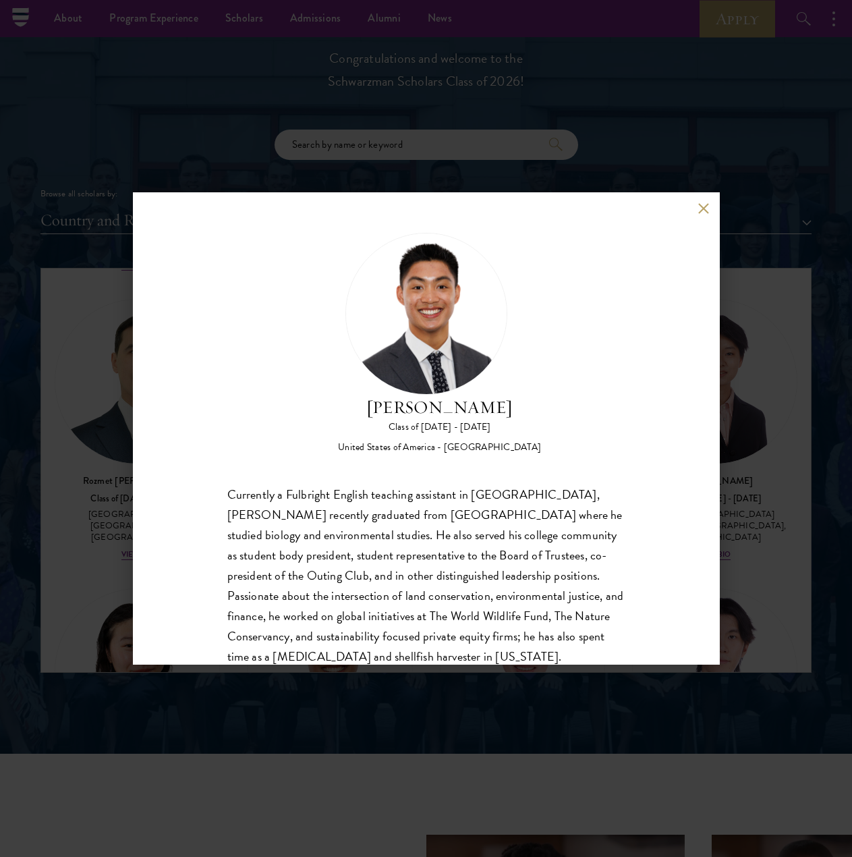
click at [672, 478] on div "[PERSON_NAME] Class of [DATE] - [DATE] [GEOGRAPHIC_DATA] - [GEOGRAPHIC_DATA] Cu…" at bounding box center [426, 428] width 852 height 857
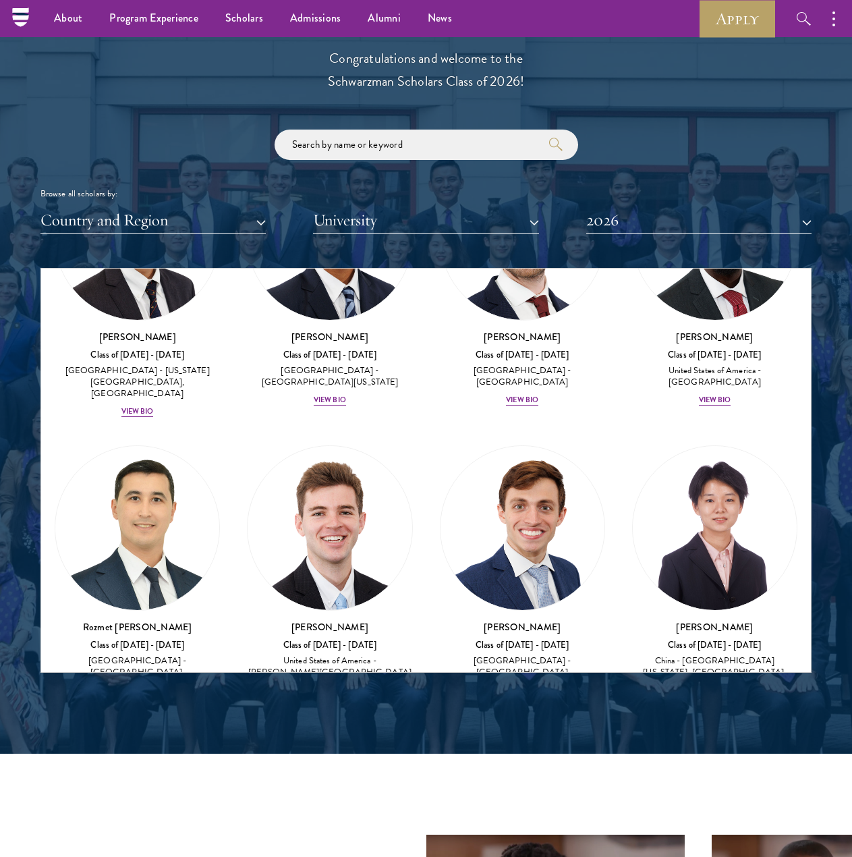
scroll to position [8828, 0]
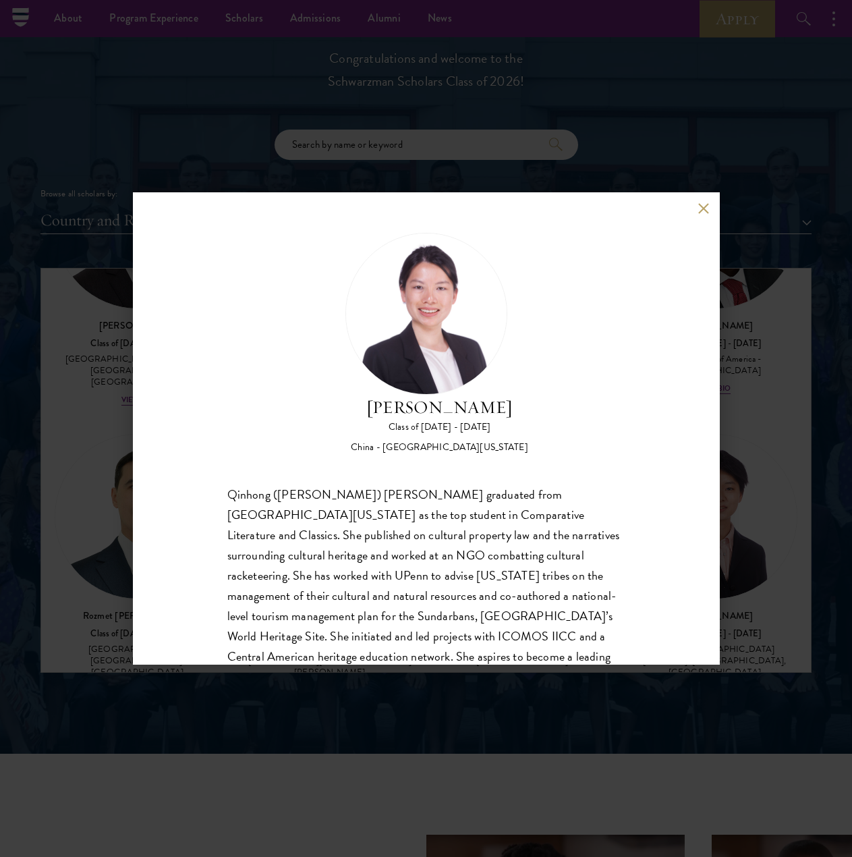
click at [672, 535] on div "[PERSON_NAME] Class of [DATE] - [DATE] [GEOGRAPHIC_DATA] - [GEOGRAPHIC_DATA][US…" at bounding box center [426, 428] width 852 height 857
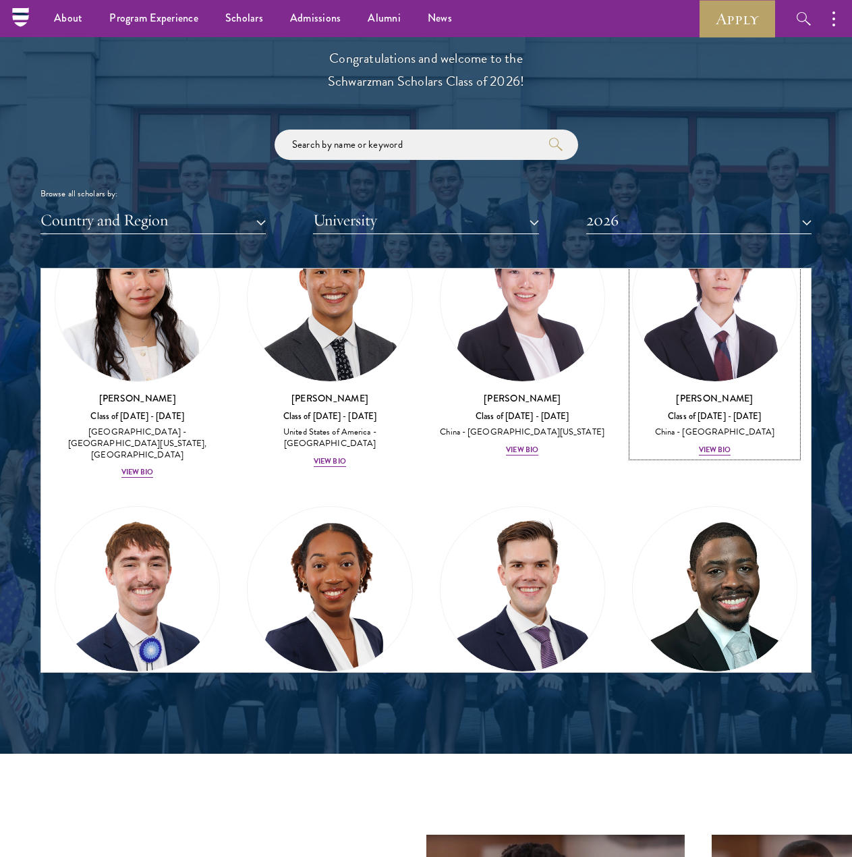
scroll to position [9366, 0]
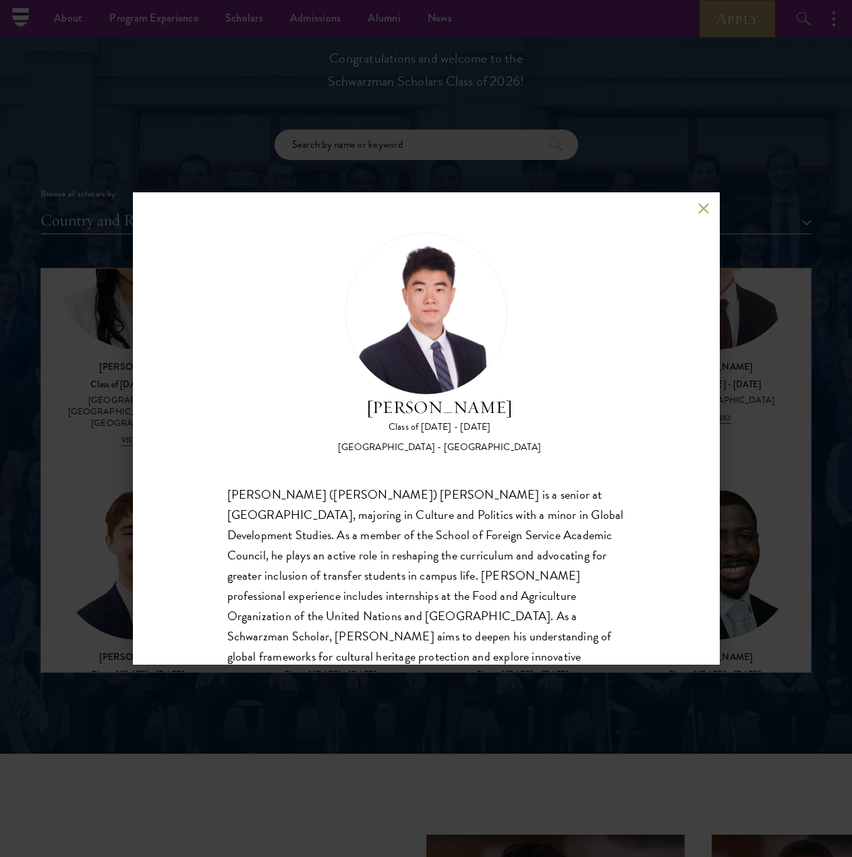
click at [533, 575] on div "[PERSON_NAME] ([PERSON_NAME]) [PERSON_NAME] is a senior at [GEOGRAPHIC_DATA], m…" at bounding box center [426, 595] width 398 height 223
click at [504, 627] on div "[PERSON_NAME] ([PERSON_NAME]) [PERSON_NAME] is a senior at [GEOGRAPHIC_DATA], m…" at bounding box center [426, 595] width 398 height 223
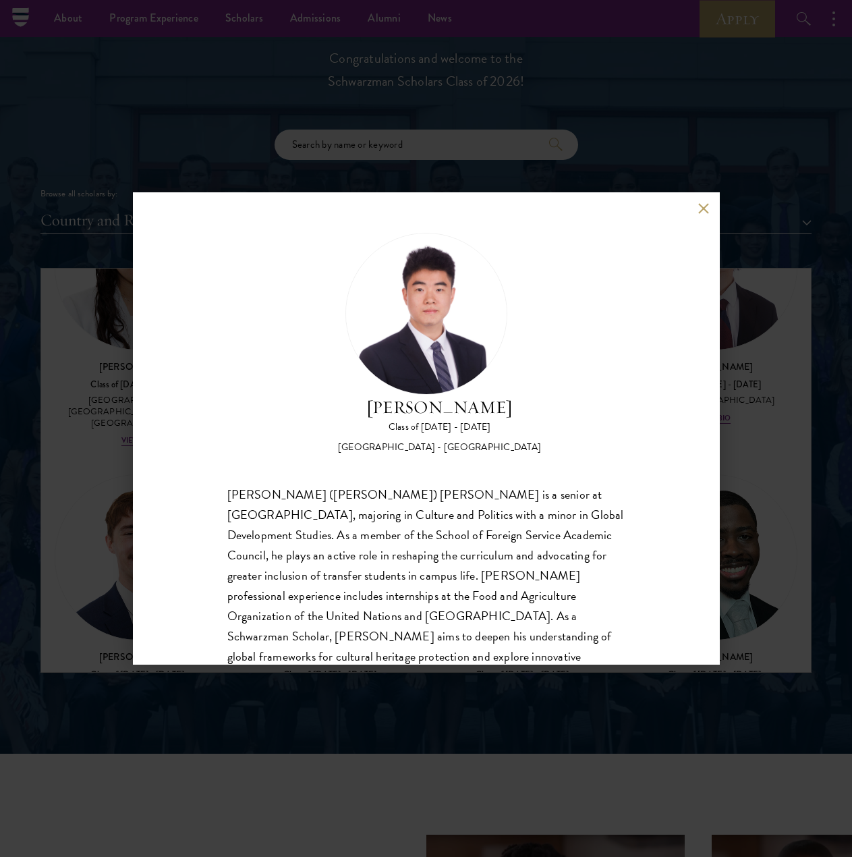
click at [129, 524] on div "[PERSON_NAME] Class of [DATE] - [DATE] [GEOGRAPHIC_DATA] - [GEOGRAPHIC_DATA] [P…" at bounding box center [426, 428] width 852 height 857
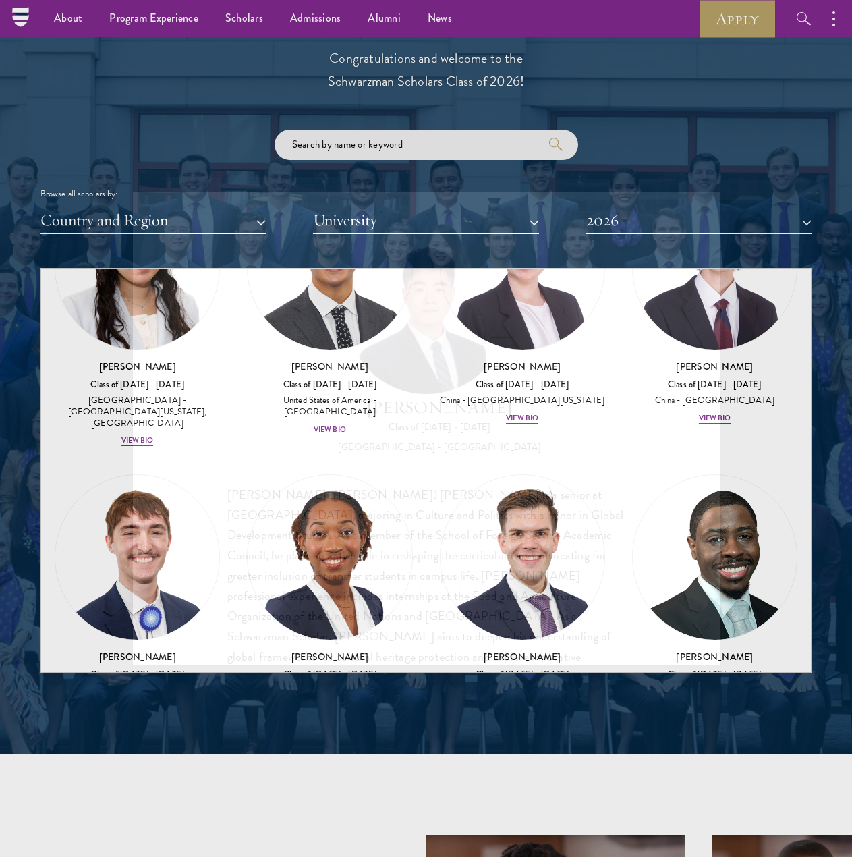
click at [82, 517] on div "About Overview Leadership Donors Program Experience Overview Curriculum Student…" at bounding box center [426, 863] width 852 height 4709
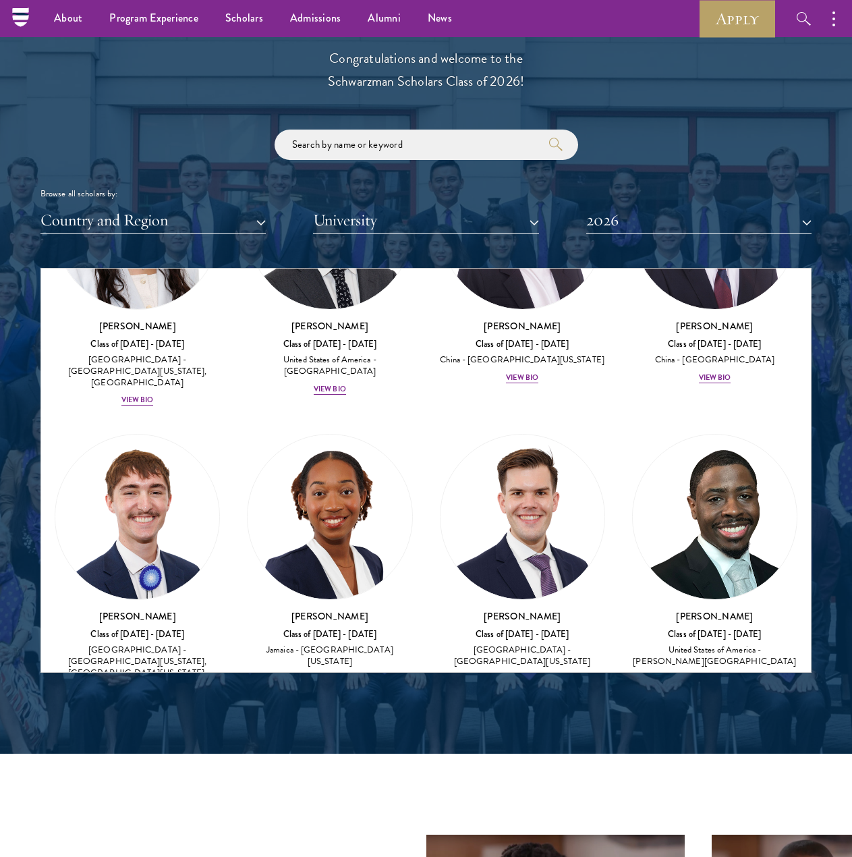
scroll to position [9407, 0]
click at [141, 747] on div at bounding box center [137, 829] width 165 height 165
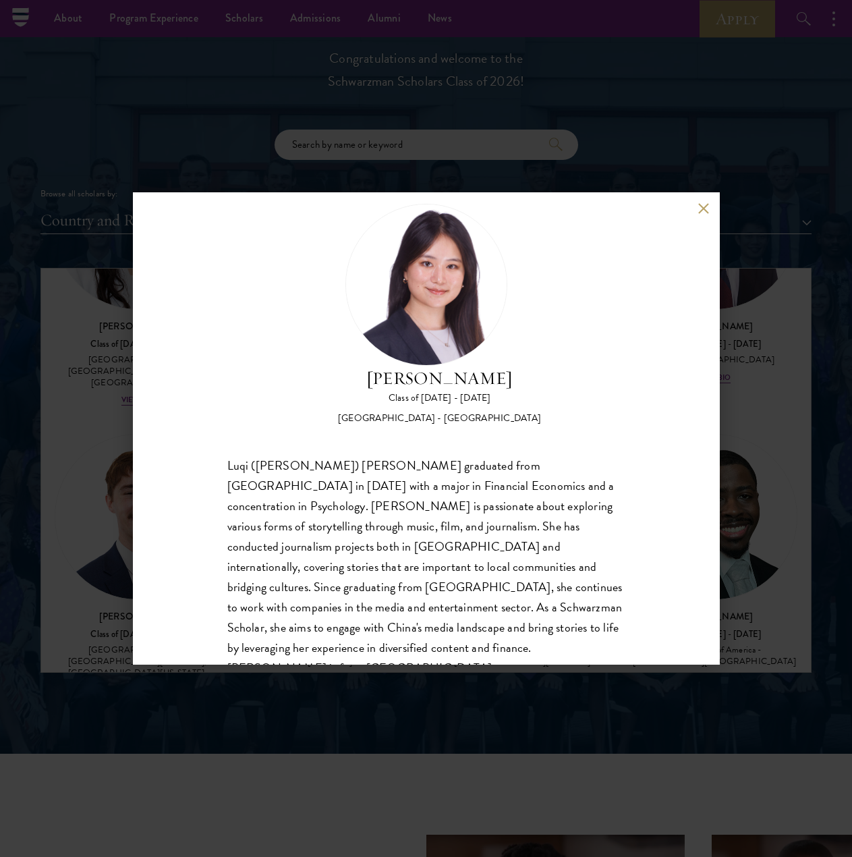
scroll to position [42, 0]
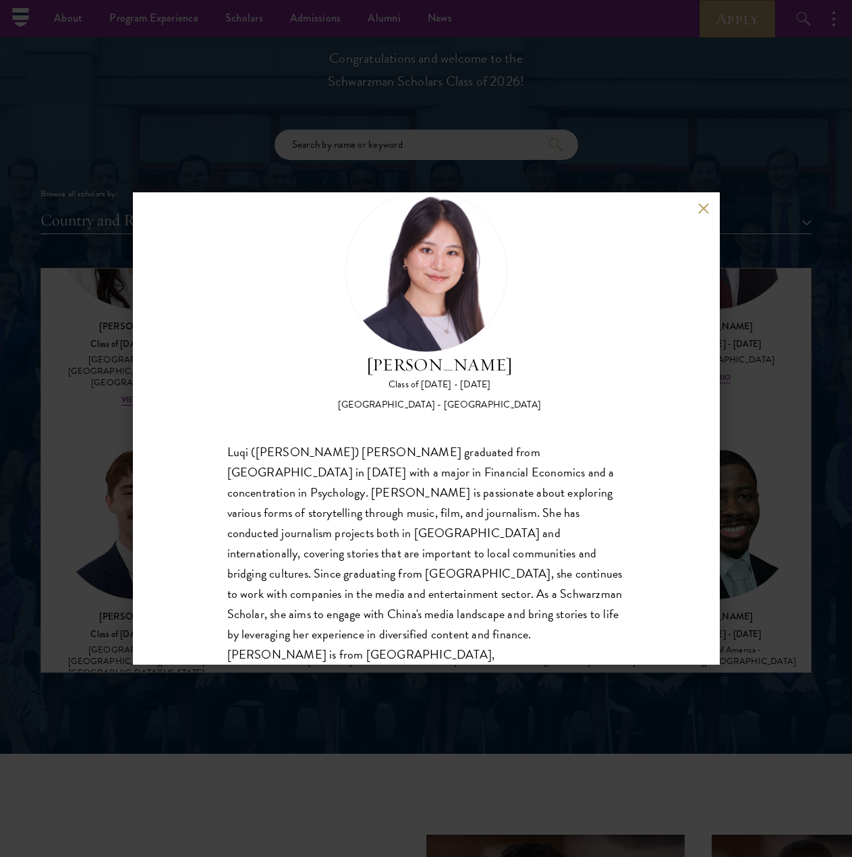
drag, startPoint x: 390, startPoint y: 475, endPoint x: 381, endPoint y: 475, distance: 8.8
click at [381, 475] on div "Luqi ([PERSON_NAME]) [PERSON_NAME] graduated from [GEOGRAPHIC_DATA] in [DATE] w…" at bounding box center [426, 563] width 398 height 243
click at [465, 496] on div "Luqi ([PERSON_NAME]) [PERSON_NAME] graduated from [GEOGRAPHIC_DATA] in [DATE] w…" at bounding box center [426, 563] width 398 height 243
click at [459, 493] on div "Luqi ([PERSON_NAME]) [PERSON_NAME] graduated from [GEOGRAPHIC_DATA] in [DATE] w…" at bounding box center [426, 563] width 398 height 243
click at [89, 542] on div "[PERSON_NAME] Class of [DATE] - [DATE] [GEOGRAPHIC_DATA] - [GEOGRAPHIC_DATA] Lu…" at bounding box center [426, 428] width 852 height 857
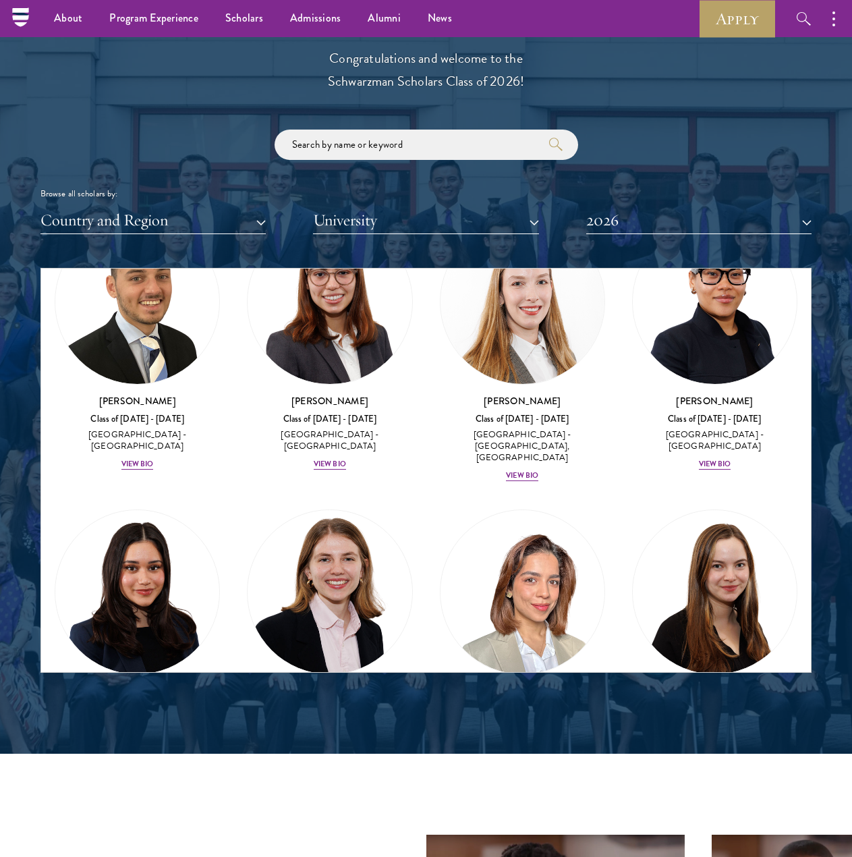
scroll to position [9407, 0]
